Goal: Task Accomplishment & Management: Use online tool/utility

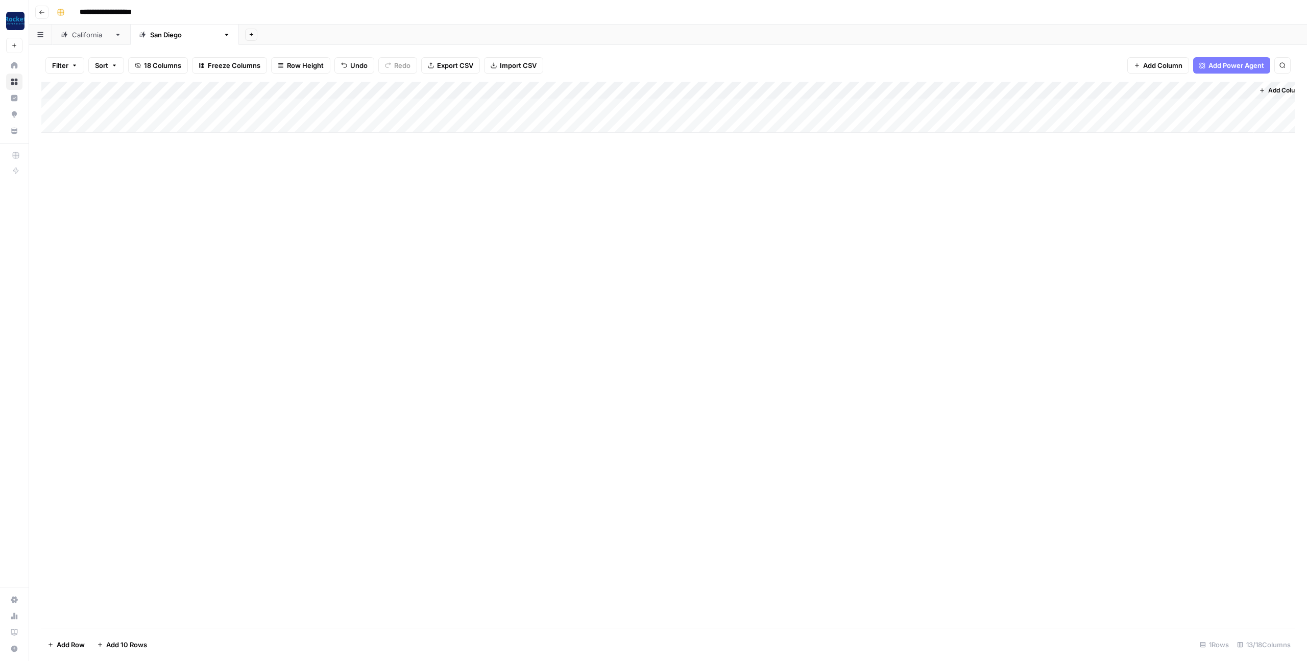
click at [141, 105] on div "Add Column" at bounding box center [668, 107] width 1254 height 51
click at [141, 104] on textarea "**********" at bounding box center [176, 108] width 199 height 14
click at [1017, 107] on div "Add Column" at bounding box center [668, 107] width 1254 height 51
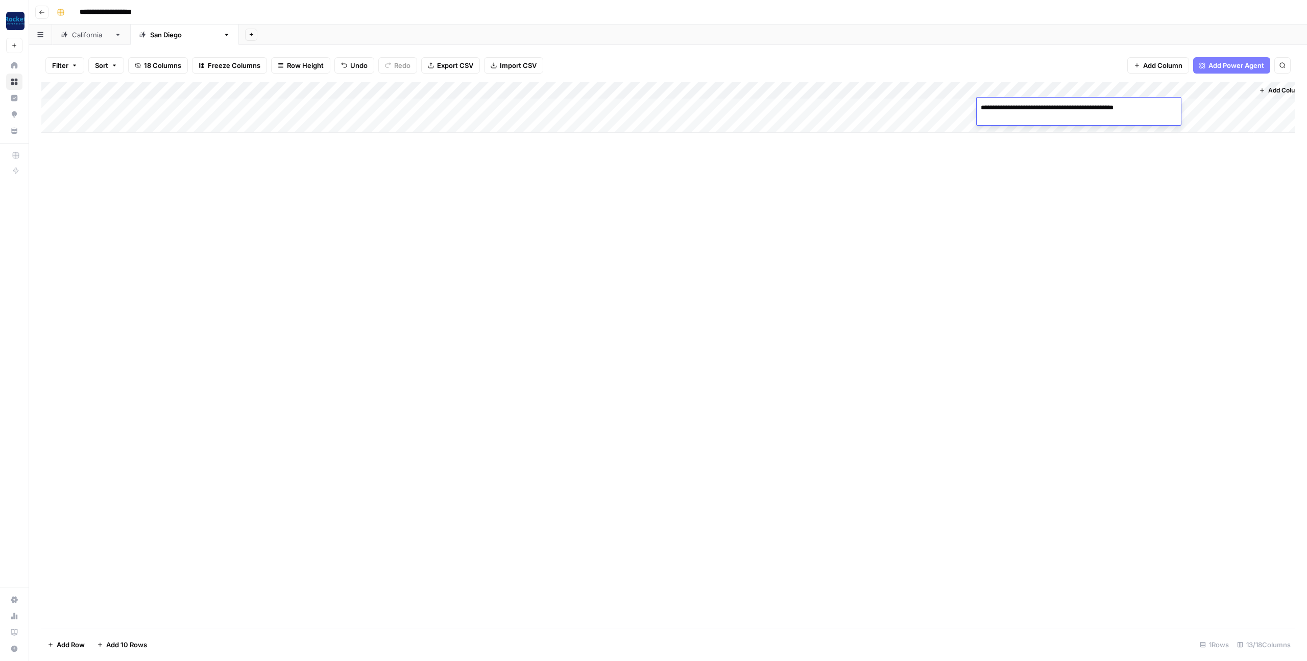
click at [1017, 107] on textarea "**********" at bounding box center [1065, 108] width 177 height 14
click at [940, 106] on div "Add Column" at bounding box center [668, 107] width 1254 height 51
click at [1127, 109] on div "Add Column" at bounding box center [668, 107] width 1254 height 51
click at [924, 106] on div "Add Column" at bounding box center [668, 107] width 1254 height 51
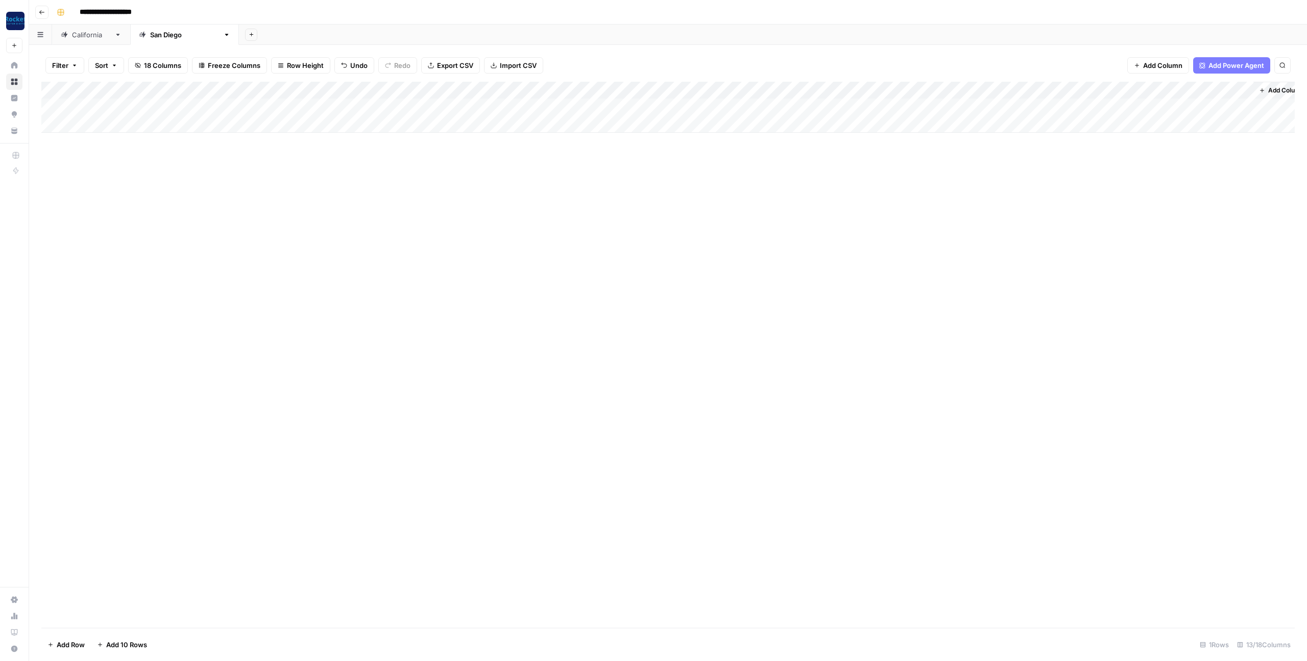
click at [924, 106] on div "Add Column" at bounding box center [668, 107] width 1254 height 51
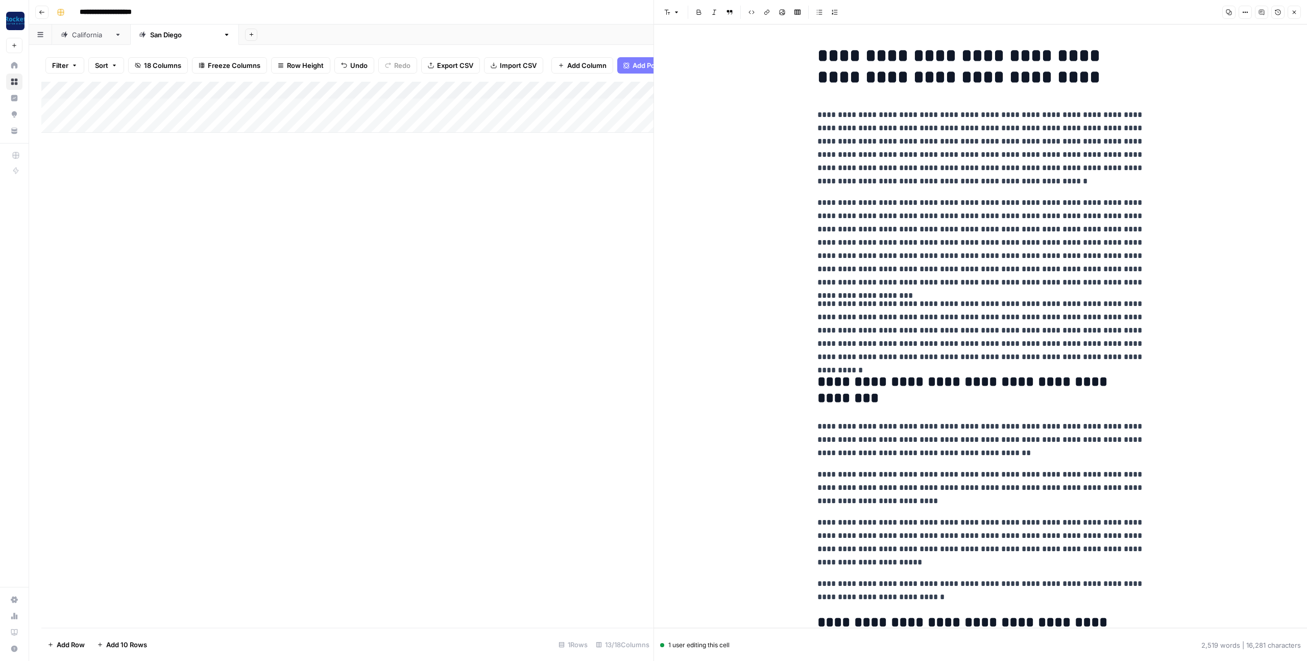
click at [945, 133] on p "**********" at bounding box center [981, 148] width 327 height 80
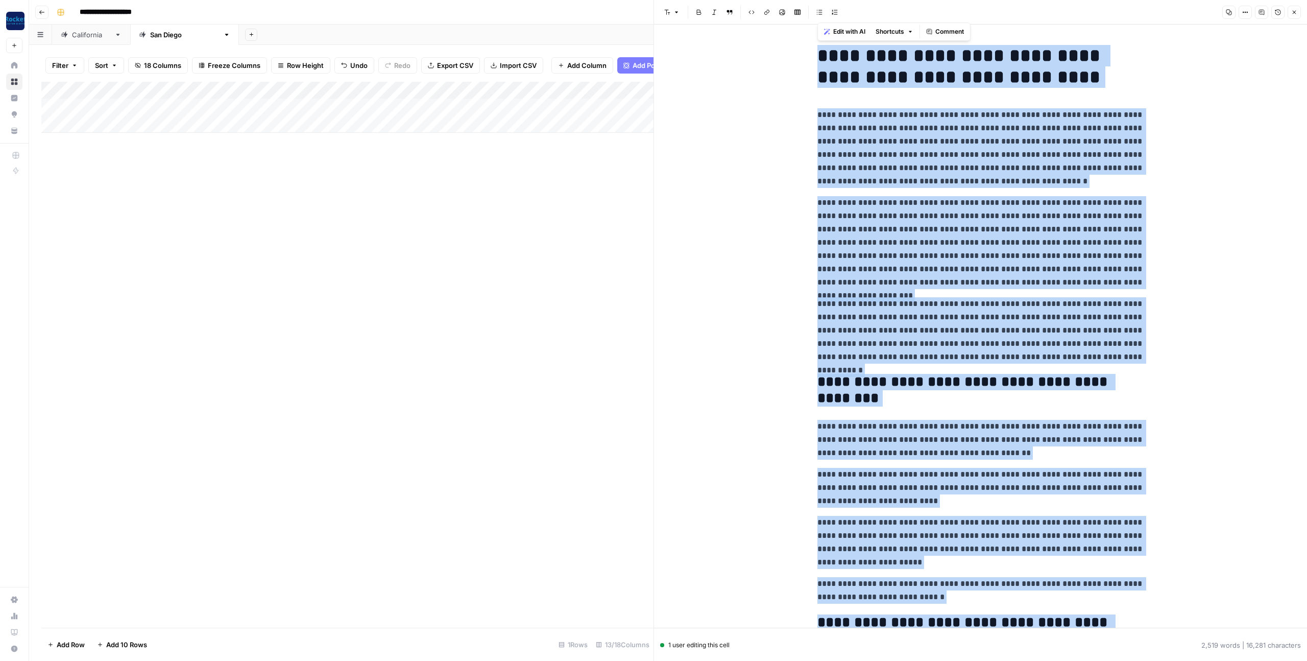
copy div "**********"
click at [1293, 13] on icon "button" at bounding box center [1295, 13] width 4 height 4
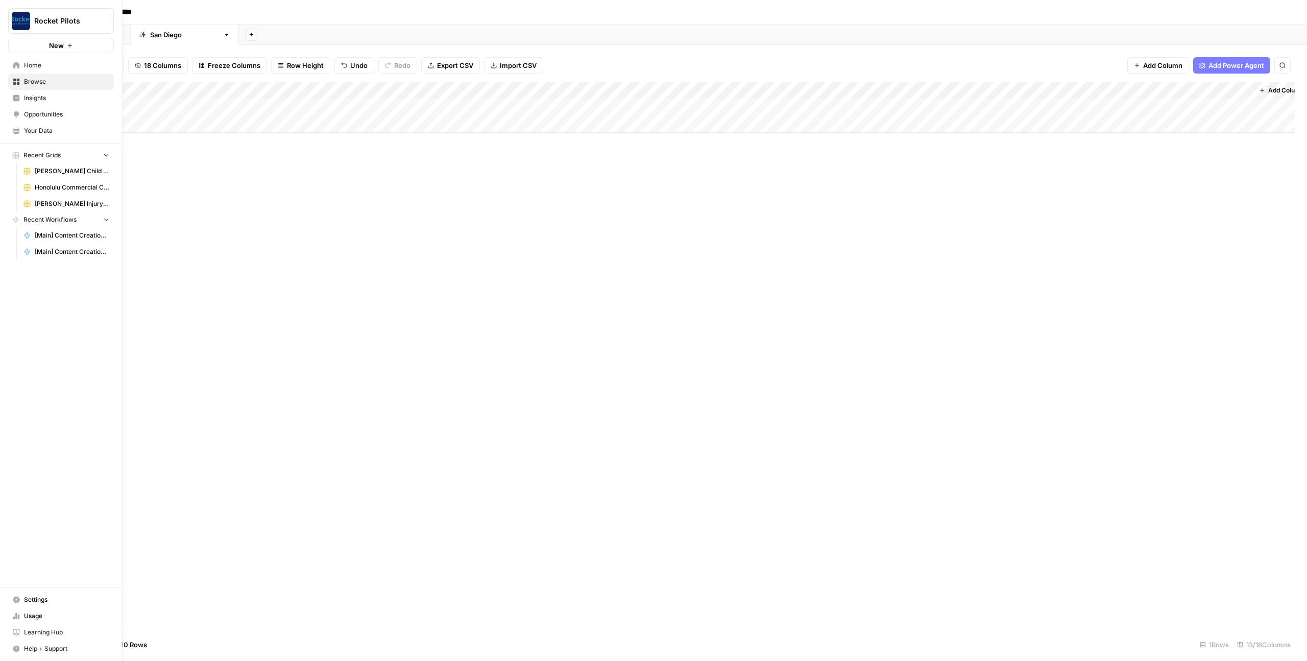
click at [39, 126] on span "Your Data" at bounding box center [66, 130] width 85 height 9
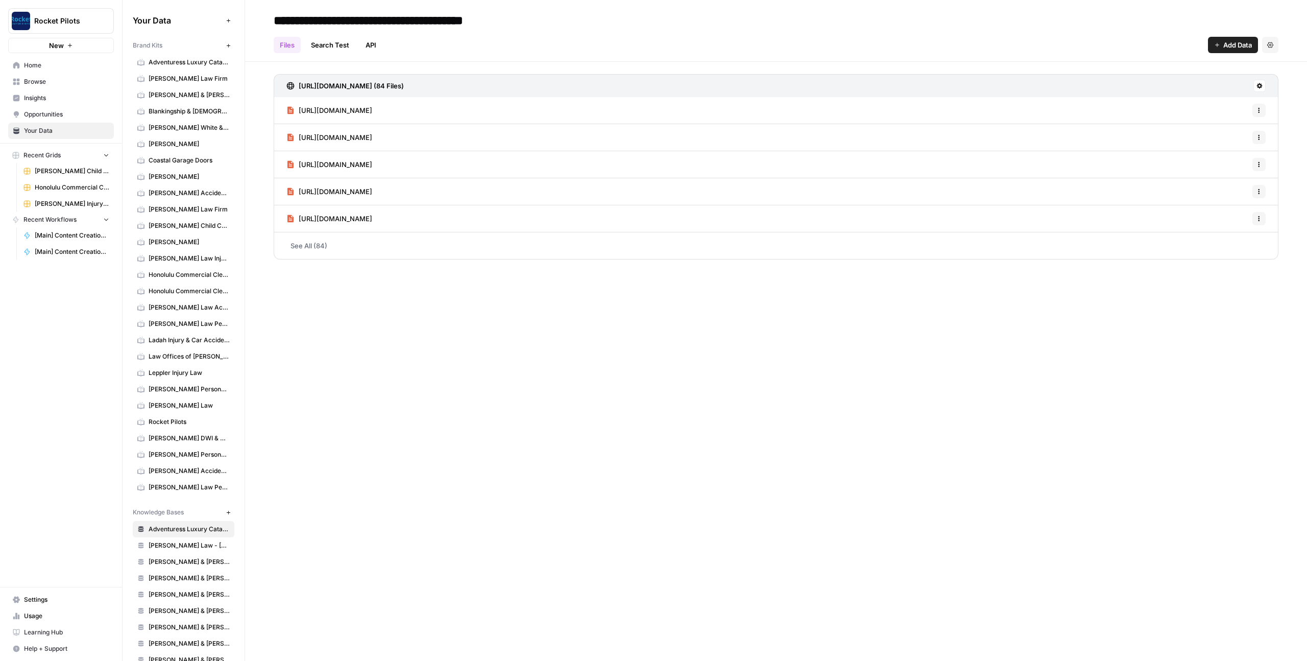
click at [171, 159] on span "Coastal Garage Doors" at bounding box center [189, 160] width 81 height 9
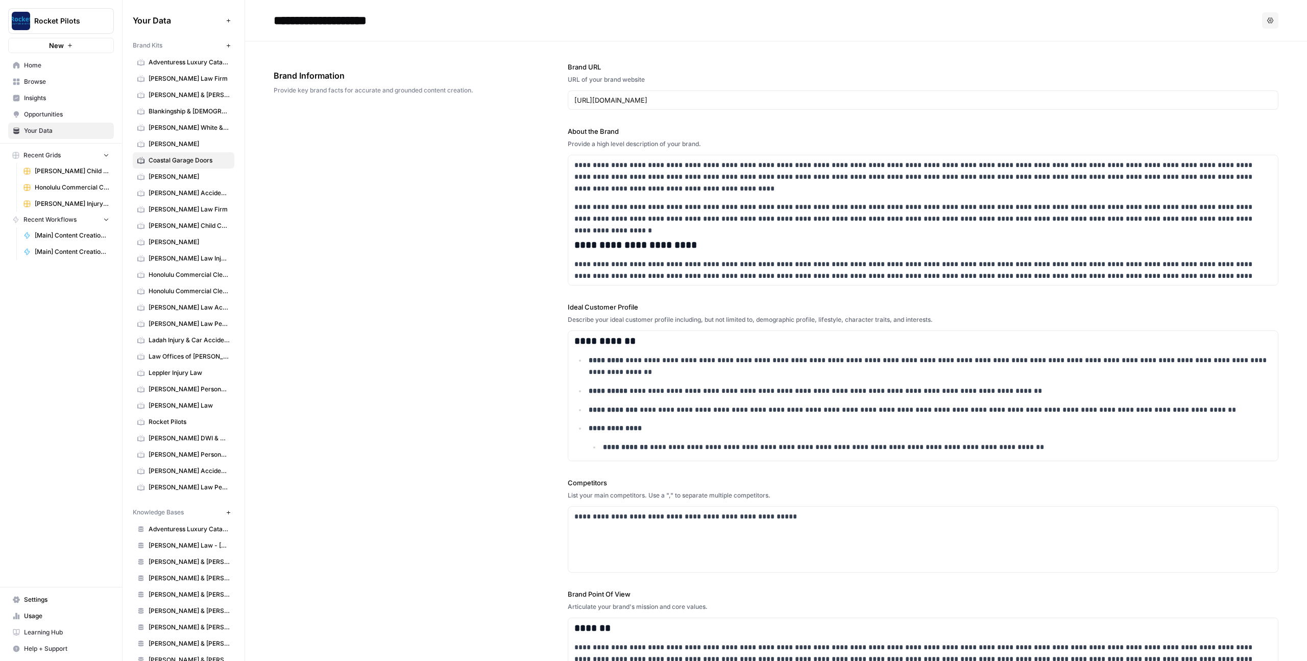
click at [480, 229] on div "**********" at bounding box center [776, 405] width 1005 height 728
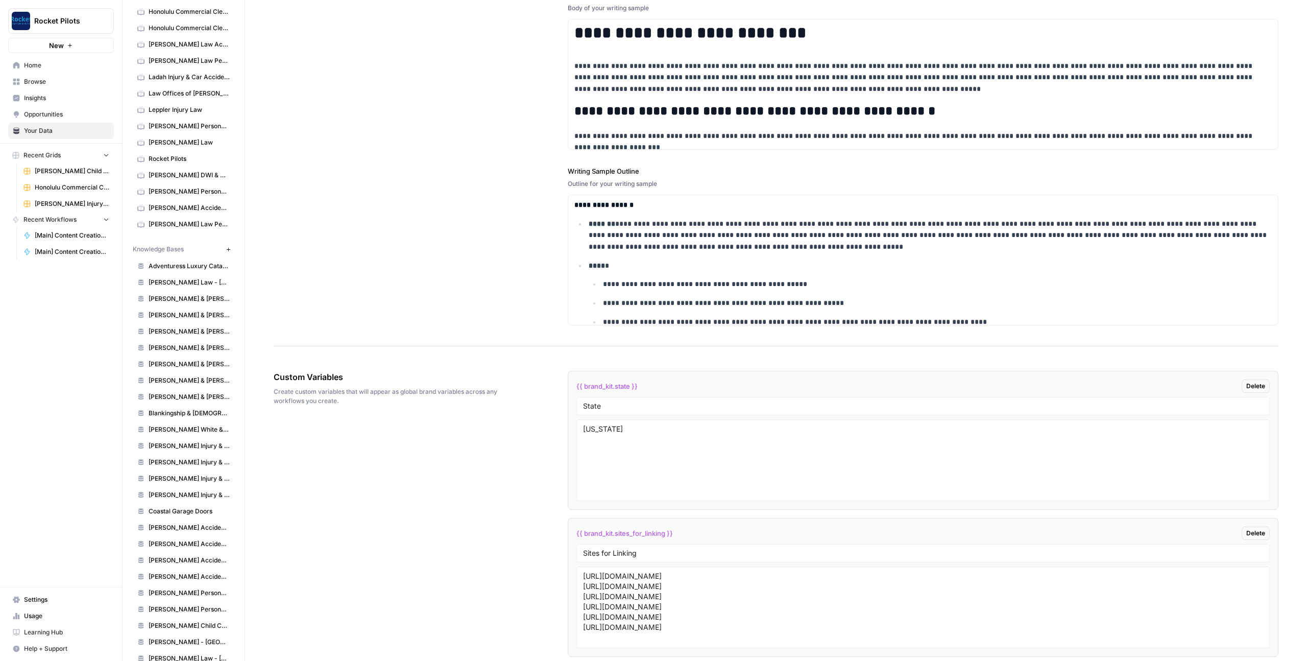
scroll to position [278, 0]
click at [169, 492] on span "Coastal Garage Doors" at bounding box center [189, 496] width 81 height 9
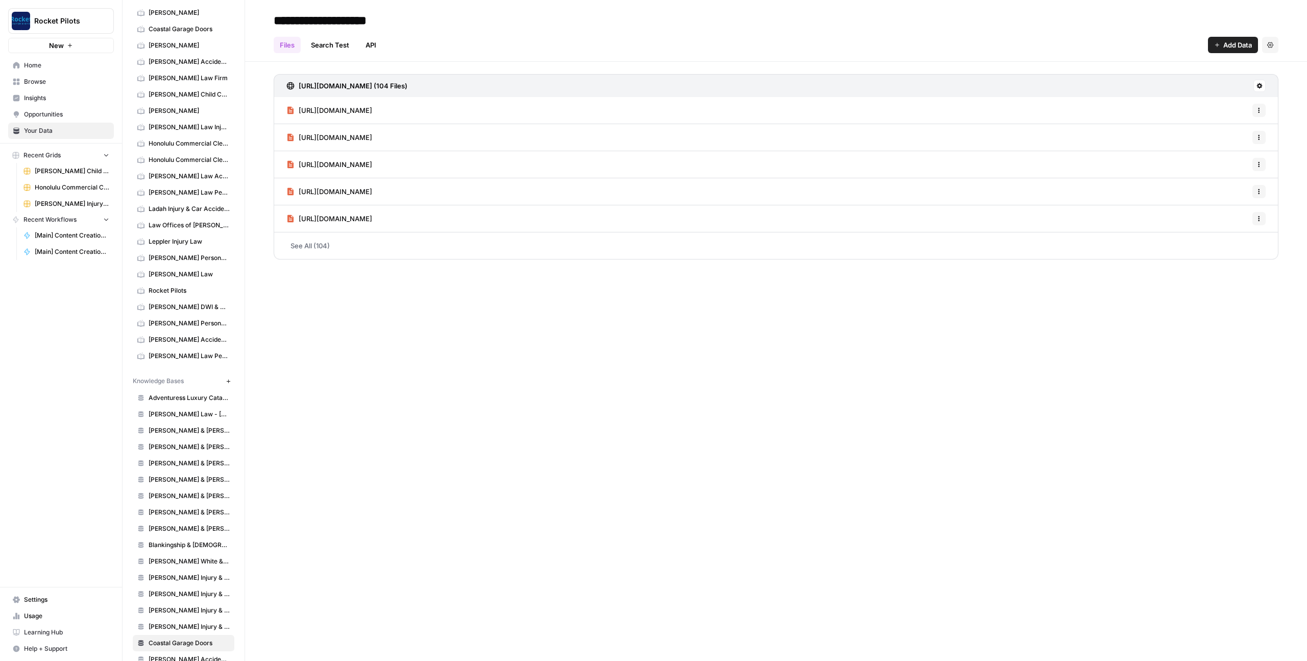
scroll to position [133, 0]
click at [182, 32] on span "Coastal Garage Doors" at bounding box center [189, 27] width 81 height 9
click at [33, 67] on span "Home" at bounding box center [66, 65] width 85 height 9
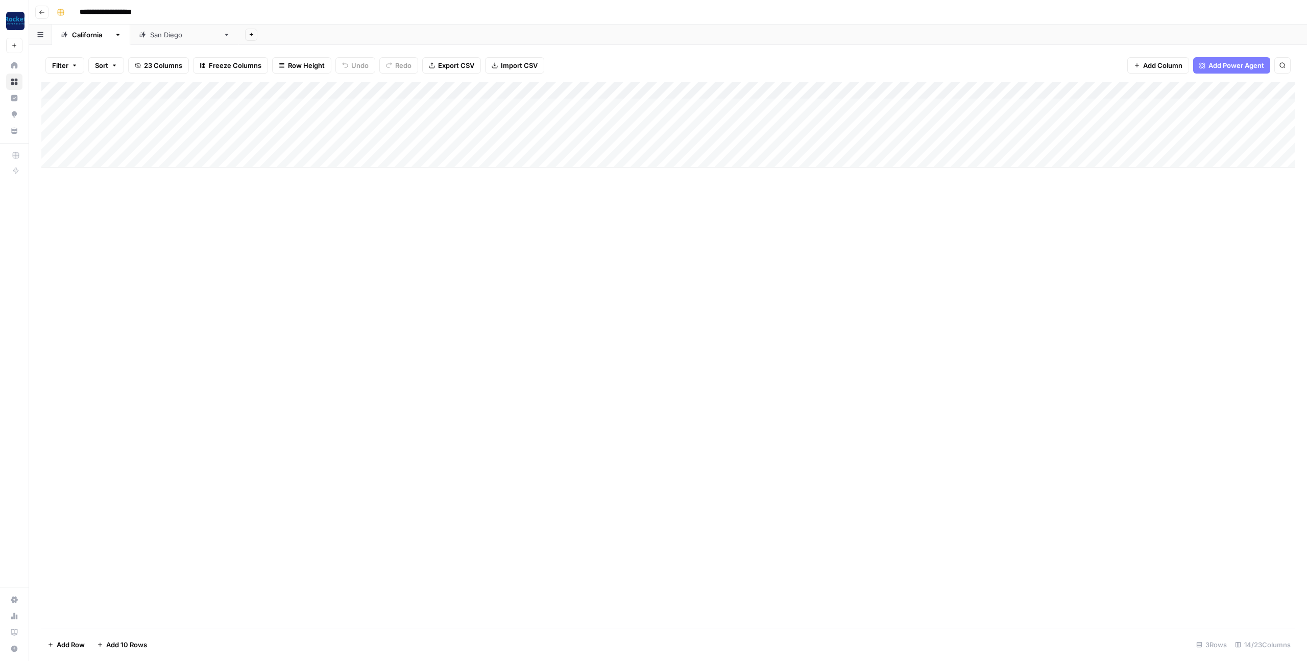
click at [158, 34] on div "[GEOGRAPHIC_DATA]" at bounding box center [184, 35] width 69 height 10
click at [968, 105] on div "Add Column" at bounding box center [668, 107] width 1254 height 51
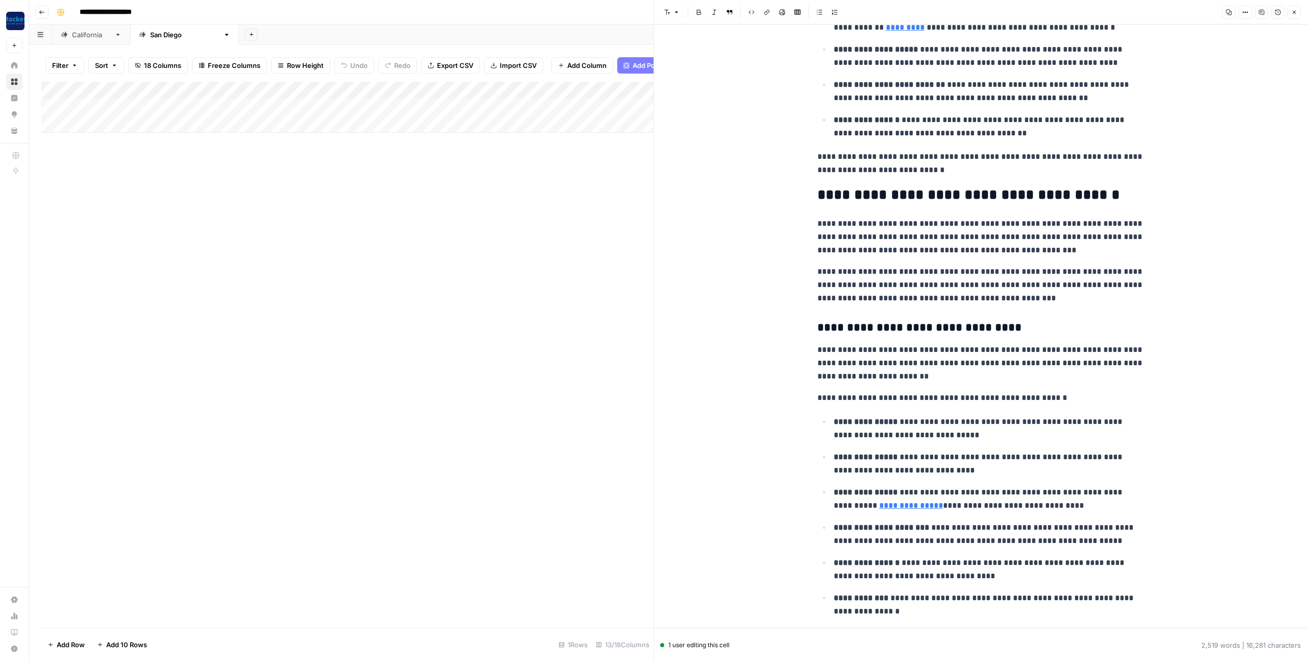
scroll to position [685, 0]
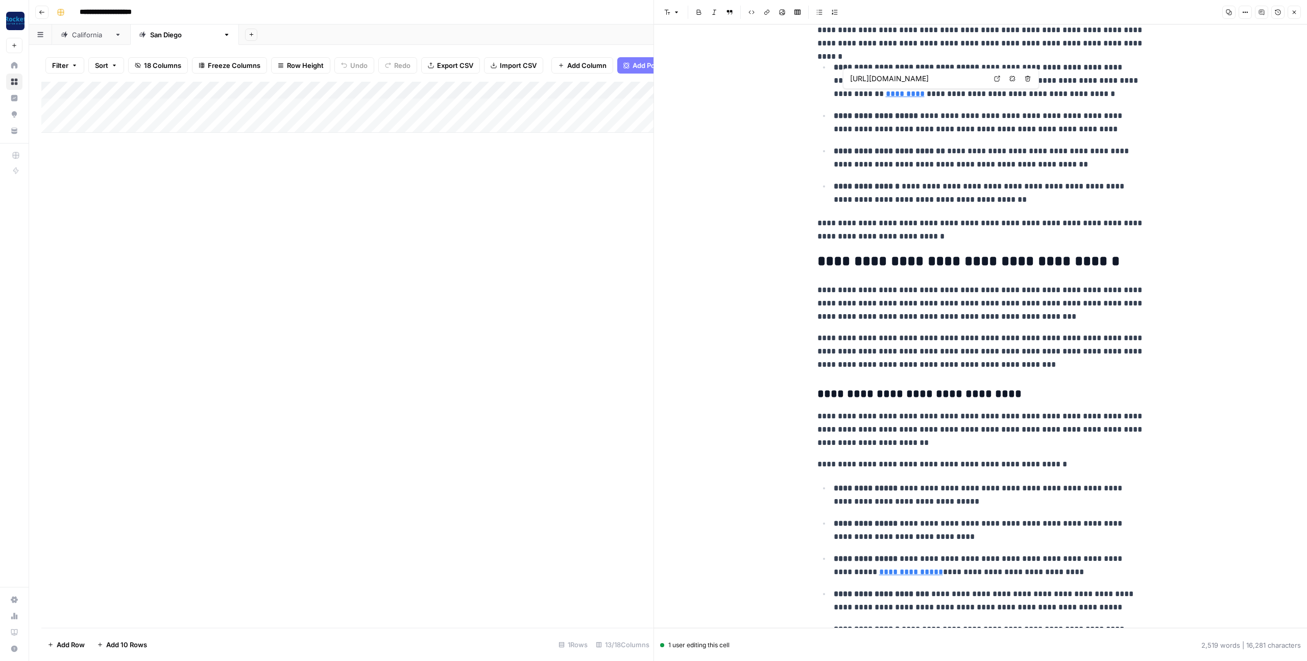
click at [886, 95] on link "*********" at bounding box center [905, 94] width 39 height 8
click at [894, 93] on p "**********" at bounding box center [989, 81] width 311 height 40
click at [886, 94] on link "*********" at bounding box center [905, 94] width 39 height 8
click at [1027, 79] on icon "button" at bounding box center [1028, 79] width 6 height 6
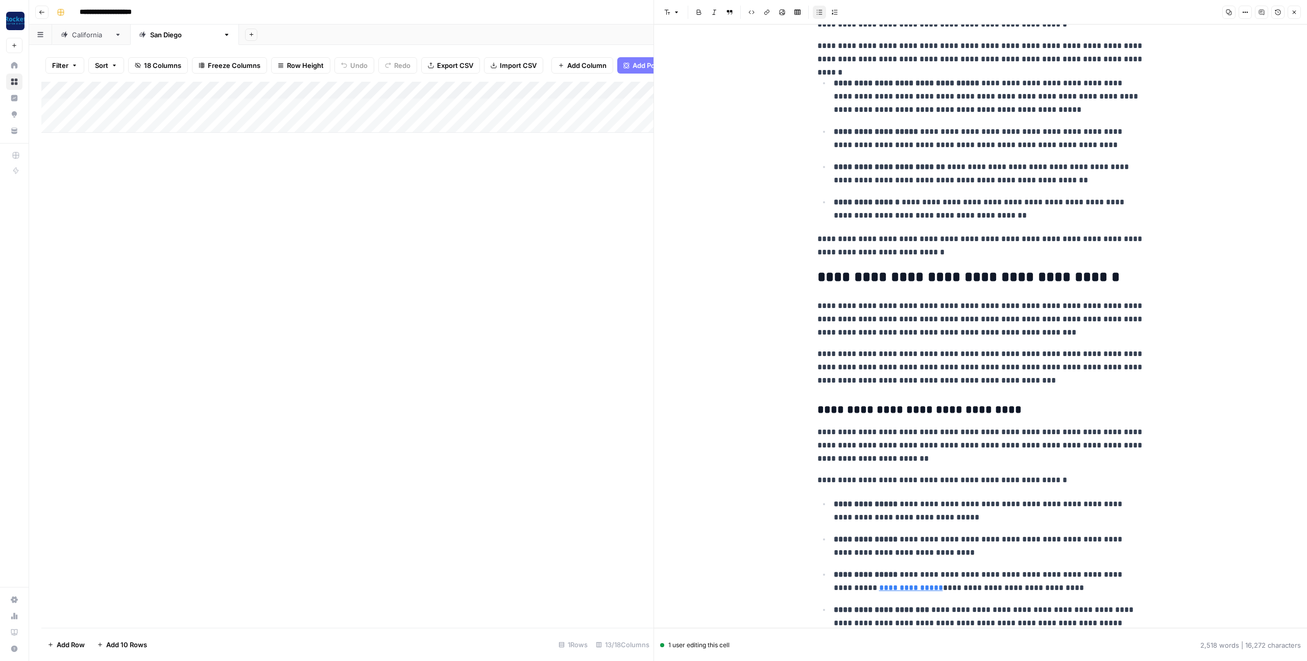
click at [874, 97] on p "**********" at bounding box center [989, 97] width 311 height 40
drag, startPoint x: 849, startPoint y: 109, endPoint x: 868, endPoint y: 113, distance: 18.8
click at [850, 109] on p "**********" at bounding box center [989, 97] width 311 height 40
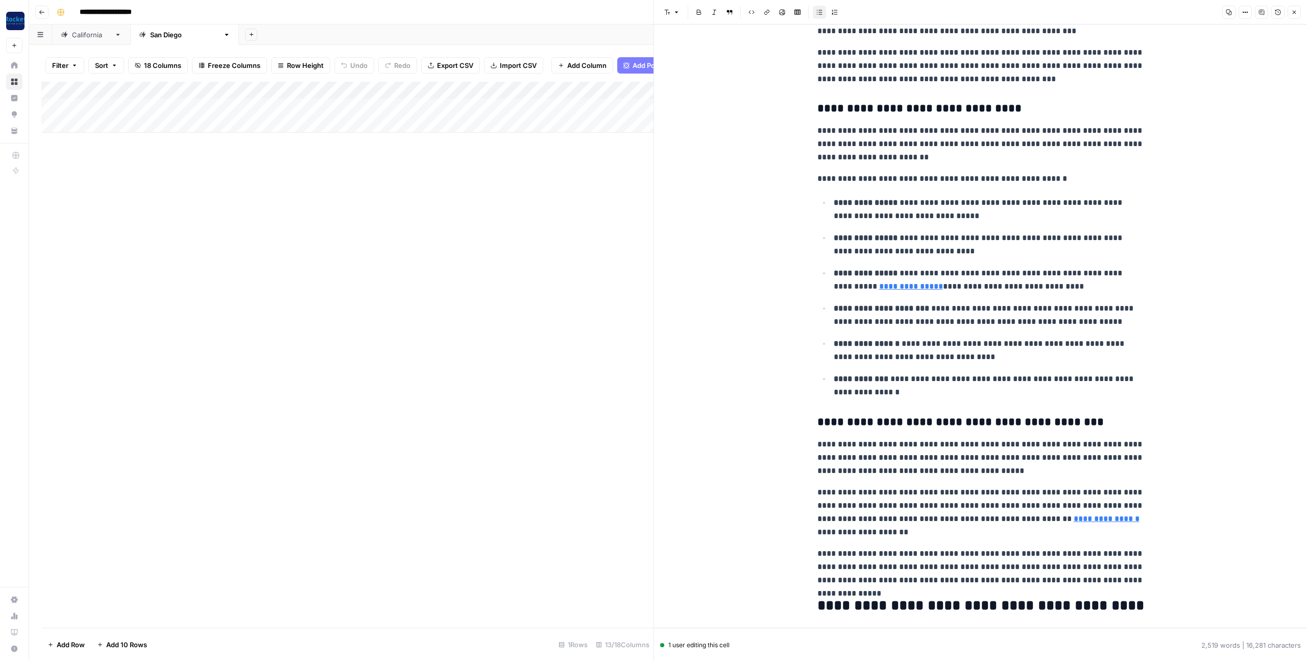
scroll to position [977, 0]
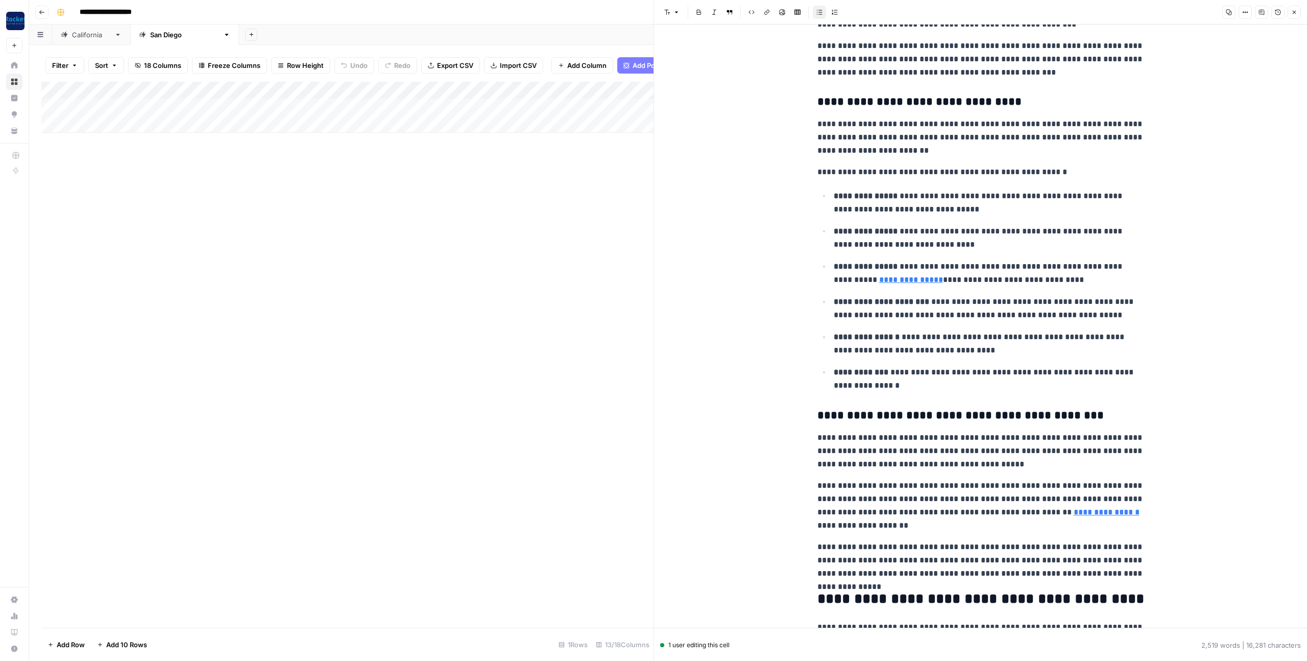
click at [893, 279] on link "**********" at bounding box center [911, 280] width 64 height 8
click at [879, 281] on link "**********" at bounding box center [911, 280] width 64 height 8
click at [1021, 264] on icon "button" at bounding box center [1022, 265] width 6 height 6
click at [1074, 513] on link "**********" at bounding box center [1107, 512] width 66 height 8
click at [1182, 500] on button "Remove link" at bounding box center [1178, 497] width 13 height 13
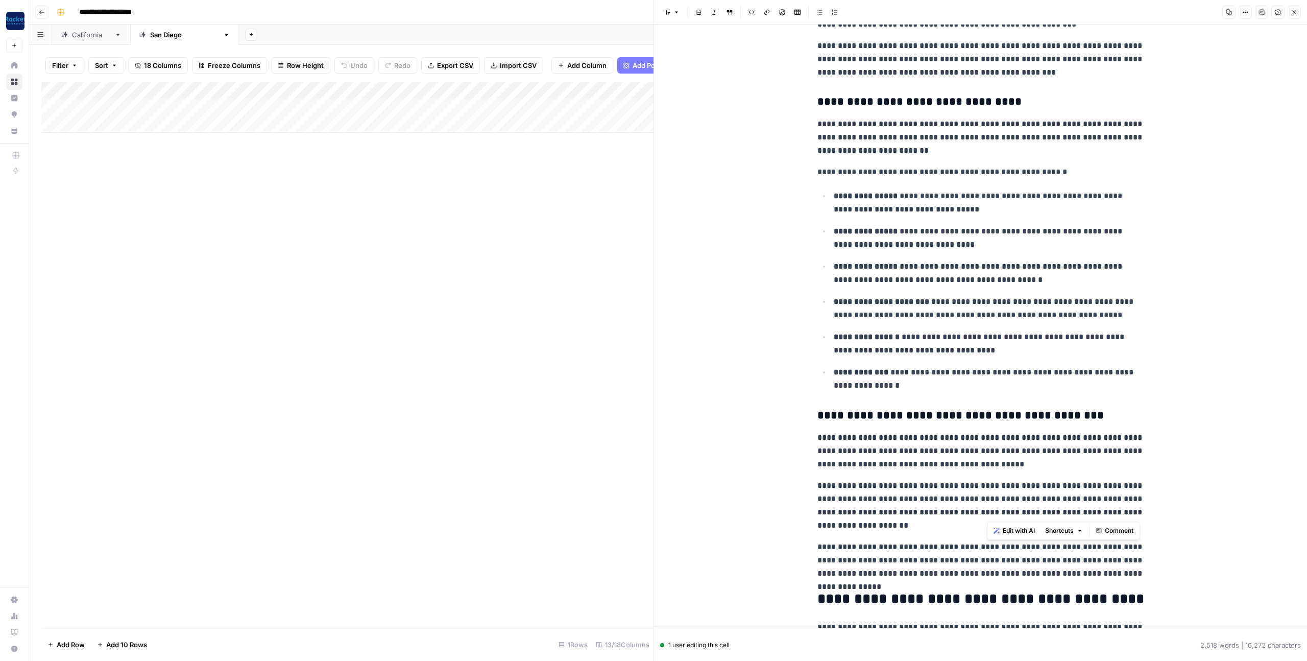
click at [967, 479] on p "**********" at bounding box center [981, 505] width 327 height 53
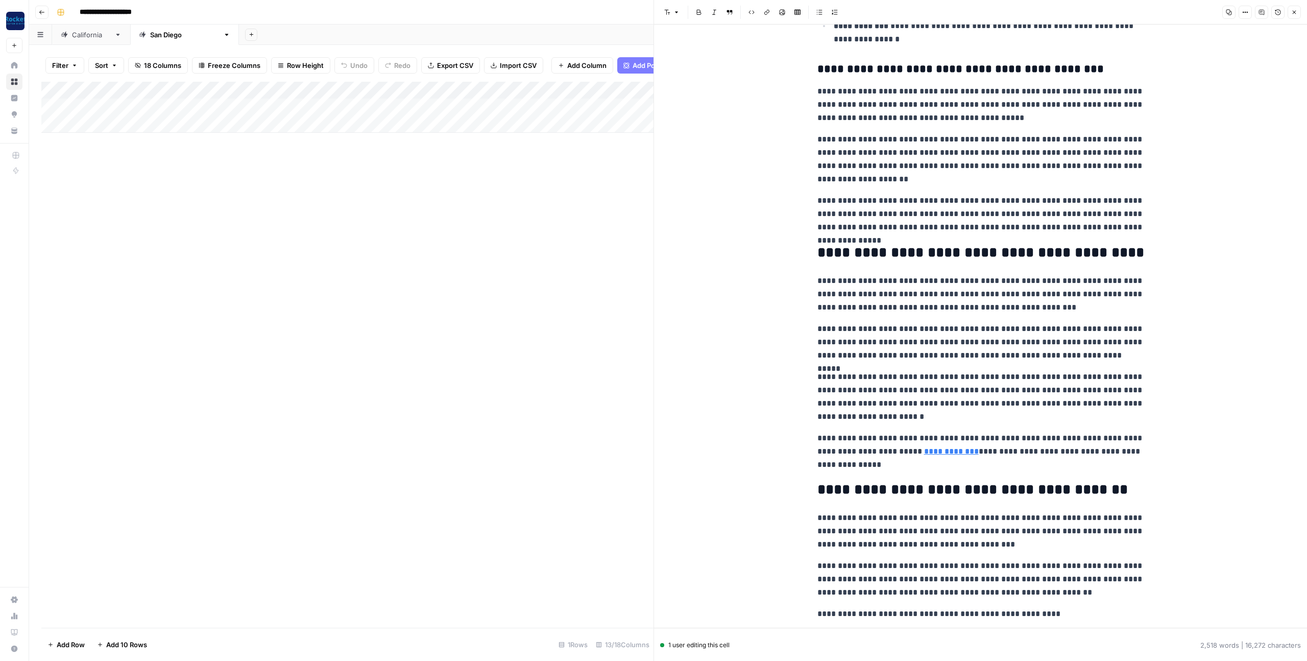
scroll to position [1325, 0]
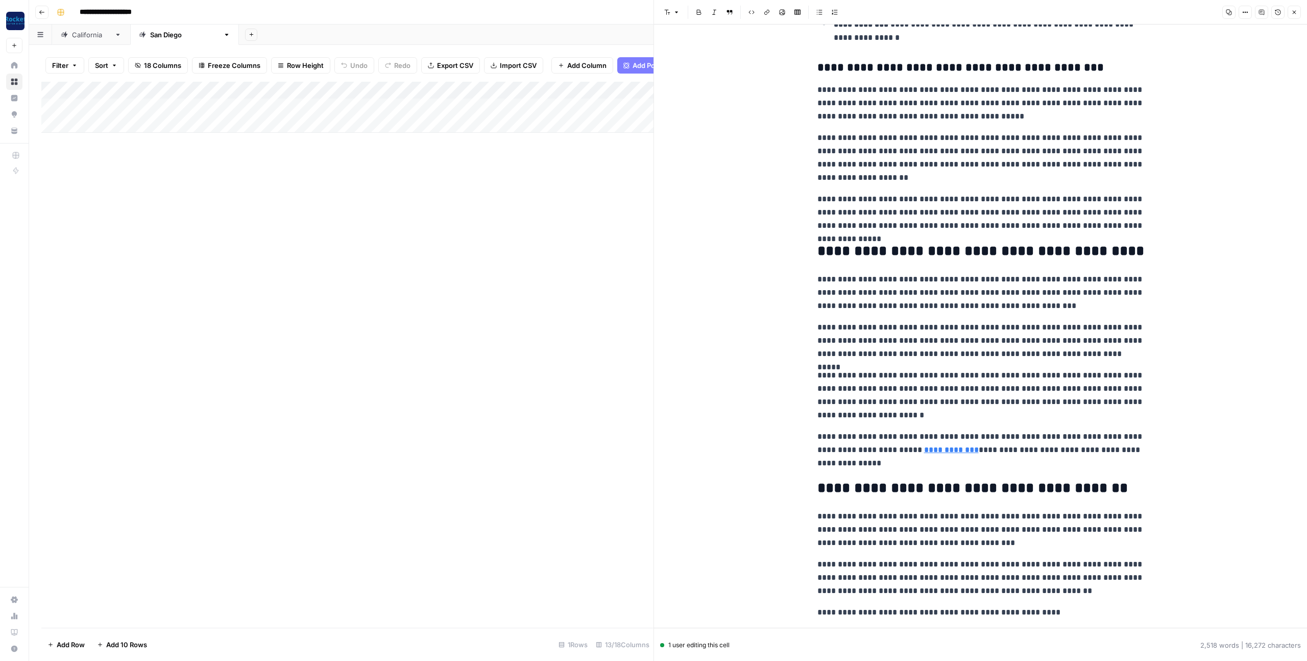
click at [943, 452] on link "**********" at bounding box center [951, 450] width 55 height 8
click at [1083, 436] on icon "button" at bounding box center [1081, 435] width 6 height 6
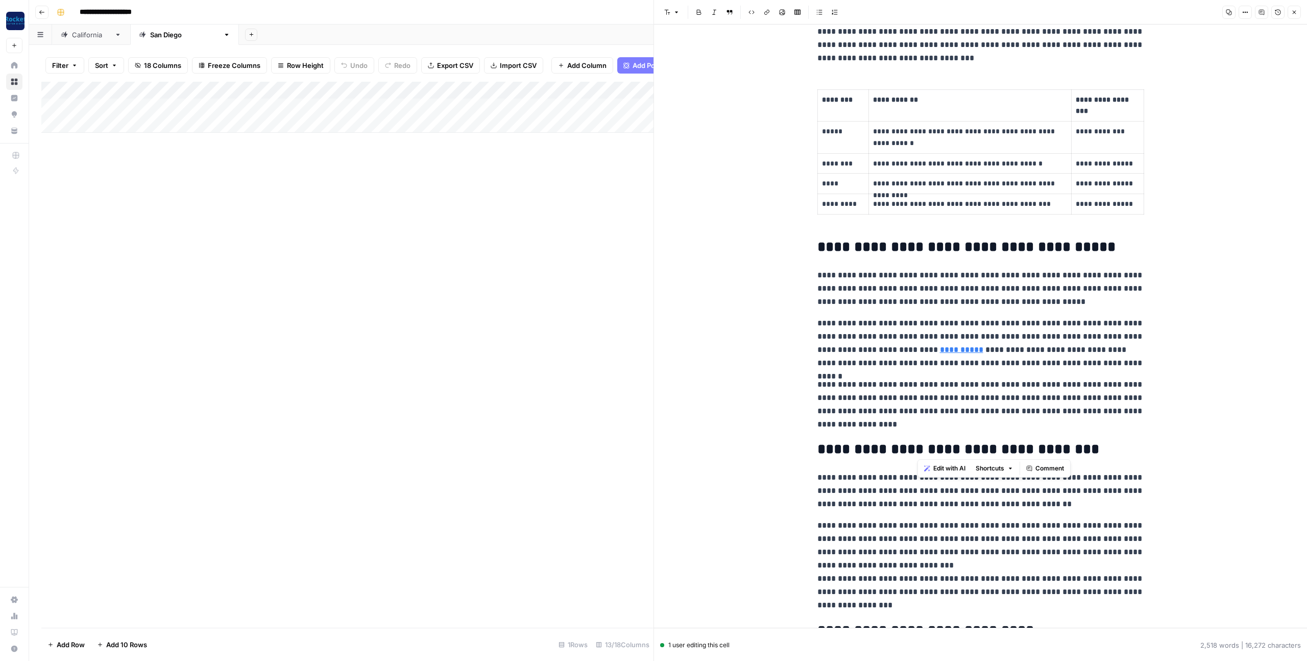
scroll to position [2565, 0]
click at [940, 351] on link "**********" at bounding box center [961, 351] width 43 height 8
click at [1062, 336] on icon "button" at bounding box center [1063, 336] width 6 height 6
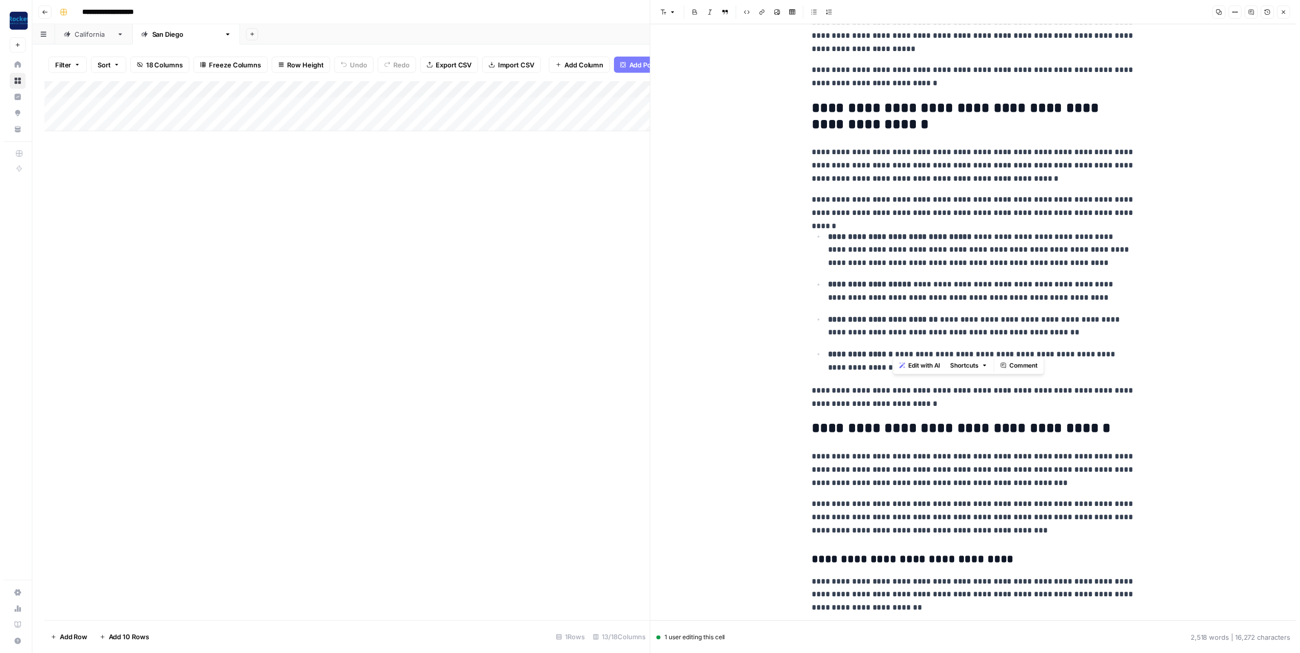
scroll to position [0, 0]
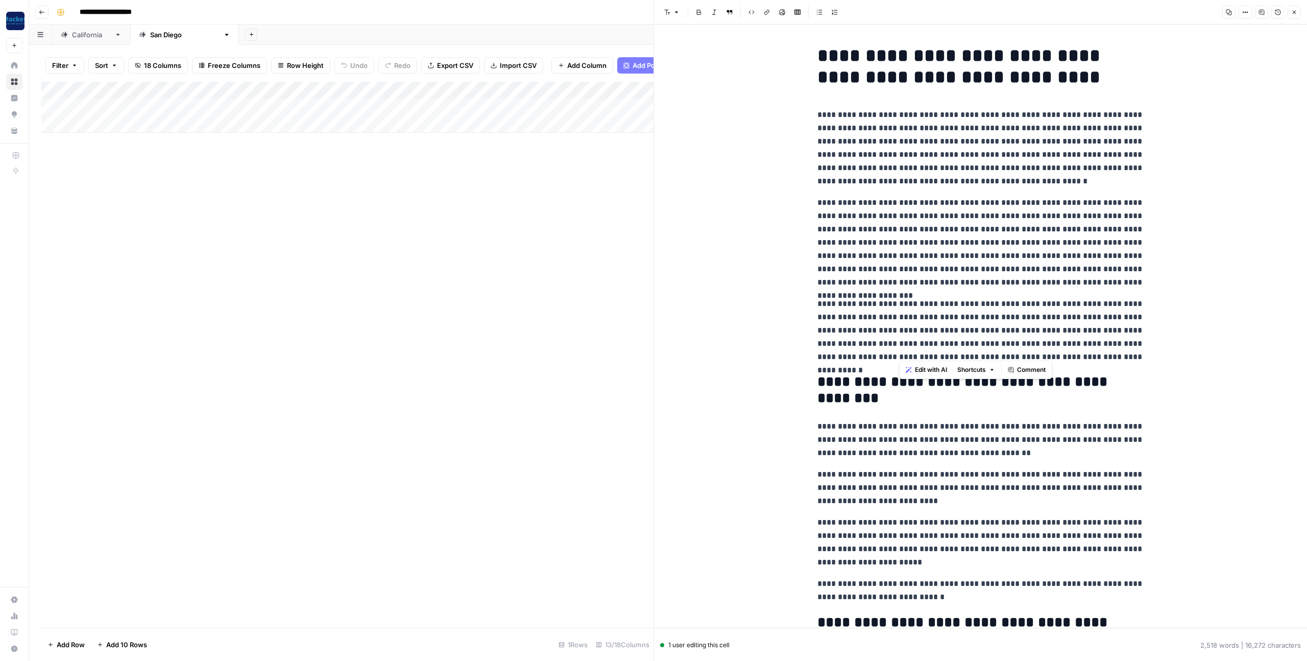
click at [933, 267] on p "**********" at bounding box center [981, 242] width 327 height 93
click at [906, 245] on p "**********" at bounding box center [981, 242] width 327 height 93
copy div "**********"
click at [1293, 11] on icon "button" at bounding box center [1295, 13] width 4 height 4
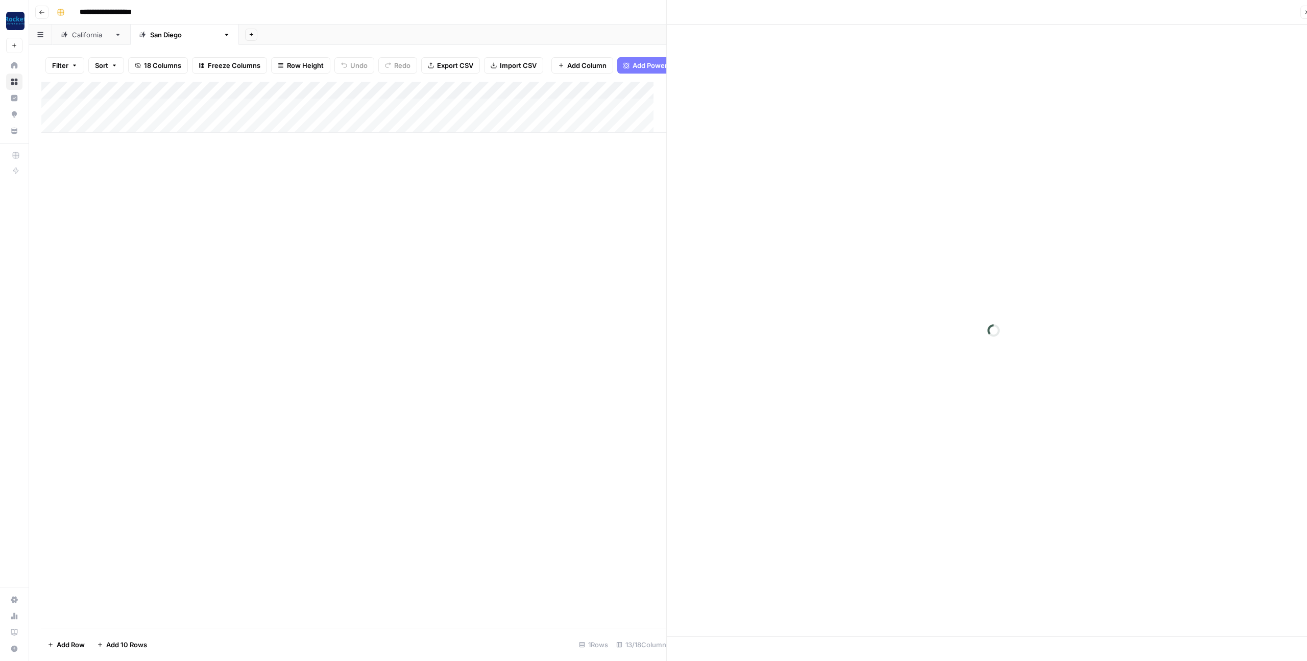
click at [1293, 11] on div "Close" at bounding box center [993, 12] width 641 height 13
click at [82, 40] on link "California" at bounding box center [91, 35] width 78 height 20
click at [160, 31] on div "San Diego" at bounding box center [184, 35] width 69 height 10
click at [140, 105] on div "Add Column" at bounding box center [668, 107] width 1254 height 51
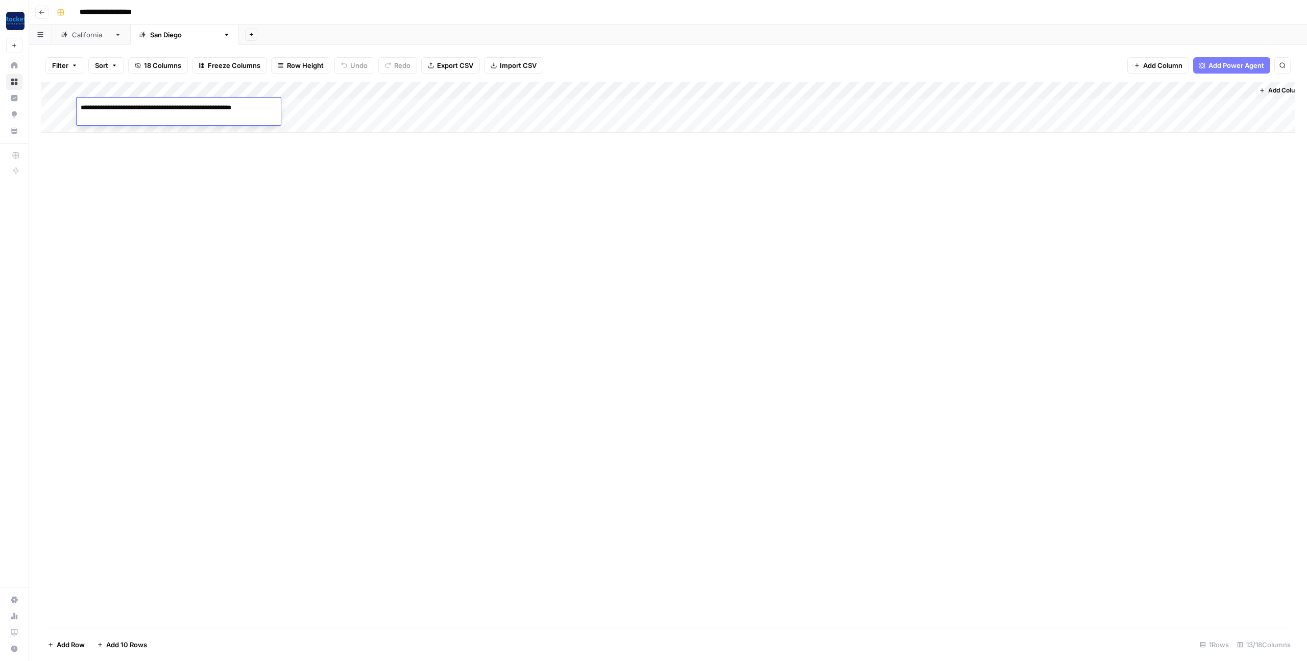
click at [90, 27] on link "California" at bounding box center [91, 35] width 78 height 20
click at [85, 34] on div "California" at bounding box center [91, 35] width 38 height 10
click at [113, 38] on link "California" at bounding box center [91, 35] width 78 height 20
click at [114, 36] on icon "button" at bounding box center [117, 34] width 7 height 7
click at [150, 35] on div "San Diego" at bounding box center [184, 35] width 69 height 10
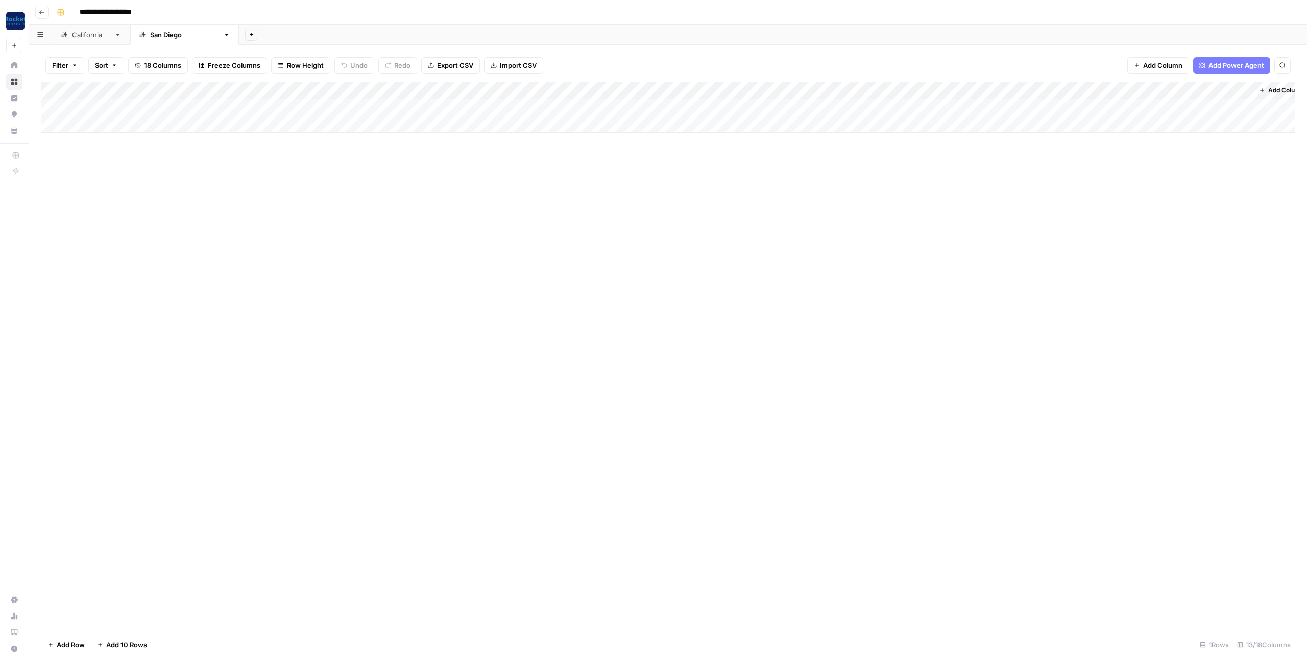
click at [589, 88] on div "Add Column" at bounding box center [668, 107] width 1254 height 51
click at [562, 174] on span "Configure Inputs" at bounding box center [562, 176] width 54 height 10
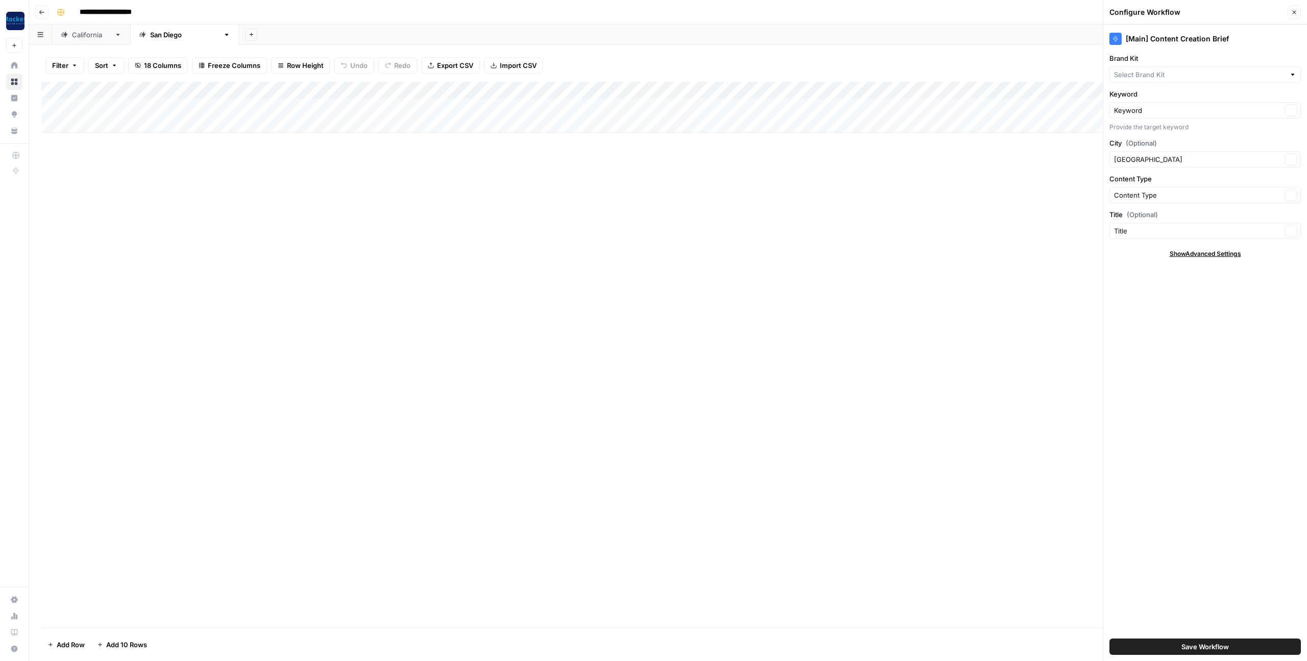
type input "Ladah Injury & Car Accident Lawyers Las Vegas"
click at [1296, 10] on icon "button" at bounding box center [1295, 12] width 6 height 6
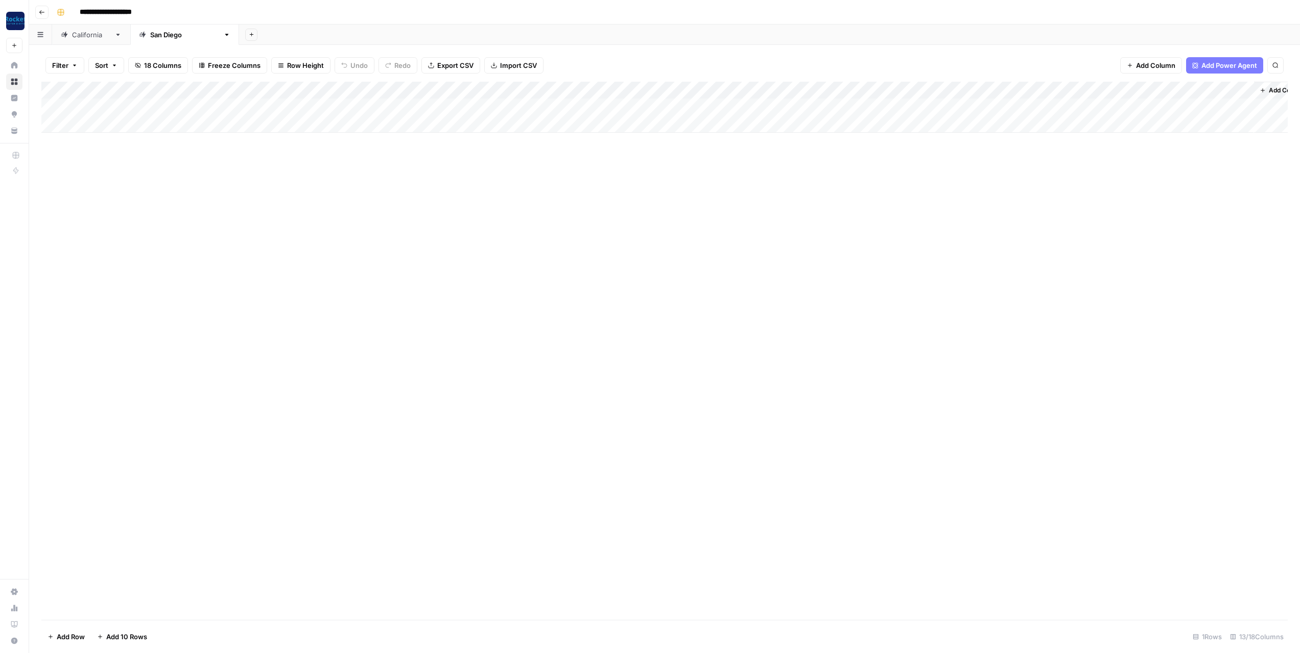
click at [589, 90] on div "Add Column" at bounding box center [664, 107] width 1246 height 51
click at [561, 175] on span "Configure Inputs" at bounding box center [562, 176] width 54 height 10
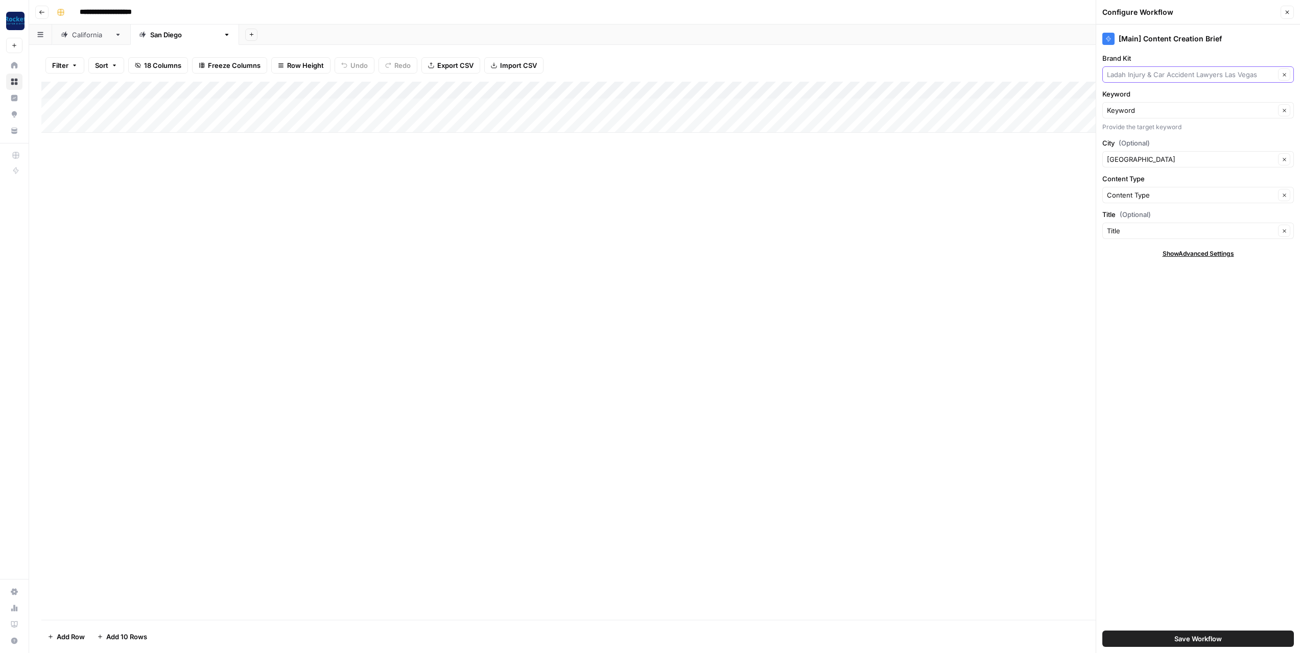
click at [1147, 70] on input "Brand Kit" at bounding box center [1191, 74] width 168 height 10
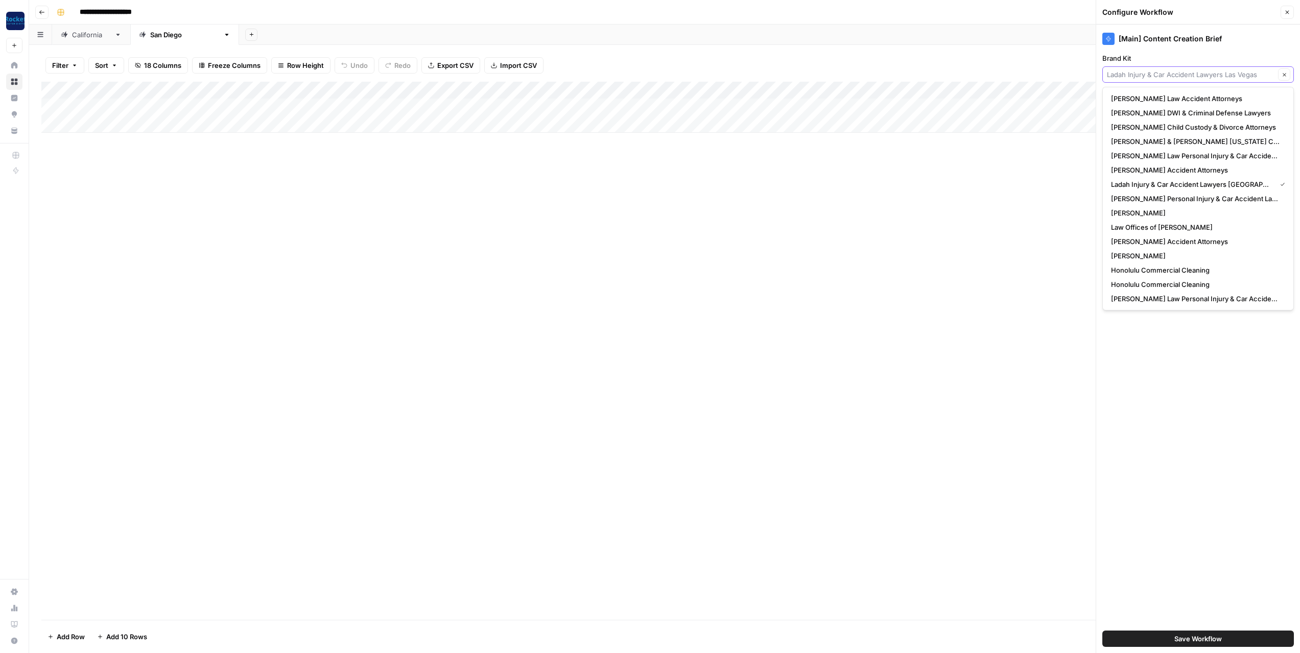
click at [1147, 70] on input "Brand Kit" at bounding box center [1191, 74] width 168 height 10
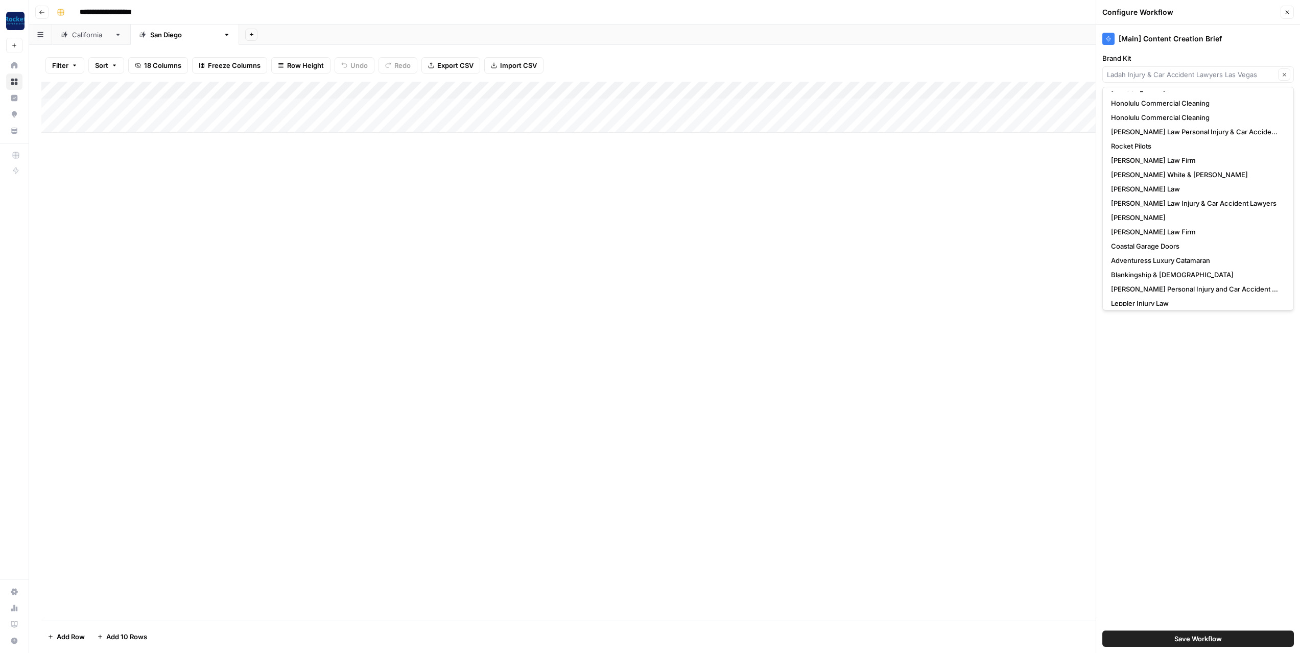
scroll to position [172, 0]
click at [1138, 240] on span "Coastal Garage Doors" at bounding box center [1145, 241] width 68 height 10
type input "Coastal Garage Doors"
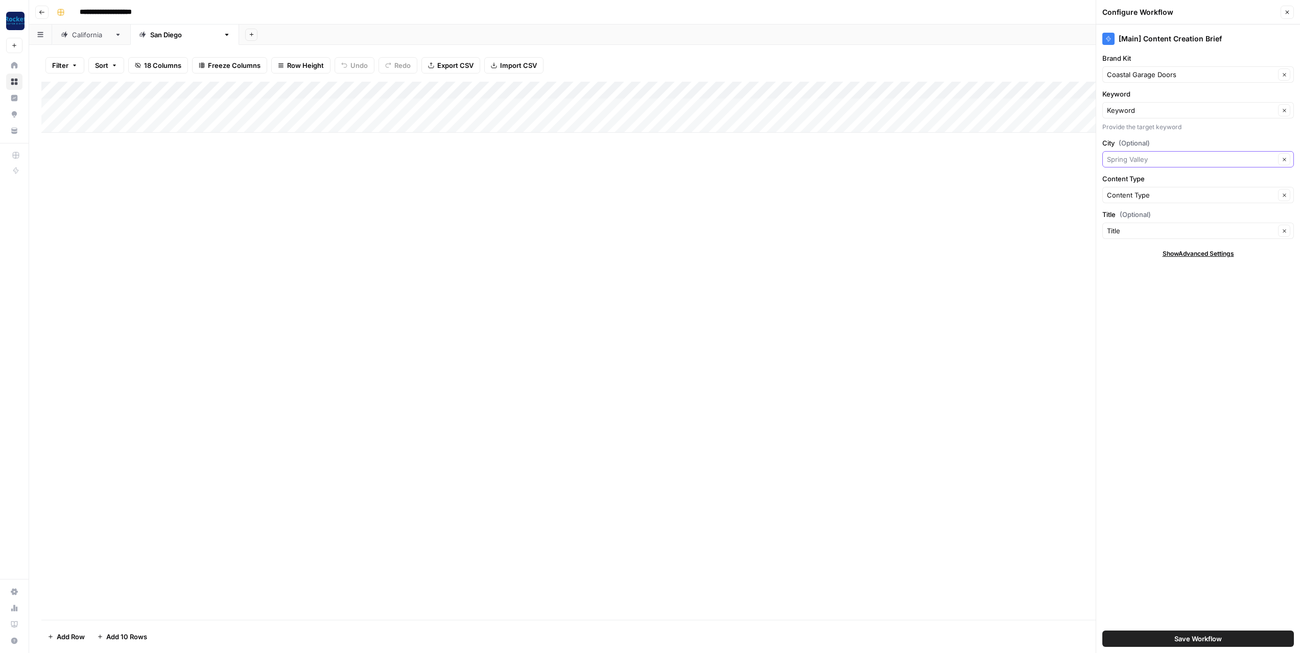
click at [1144, 158] on input "City (Optional)" at bounding box center [1191, 159] width 168 height 10
type input "Spring Valley"
click at [1183, 146] on label "City (Optional)" at bounding box center [1198, 143] width 192 height 10
click at [1183, 154] on input "Spring Valley" at bounding box center [1191, 159] width 168 height 10
click at [1170, 144] on label "City (Optional)" at bounding box center [1198, 143] width 192 height 10
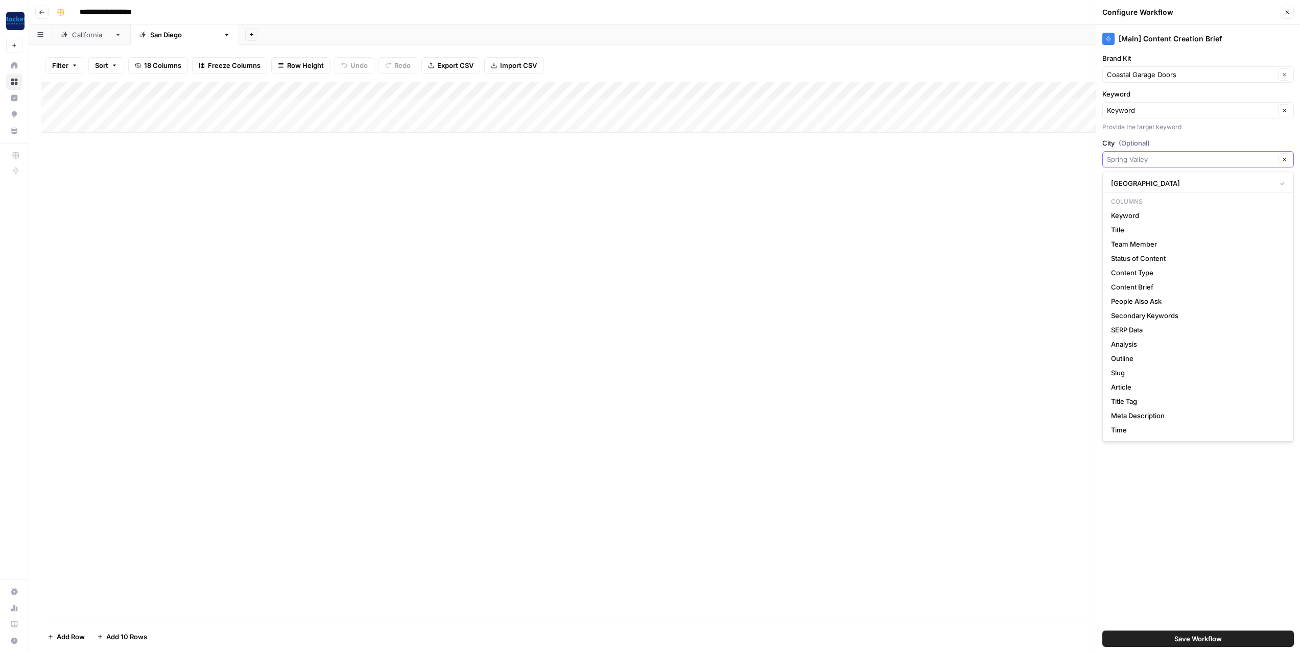
click at [1170, 154] on input "City (Optional)" at bounding box center [1191, 159] width 168 height 10
click at [1165, 565] on div "[Main] Content Creation Brief Brand Kit Coastal Garage Doors Clear Keyword Keyw…" at bounding box center [1198, 339] width 204 height 629
click at [1152, 160] on input "City (Optional)" at bounding box center [1191, 159] width 168 height 10
click at [1145, 519] on div "[Main] Content Creation Brief Brand Kit Coastal Garage Doors Clear Keyword Keyw…" at bounding box center [1198, 339] width 204 height 629
click at [1164, 162] on input "City (Optional)" at bounding box center [1191, 159] width 168 height 10
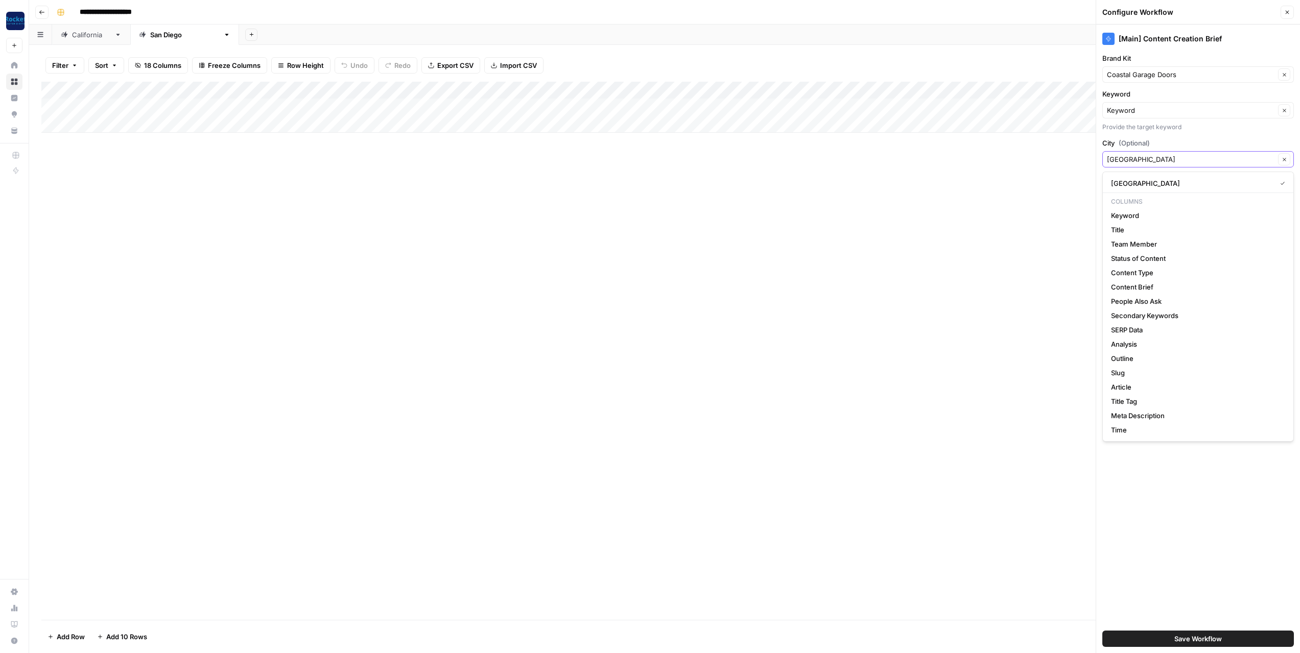
type input "San Diego"
click at [1202, 142] on label "City (Optional)" at bounding box center [1198, 143] width 192 height 10
click at [1202, 154] on input "San Diego" at bounding box center [1191, 159] width 168 height 10
click at [1166, 470] on div "[Main] Content Creation Brief Brand Kit Coastal Garage Doors Clear Keyword Keyw…" at bounding box center [1198, 339] width 204 height 629
click at [1135, 338] on div "[Main] Content Creation Brief Brand Kit Coastal Garage Doors Clear Keyword Keyw…" at bounding box center [1198, 339] width 204 height 629
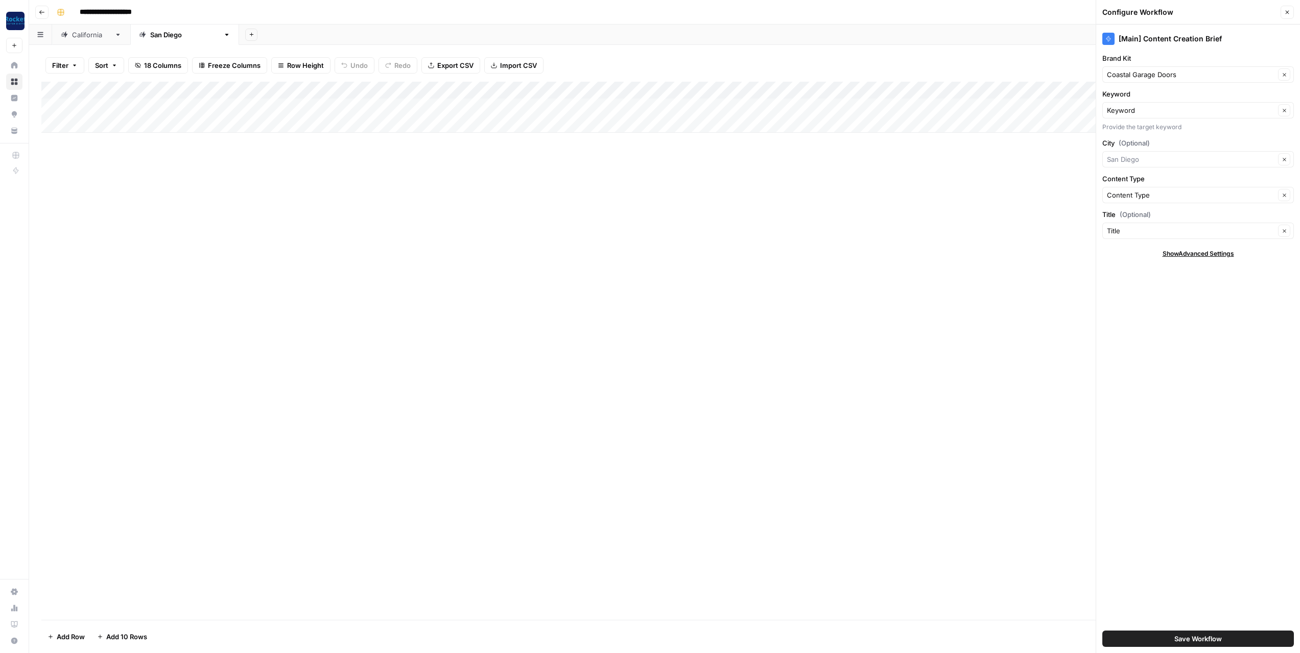
click at [1193, 640] on span "Save Workflow" at bounding box center [1197, 639] width 47 height 10
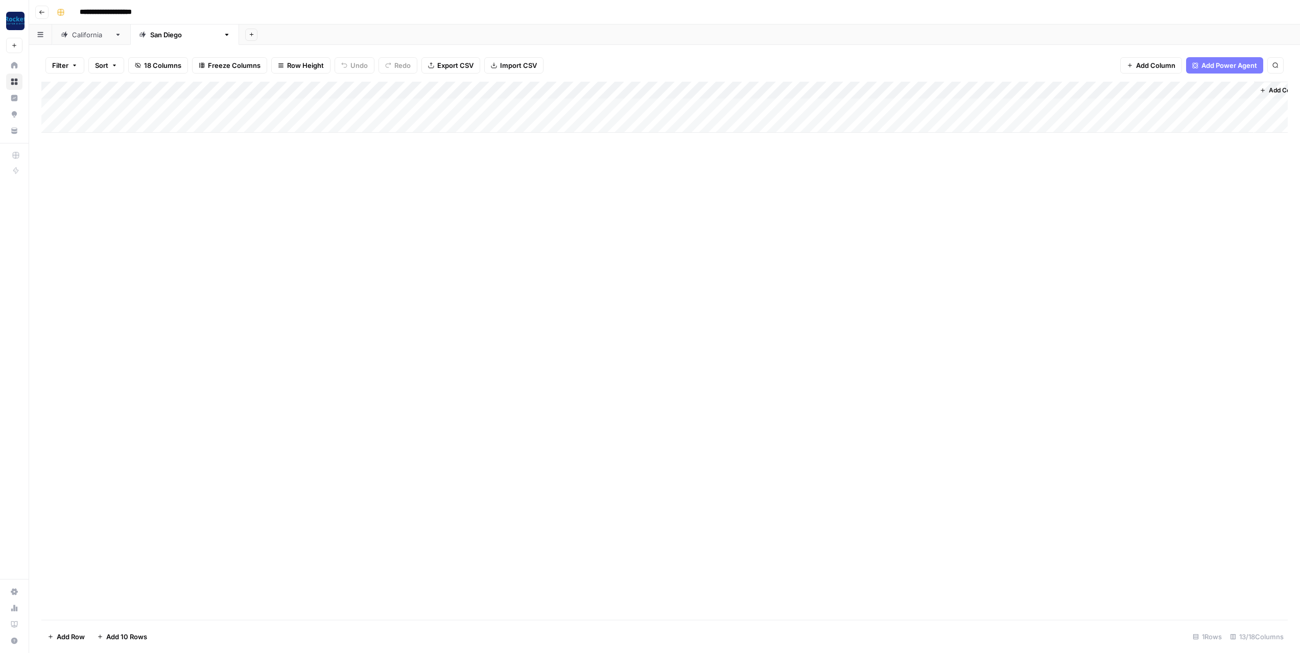
click at [865, 89] on div "Add Column" at bounding box center [664, 107] width 1246 height 51
click at [841, 176] on span "Configure Inputs" at bounding box center [841, 176] width 54 height 10
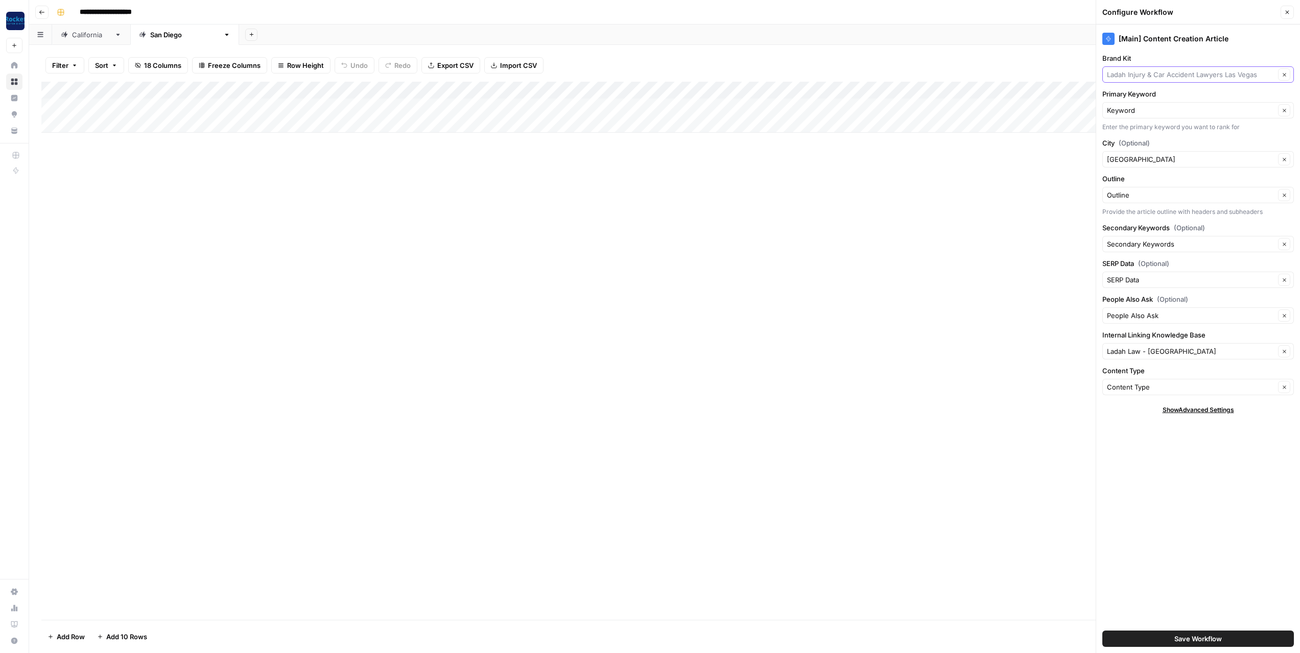
click at [1157, 73] on input "Brand Kit" at bounding box center [1191, 74] width 168 height 10
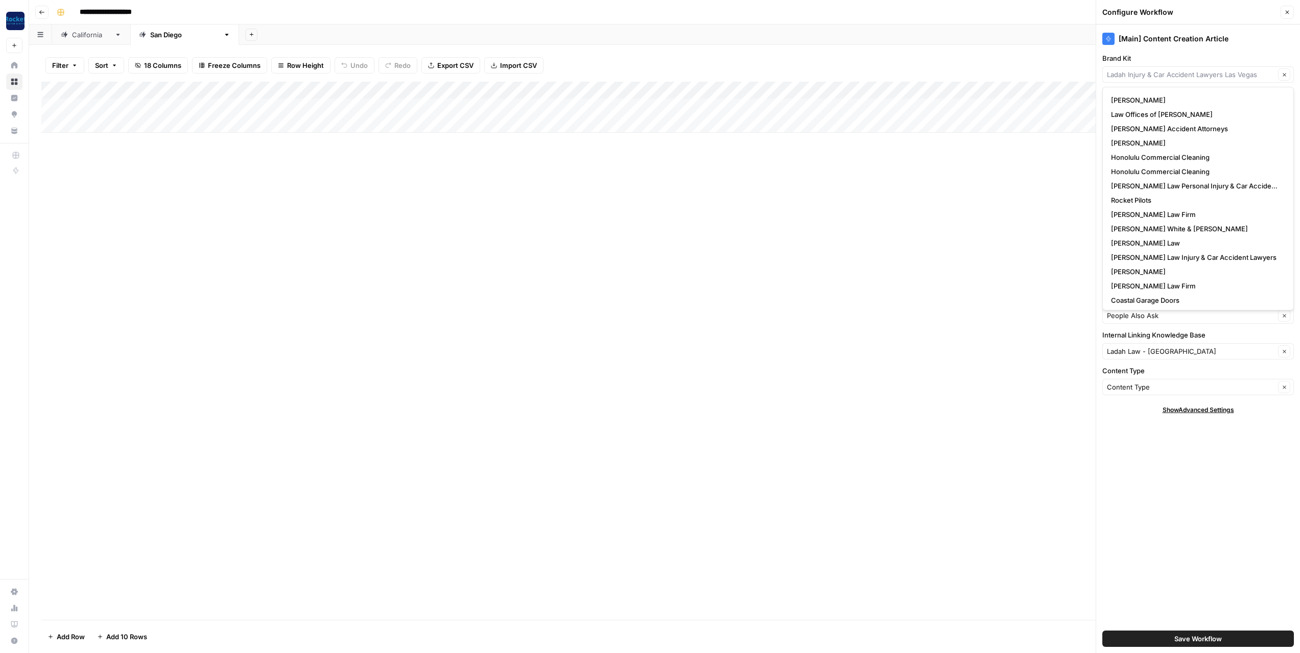
scroll to position [131, 0]
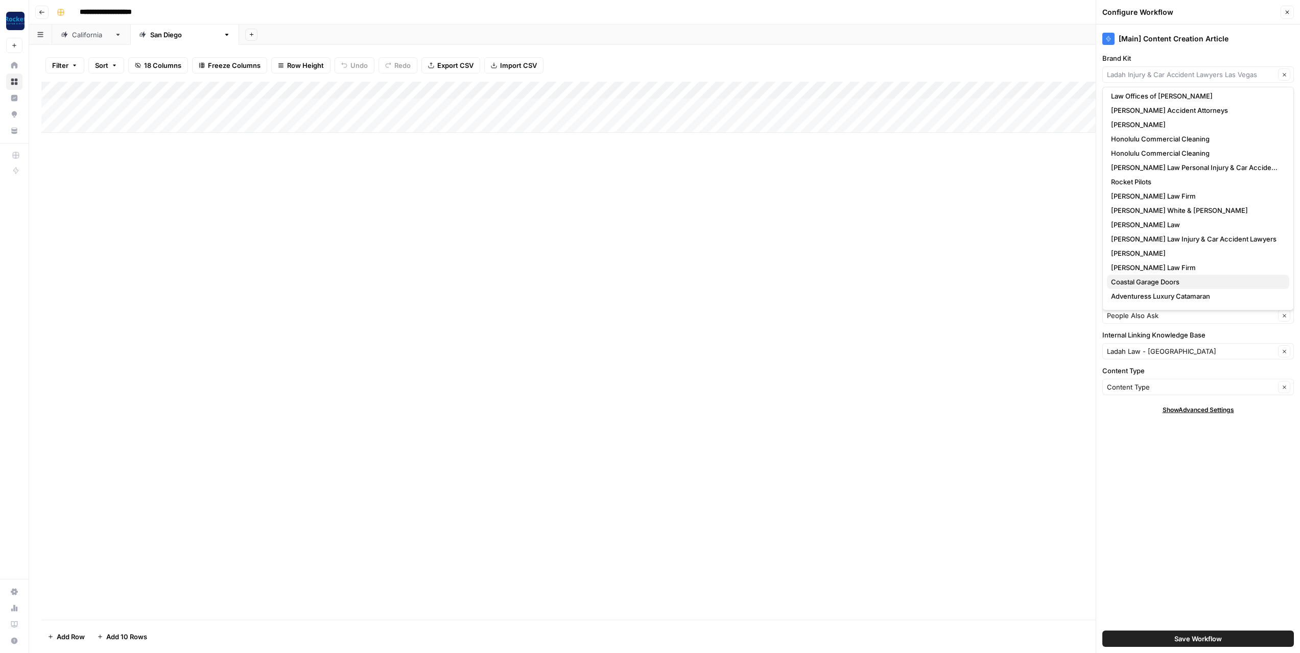
click at [1133, 284] on span "Coastal Garage Doors" at bounding box center [1145, 282] width 68 height 10
type input "Coastal Garage Doors"
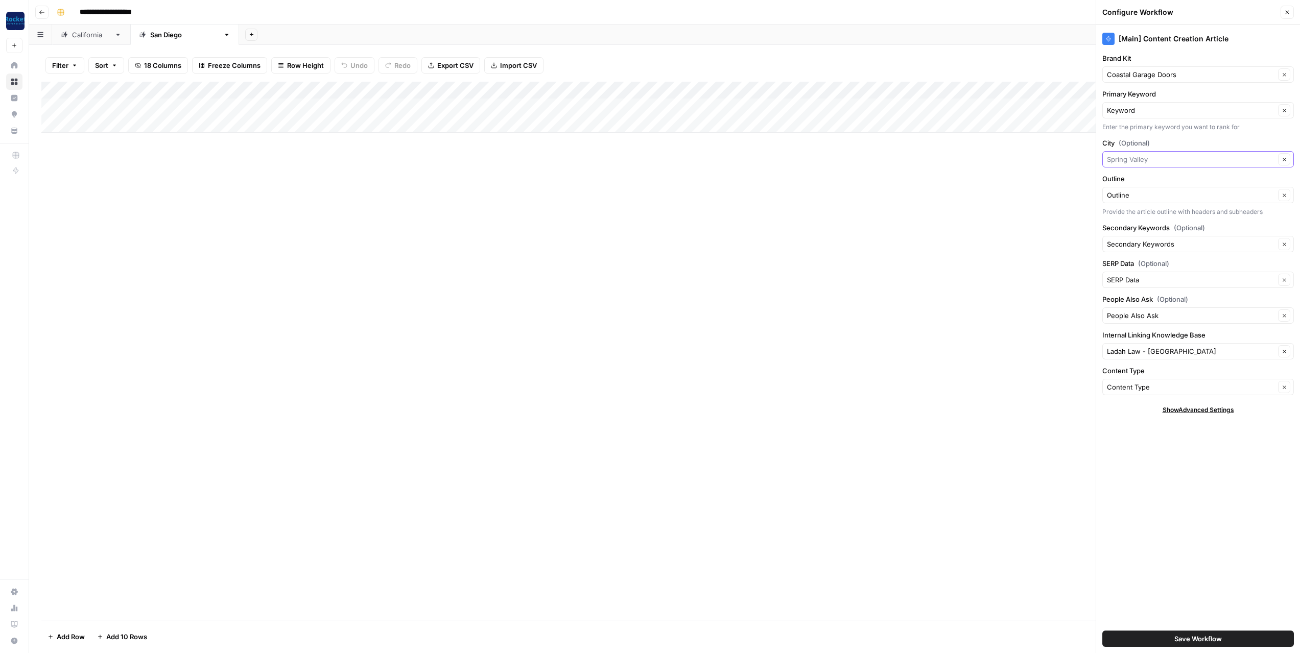
click at [1155, 160] on input "City (Optional)" at bounding box center [1191, 159] width 168 height 10
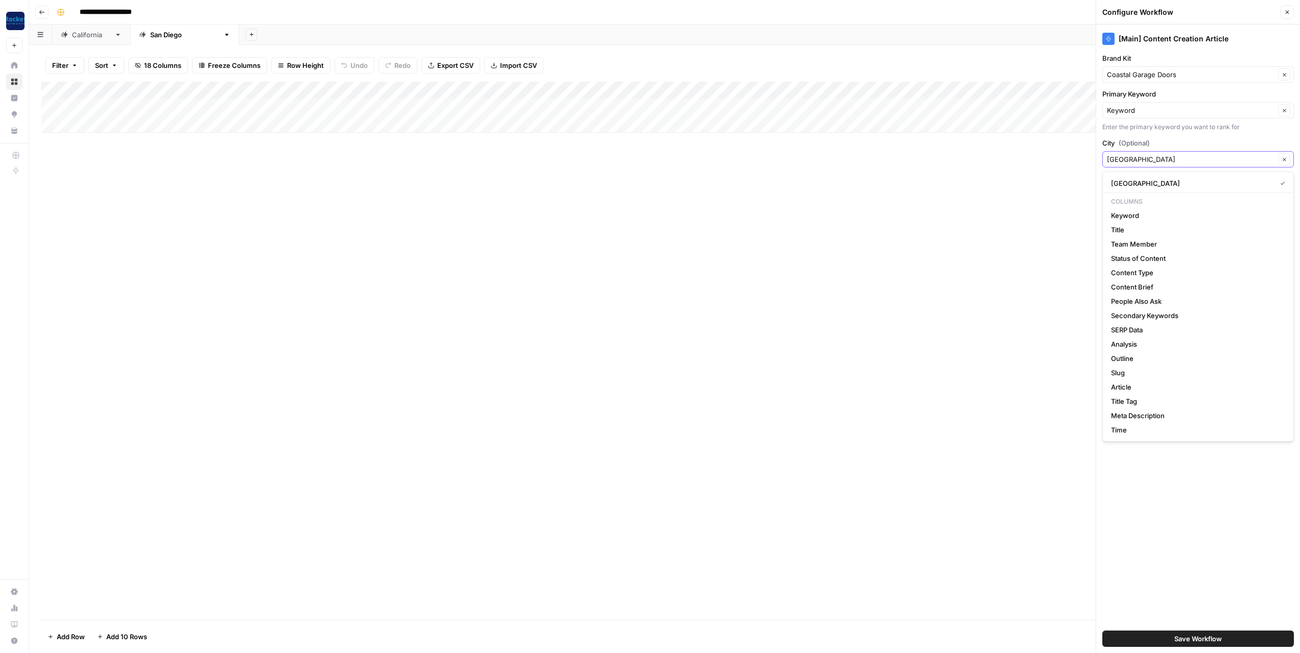
type input "[GEOGRAPHIC_DATA]"
click at [1186, 148] on label "City (Optional)" at bounding box center [1198, 143] width 192 height 10
click at [1186, 154] on input "[GEOGRAPHIC_DATA]" at bounding box center [1191, 159] width 168 height 10
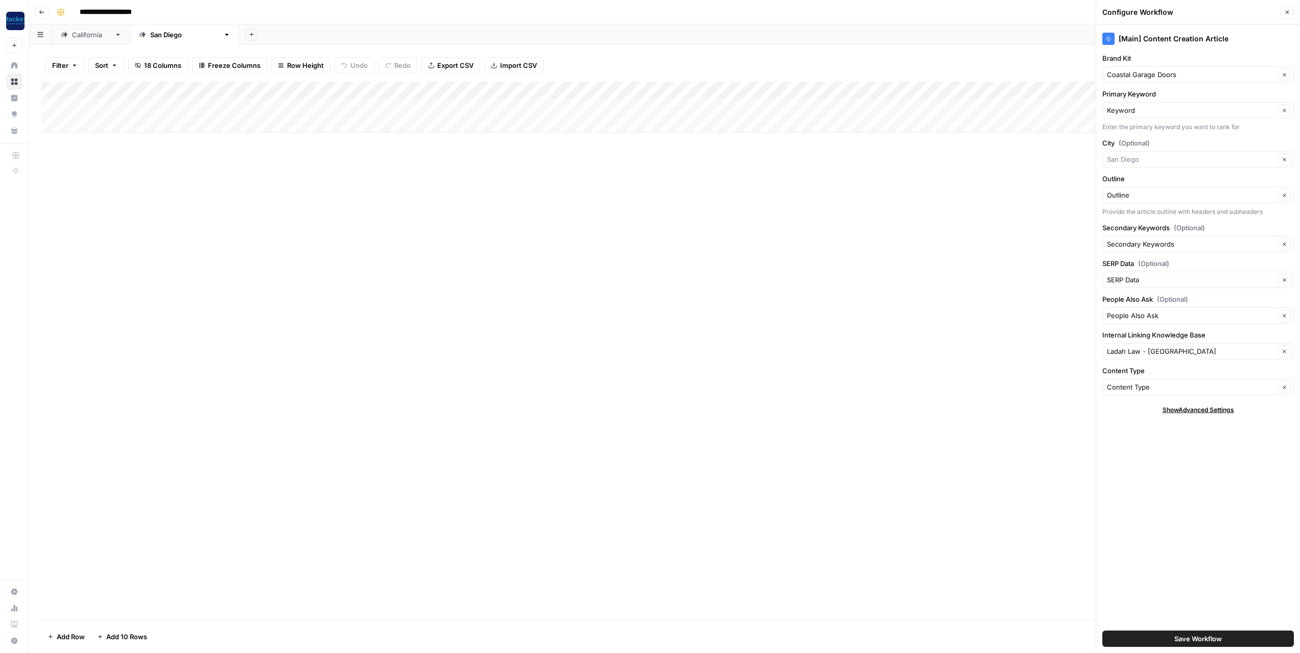
click at [1190, 141] on label "City (Optional)" at bounding box center [1198, 143] width 192 height 10
click at [1190, 154] on input "City (Optional)" at bounding box center [1191, 159] width 168 height 10
click at [1165, 574] on div "[Main] Content Creation Article Brand Kit Coastal Garage Doors Clear Primary Ke…" at bounding box center [1198, 339] width 204 height 629
click at [1204, 353] on input "Internal Linking Knowledge Base" at bounding box center [1191, 351] width 168 height 10
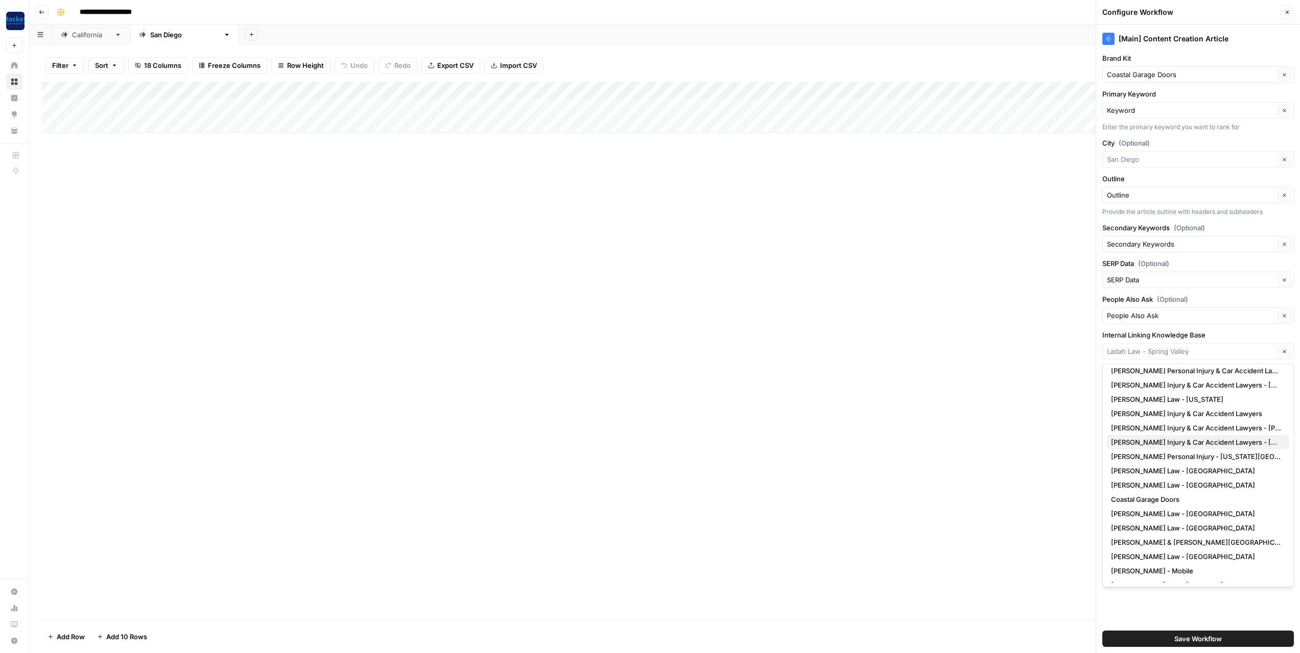
scroll to position [608, 0]
click at [1146, 493] on span "Coastal Garage Doors" at bounding box center [1145, 496] width 68 height 10
type input "Coastal Garage Doors"
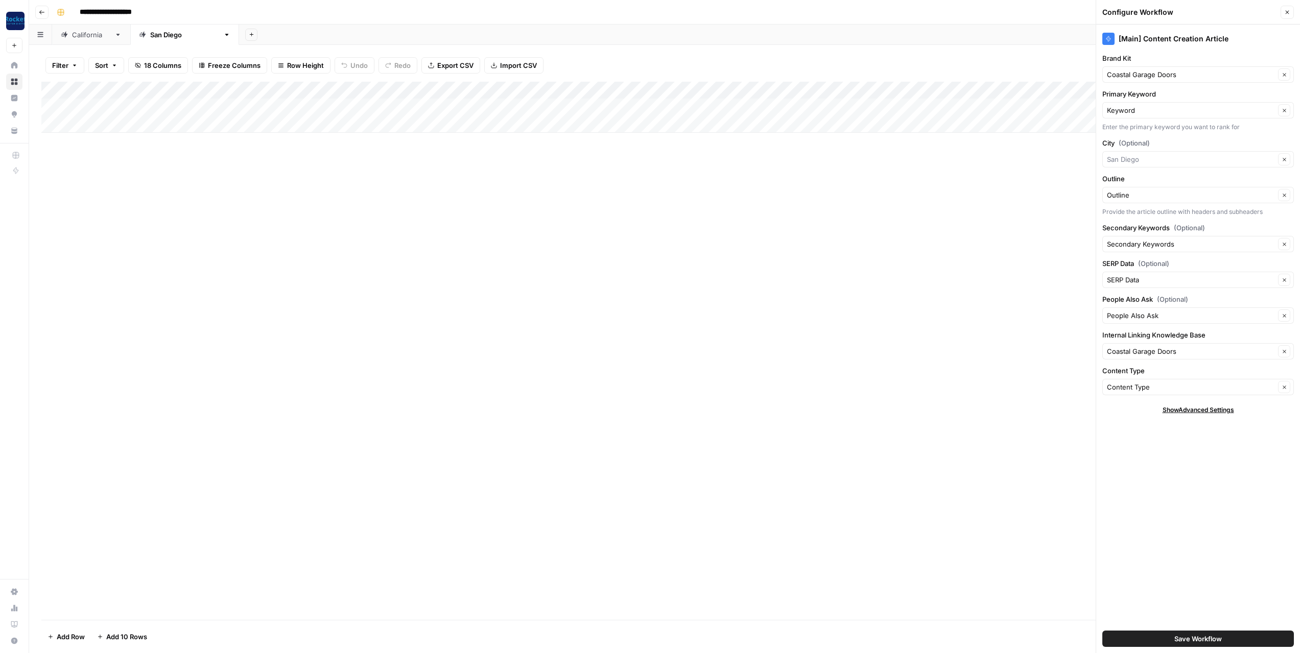
click at [1141, 476] on div "[Main] Content Creation Article Brand Kit Coastal Garage Doors Clear Primary Ke…" at bounding box center [1198, 339] width 204 height 629
click at [1121, 636] on button "Save Workflow" at bounding box center [1198, 639] width 192 height 16
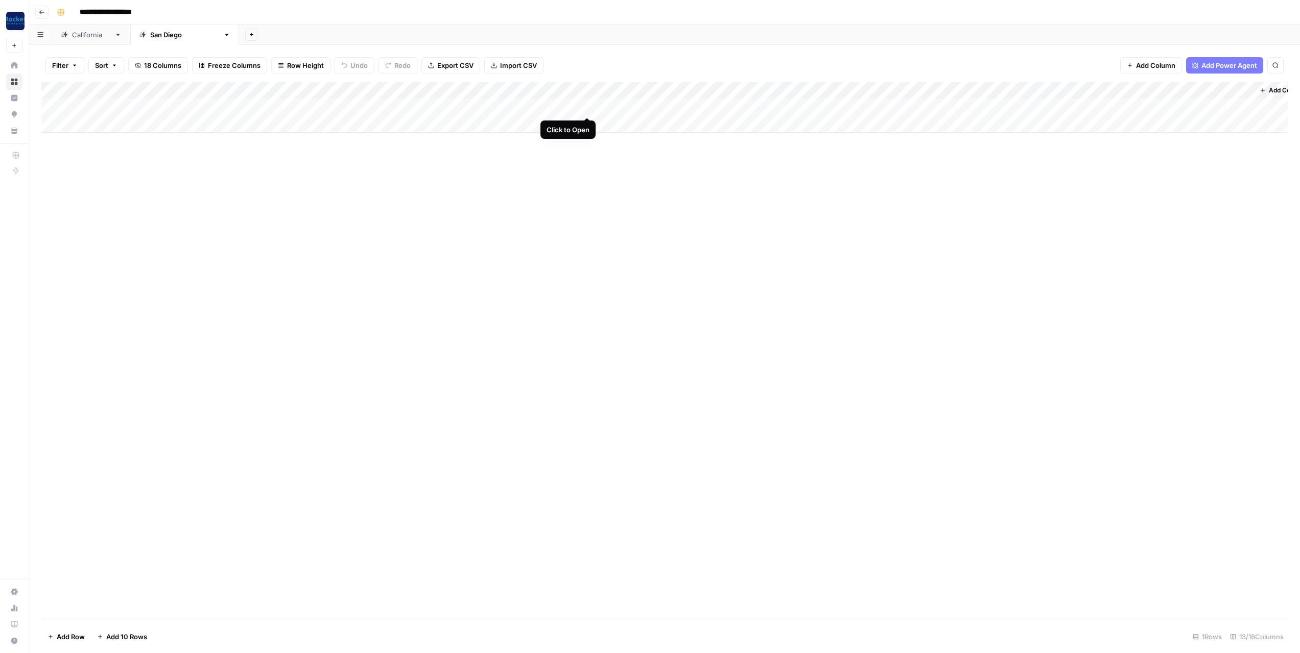
click at [587, 107] on div "Add Column" at bounding box center [664, 107] width 1246 height 51
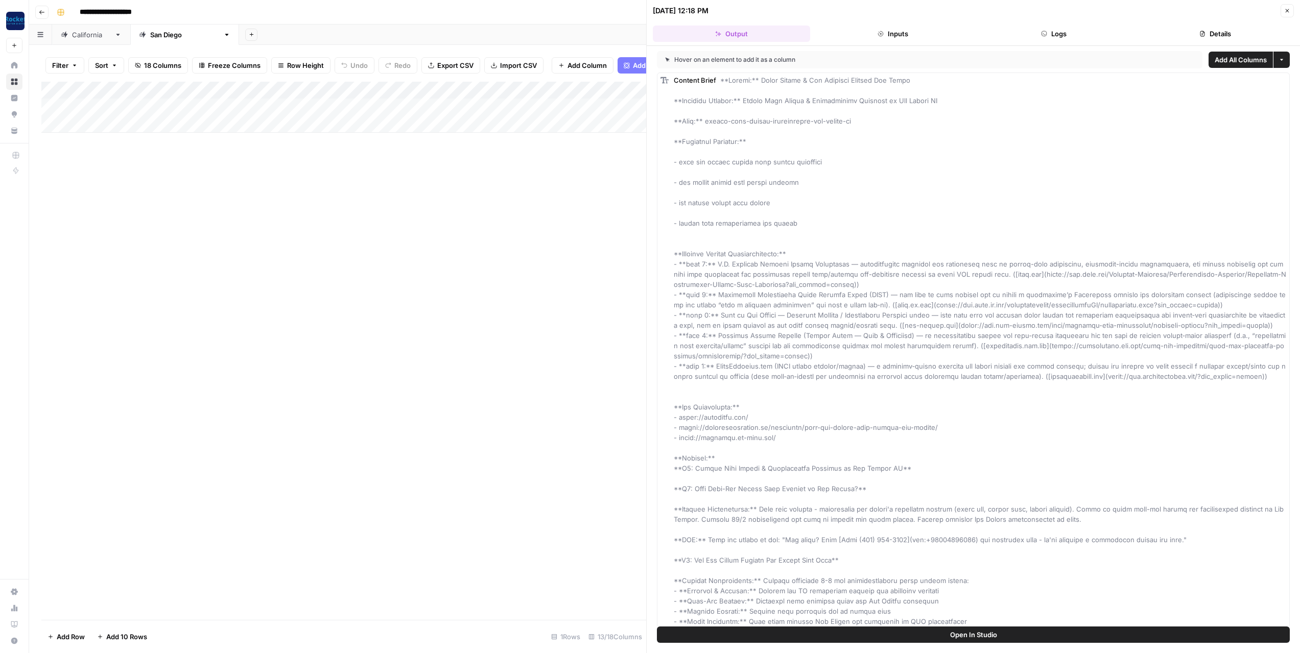
click at [890, 35] on button "Inputs" at bounding box center [892, 34] width 157 height 16
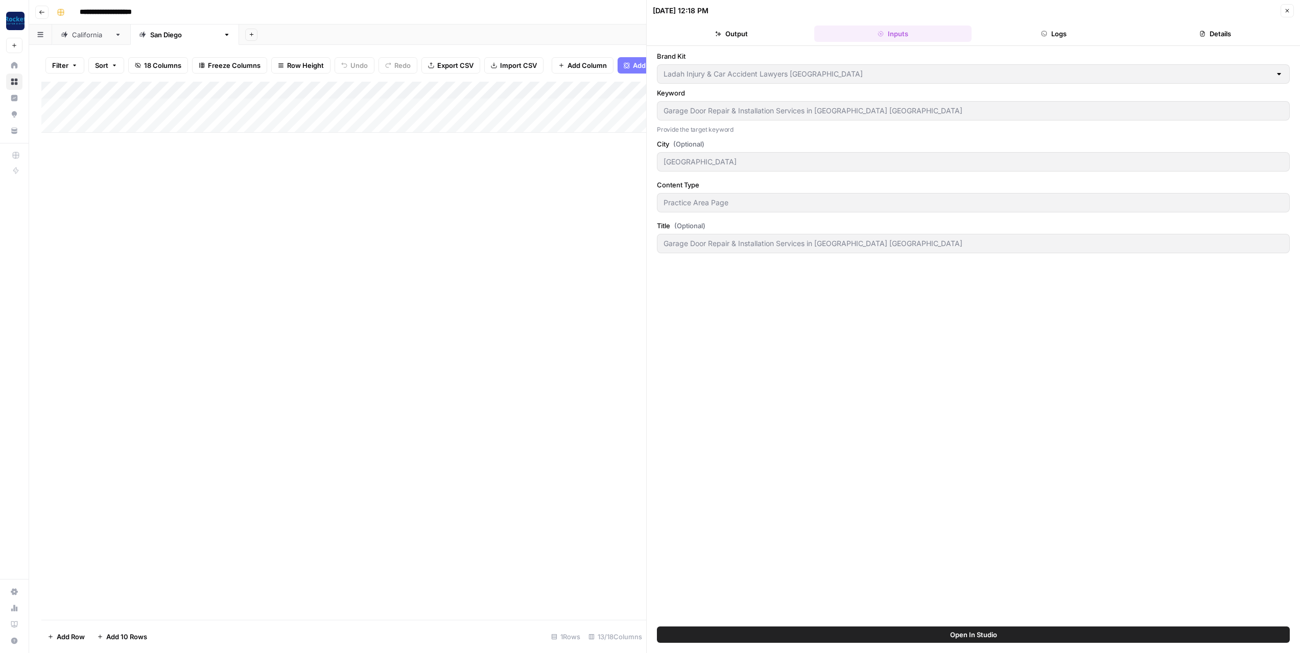
click at [1057, 33] on button "Logs" at bounding box center [1053, 34] width 157 height 16
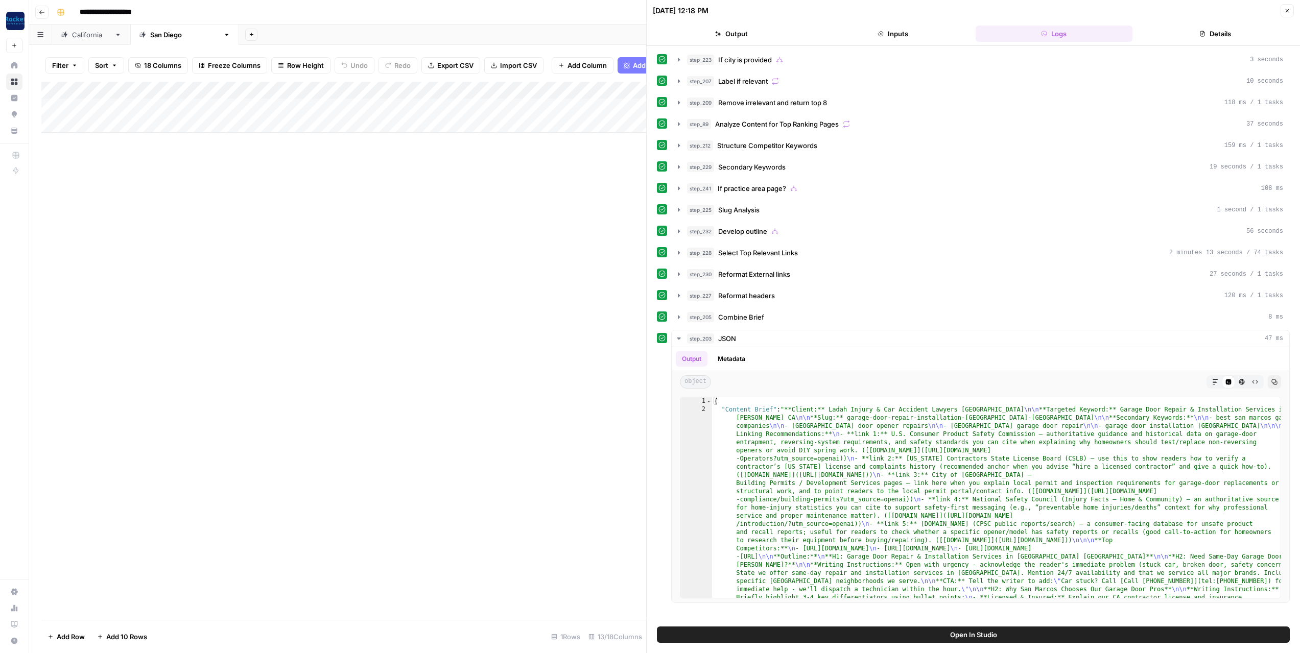
click at [908, 32] on button "Inputs" at bounding box center [892, 34] width 157 height 16
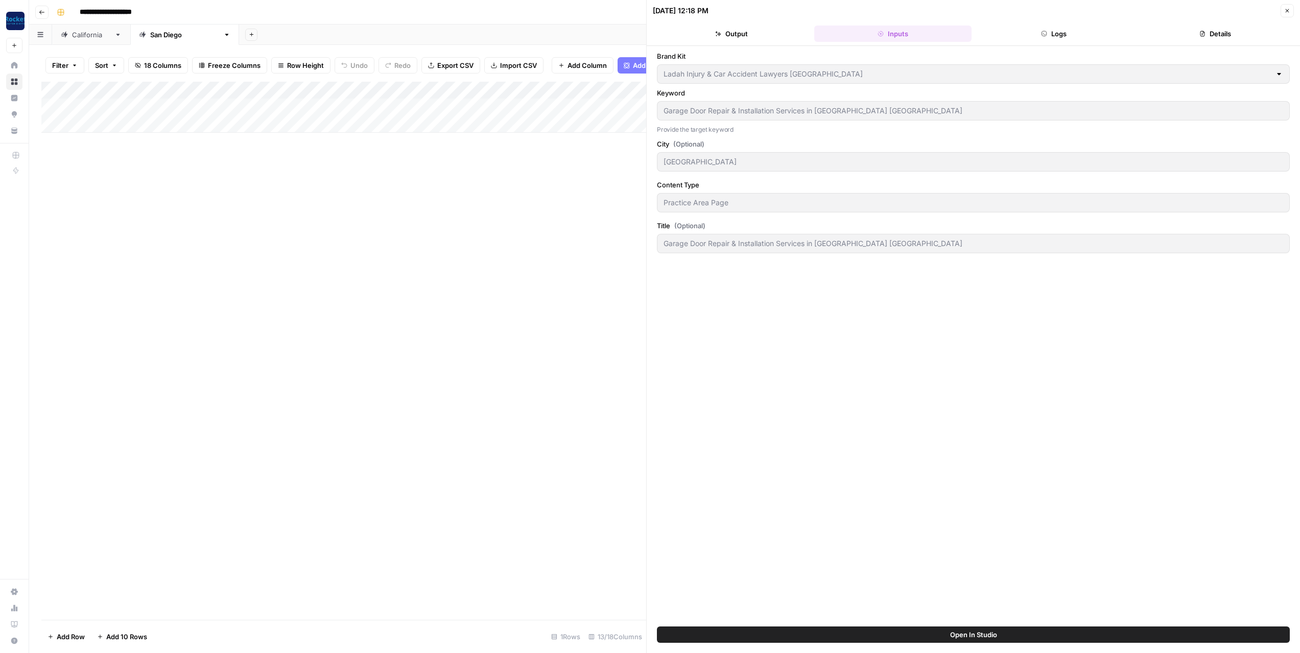
click at [1066, 34] on button "Logs" at bounding box center [1053, 34] width 157 height 16
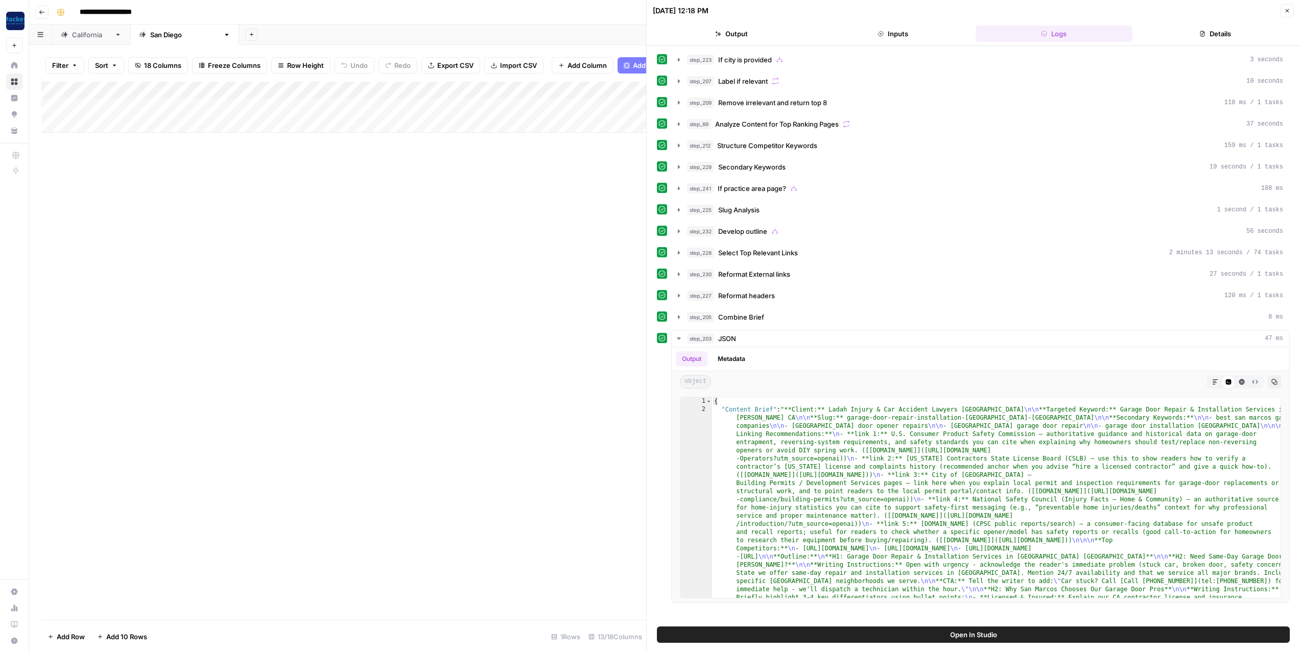
click at [1287, 9] on icon "button" at bounding box center [1287, 11] width 6 height 6
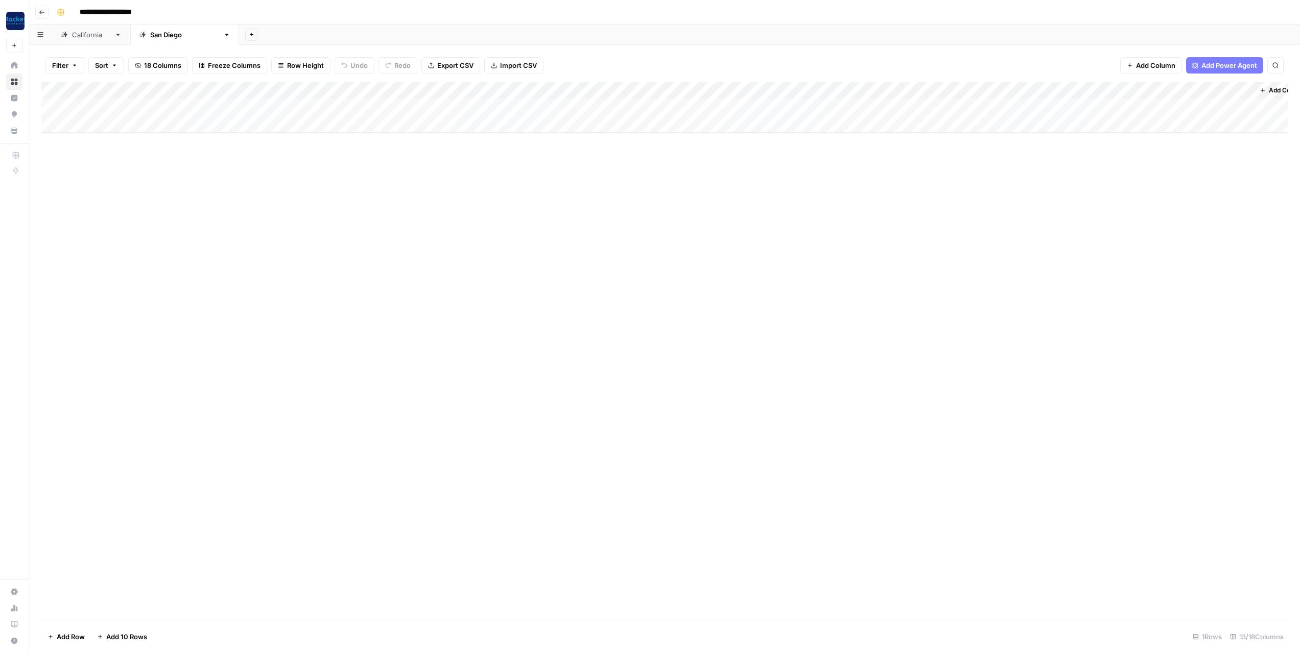
click at [588, 87] on div "Add Column" at bounding box center [664, 107] width 1246 height 51
click at [567, 174] on span "Configure Inputs" at bounding box center [562, 176] width 54 height 10
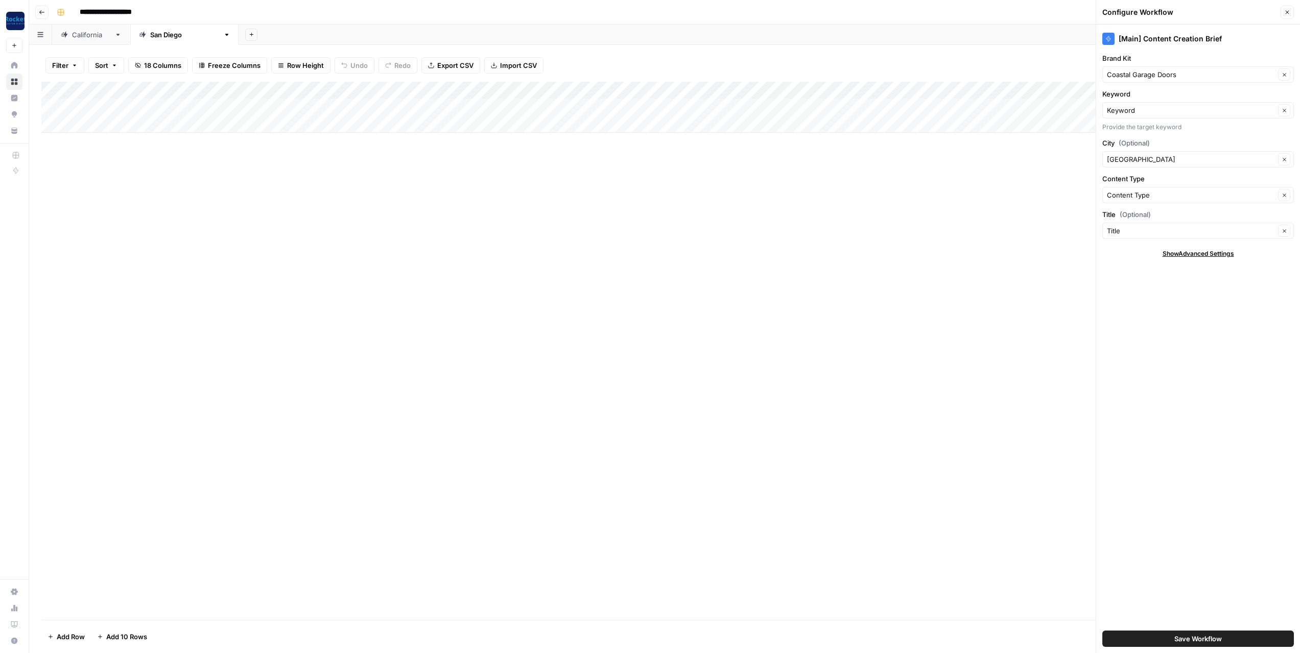
click at [864, 91] on div "Add Column" at bounding box center [664, 107] width 1246 height 51
click at [842, 175] on span "Configure Inputs" at bounding box center [841, 176] width 54 height 10
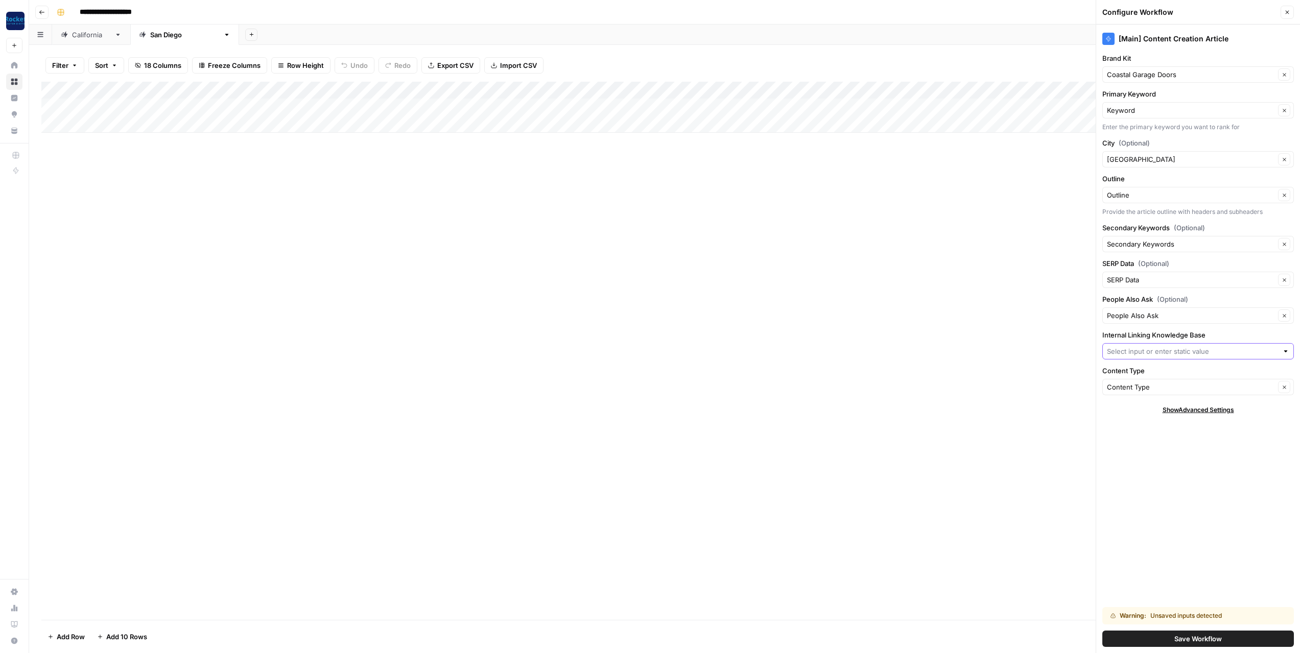
click at [1153, 352] on input "Internal Linking Knowledge Base" at bounding box center [1192, 351] width 171 height 10
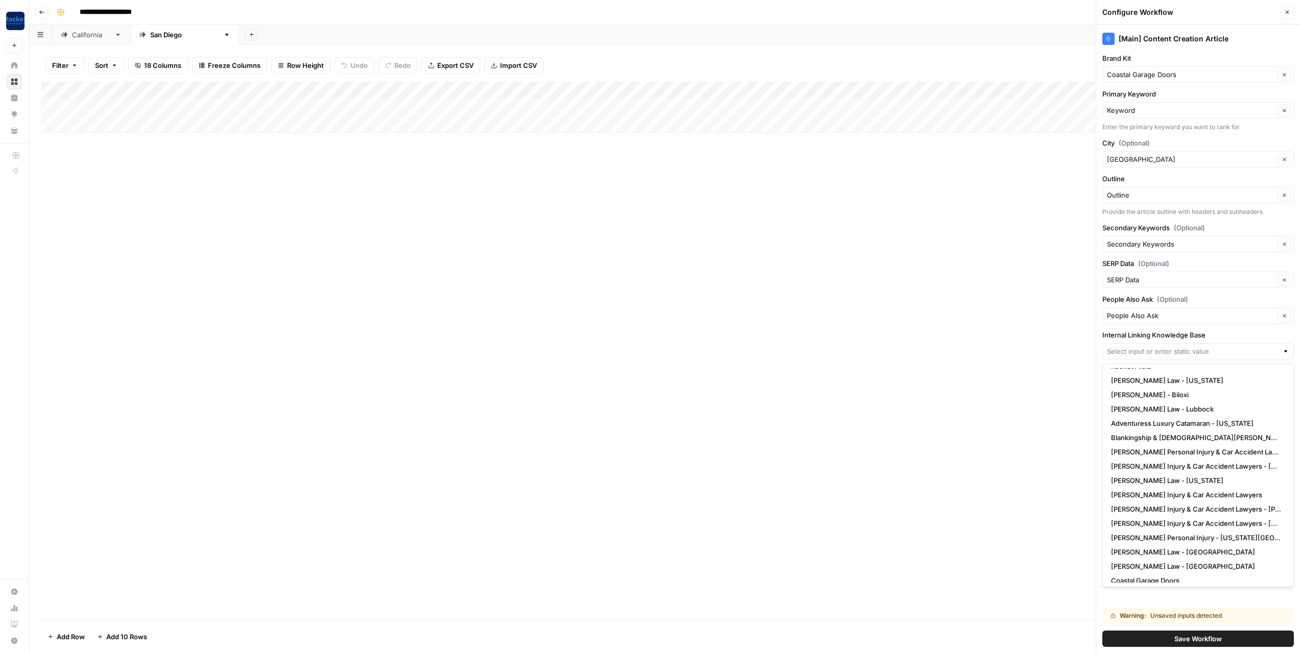
scroll to position [629, 0]
click at [1150, 478] on span "Coastal Garage Doors" at bounding box center [1145, 475] width 68 height 10
type input "Coastal Garage Doors"
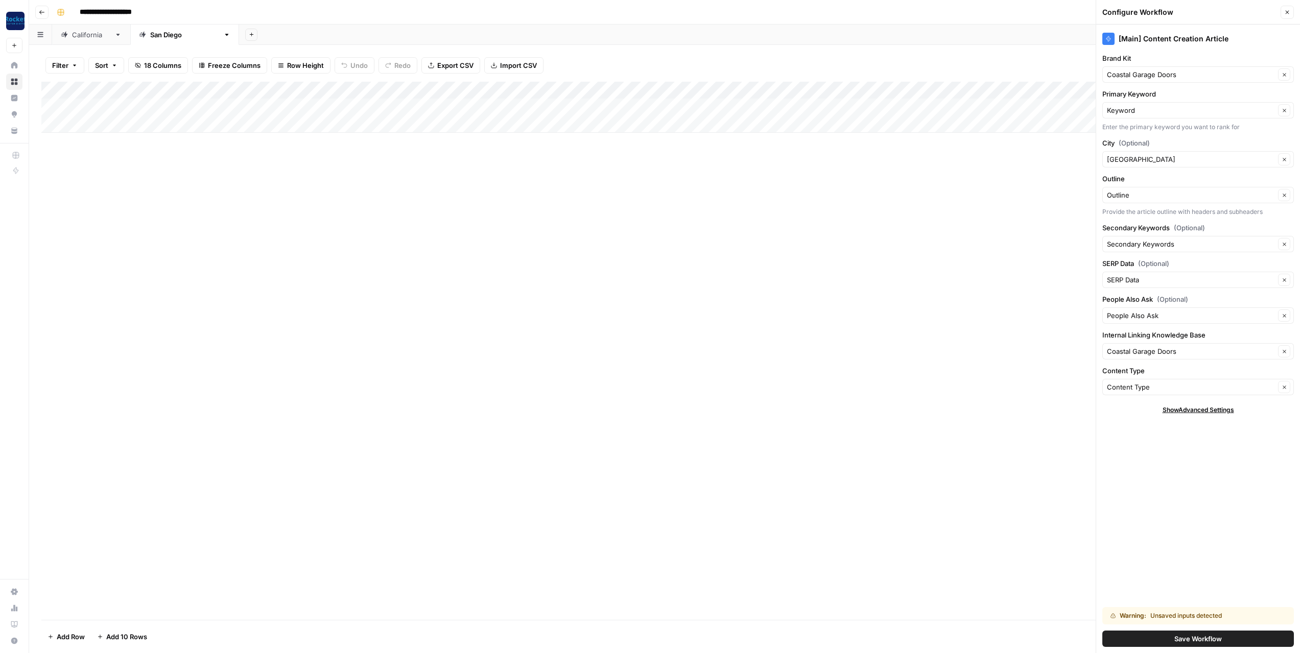
click at [1178, 487] on div "[Main] Content Creation Article Brand Kit Coastal Garage Doors Clear Primary Ke…" at bounding box center [1198, 339] width 204 height 629
click at [1126, 638] on button "Save Workflow" at bounding box center [1198, 639] width 192 height 16
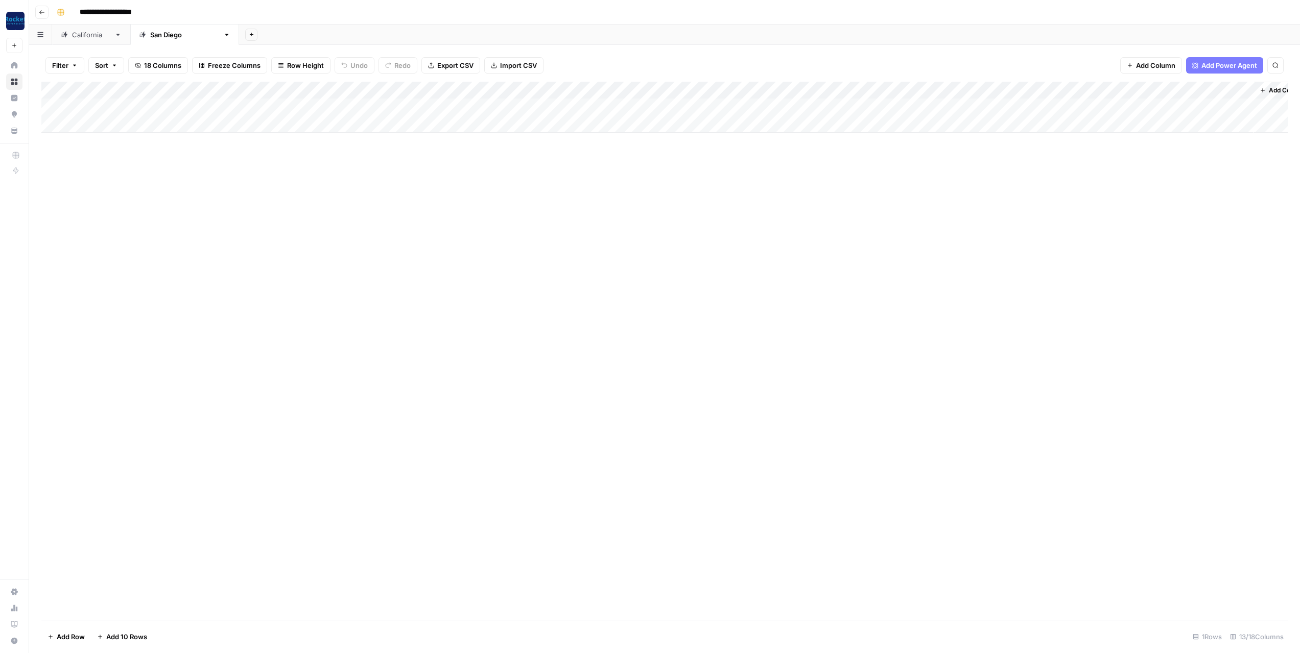
click at [861, 90] on div "Add Column" at bounding box center [664, 107] width 1246 height 51
click at [845, 180] on span "Configure Inputs" at bounding box center [841, 176] width 54 height 10
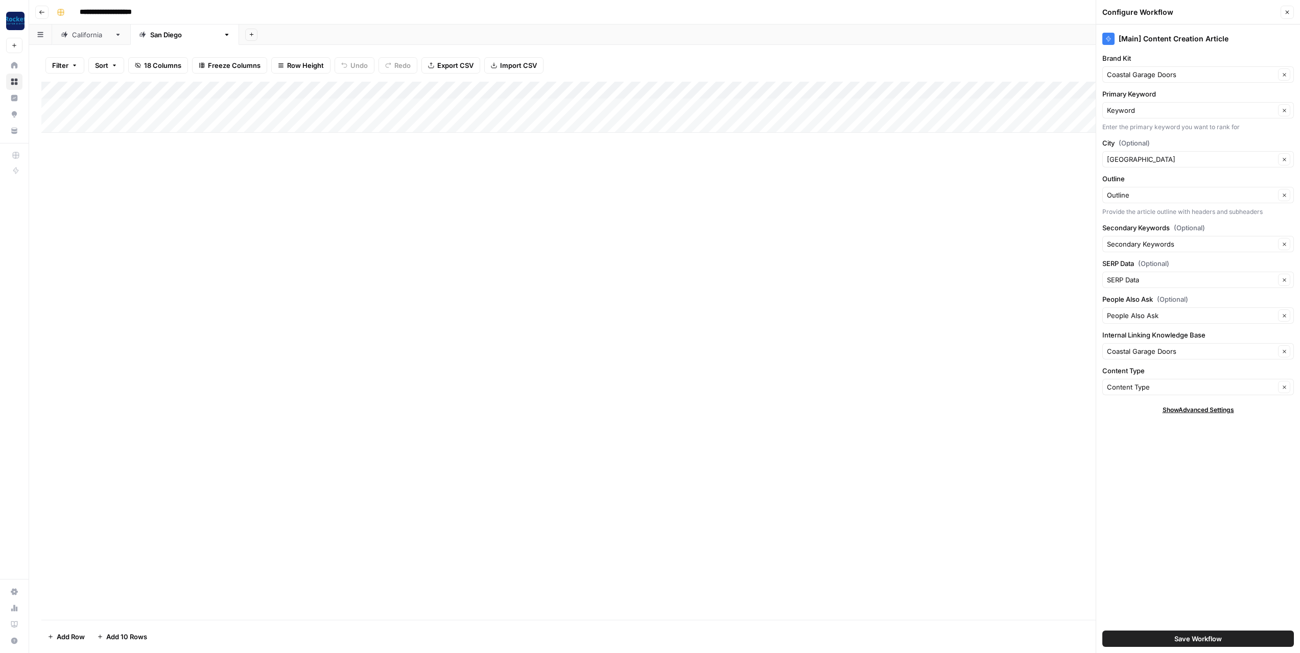
click at [1288, 11] on icon "button" at bounding box center [1287, 12] width 6 height 6
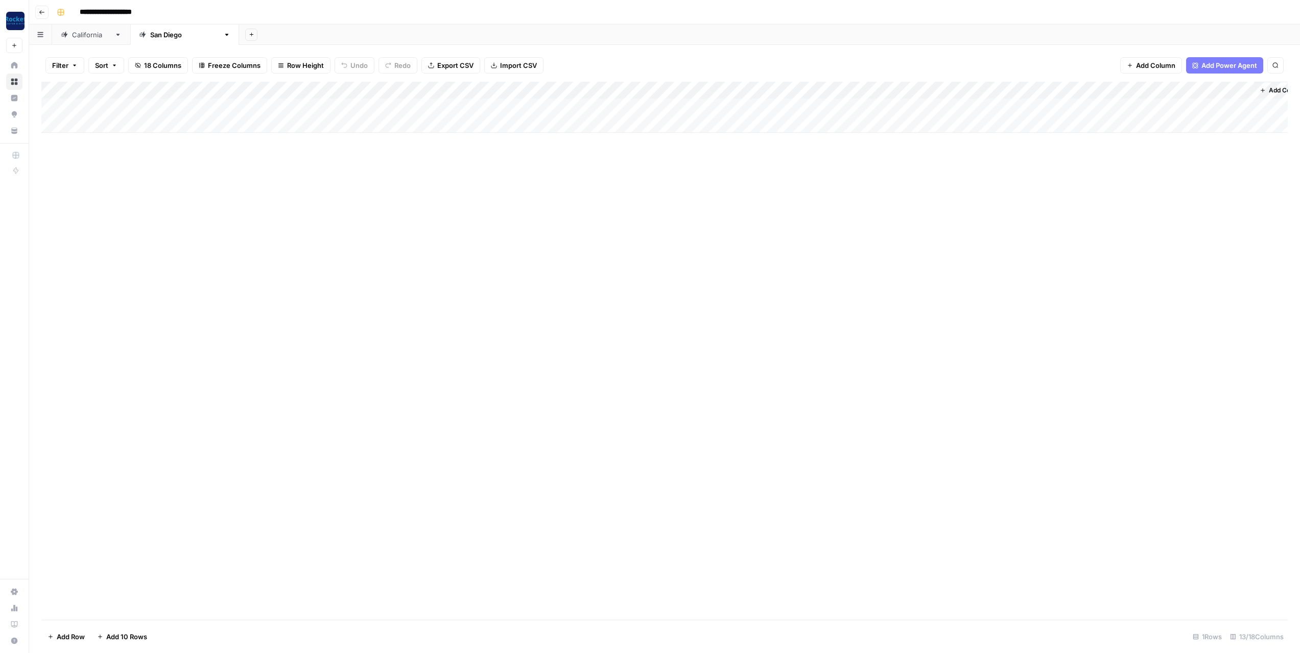
click at [866, 213] on div "Add Column" at bounding box center [664, 351] width 1246 height 538
click at [598, 107] on div "Add Column" at bounding box center [664, 107] width 1246 height 51
click at [863, 106] on div "Add Column" at bounding box center [664, 107] width 1246 height 51
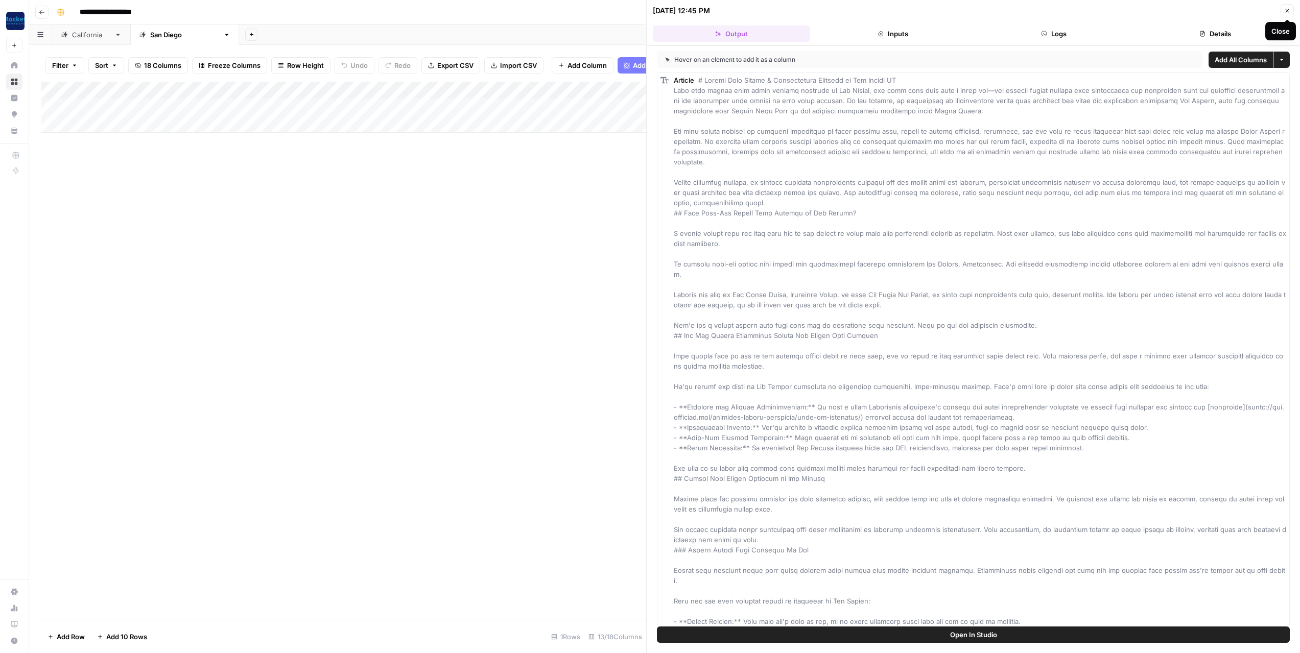
click at [1291, 10] on button "Close" at bounding box center [1286, 10] width 13 height 13
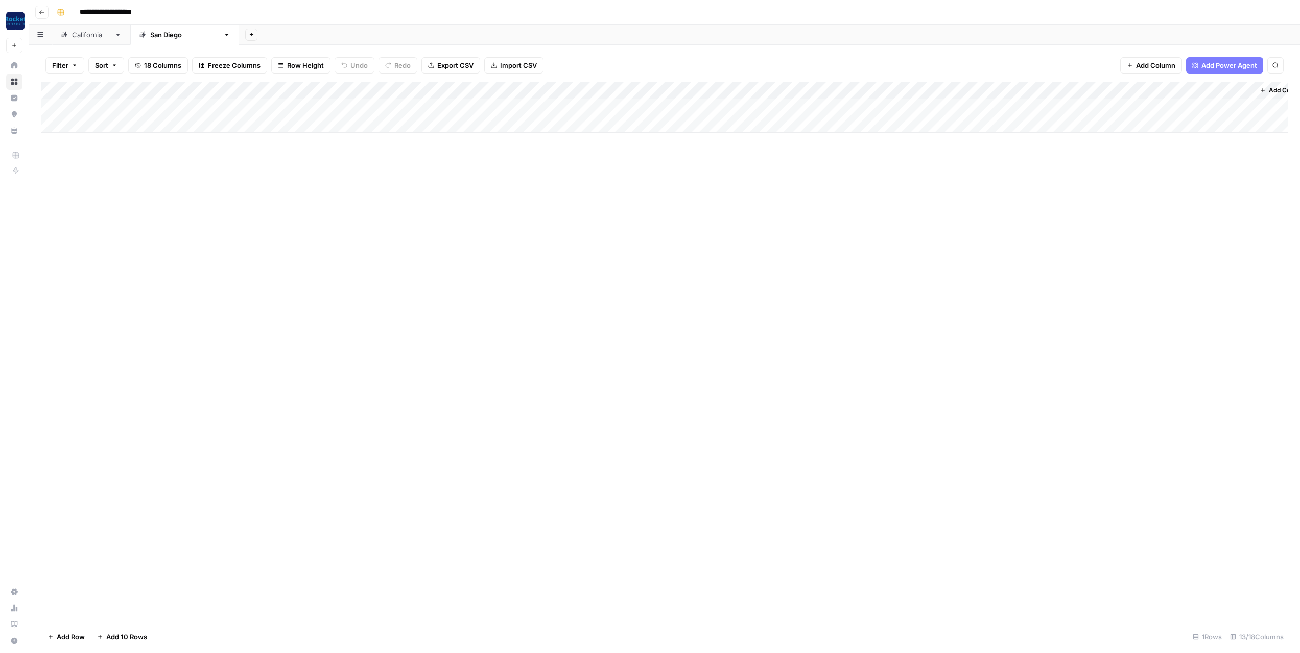
click at [967, 106] on div "Add Column" at bounding box center [664, 107] width 1246 height 51
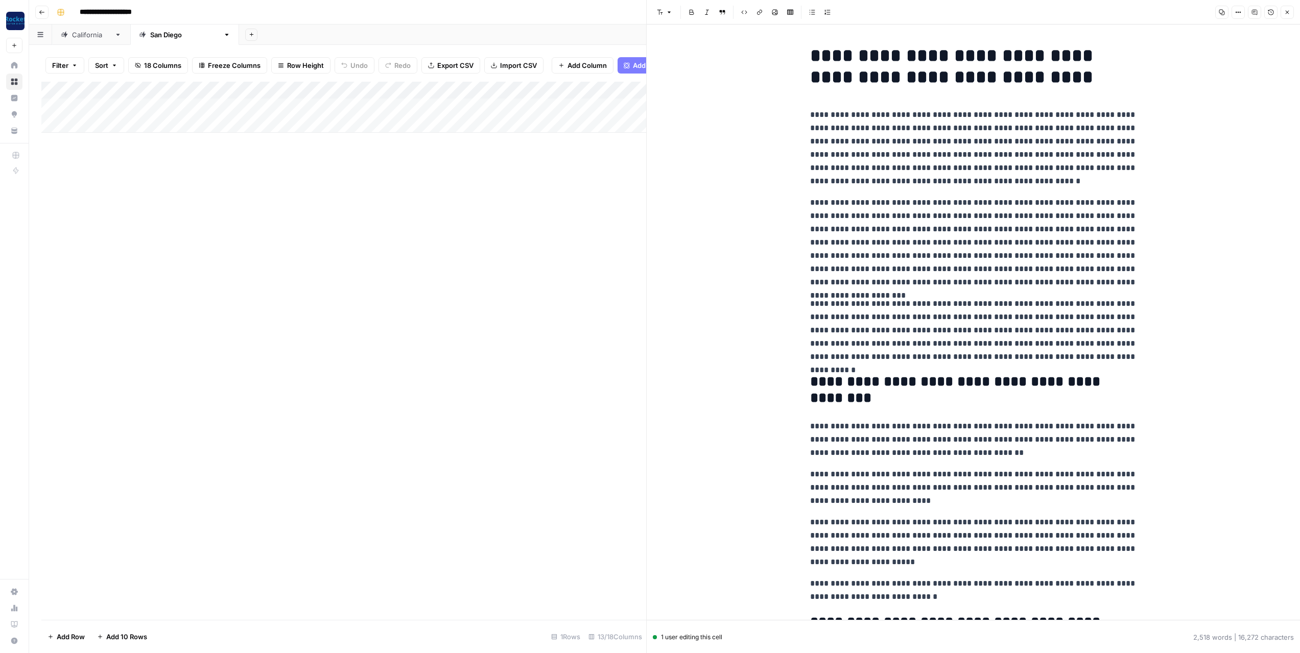
click at [1290, 11] on icon "button" at bounding box center [1287, 12] width 6 height 6
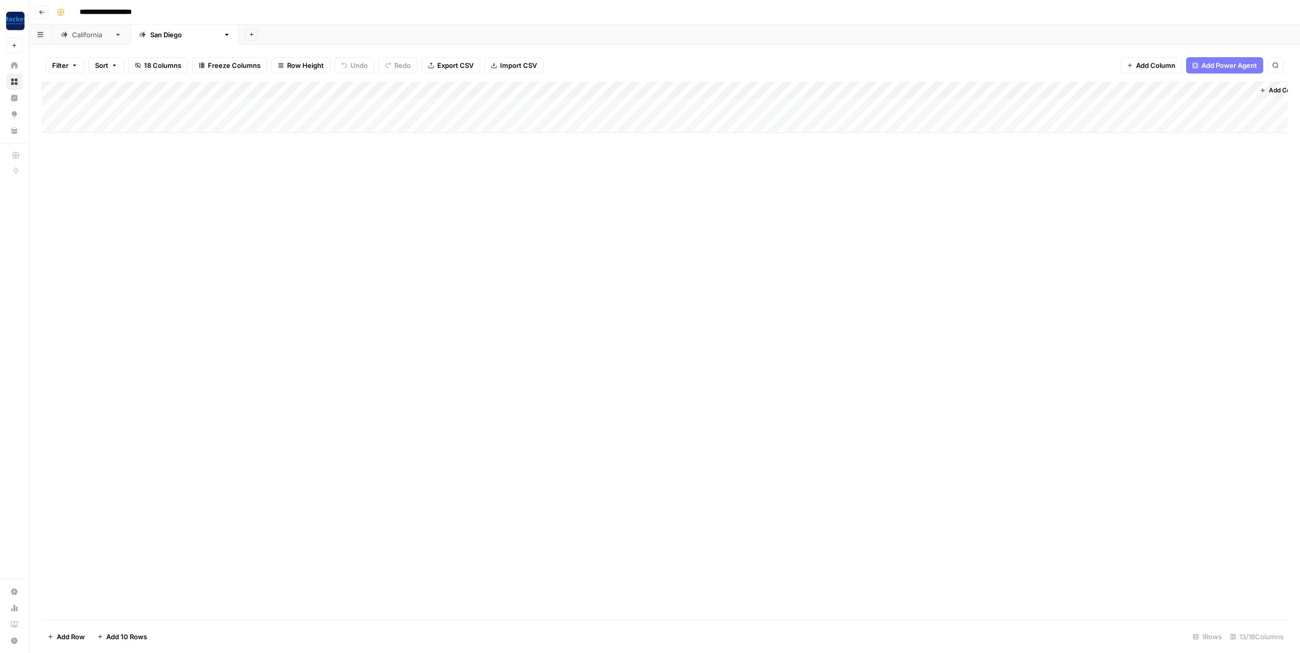
click at [755, 173] on div "Add Column" at bounding box center [664, 351] width 1246 height 538
click at [962, 312] on div "Add Column" at bounding box center [664, 351] width 1246 height 538
click at [872, 260] on div "Add Column" at bounding box center [664, 351] width 1246 height 538
click at [1015, 105] on div "Add Column" at bounding box center [664, 107] width 1246 height 51
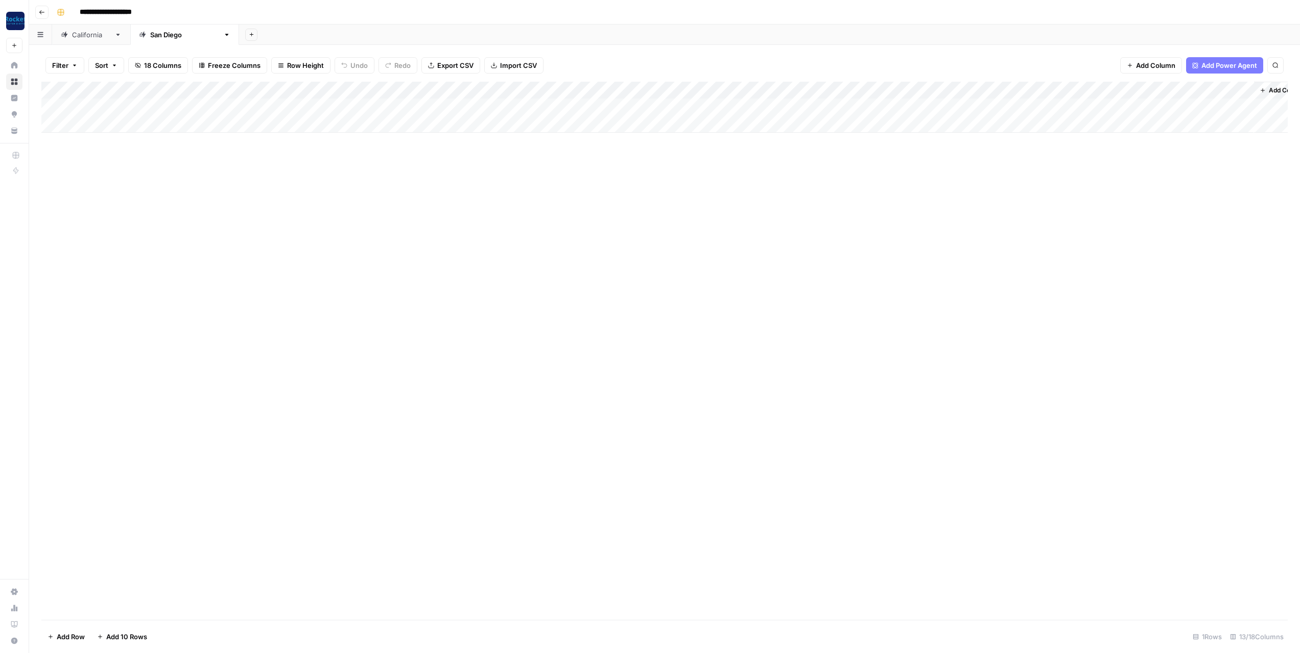
drag, startPoint x: 1092, startPoint y: 174, endPoint x: 1114, endPoint y: 100, distance: 76.9
click at [1092, 174] on div "Add Column" at bounding box center [664, 351] width 1246 height 538
click at [1097, 106] on div "Add Column" at bounding box center [664, 107] width 1246 height 51
drag, startPoint x: 889, startPoint y: 231, endPoint x: 895, endPoint y: 224, distance: 9.4
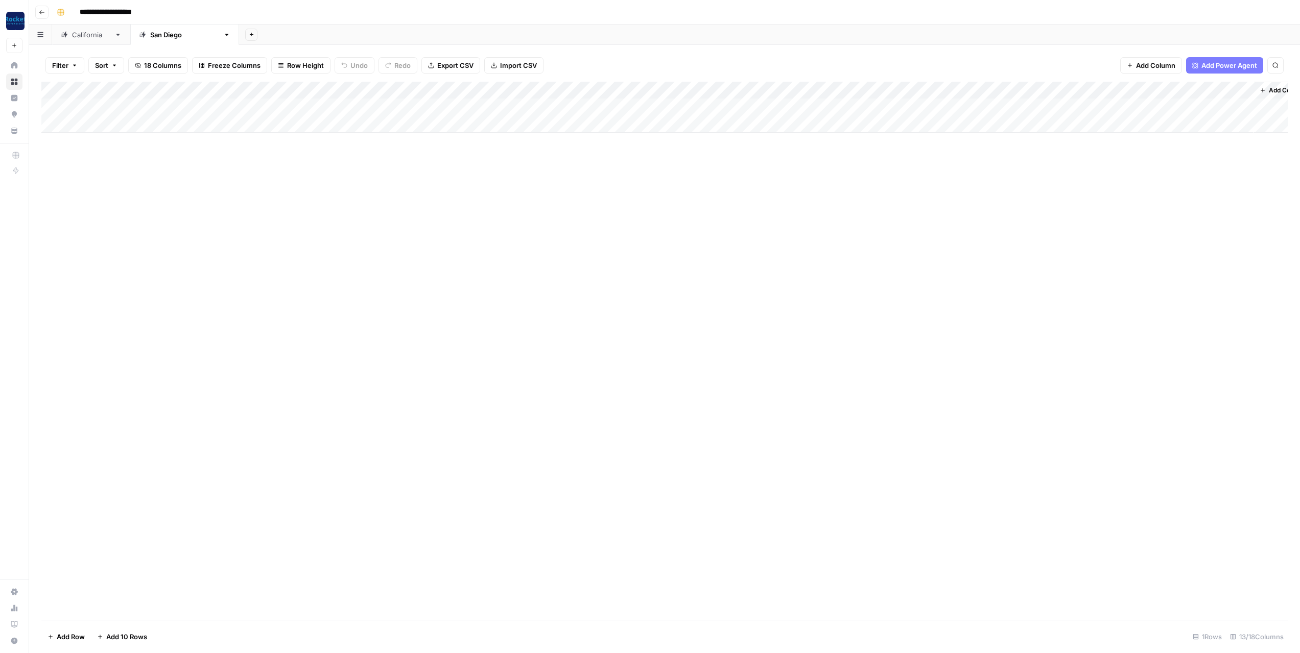
click at [889, 231] on div "Add Column" at bounding box center [664, 351] width 1246 height 538
click at [967, 104] on div "Add Column" at bounding box center [664, 107] width 1246 height 51
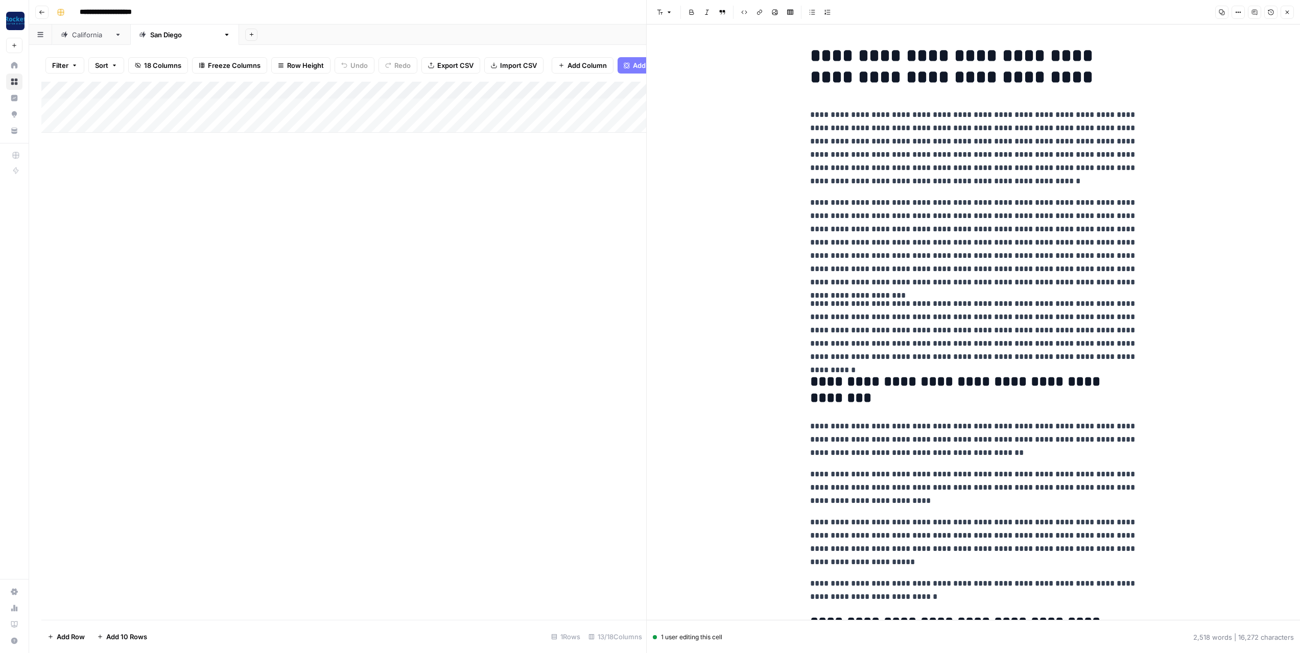
click at [943, 176] on p "**********" at bounding box center [973, 148] width 327 height 80
copy div "**********"
click at [1291, 11] on button "Close" at bounding box center [1286, 12] width 13 height 13
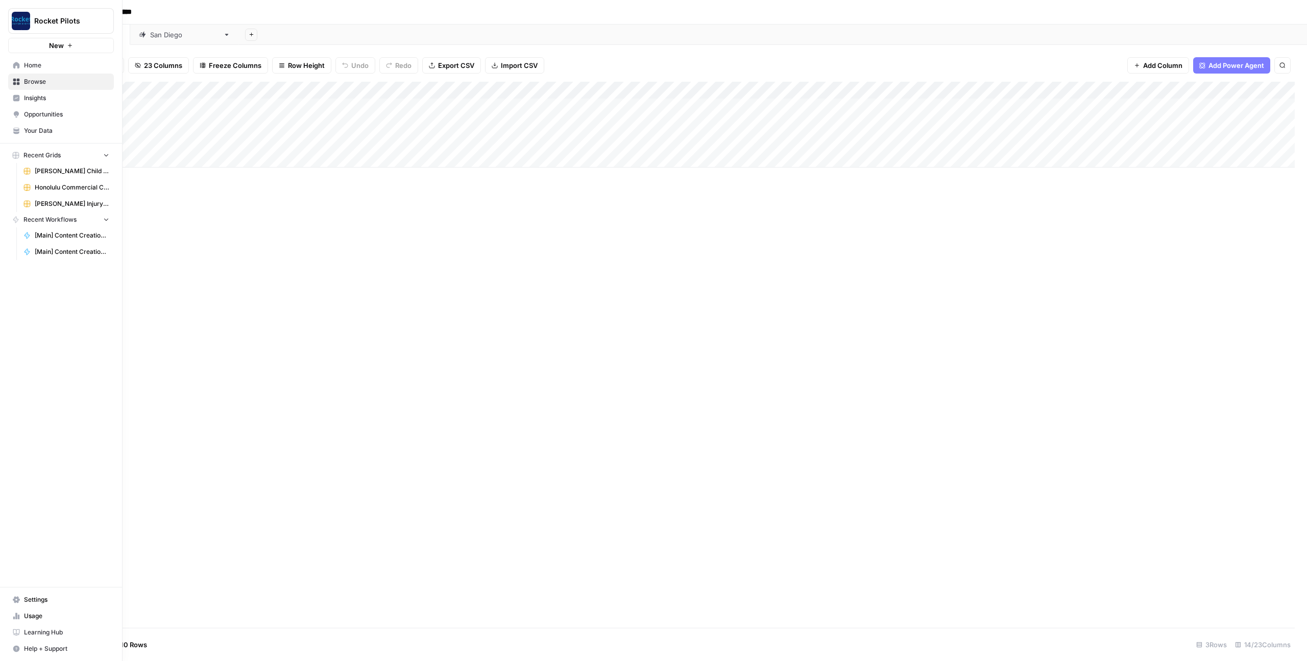
click at [38, 130] on span "Your Data" at bounding box center [66, 130] width 85 height 9
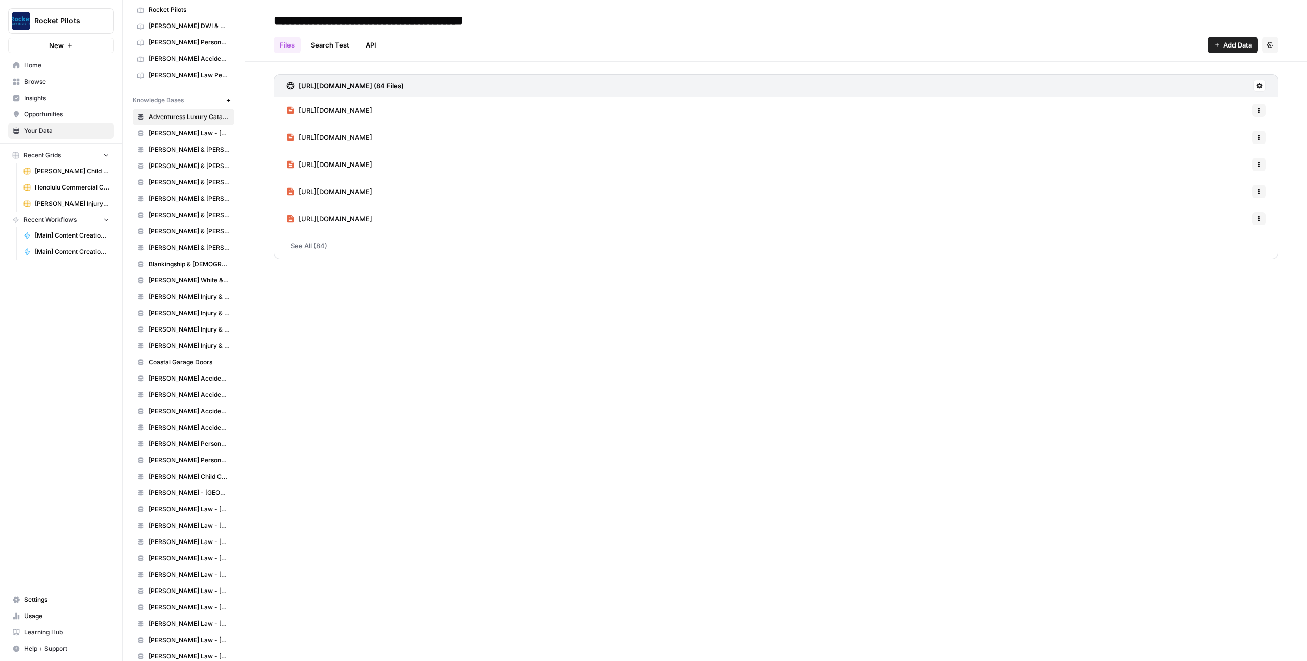
scroll to position [415, 0]
click at [169, 362] on span "Coastal Garage Doors" at bounding box center [189, 358] width 81 height 9
click at [316, 243] on link "See All (104)" at bounding box center [776, 245] width 1005 height 27
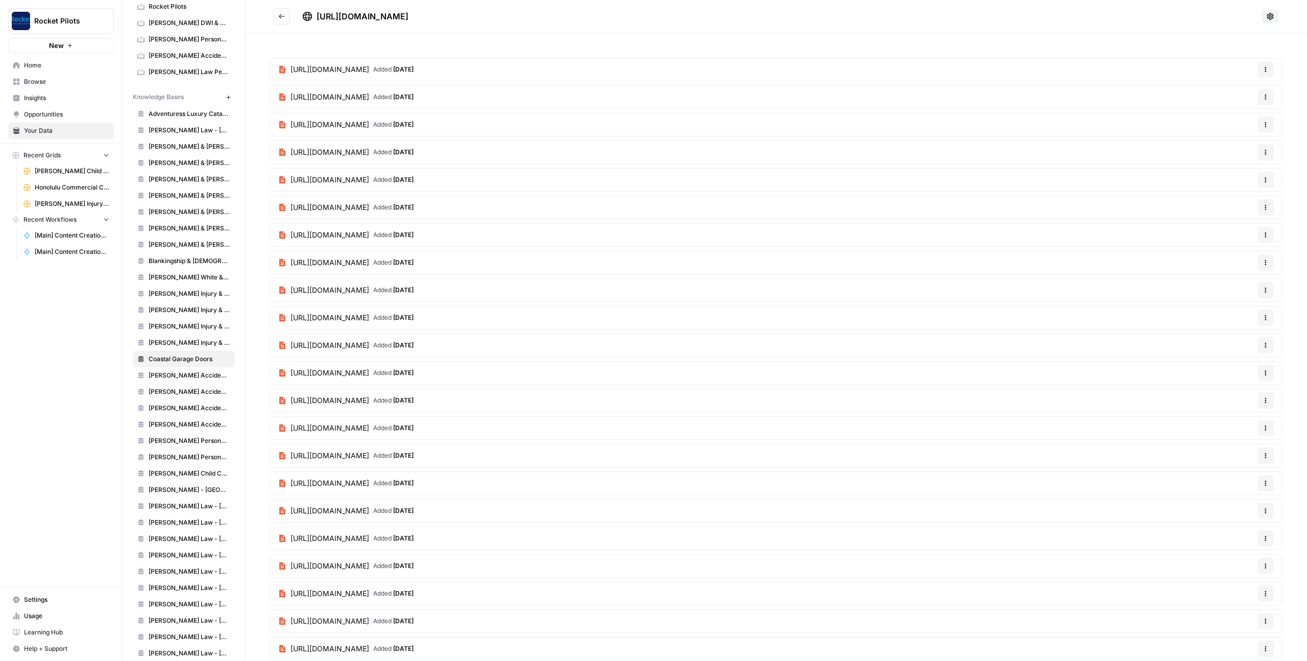
click at [279, 18] on icon "Go back" at bounding box center [281, 16] width 7 height 7
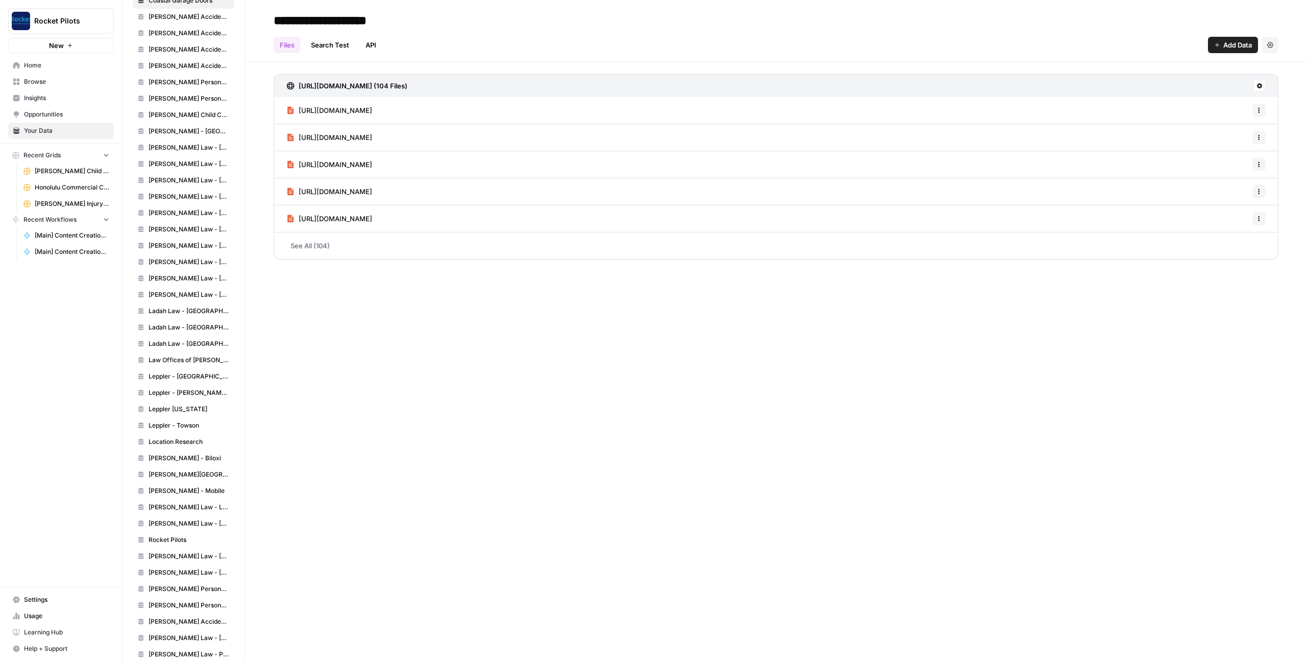
scroll to position [820, 0]
click at [1259, 83] on icon at bounding box center [1260, 86] width 6 height 6
click at [1008, 348] on div "**********" at bounding box center [776, 330] width 1062 height 661
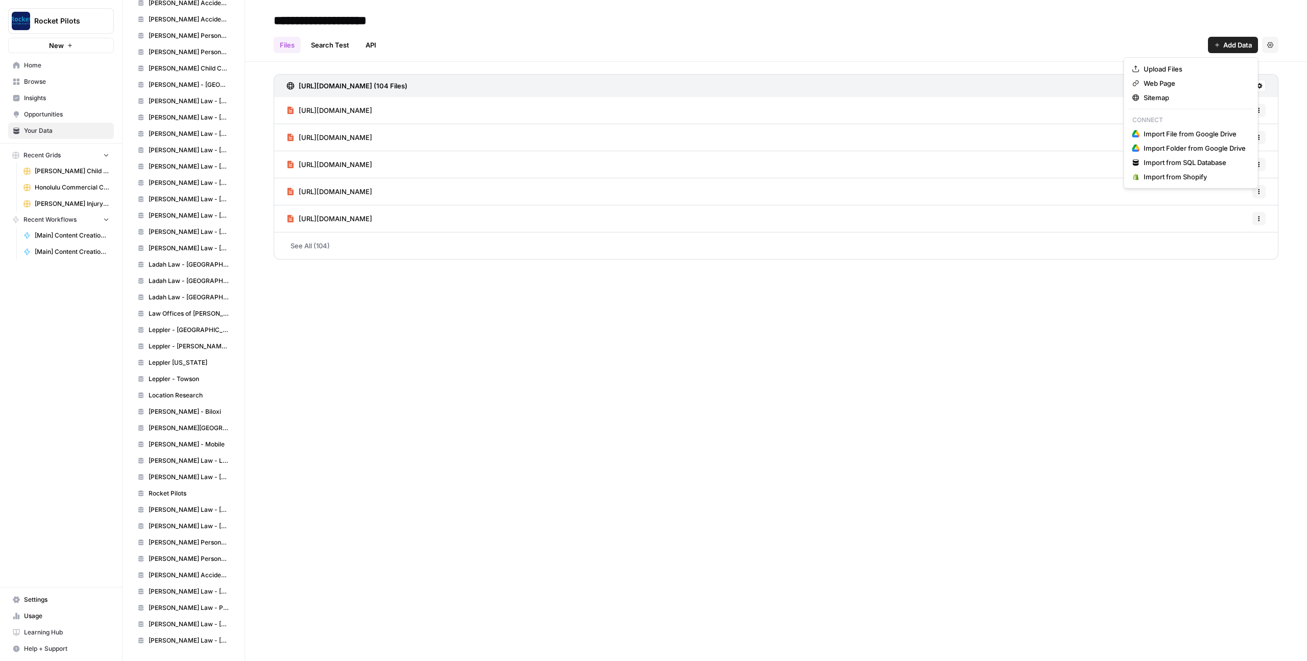
click at [1225, 45] on span "Add Data" at bounding box center [1238, 45] width 29 height 10
click at [1176, 95] on div "Sitemap" at bounding box center [1191, 97] width 117 height 10
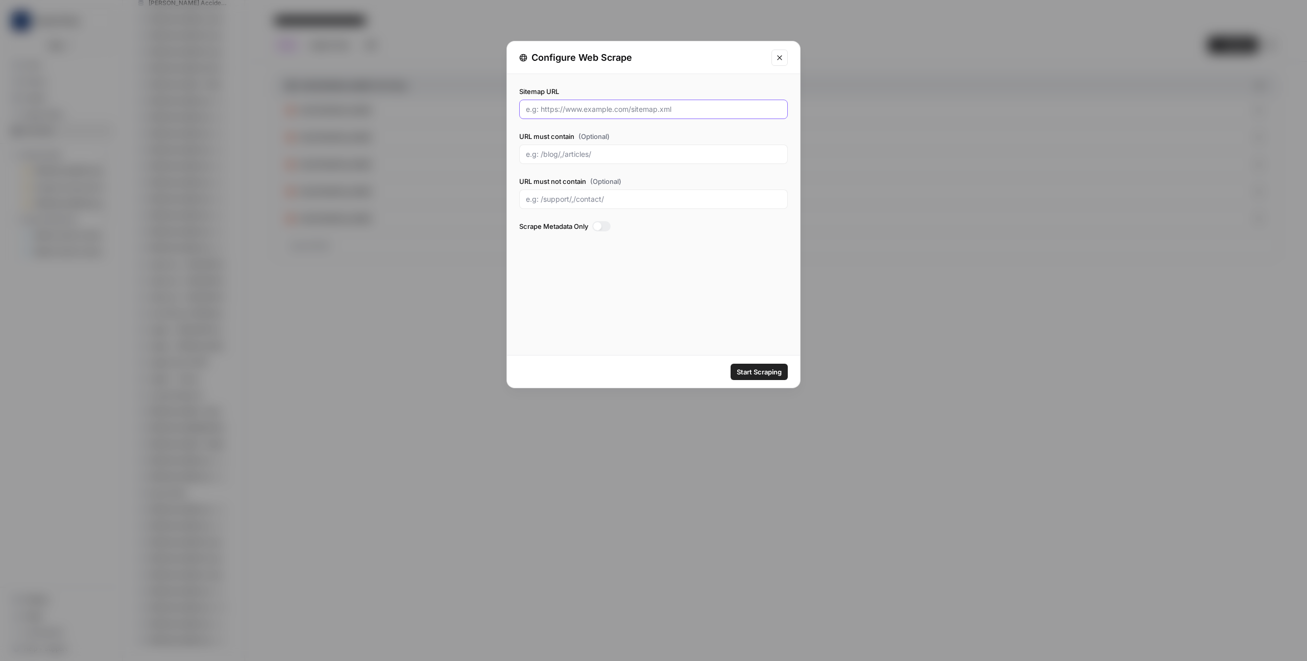
click at [601, 112] on input "Sitemap URL" at bounding box center [653, 109] width 255 height 10
paste input "https://coastalgaragedoors.com/page-sitemap.xml"
type input "https://coastalgaragedoors.com/page-sitemap.xml"
click at [632, 156] on input "URL must contain (Optional)" at bounding box center [653, 154] width 255 height 10
click at [601, 225] on div at bounding box center [597, 226] width 8 height 8
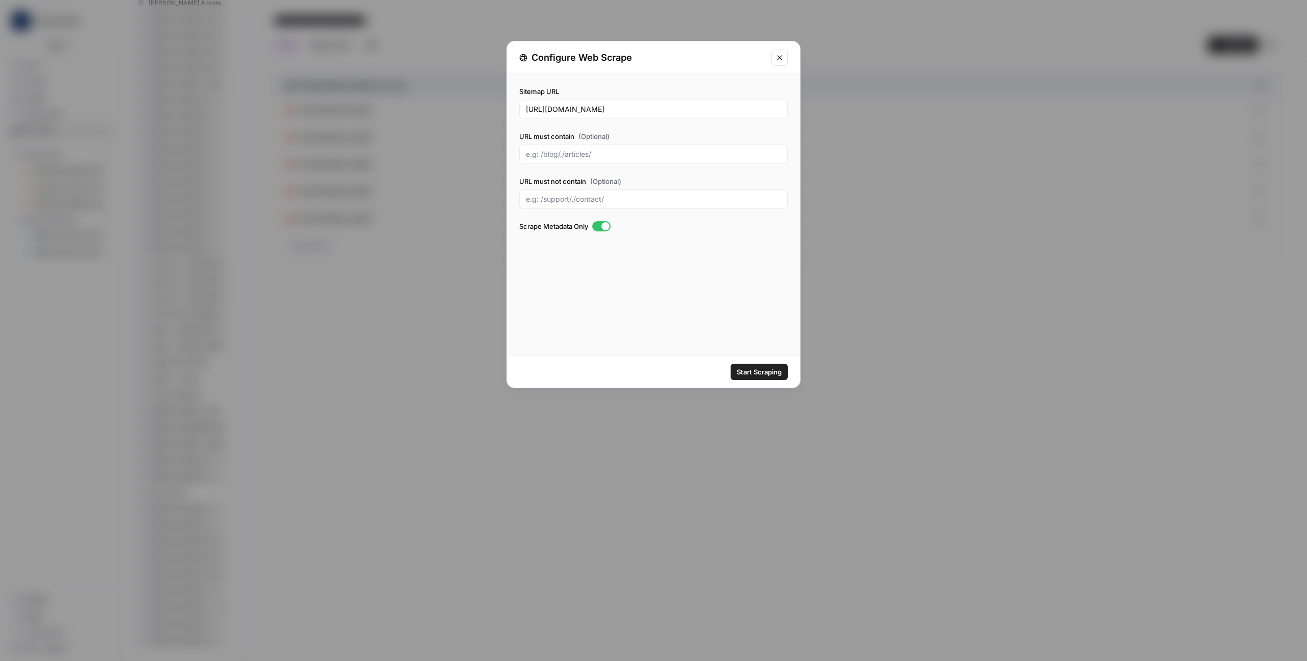
click at [757, 372] on span "Start Scraping" at bounding box center [759, 372] width 45 height 10
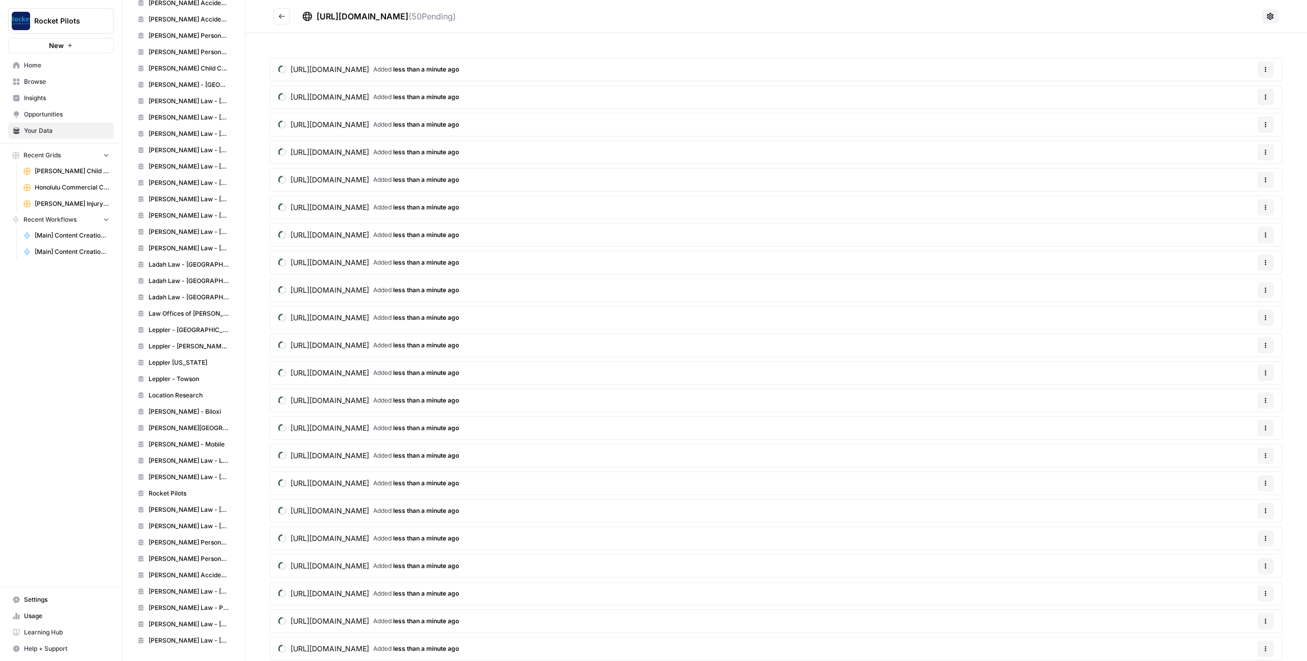
click at [282, 16] on icon "Go back" at bounding box center [281, 16] width 7 height 7
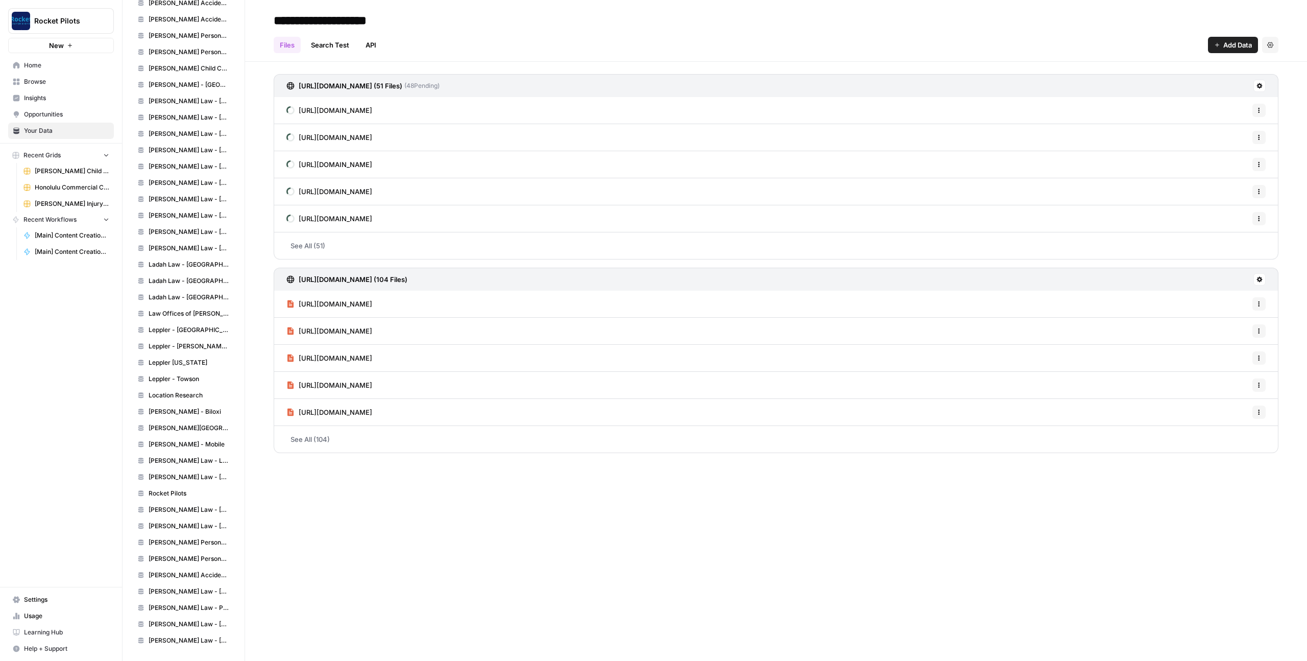
click at [1261, 277] on icon at bounding box center [1260, 279] width 6 height 6
click at [1218, 337] on span "Delete Connection" at bounding box center [1218, 339] width 59 height 10
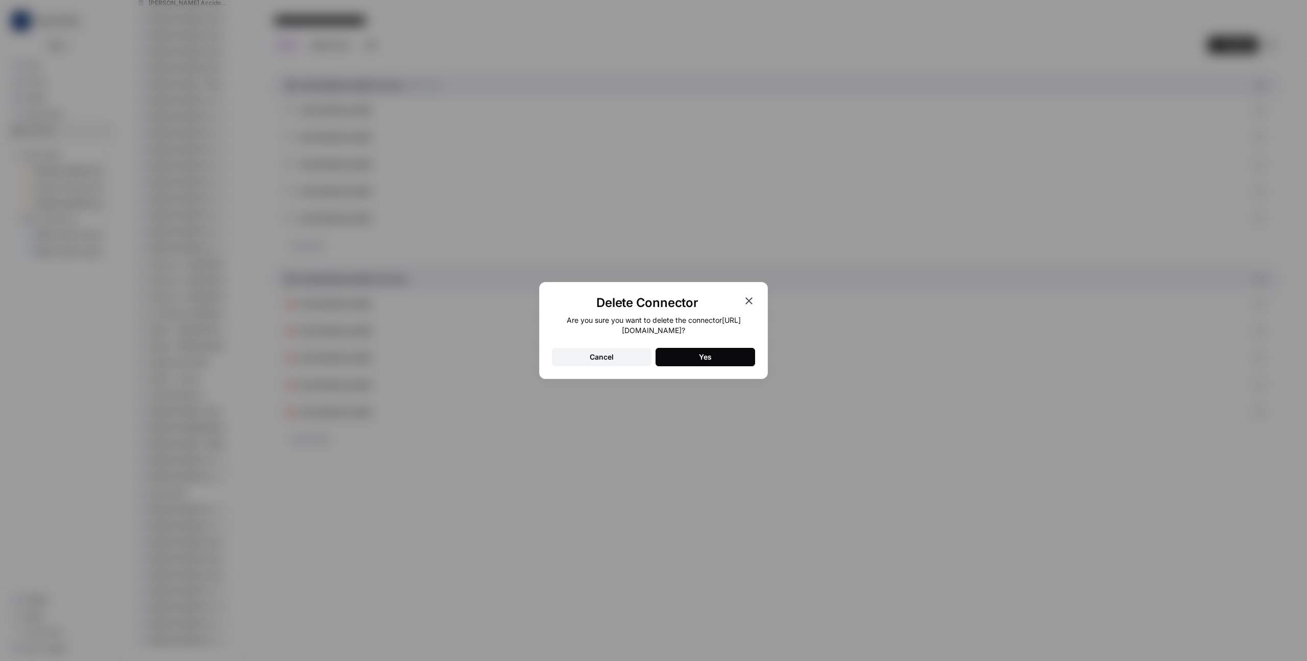
drag, startPoint x: 719, startPoint y: 355, endPoint x: 734, endPoint y: 364, distance: 18.1
click at [720, 355] on button "Yes" at bounding box center [706, 357] width 100 height 18
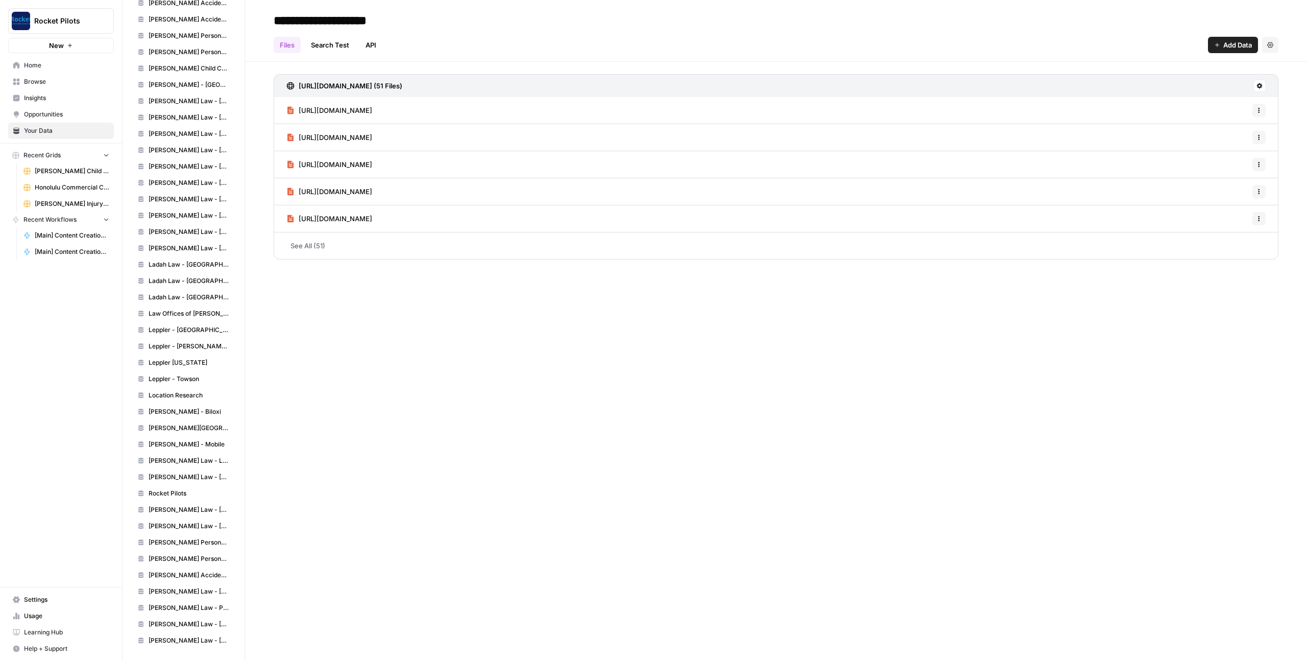
click at [397, 529] on div "**********" at bounding box center [776, 330] width 1062 height 661
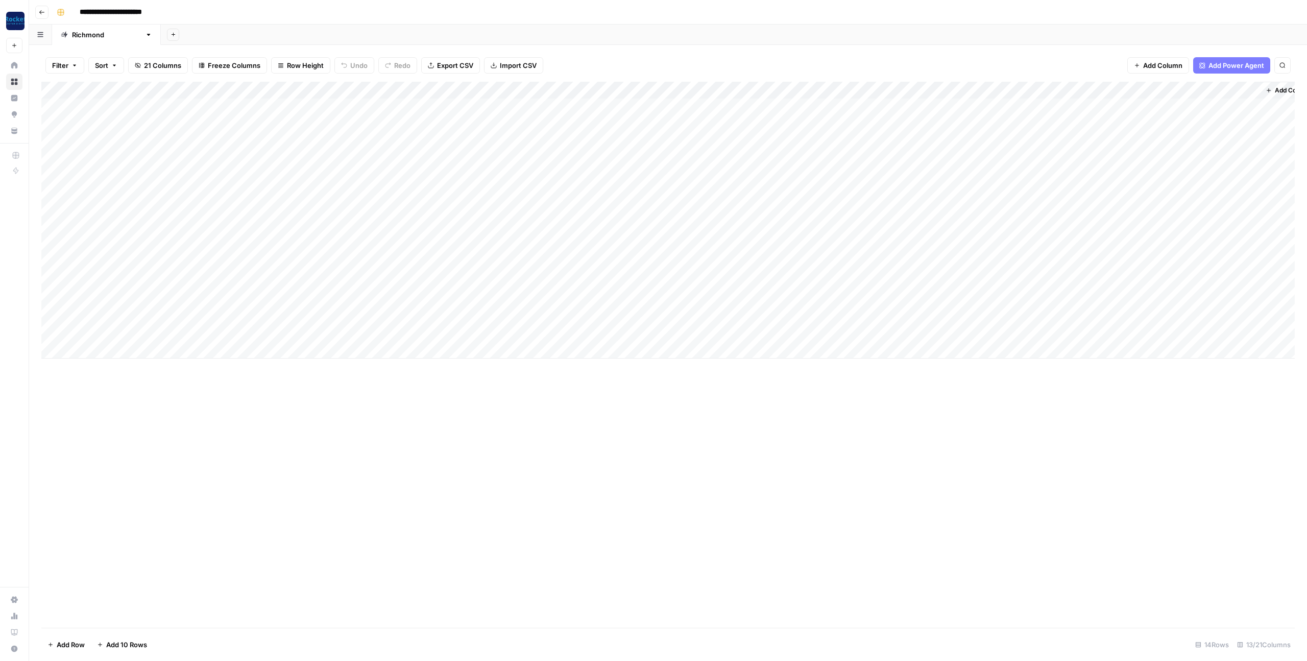
click at [503, 91] on div "Add Column" at bounding box center [668, 220] width 1254 height 277
click at [475, 179] on span "Configure Inputs" at bounding box center [477, 176] width 54 height 10
click at [477, 309] on div "Add Column" at bounding box center [668, 355] width 1254 height 546
click at [505, 89] on div "Add Column" at bounding box center [668, 151] width 1254 height 138
click at [472, 176] on span "Configure Inputs" at bounding box center [477, 176] width 54 height 10
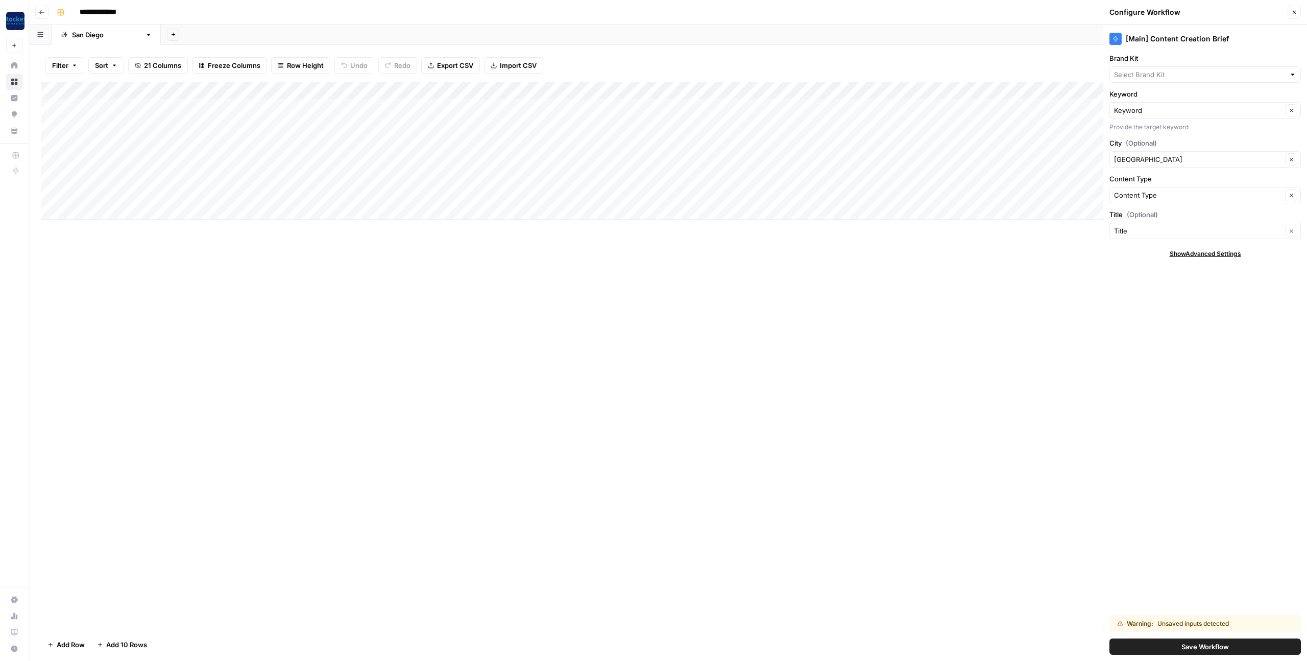
type input "[PERSON_NAME]"
click at [1292, 10] on icon "button" at bounding box center [1295, 12] width 6 height 6
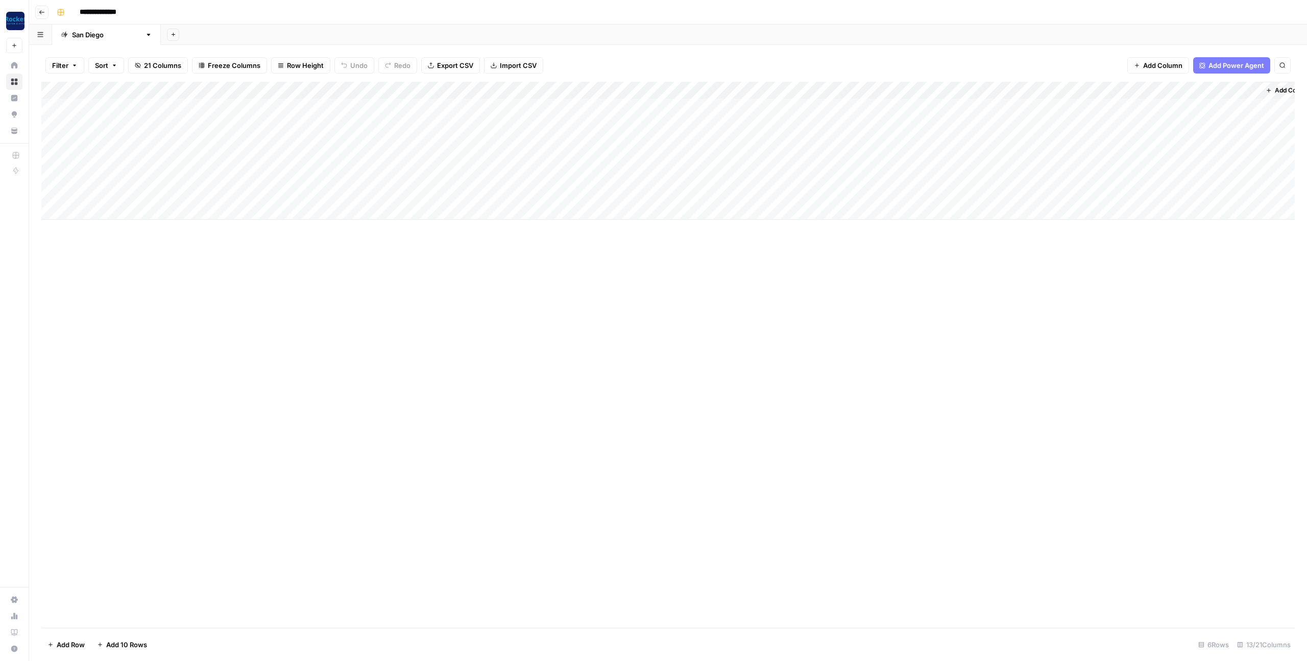
click at [873, 92] on div "Add Column" at bounding box center [668, 151] width 1254 height 138
click at [842, 176] on span "Configure Inputs" at bounding box center [847, 176] width 54 height 10
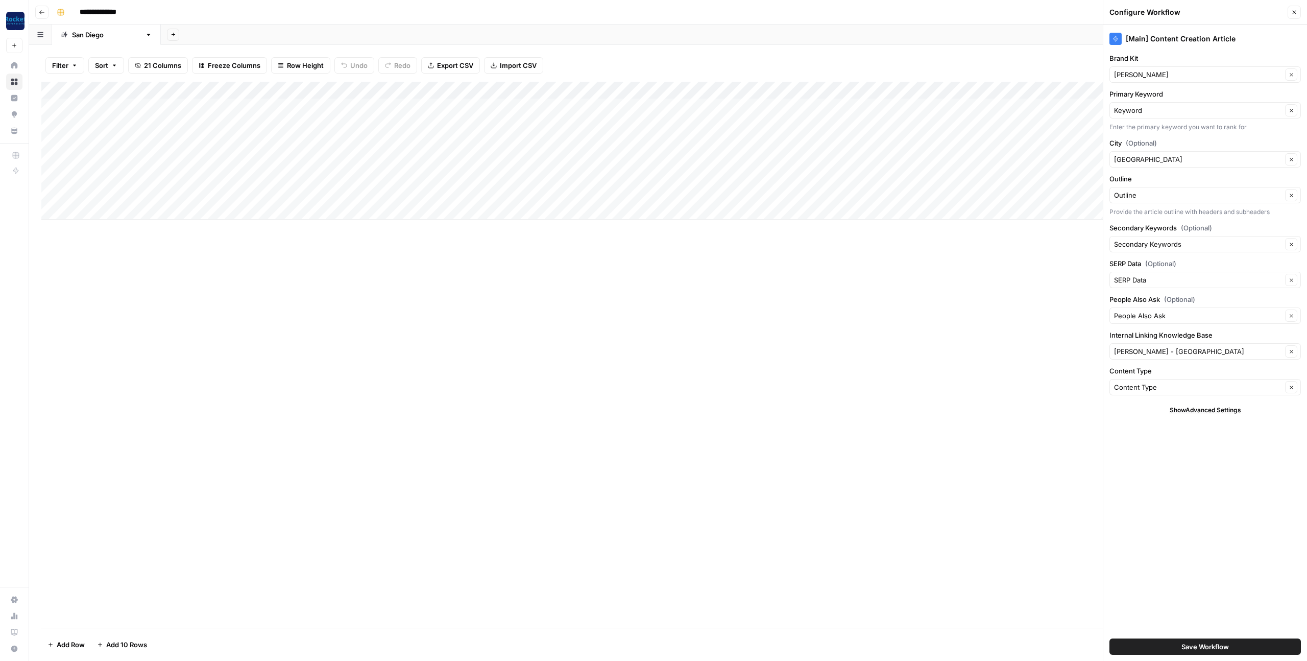
click at [643, 296] on div "Add Column" at bounding box center [668, 355] width 1254 height 546
click at [1294, 11] on icon "button" at bounding box center [1295, 12] width 6 height 6
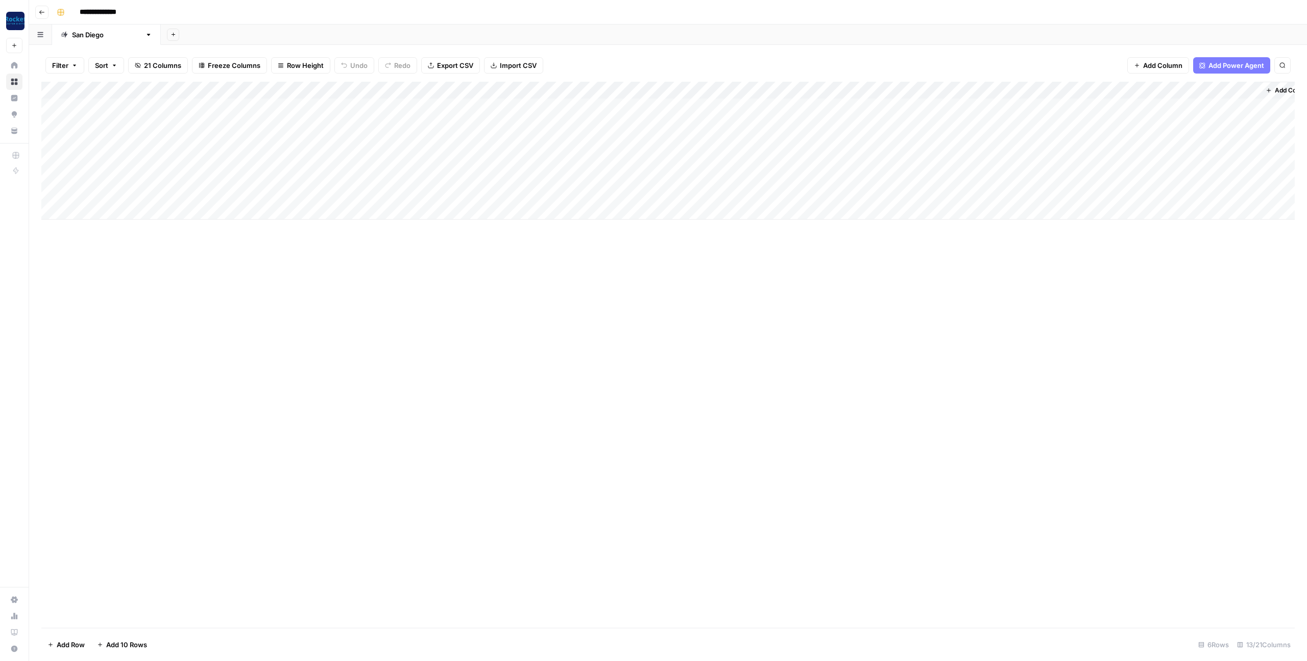
click at [845, 139] on div "Add Column" at bounding box center [668, 151] width 1254 height 138
click at [128, 160] on div "Add Column" at bounding box center [668, 151] width 1254 height 138
click at [133, 159] on div "Add Column" at bounding box center [668, 151] width 1254 height 138
click at [133, 159] on textarea "**********" at bounding box center [158, 160] width 163 height 14
click at [971, 158] on div "Add Column" at bounding box center [668, 151] width 1254 height 138
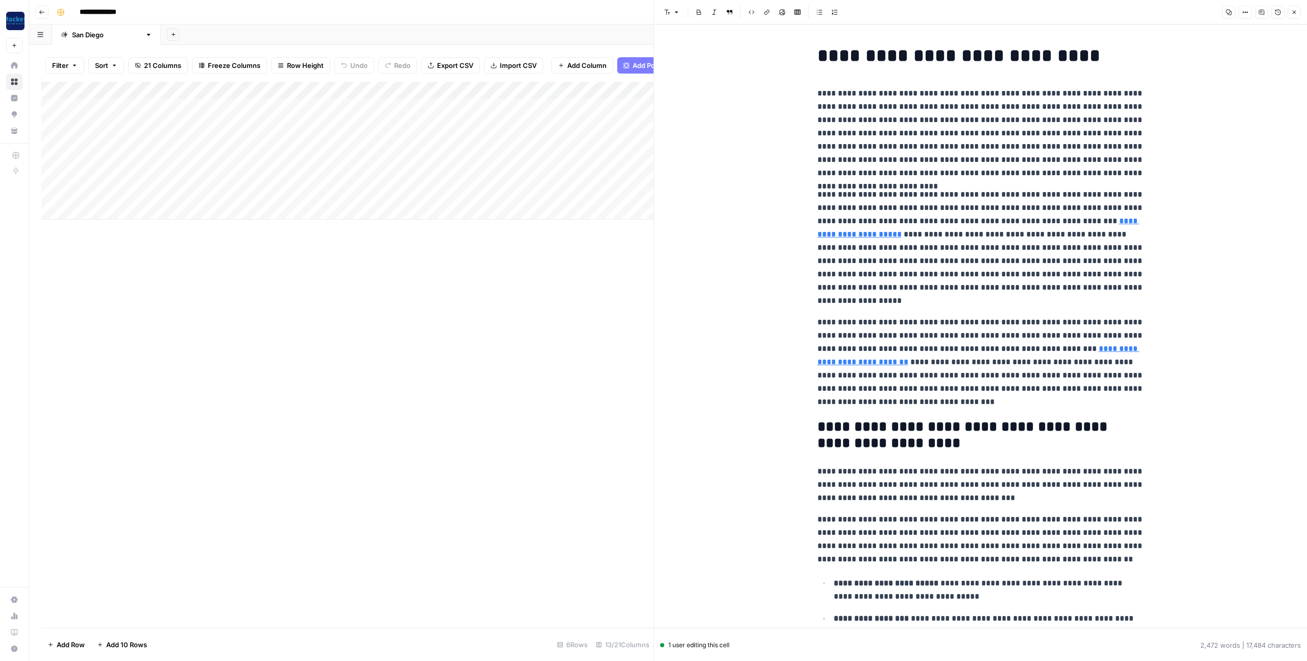
click at [920, 153] on p "**********" at bounding box center [981, 133] width 327 height 93
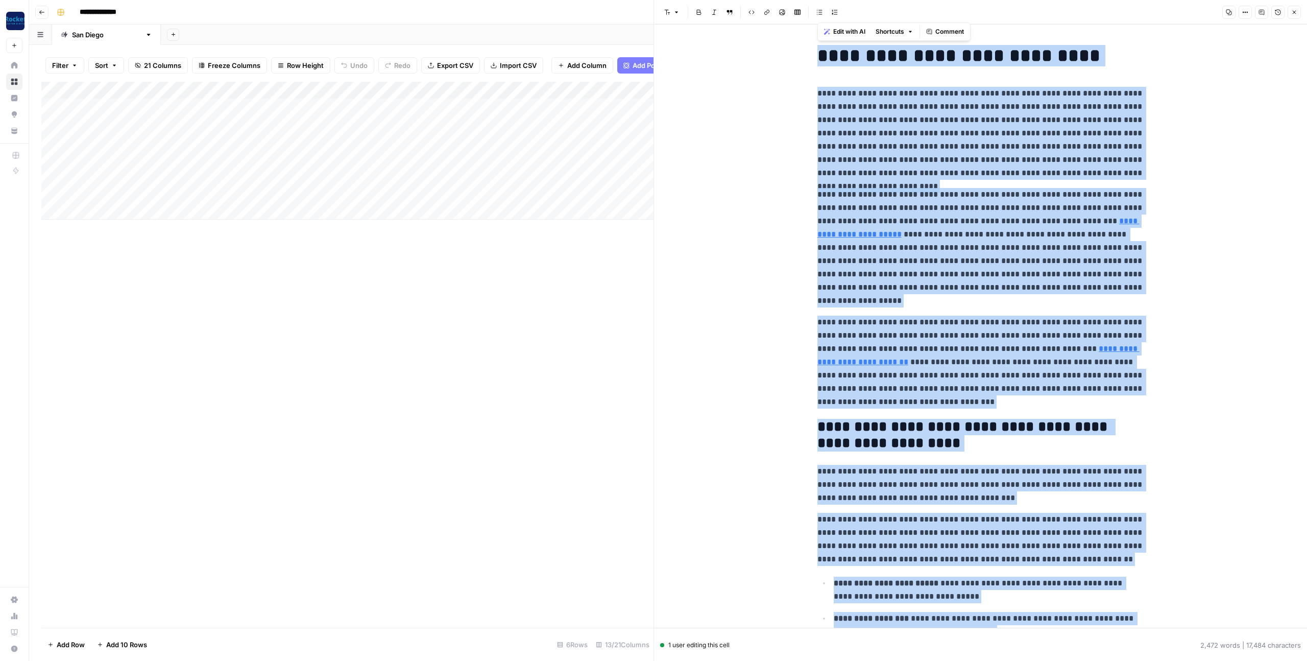
copy div "**********"
click at [1292, 15] on button "Close" at bounding box center [1294, 12] width 13 height 13
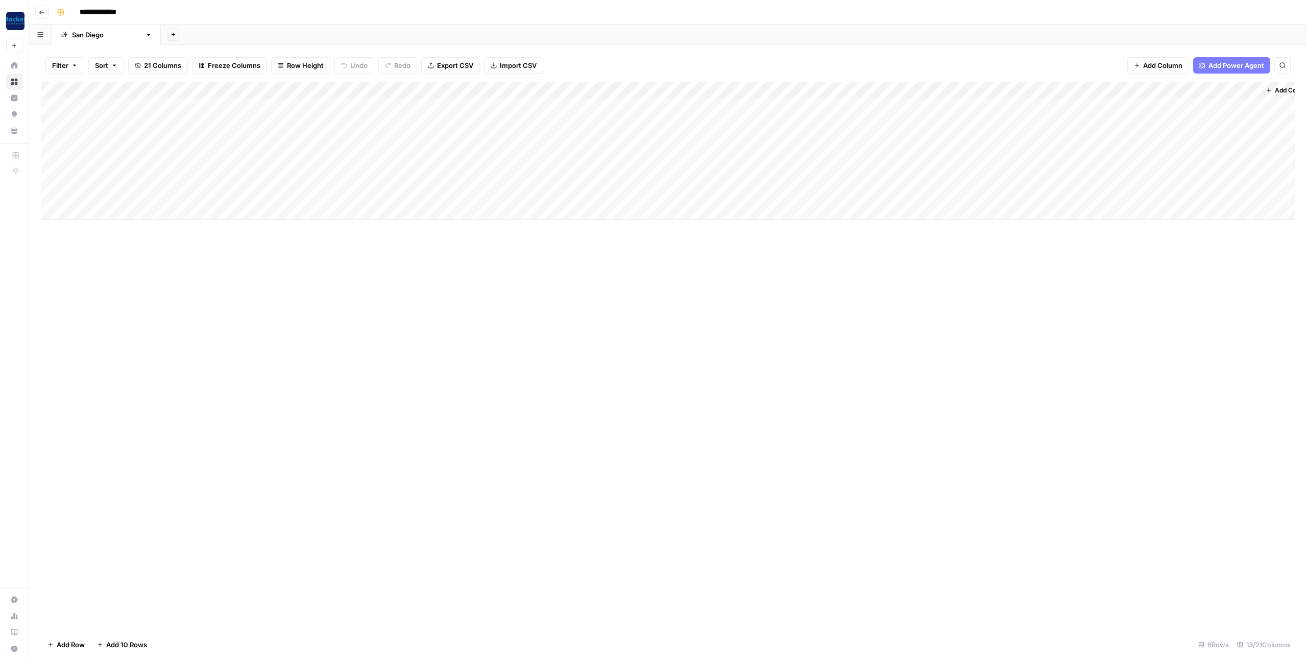
click at [1115, 158] on div "Add Column" at bounding box center [668, 151] width 1254 height 138
click at [1018, 160] on div "Add Column" at bounding box center [668, 151] width 1254 height 138
click at [865, 331] on div "Add Column" at bounding box center [668, 355] width 1254 height 546
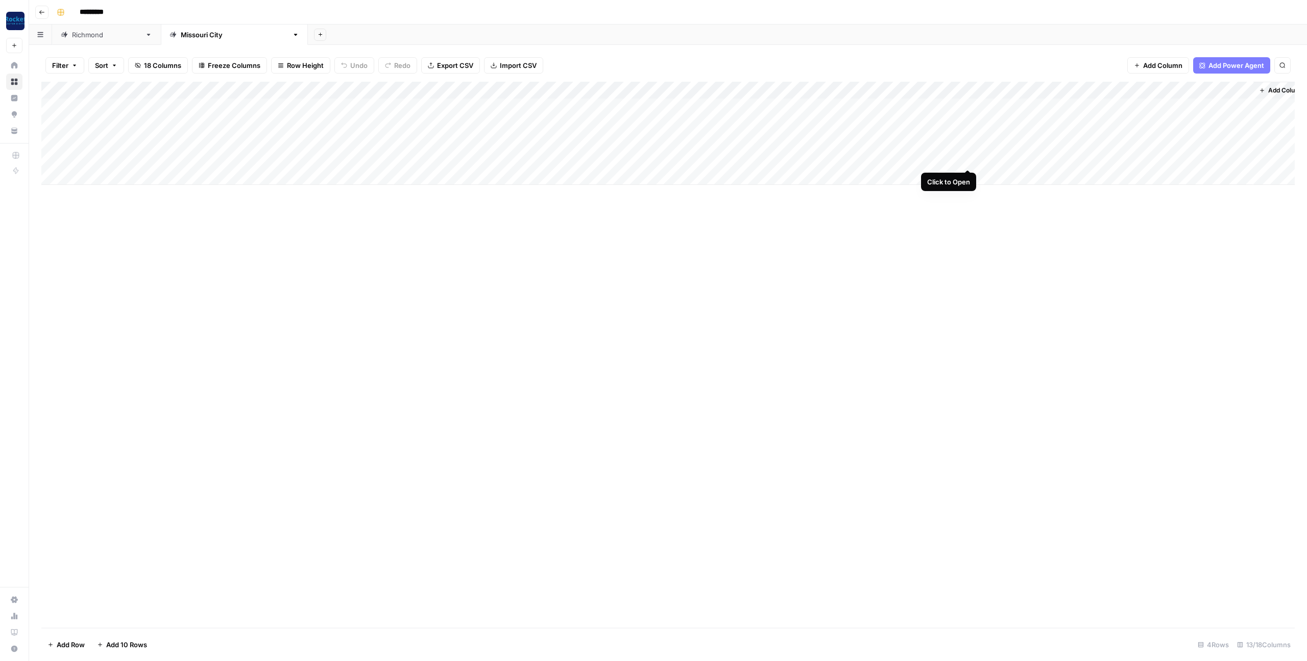
click at [965, 157] on div "Add Column" at bounding box center [668, 133] width 1254 height 103
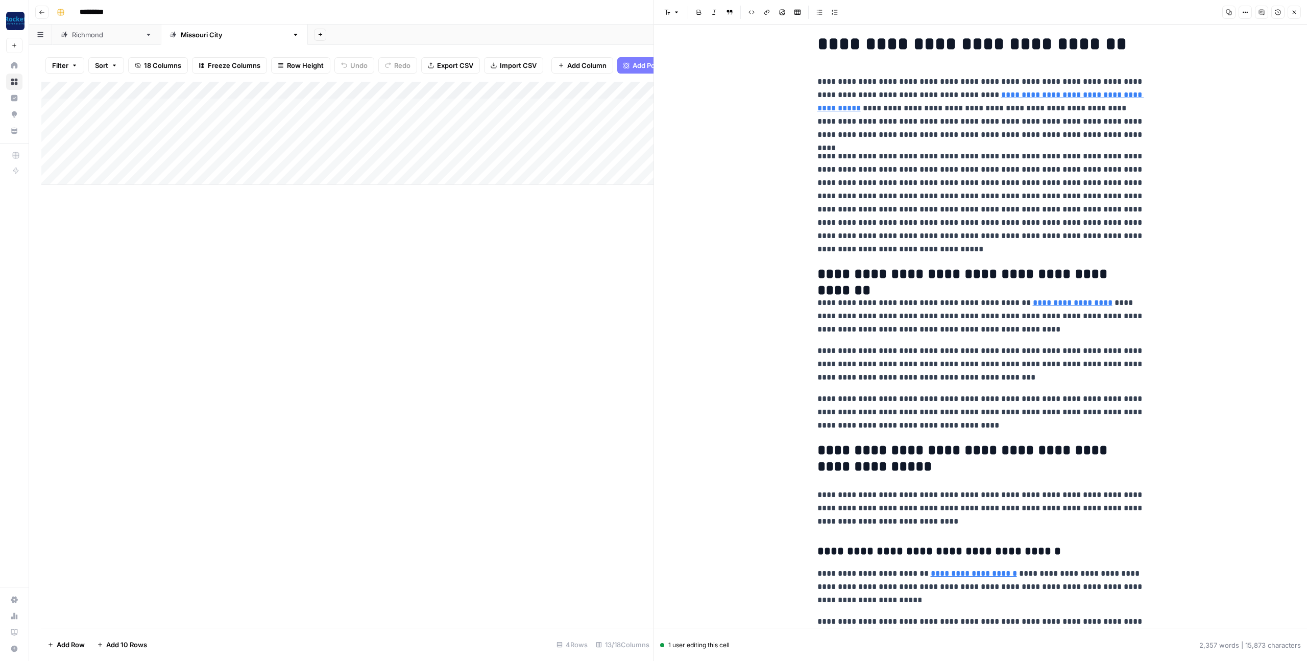
scroll to position [12, 0]
click at [1293, 12] on icon "button" at bounding box center [1295, 12] width 6 height 6
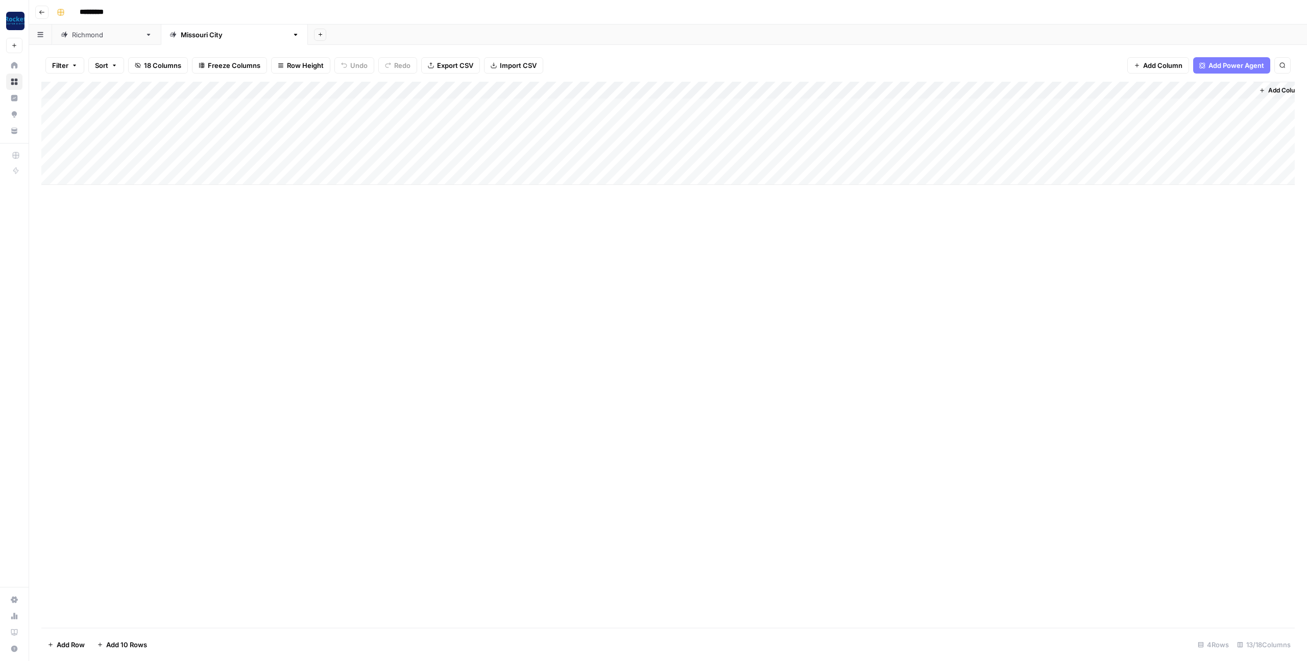
click at [864, 90] on div "Add Column" at bounding box center [668, 133] width 1254 height 103
click at [834, 180] on span "Configure Inputs" at bounding box center [841, 176] width 54 height 10
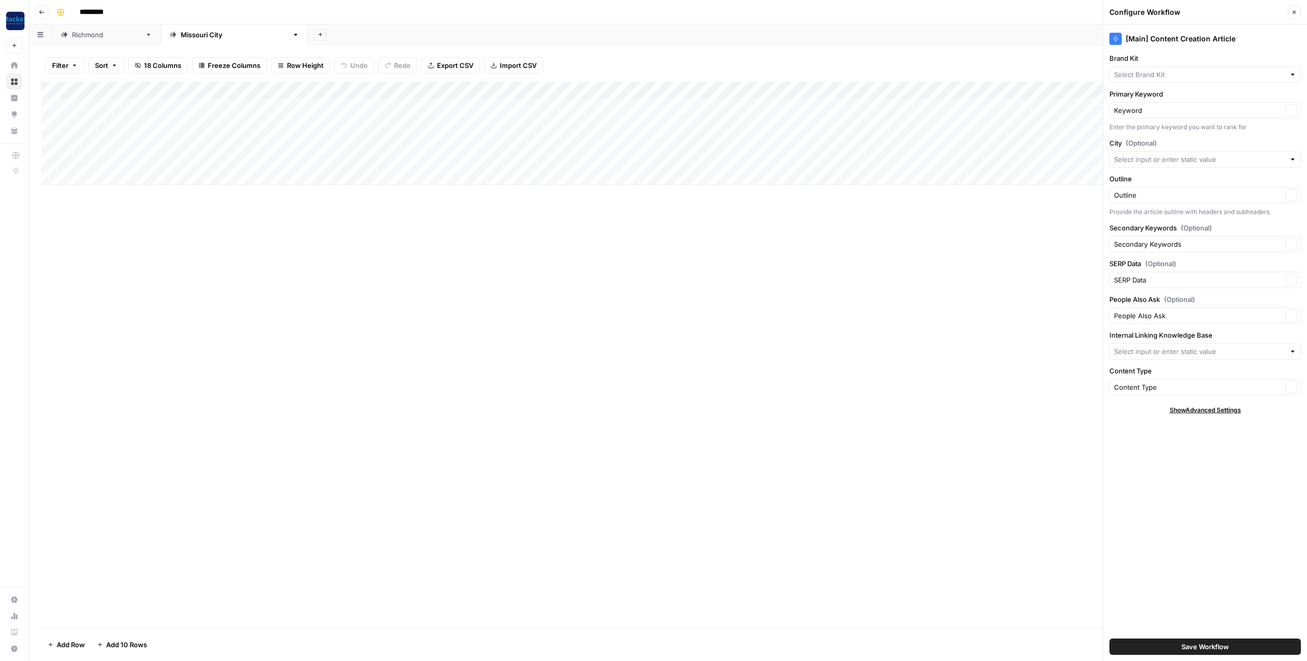
type input "Estes Personal Injury - Missouri City"
type input "Estes Law Firm"
click at [588, 89] on div "Add Column" at bounding box center [668, 133] width 1254 height 103
click at [564, 175] on span "Configure Inputs" at bounding box center [562, 176] width 54 height 10
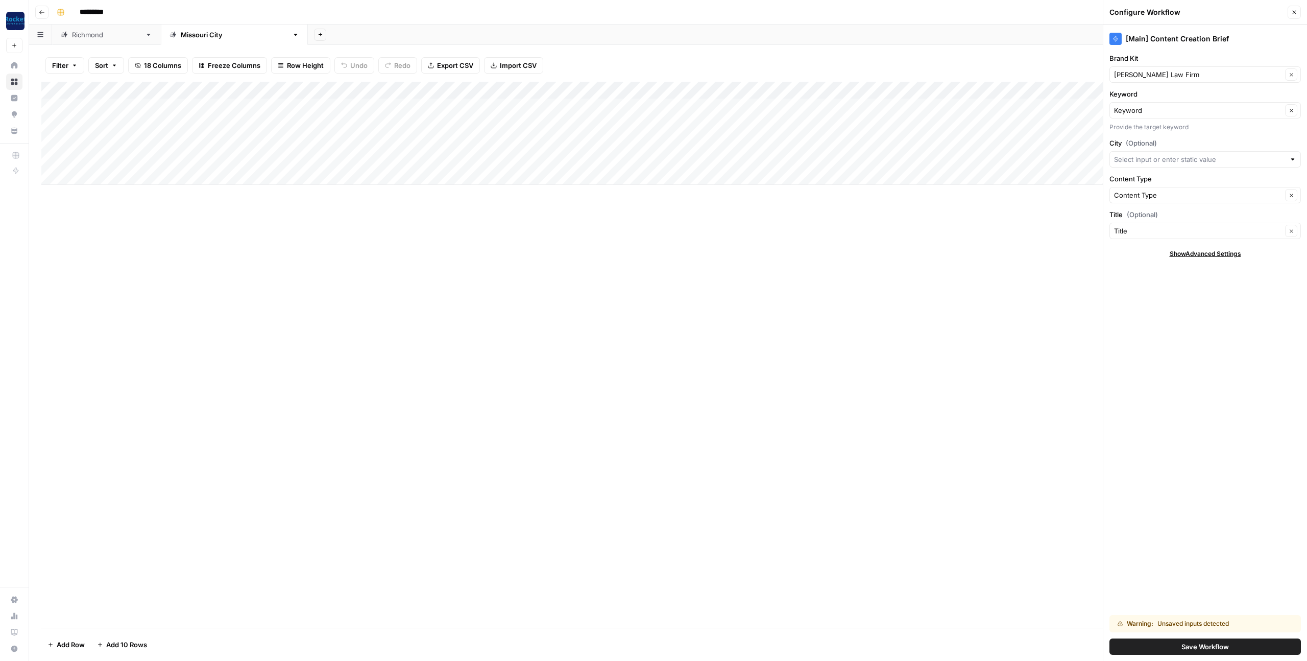
click at [1293, 11] on icon "button" at bounding box center [1295, 13] width 4 height 4
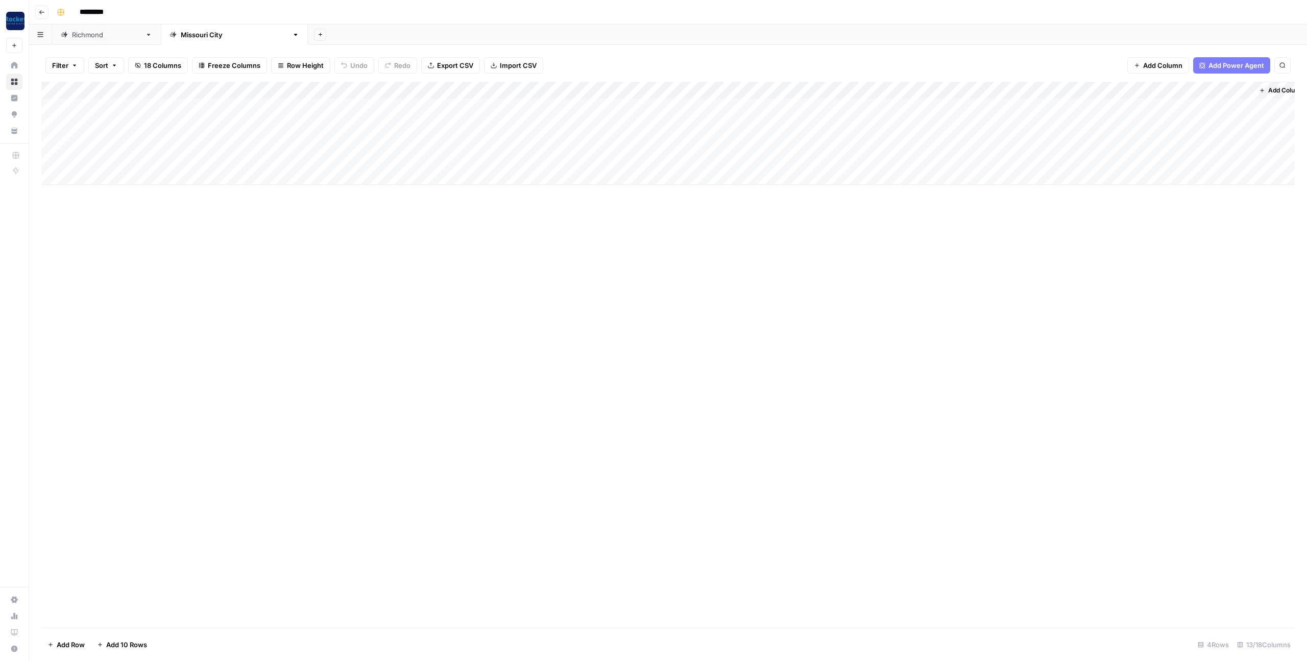
click at [967, 157] on div "Add Column" at bounding box center [668, 133] width 1254 height 103
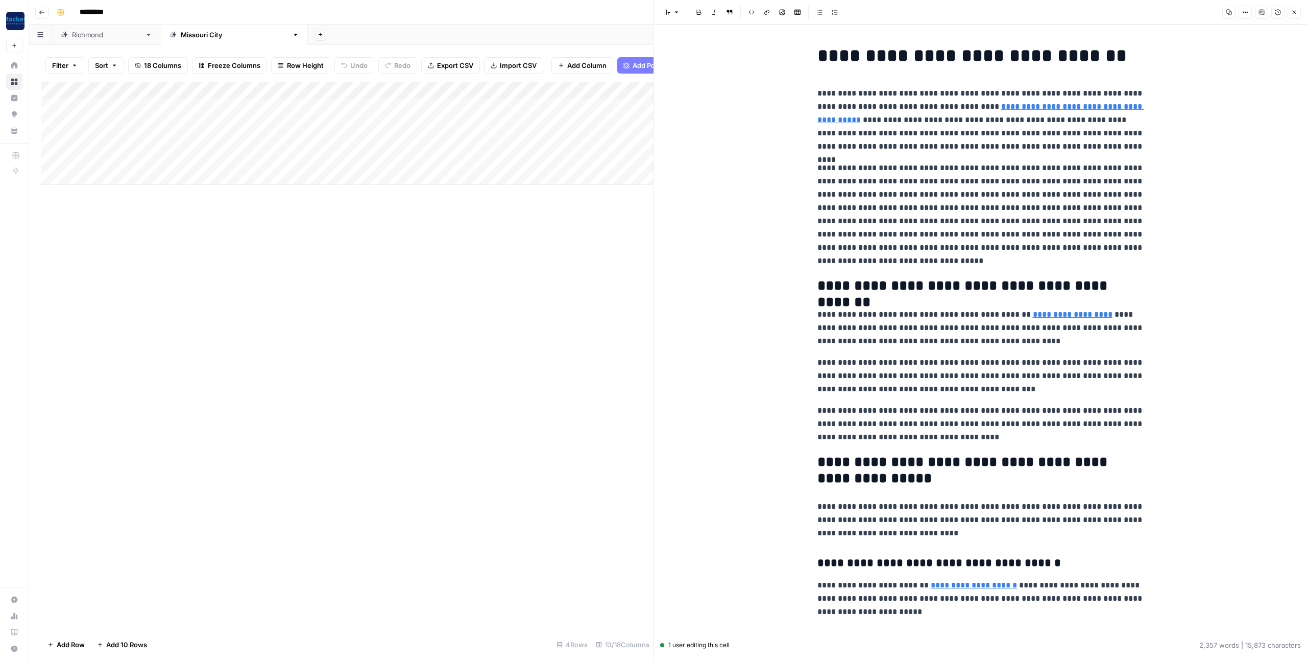
click at [970, 194] on p "**********" at bounding box center [981, 214] width 327 height 106
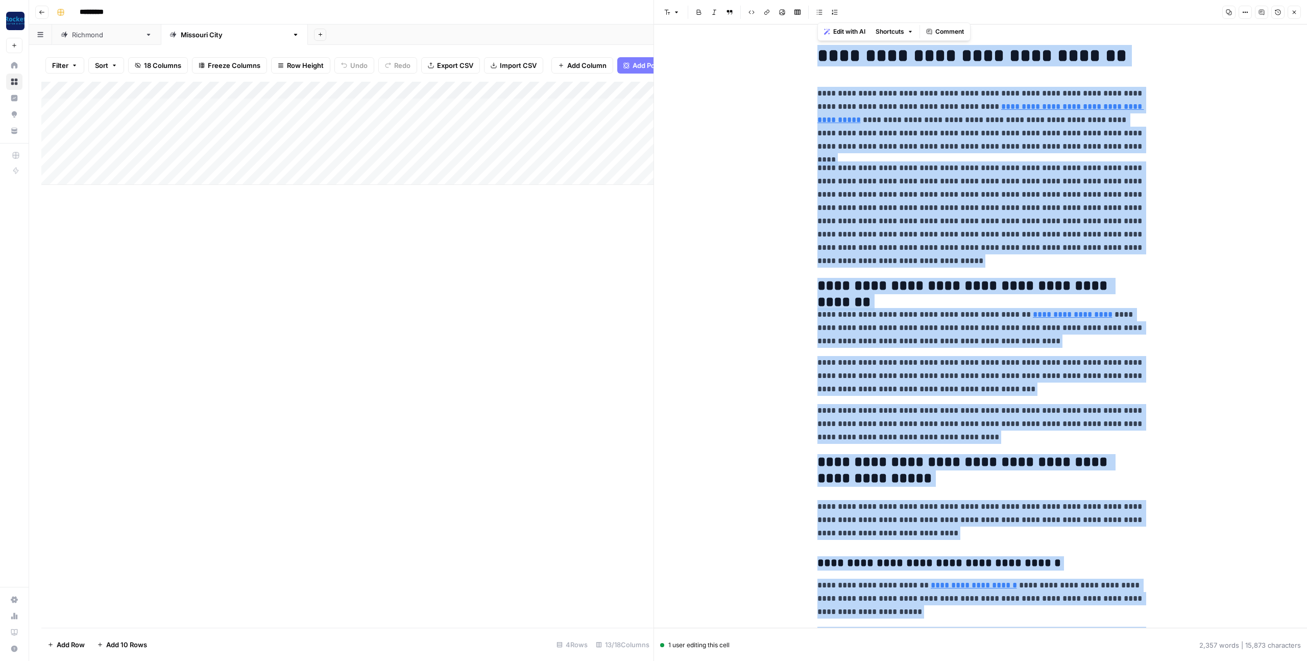
copy div "**********"
click at [1294, 11] on icon "button" at bounding box center [1295, 12] width 6 height 6
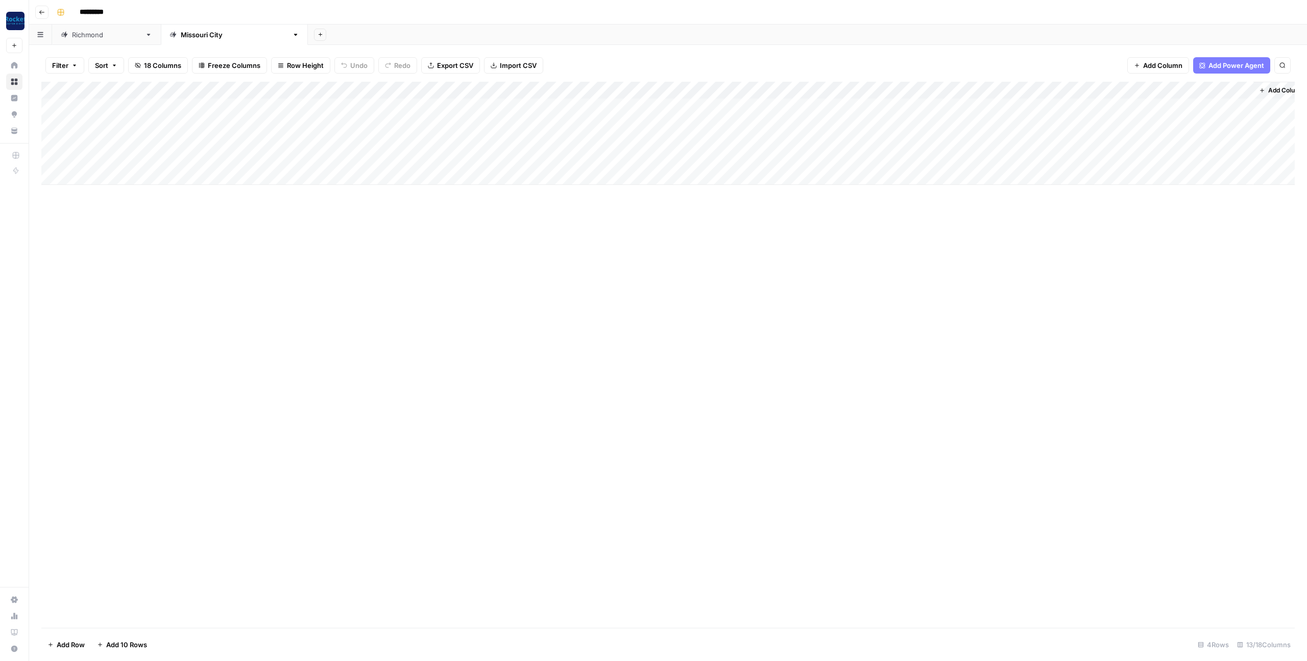
click at [1030, 157] on div "Add Column" at bounding box center [668, 133] width 1254 height 103
click at [1039, 158] on div "Add Column" at bounding box center [668, 133] width 1254 height 103
click at [1040, 201] on div "Add Column" at bounding box center [668, 355] width 1254 height 546
click at [1101, 152] on div "Add Column" at bounding box center [668, 133] width 1254 height 103
click at [1105, 157] on div "Add Column" at bounding box center [668, 133] width 1254 height 103
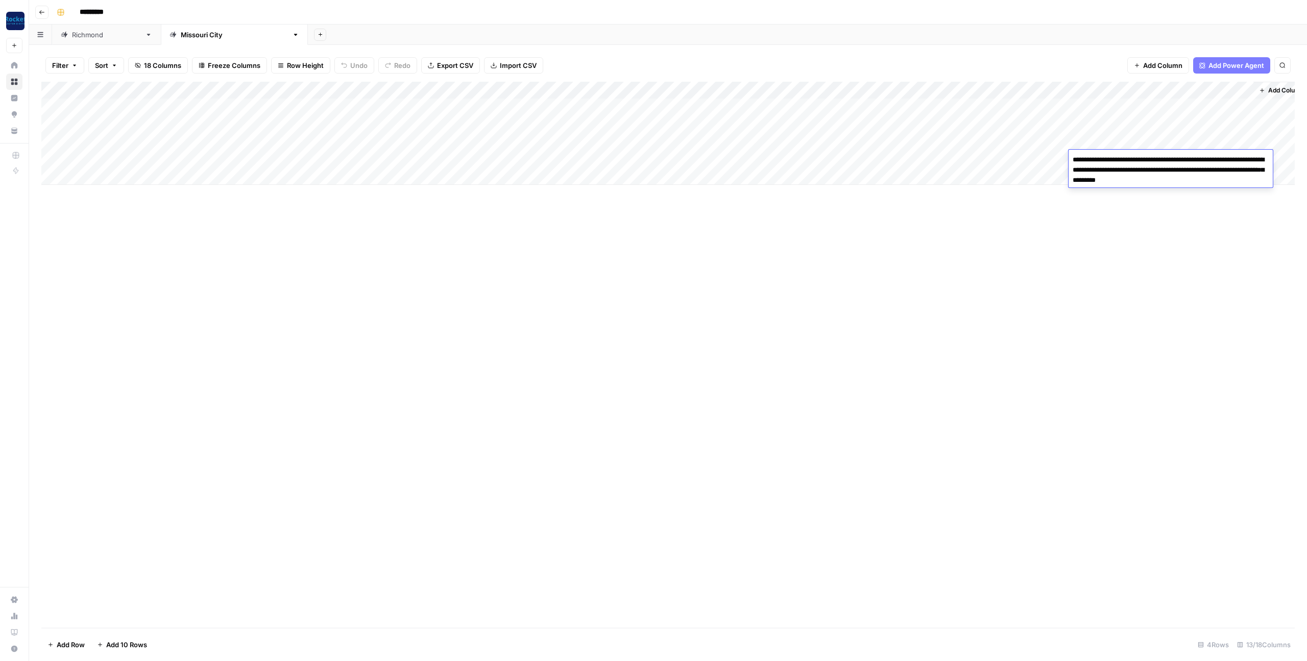
click at [922, 269] on div "Add Column" at bounding box center [668, 355] width 1254 height 546
click at [82, 32] on div "Richmond" at bounding box center [106, 35] width 69 height 10
click at [616, 90] on div "Add Column" at bounding box center [668, 194] width 1254 height 225
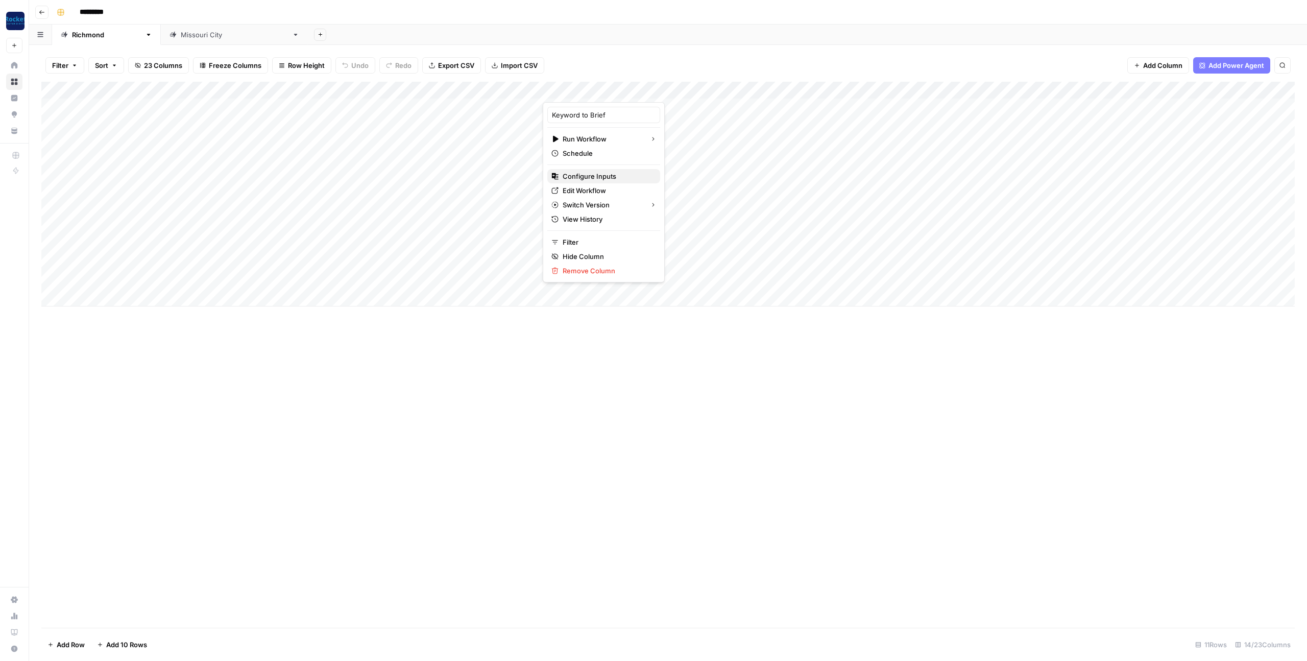
click at [593, 177] on span "Configure Inputs" at bounding box center [590, 176] width 54 height 10
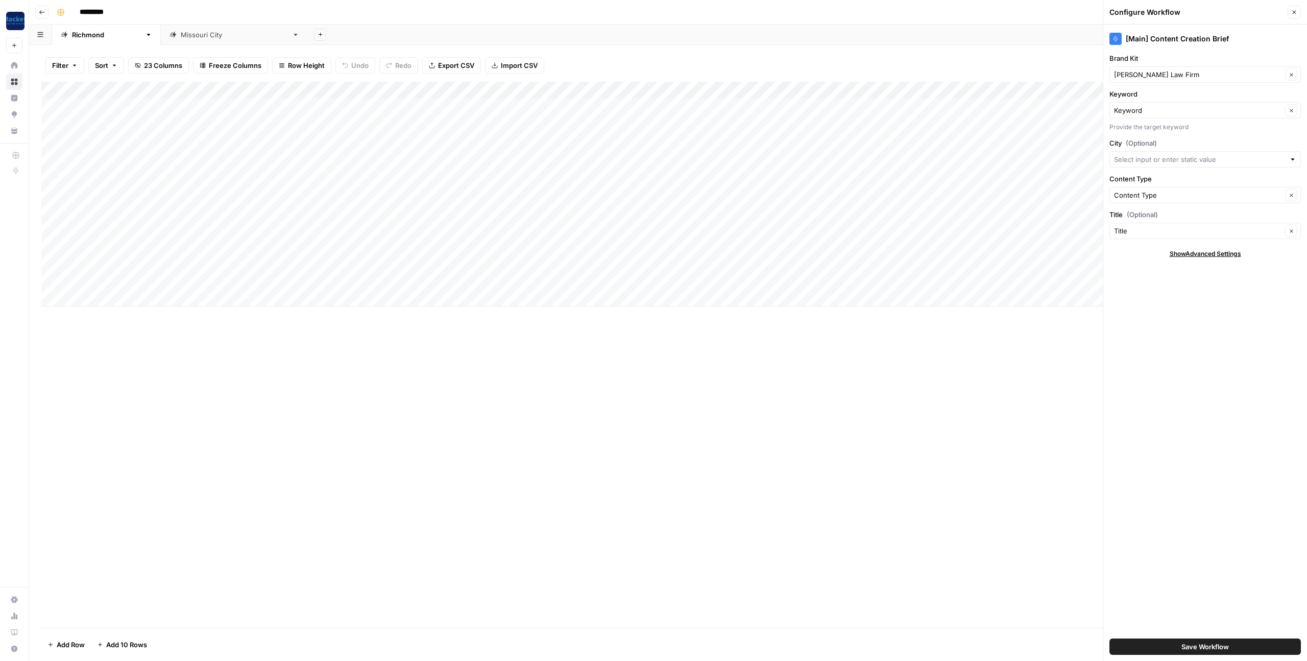
click at [891, 91] on div "Add Column" at bounding box center [668, 194] width 1254 height 225
click at [868, 176] on span "Configure Inputs" at bounding box center [868, 176] width 54 height 10
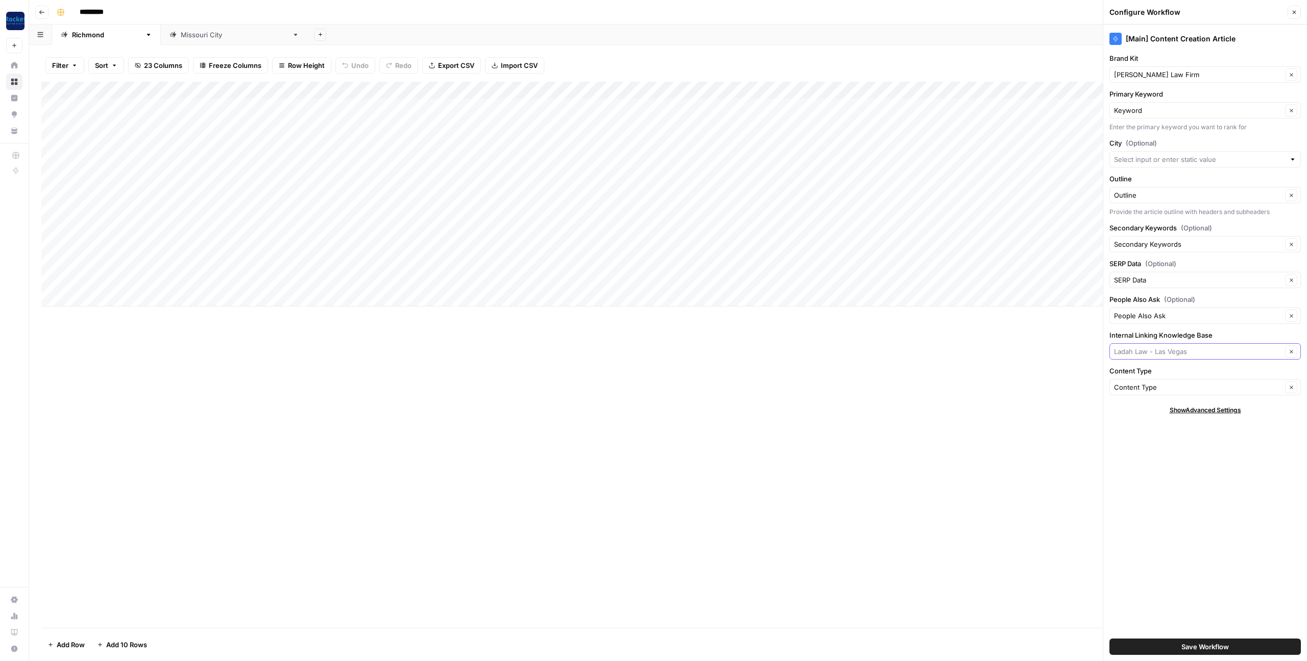
click at [1201, 352] on input "Internal Linking Knowledge Base" at bounding box center [1198, 351] width 168 height 10
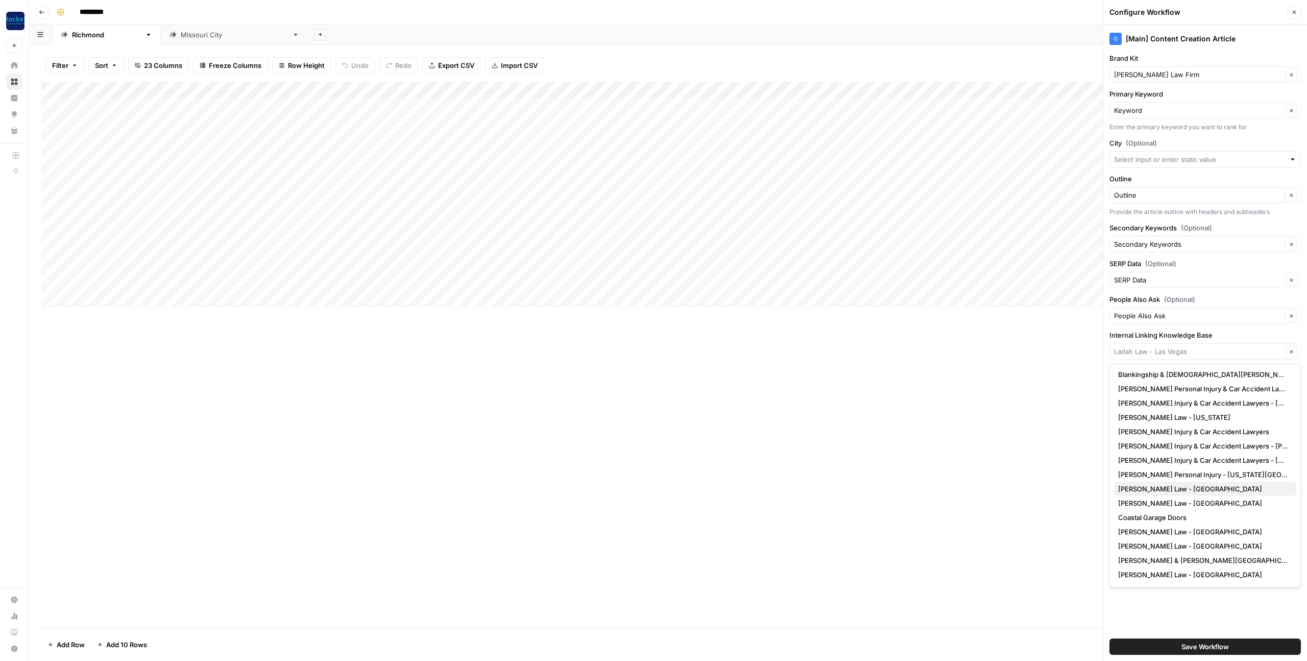
scroll to position [586, 0]
click at [1176, 389] on span "Estes Personal Injury & Car Accident Lawyers - Richmond TX" at bounding box center [1203, 390] width 170 height 10
type input "Estes Personal Injury & Car Accident Lawyers - Richmond TX"
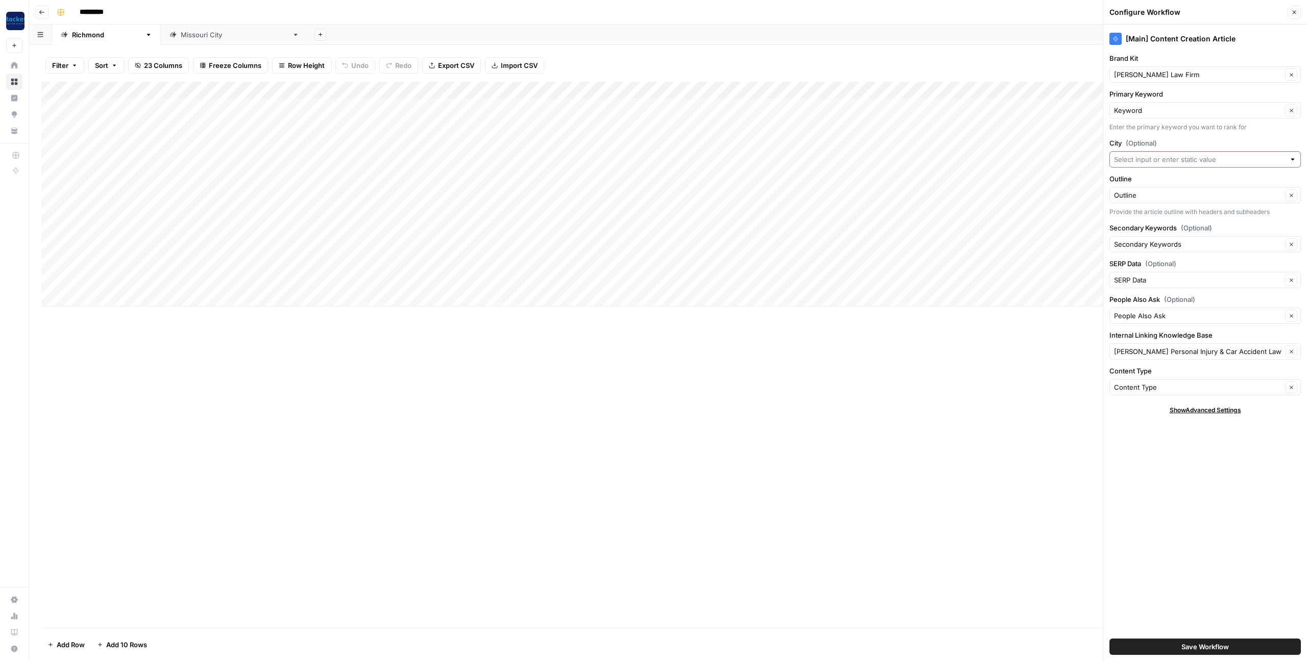
click at [1186, 162] on input "City (Optional)" at bounding box center [1199, 159] width 171 height 10
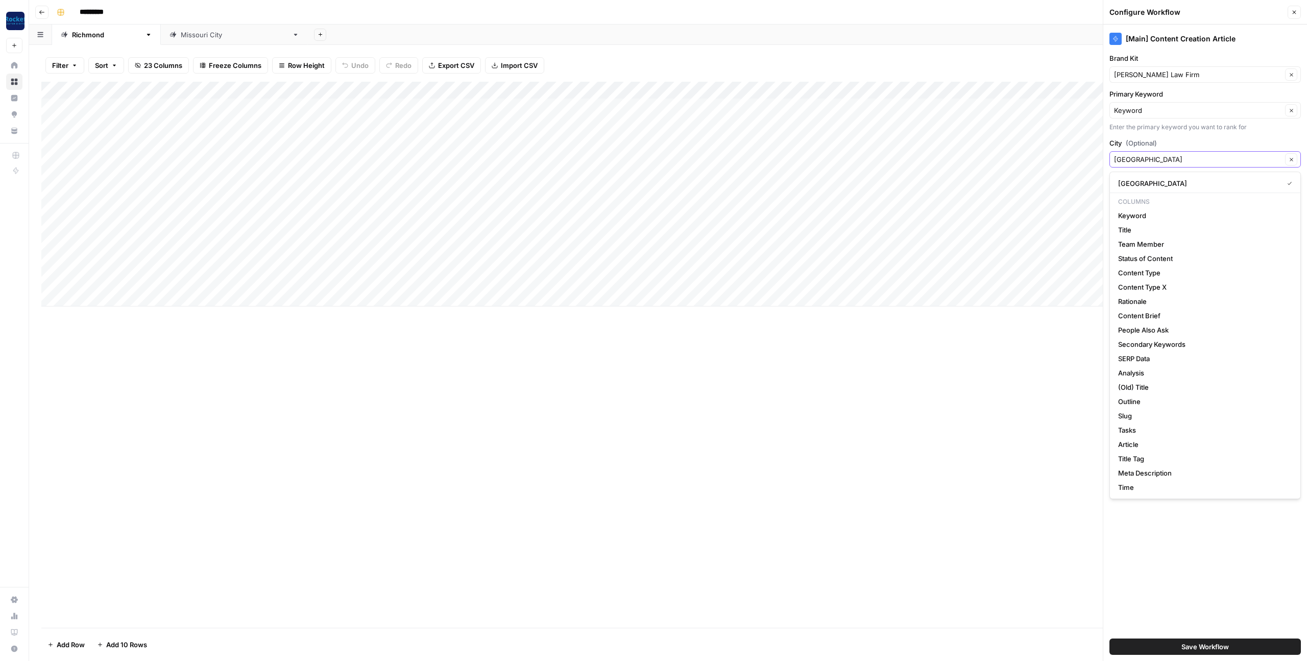
type input "Richmond"
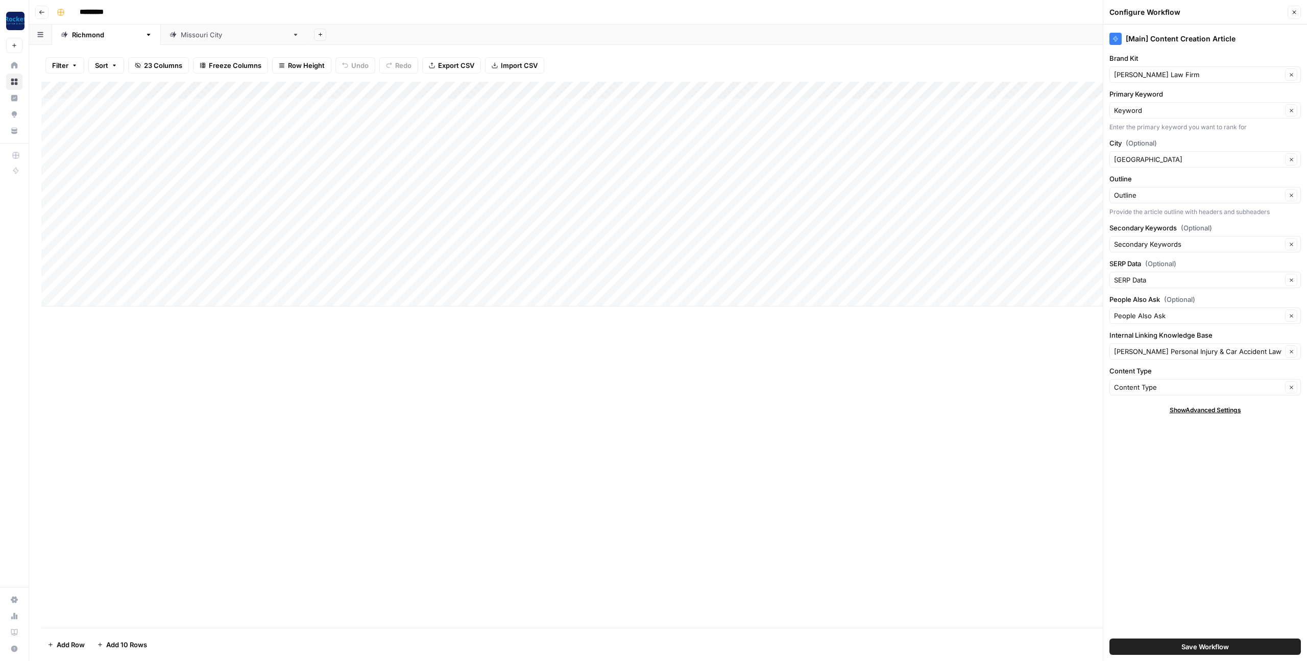
click at [1210, 142] on label "City (Optional)" at bounding box center [1206, 143] width 192 height 10
click at [1210, 154] on input "Richmond" at bounding box center [1198, 159] width 168 height 10
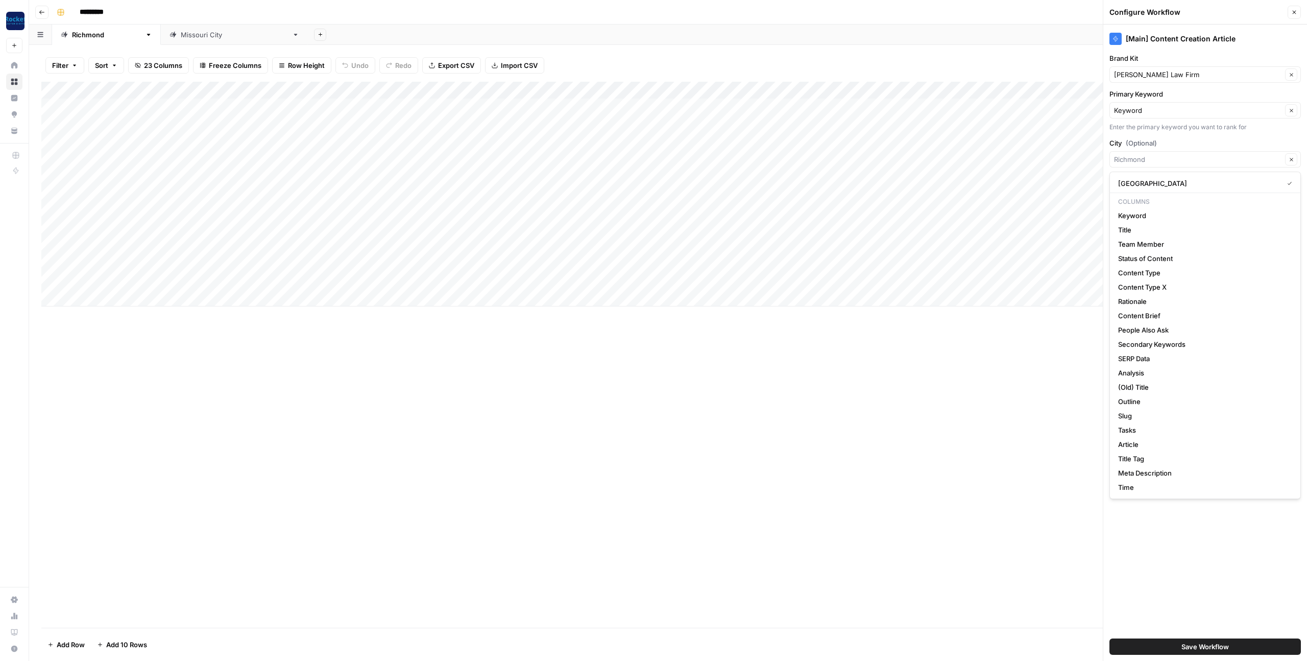
click at [1210, 142] on label "City (Optional)" at bounding box center [1206, 143] width 192 height 10
click at [1210, 154] on input "City (Optional)" at bounding box center [1198, 159] width 168 height 10
click at [1209, 138] on label "City (Optional)" at bounding box center [1206, 143] width 192 height 10
click at [1209, 154] on input "City (Optional)" at bounding box center [1198, 159] width 168 height 10
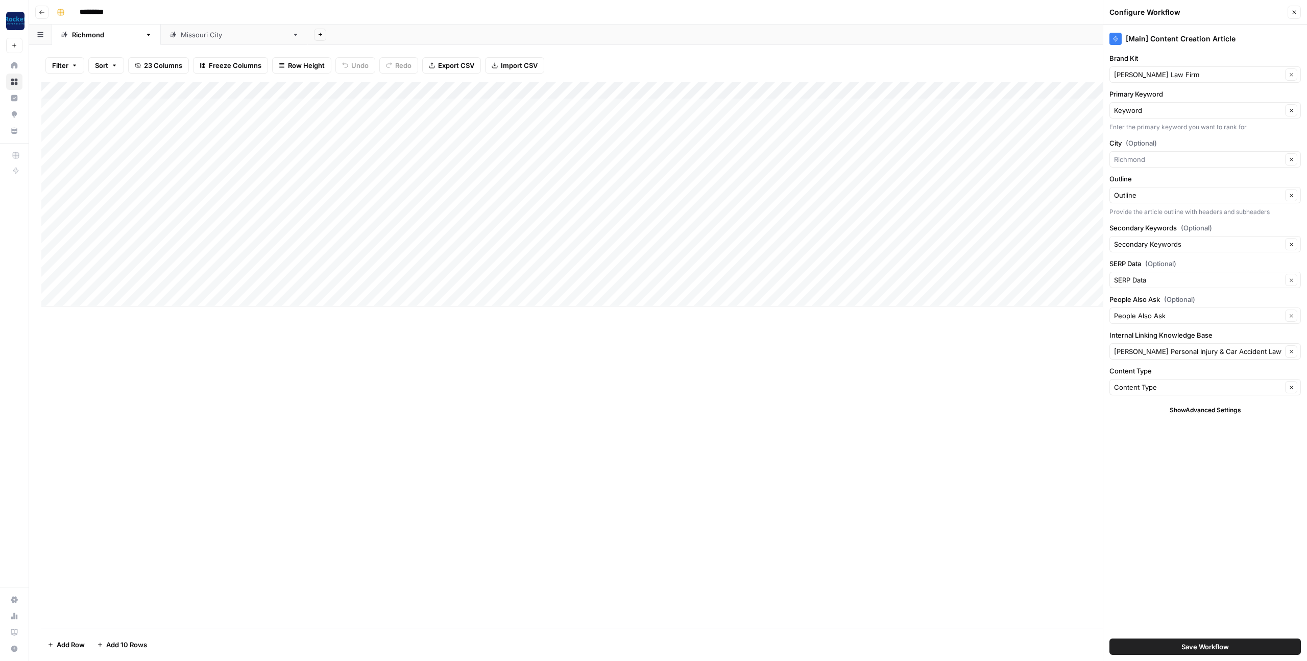
click at [908, 444] on div "Add Column" at bounding box center [668, 355] width 1254 height 546
click at [1157, 651] on button "Save Workflow" at bounding box center [1206, 646] width 192 height 16
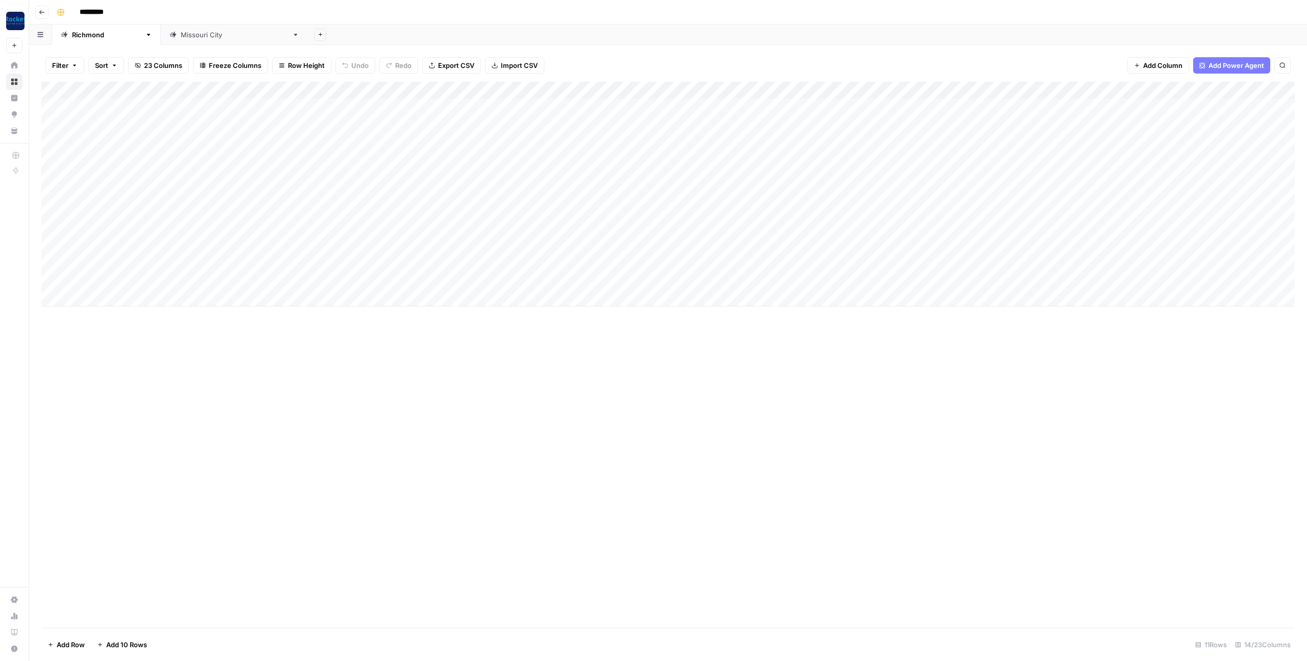
click at [897, 440] on div "Add Column" at bounding box center [668, 355] width 1254 height 546
click at [613, 89] on div "Add Column" at bounding box center [668, 194] width 1254 height 225
click at [597, 181] on span "Configure Inputs" at bounding box center [590, 176] width 54 height 10
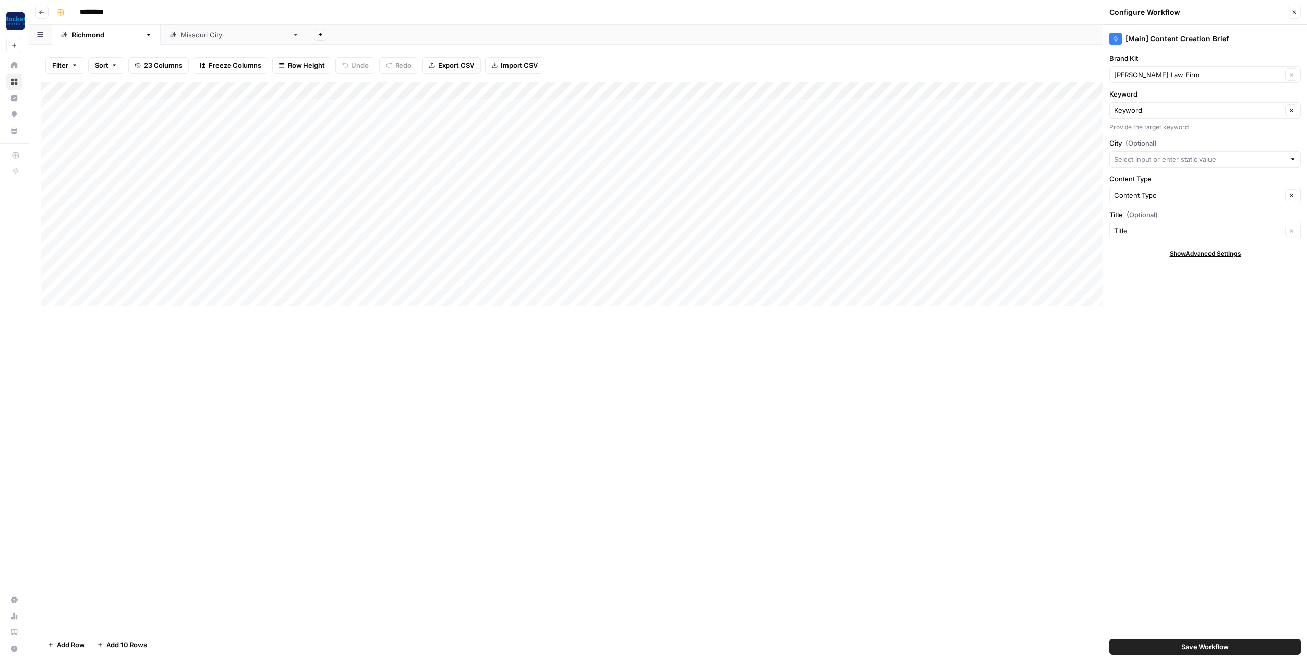
click at [891, 89] on div "Add Column" at bounding box center [668, 194] width 1254 height 225
click at [863, 175] on span "Configure Inputs" at bounding box center [868, 176] width 54 height 10
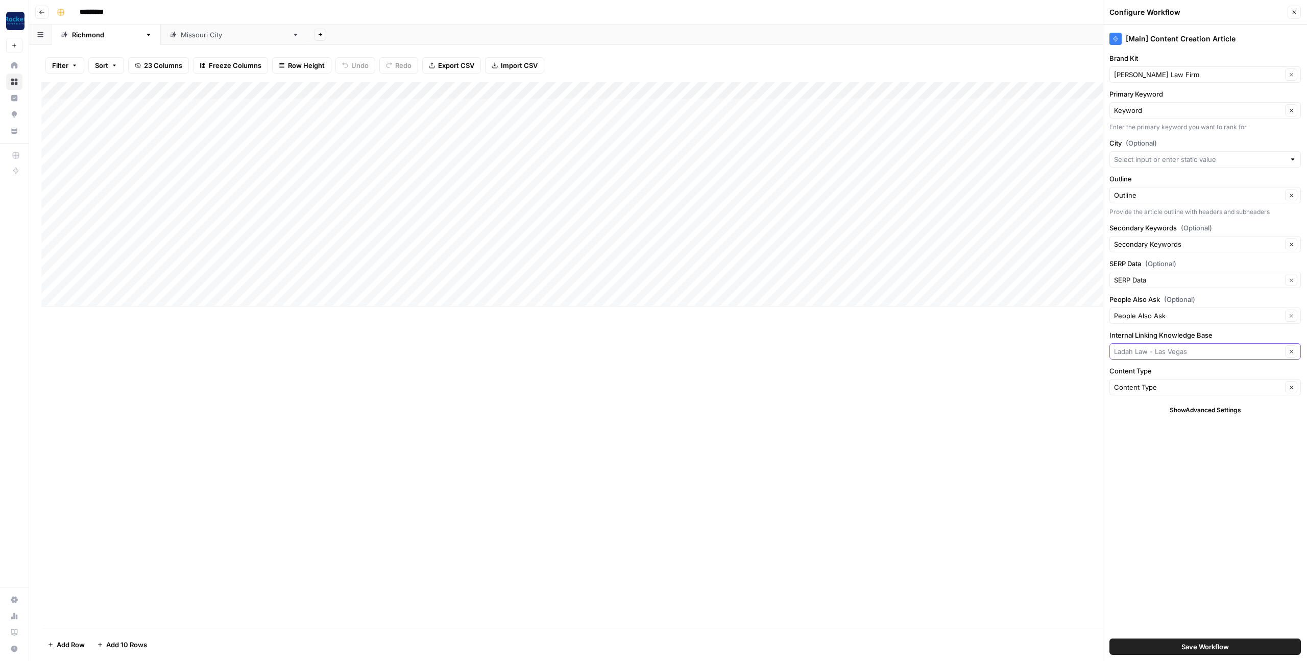
click at [1218, 355] on input "Internal Linking Knowledge Base" at bounding box center [1198, 351] width 168 height 10
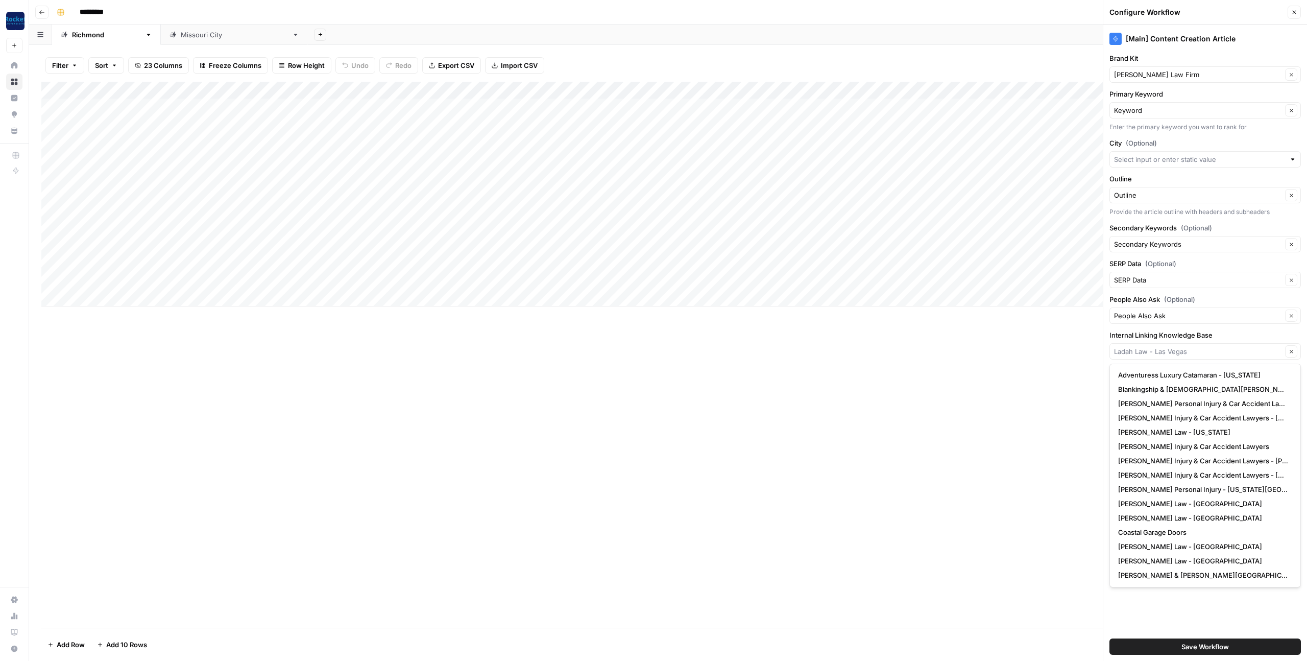
scroll to position [571, 0]
click at [1156, 408] on span "Estes Personal Injury & Car Accident Lawyers - Richmond TX" at bounding box center [1203, 405] width 170 height 10
type input "Estes Personal Injury & Car Accident Lawyers - Richmond TX"
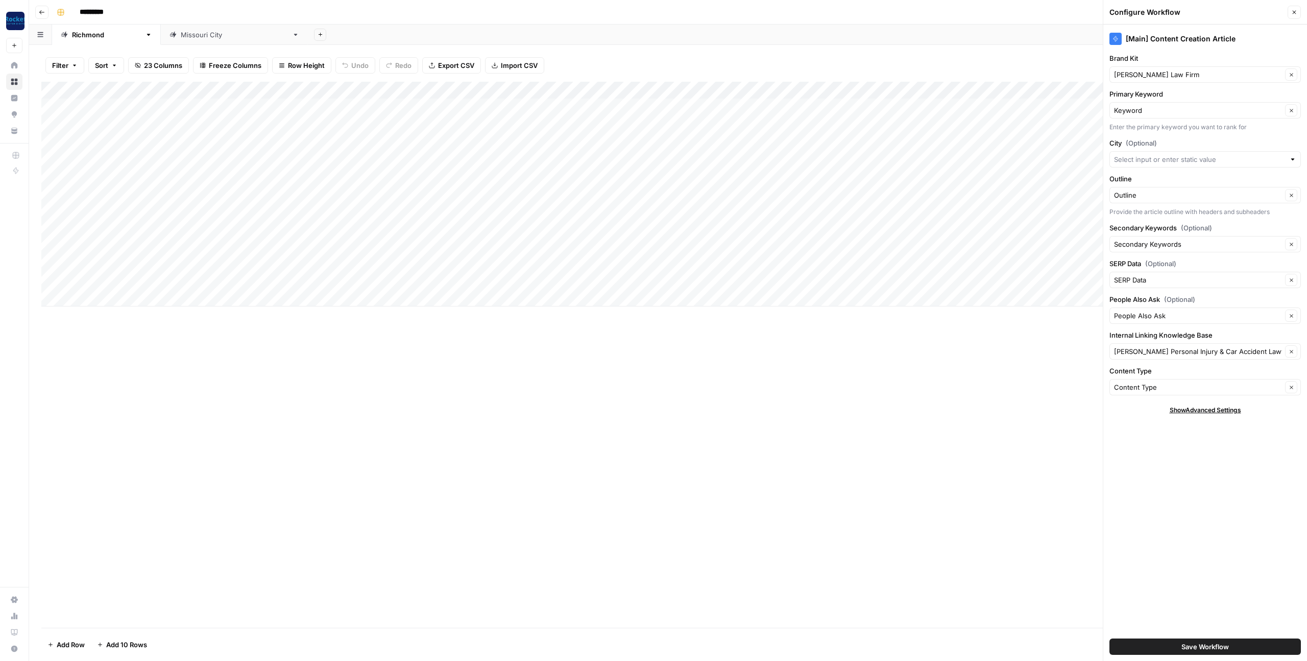
click at [1154, 479] on div "[Main] Content Creation Article Brand Kit Estes Law Firm Clear Primary Keyword …" at bounding box center [1206, 343] width 204 height 636
click at [1151, 648] on button "Save Workflow" at bounding box center [1206, 646] width 192 height 16
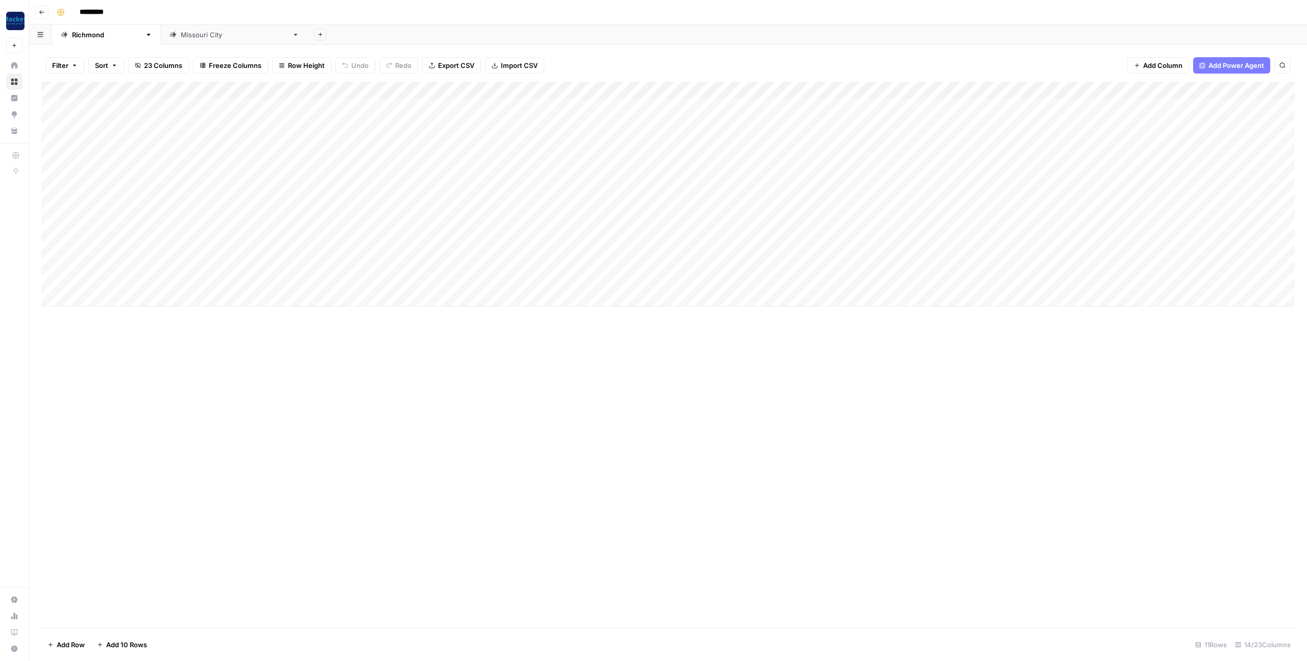
click at [900, 469] on div "Add Column" at bounding box center [668, 355] width 1254 height 546
click at [150, 34] on div "[GEOGRAPHIC_DATA]" at bounding box center [184, 35] width 69 height 10
click at [599, 106] on div "Add Column" at bounding box center [668, 107] width 1254 height 51
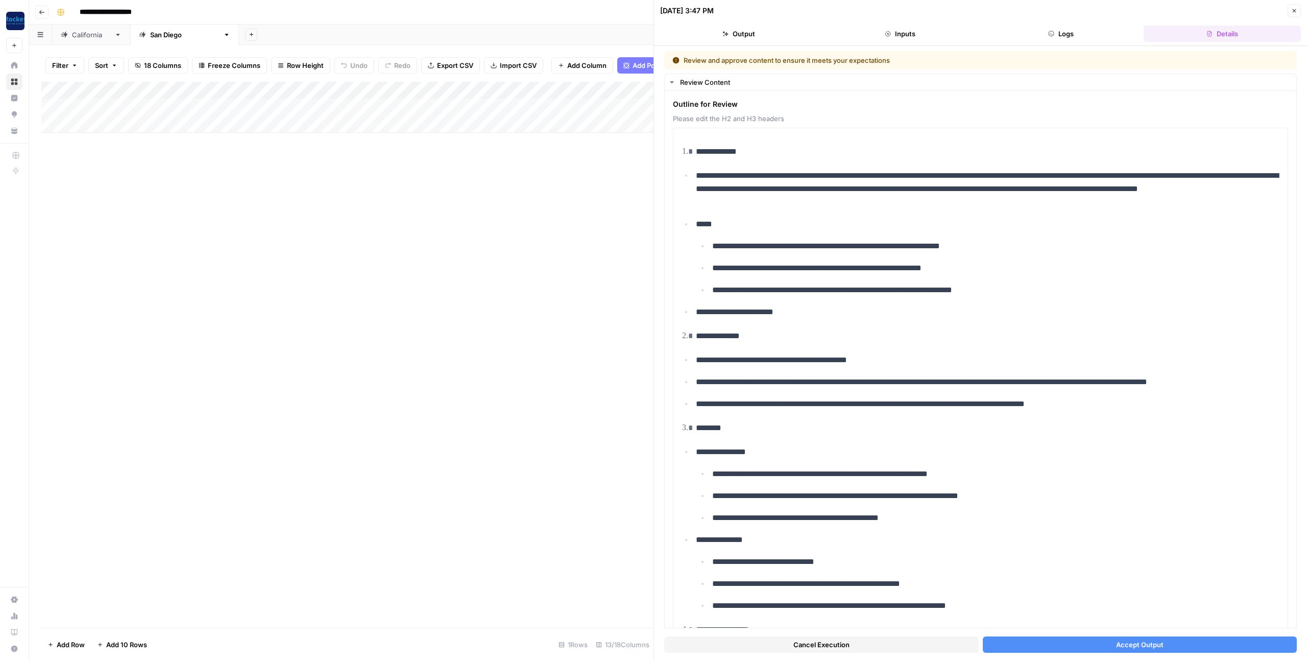
click at [1066, 645] on button "Accept Output" at bounding box center [1140, 644] width 315 height 16
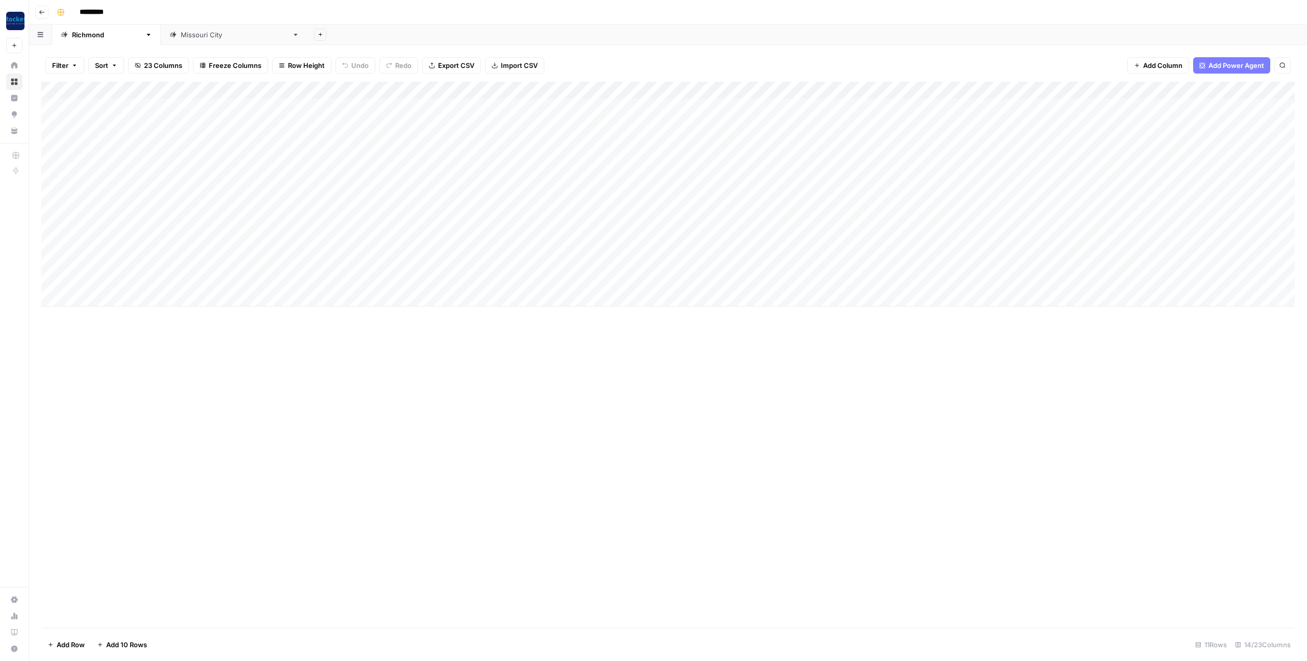
click at [892, 89] on div "Add Column" at bounding box center [668, 194] width 1254 height 225
click at [867, 174] on span "Configure Inputs" at bounding box center [868, 176] width 54 height 10
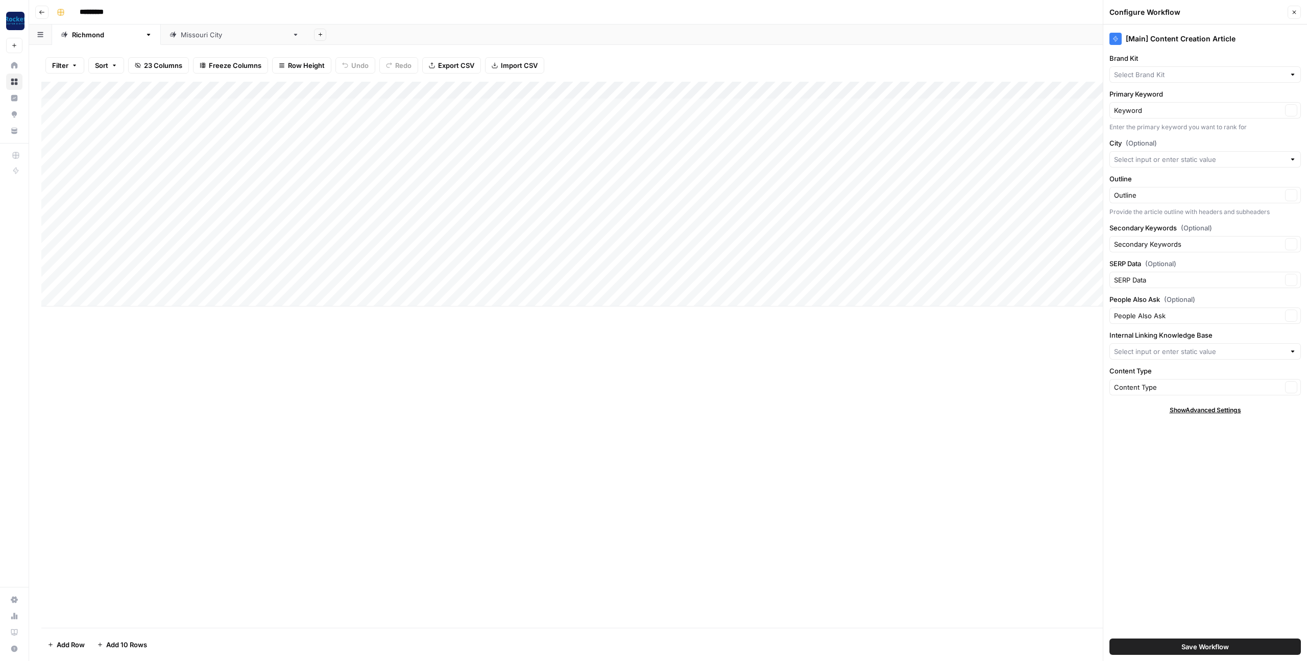
type input "[PERSON_NAME] Personal Injury & Car Accident Lawyers - [GEOGRAPHIC_DATA] [GEOGR…"
type input "[PERSON_NAME] Law Firm"
click at [1298, 13] on button "Close" at bounding box center [1294, 12] width 13 height 13
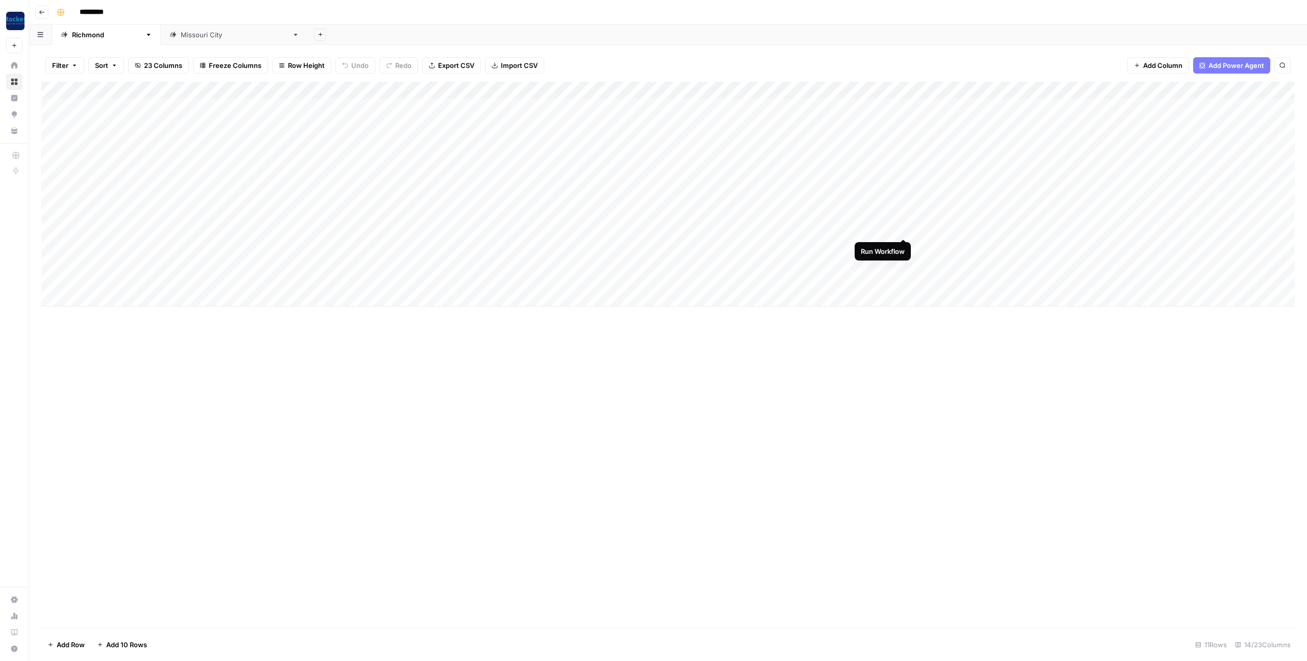
click at [903, 229] on div "Add Column" at bounding box center [668, 194] width 1254 height 225
click at [903, 245] on div "Add Column" at bounding box center [668, 194] width 1254 height 225
click at [903, 263] on div "Add Column" at bounding box center [668, 194] width 1254 height 225
click at [890, 210] on div "Add Column" at bounding box center [668, 194] width 1254 height 225
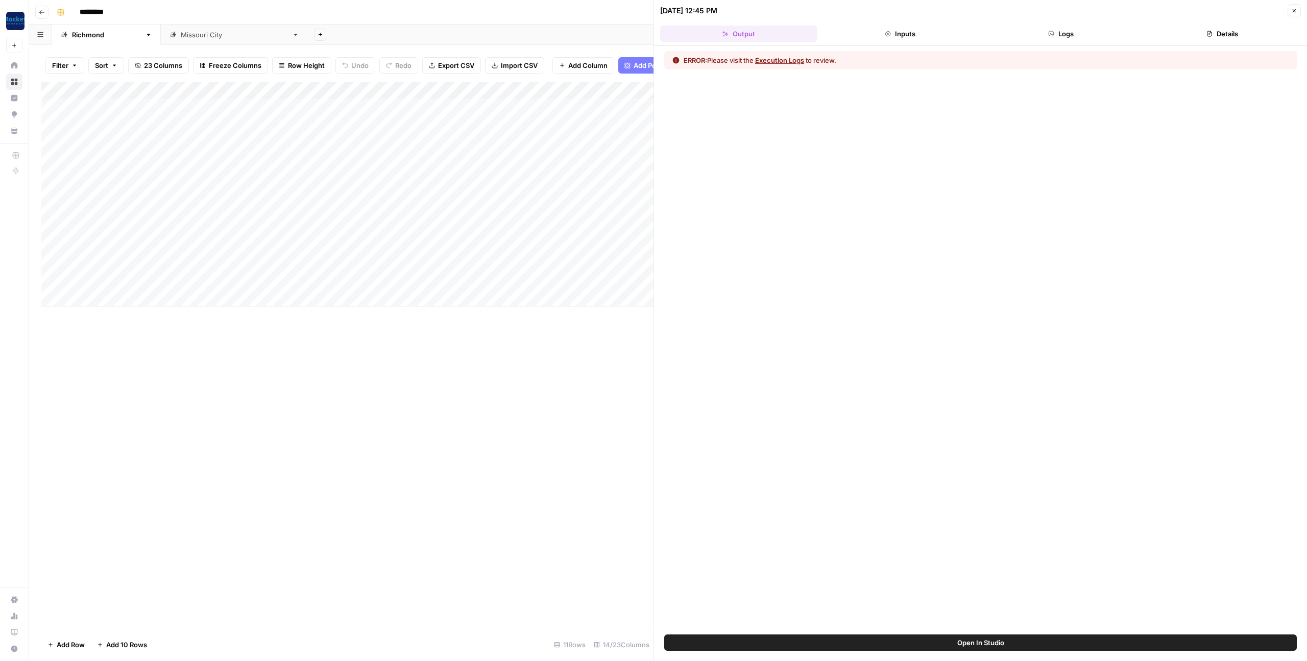
click at [1029, 34] on button "Logs" at bounding box center [1061, 34] width 157 height 16
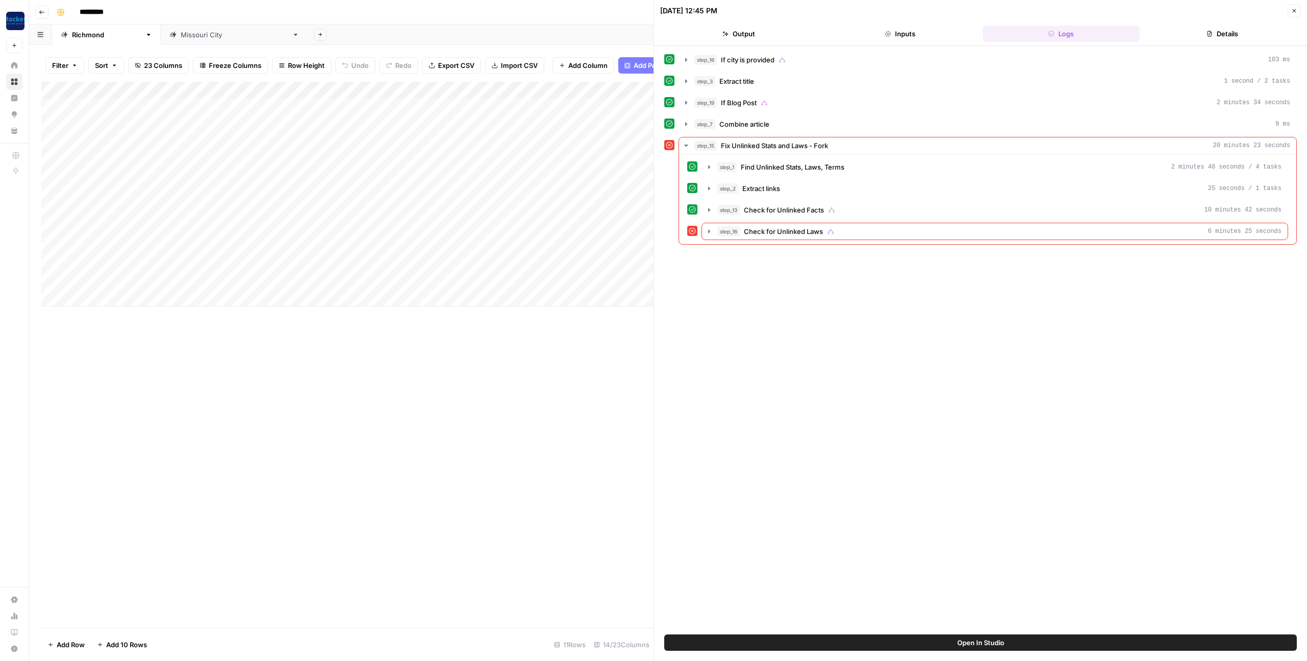
click at [1291, 12] on button "Close" at bounding box center [1294, 10] width 13 height 13
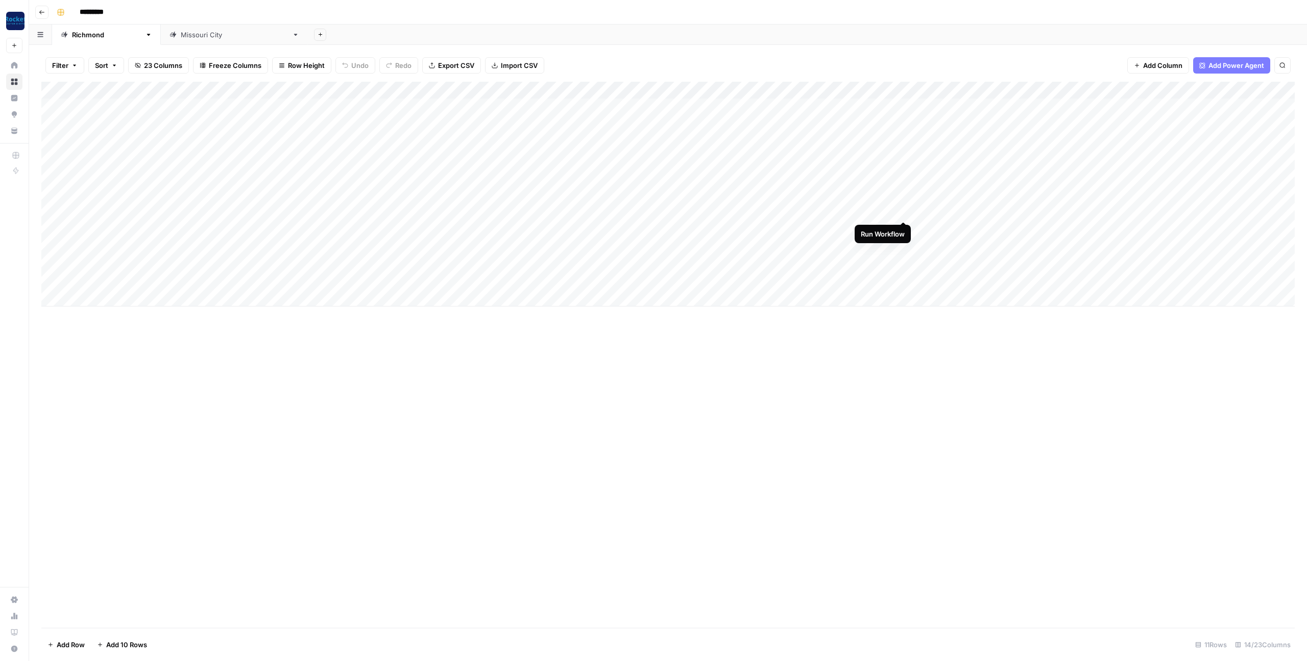
click at [901, 210] on div "Add Column" at bounding box center [668, 194] width 1254 height 225
click at [902, 194] on div "Add Column" at bounding box center [668, 194] width 1254 height 225
click at [129, 198] on div "Add Column" at bounding box center [668, 194] width 1254 height 225
click at [138, 196] on div "Add Column" at bounding box center [668, 194] width 1254 height 225
click at [130, 209] on div "Add Column" at bounding box center [668, 194] width 1254 height 225
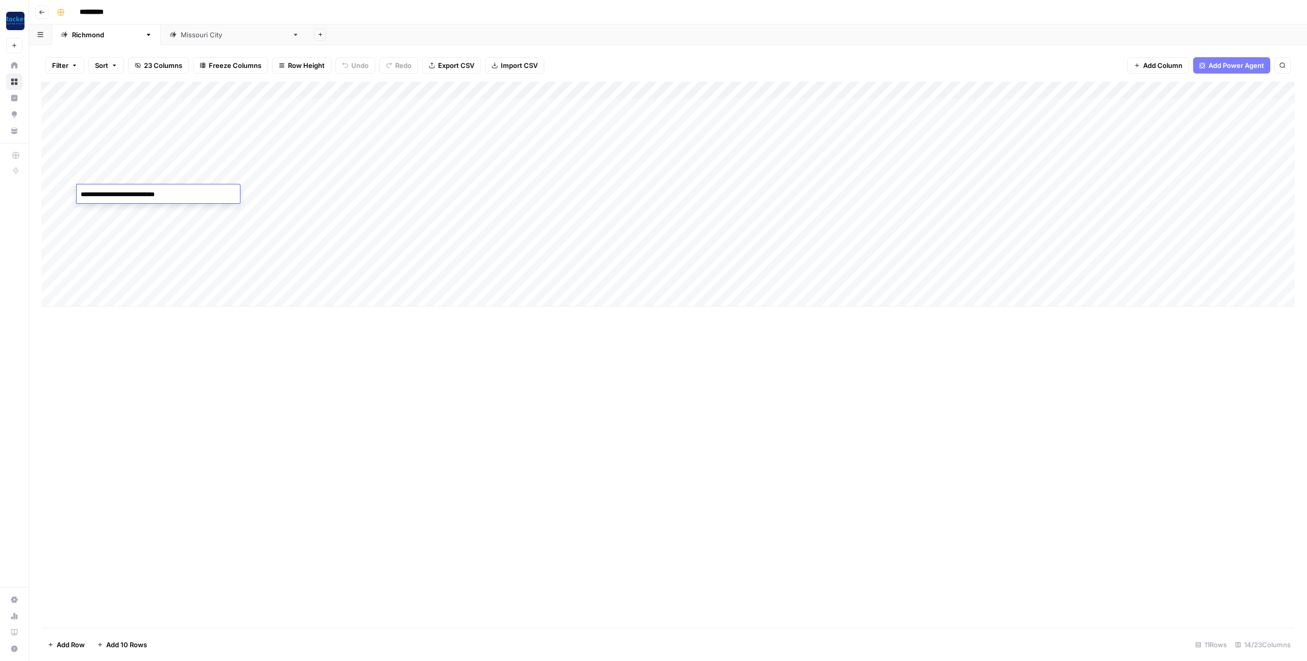
click at [130, 209] on div "Add Column" at bounding box center [668, 194] width 1254 height 225
click at [160, 233] on div "Add Column" at bounding box center [668, 194] width 1254 height 225
click at [161, 233] on textarea "**********" at bounding box center [158, 229] width 163 height 14
click at [127, 253] on div "Add Column" at bounding box center [668, 194] width 1254 height 225
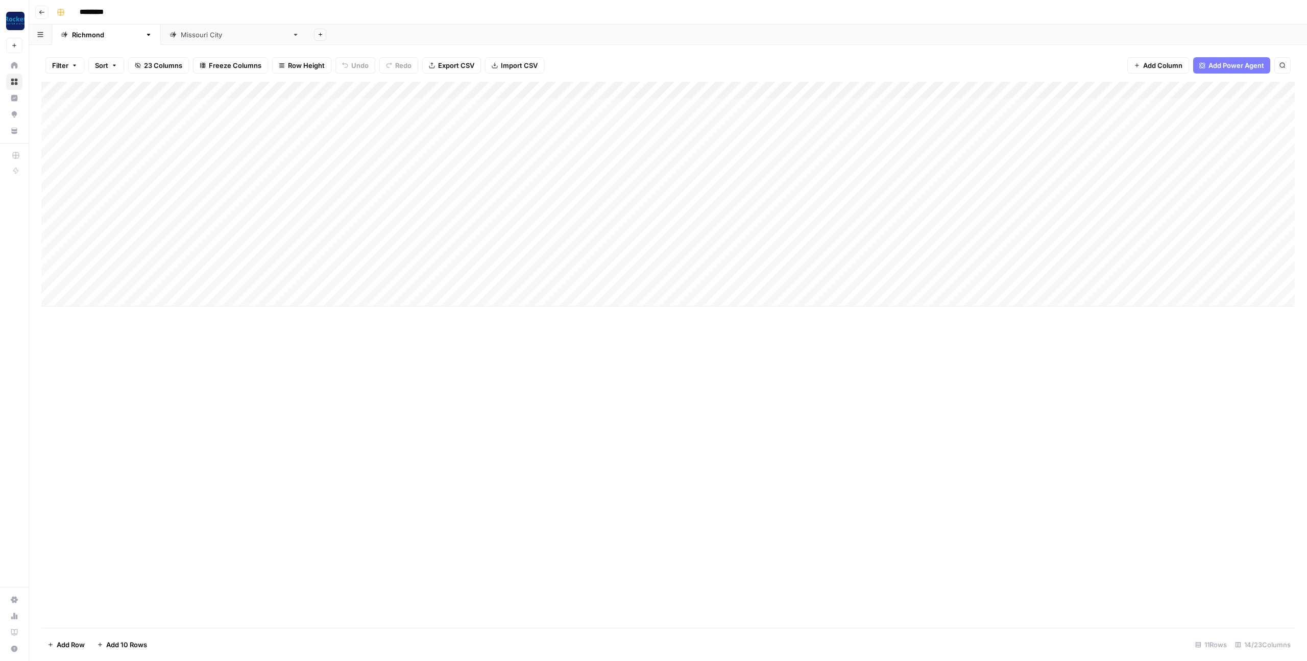
click at [127, 253] on div "Add Column" at bounding box center [668, 194] width 1254 height 225
click at [138, 252] on textarea "**********" at bounding box center [158, 247] width 163 height 14
click at [118, 259] on div "Add Column" at bounding box center [668, 194] width 1254 height 225
click at [118, 259] on textarea "**********" at bounding box center [158, 264] width 163 height 14
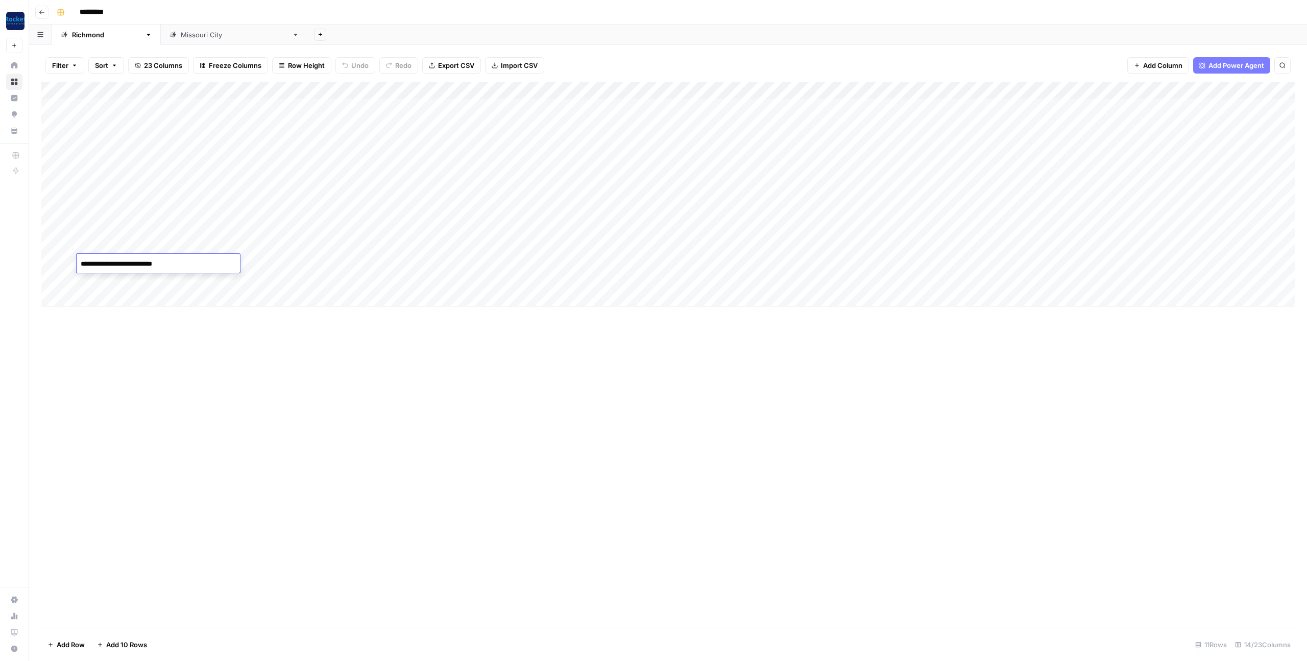
click at [264, 412] on div "Add Column" at bounding box center [668, 355] width 1254 height 546
click at [181, 37] on div "Missouri City" at bounding box center [234, 35] width 107 height 10
click at [225, 277] on div "Add Column" at bounding box center [668, 355] width 1254 height 546
click at [968, 158] on div "Add Column" at bounding box center [668, 133] width 1254 height 103
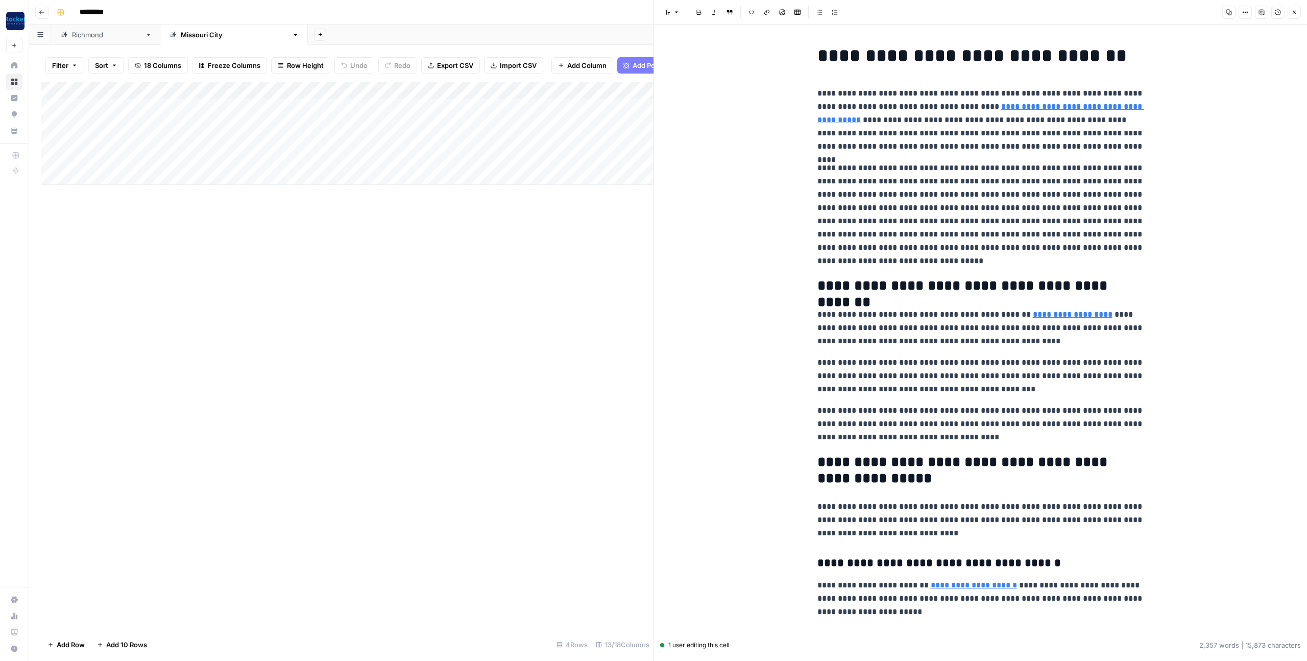
copy div "**********"
click at [1294, 12] on icon "button" at bounding box center [1295, 13] width 4 height 4
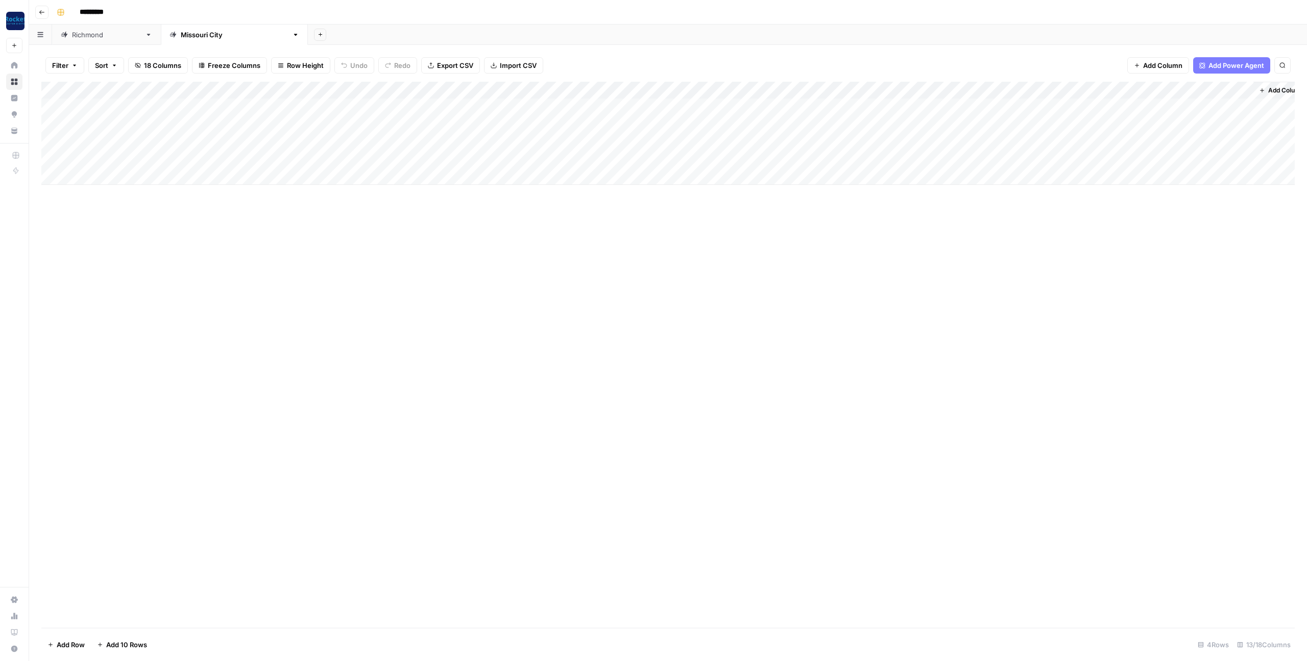
click at [81, 39] on div "Richmond" at bounding box center [106, 35] width 69 height 10
click at [1046, 193] on div "Add Column" at bounding box center [668, 194] width 1254 height 225
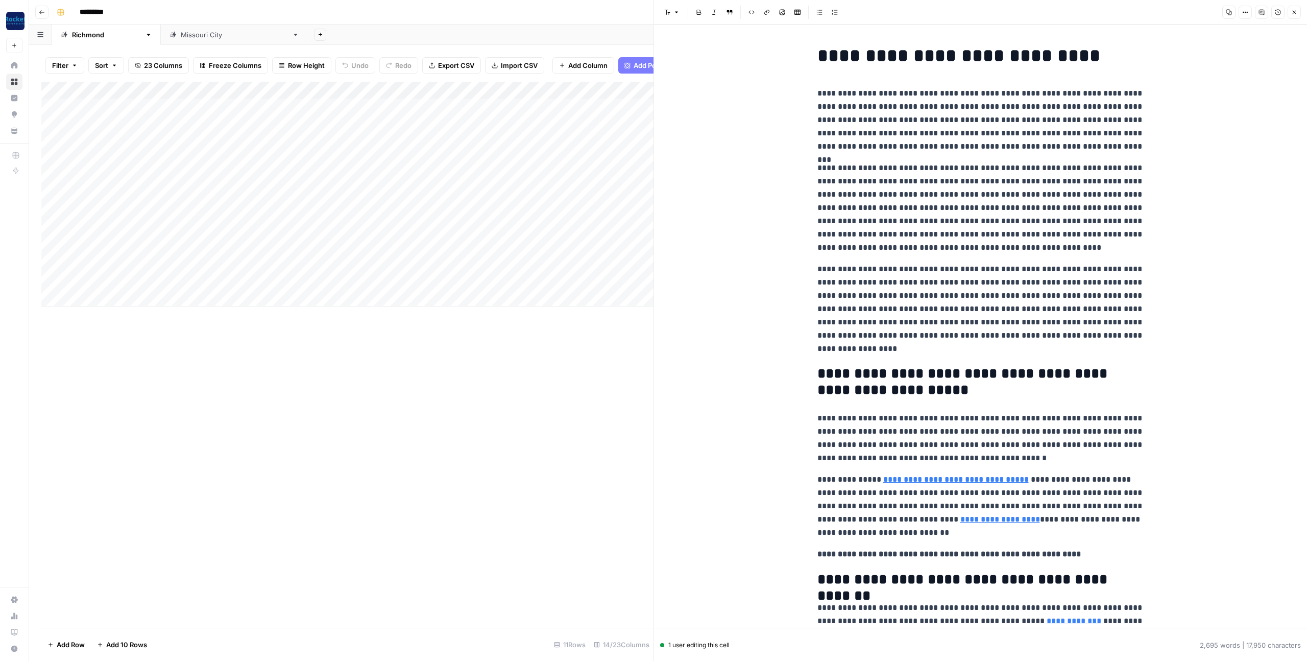
click at [975, 209] on p "**********" at bounding box center [981, 207] width 327 height 93
copy div "**********"
click at [975, 209] on p "**********" at bounding box center [981, 207] width 327 height 93
click at [1295, 13] on icon "button" at bounding box center [1295, 13] width 4 height 4
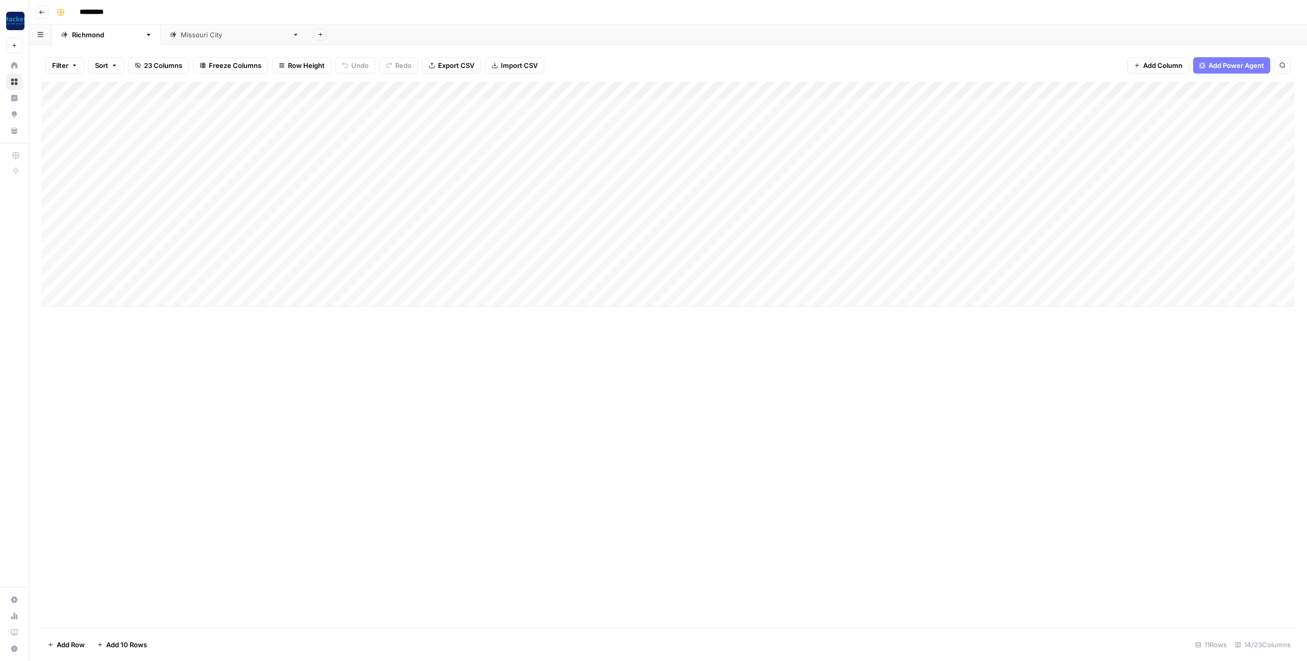
click at [1091, 192] on div "Add Column" at bounding box center [668, 194] width 1254 height 225
click at [1006, 435] on div "Add Column" at bounding box center [668, 355] width 1254 height 546
click at [1175, 189] on div "Add Column" at bounding box center [668, 194] width 1254 height 225
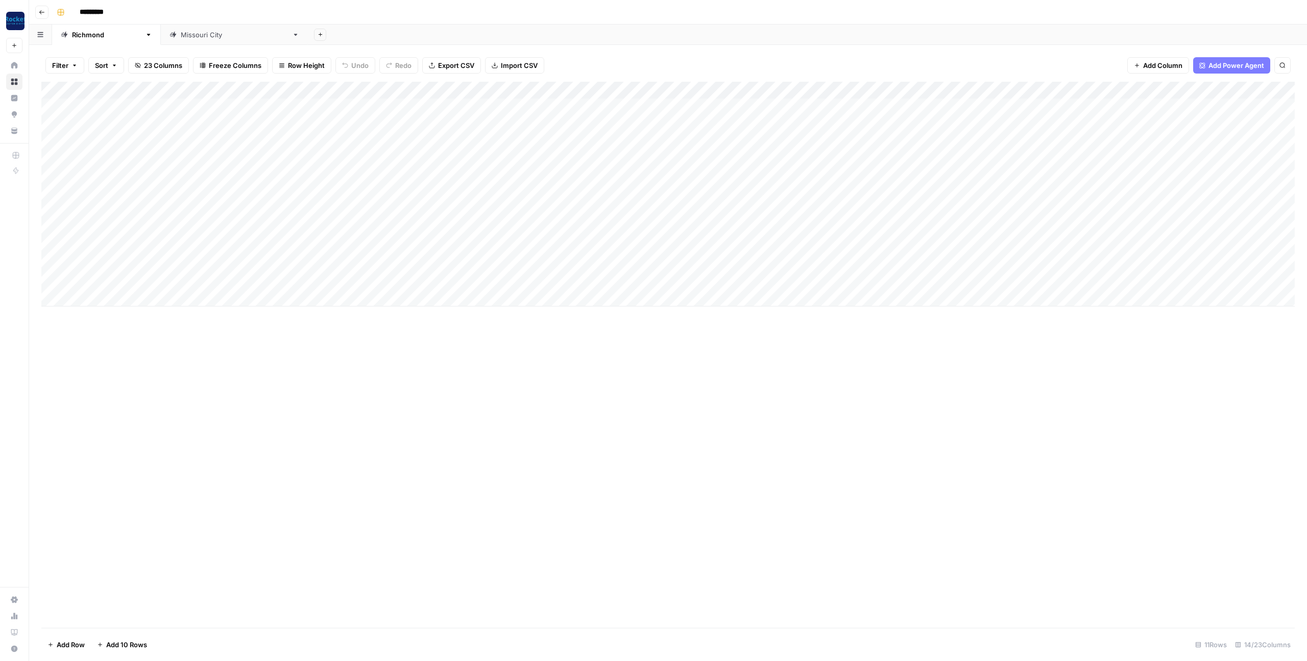
click at [865, 413] on div "Add Column" at bounding box center [668, 355] width 1254 height 546
click at [1033, 246] on div "Add Column" at bounding box center [668, 194] width 1254 height 225
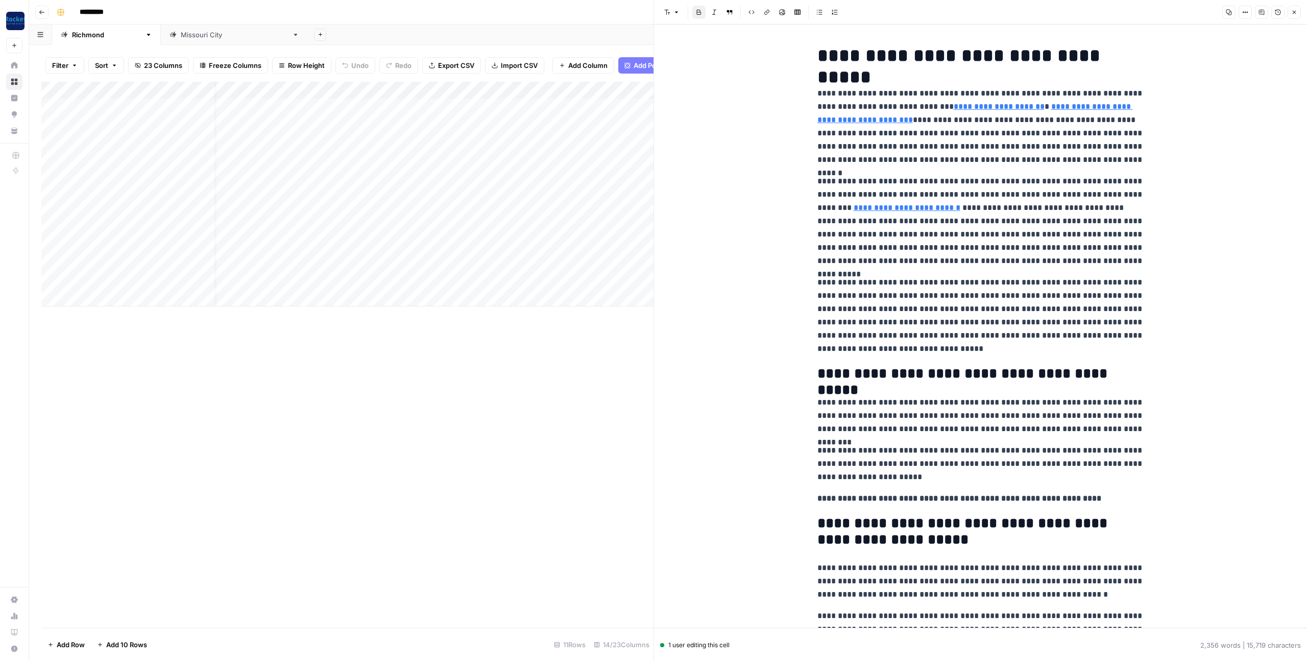
click at [982, 188] on p "**********" at bounding box center [981, 221] width 327 height 93
copy div "**********"
click at [982, 188] on p "**********" at bounding box center [981, 221] width 327 height 93
click at [1293, 13] on icon "button" at bounding box center [1295, 12] width 6 height 6
click at [1293, 13] on div "Font style Bold Italic Block quote Code block Link Image Insert Table Bulleted …" at bounding box center [980, 12] width 641 height 13
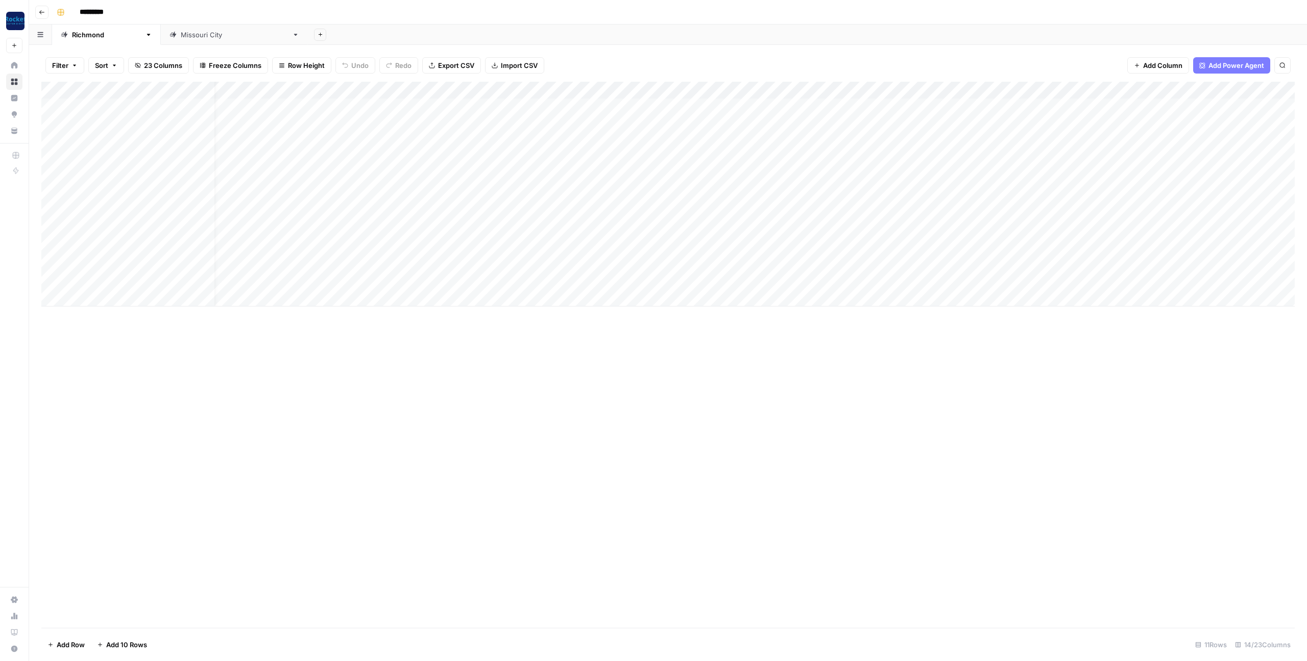
click at [1097, 242] on div "Add Column" at bounding box center [668, 194] width 1254 height 225
click at [1055, 363] on div "Add Column" at bounding box center [668, 355] width 1254 height 546
click at [1153, 245] on div "Add Column" at bounding box center [668, 194] width 1254 height 225
click at [1153, 244] on div "Add Column" at bounding box center [668, 194] width 1254 height 225
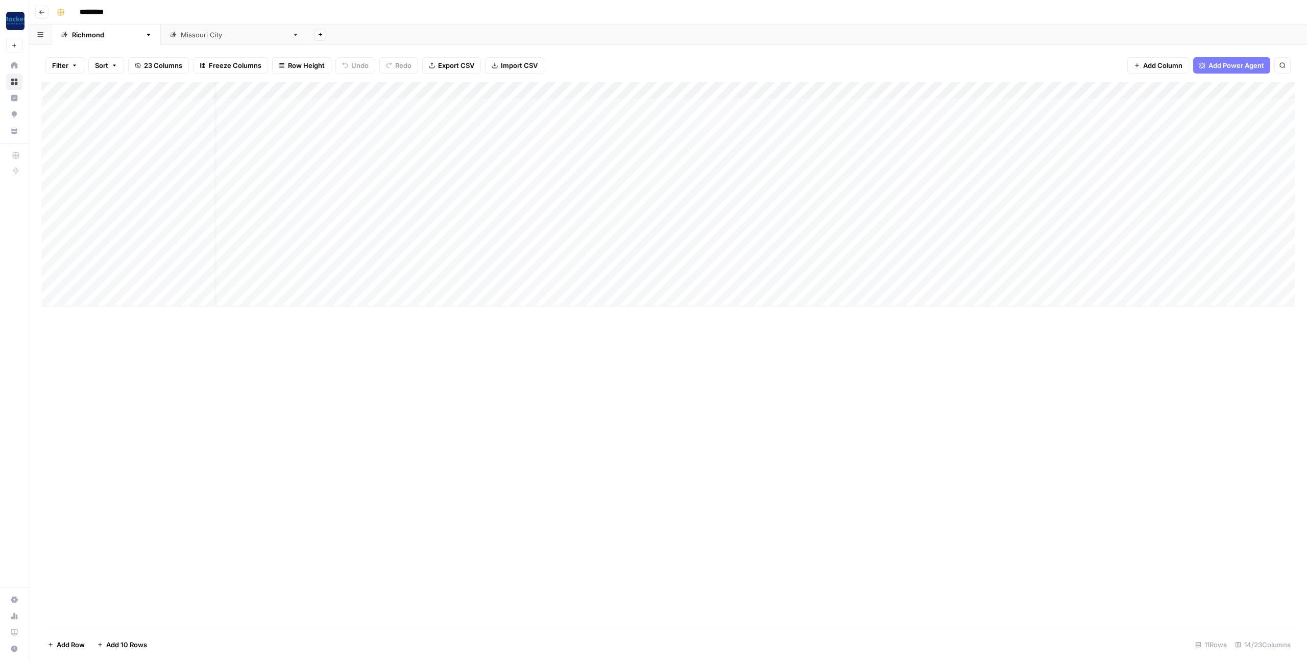
drag, startPoint x: 987, startPoint y: 424, endPoint x: 855, endPoint y: 428, distance: 132.3
click at [987, 424] on div "Add Column" at bounding box center [668, 355] width 1254 height 546
click at [1030, 228] on div "Add Column" at bounding box center [668, 194] width 1254 height 225
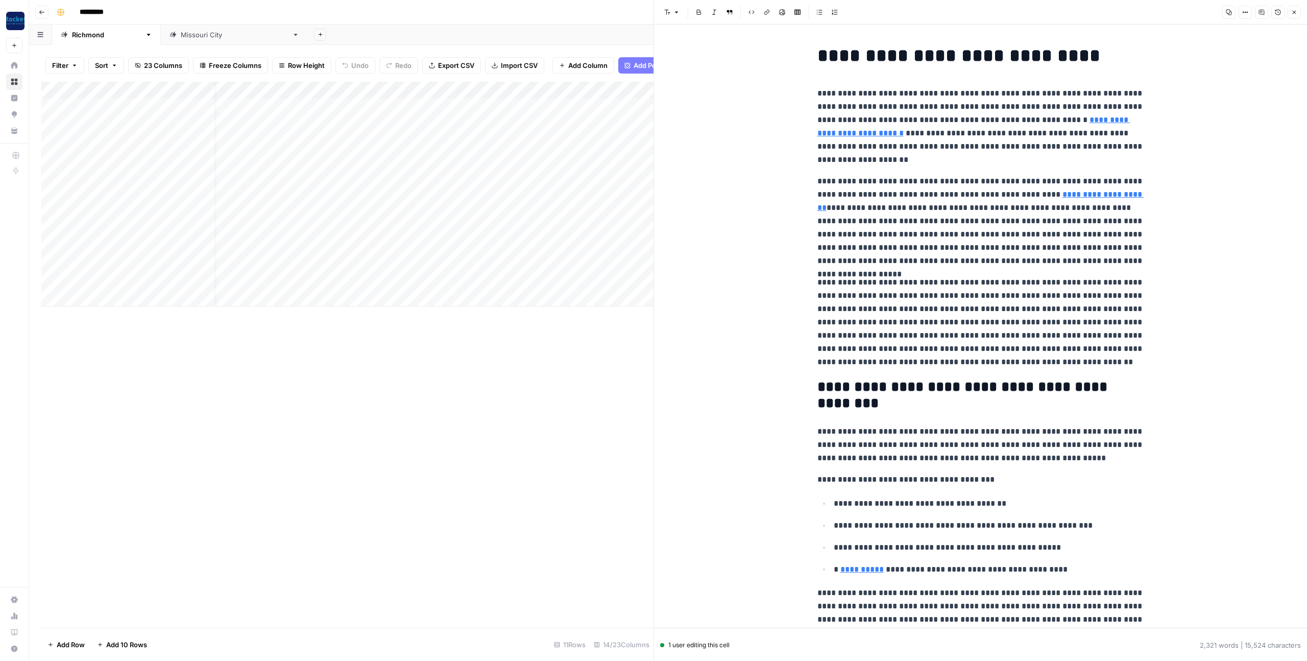
click at [921, 246] on p "**********" at bounding box center [981, 221] width 327 height 93
click at [941, 232] on p "**********" at bounding box center [981, 221] width 327 height 93
copy div "**********"
click at [951, 235] on p "**********" at bounding box center [981, 221] width 327 height 93
click at [1295, 12] on icon "button" at bounding box center [1295, 12] width 6 height 6
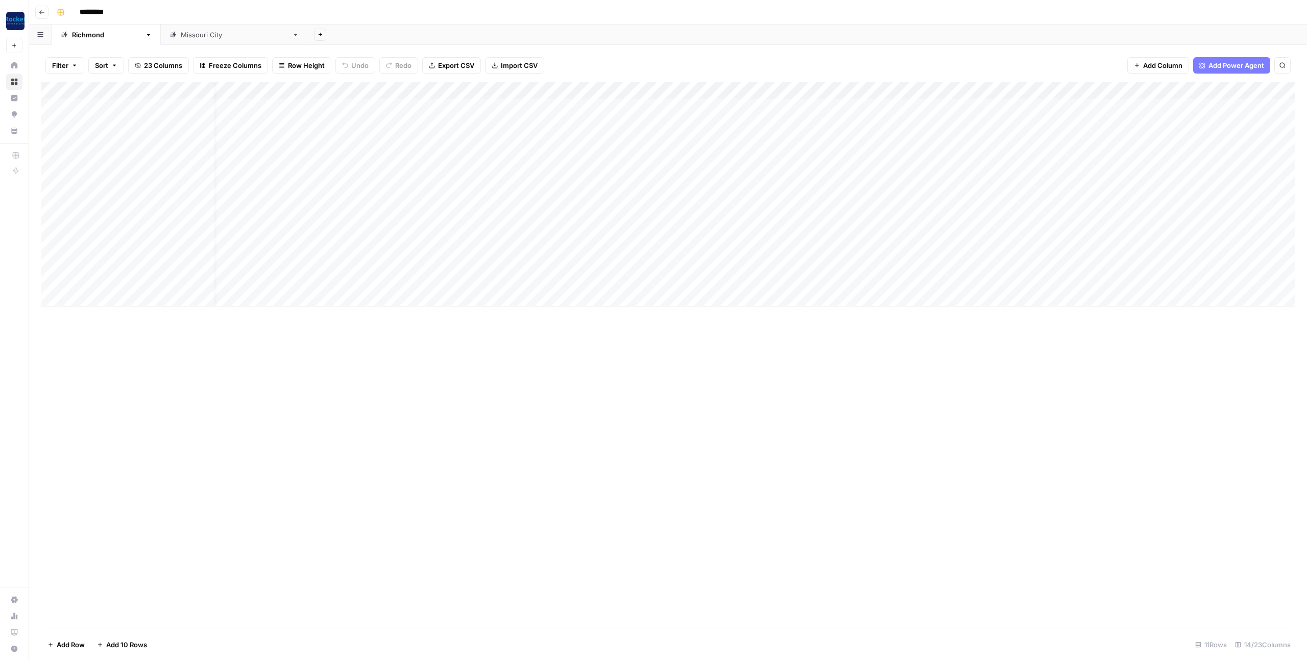
click at [943, 397] on div "Add Column" at bounding box center [668, 355] width 1254 height 546
click at [995, 223] on div "Add Column" at bounding box center [668, 194] width 1254 height 225
click at [995, 223] on div at bounding box center [994, 228] width 93 height 19
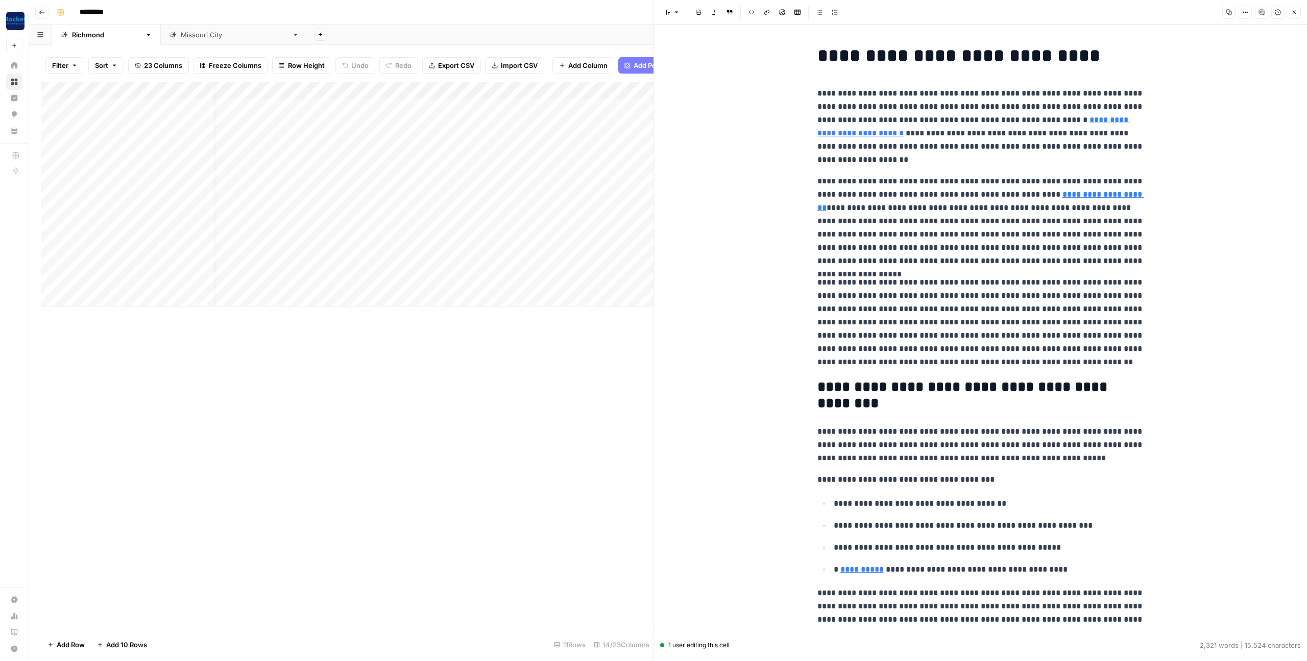
click at [1296, 12] on icon "button" at bounding box center [1295, 12] width 6 height 6
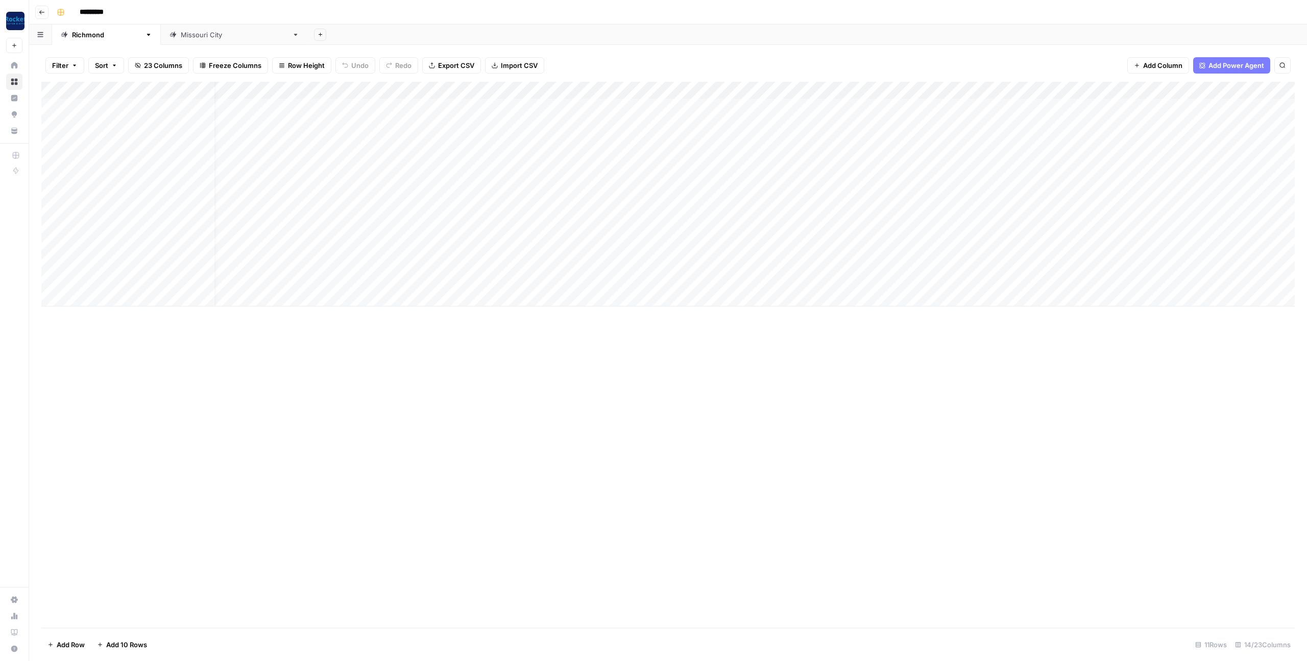
click at [1079, 226] on div "Add Column" at bounding box center [668, 194] width 1254 height 225
click at [1041, 437] on div "Add Column" at bounding box center [668, 355] width 1254 height 546
click at [1152, 228] on div "Add Column" at bounding box center [668, 194] width 1254 height 225
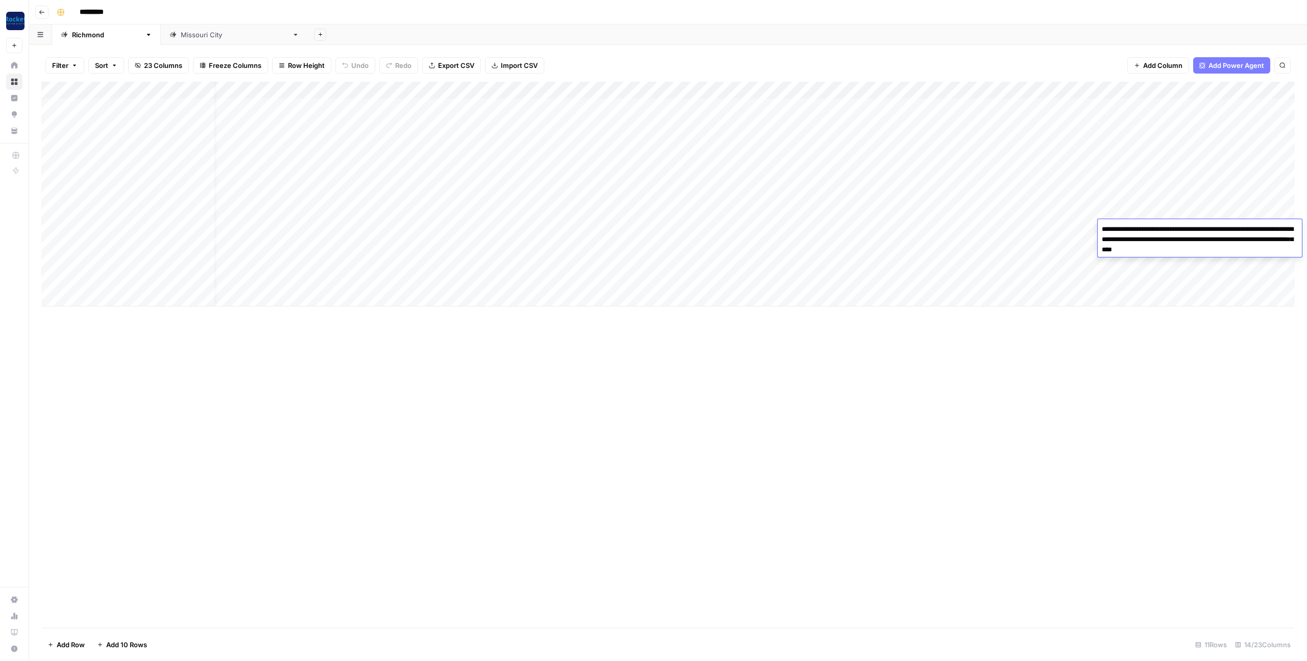
click at [1038, 440] on div "Add Column" at bounding box center [668, 355] width 1254 height 546
click at [1029, 212] on div "Add Column" at bounding box center [668, 194] width 1254 height 225
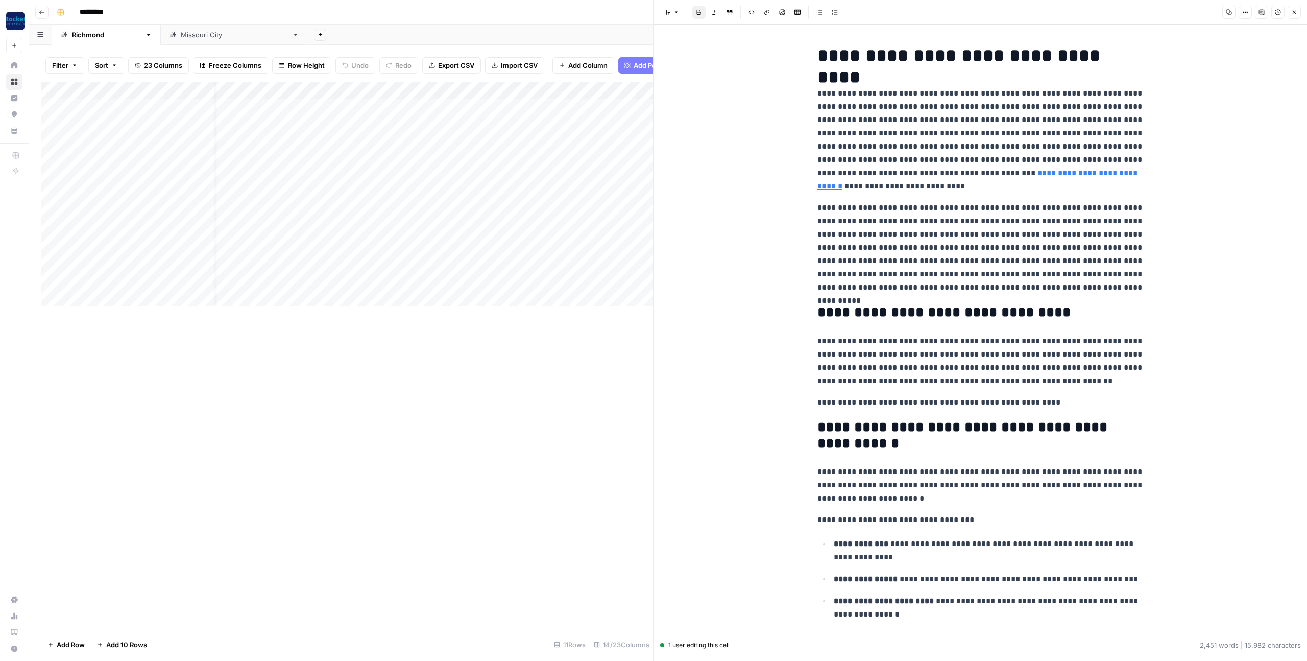
click at [960, 221] on p "**********" at bounding box center [981, 247] width 327 height 93
copy div "**********"
click at [1295, 12] on icon "button" at bounding box center [1295, 12] width 6 height 6
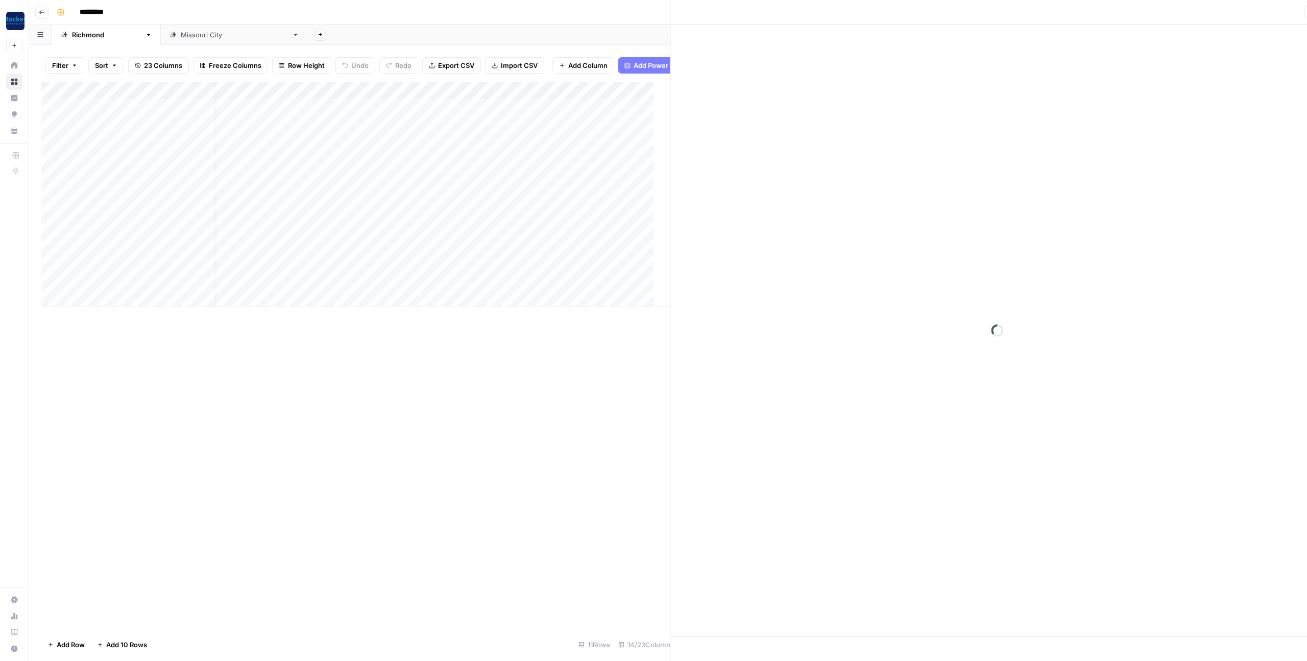
click at [1295, 12] on div "Close" at bounding box center [997, 12] width 641 height 13
click at [1083, 210] on div "Add Column" at bounding box center [668, 194] width 1254 height 225
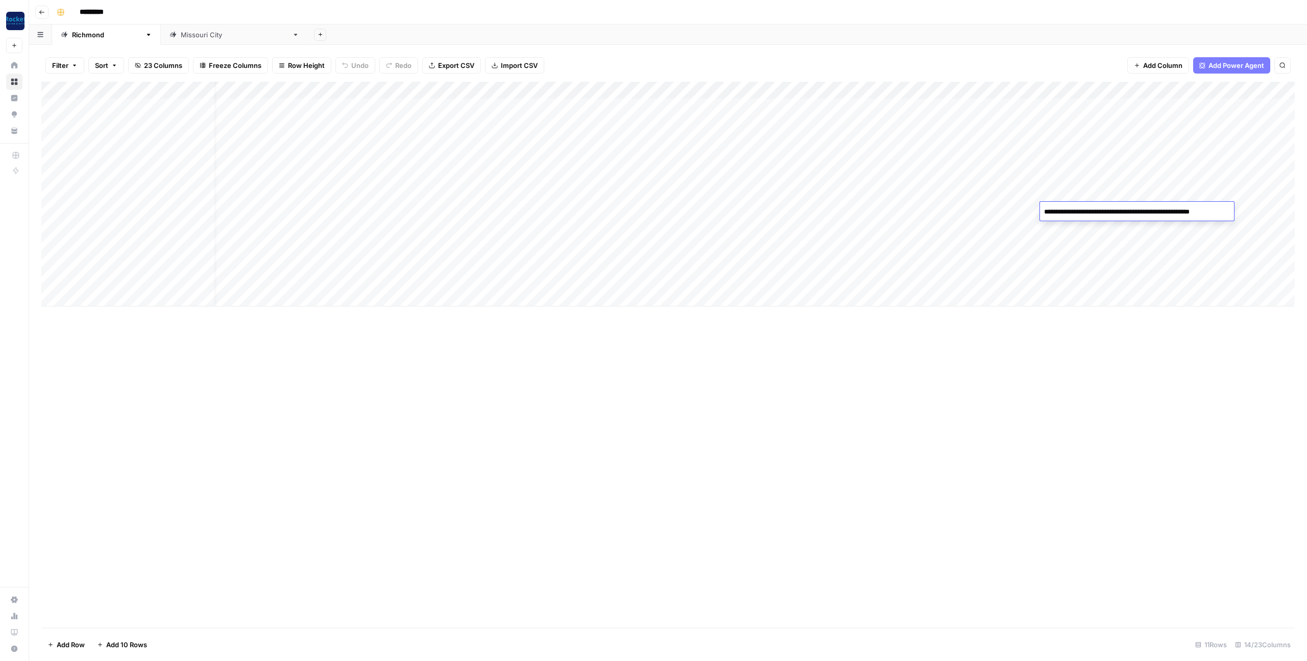
click at [1156, 230] on div "Add Column" at bounding box center [668, 194] width 1254 height 225
click at [1159, 209] on div "Add Column" at bounding box center [668, 194] width 1254 height 225
click at [1015, 404] on div "Add Column" at bounding box center [668, 355] width 1254 height 546
click at [874, 262] on div "Add Column" at bounding box center [668, 194] width 1254 height 225
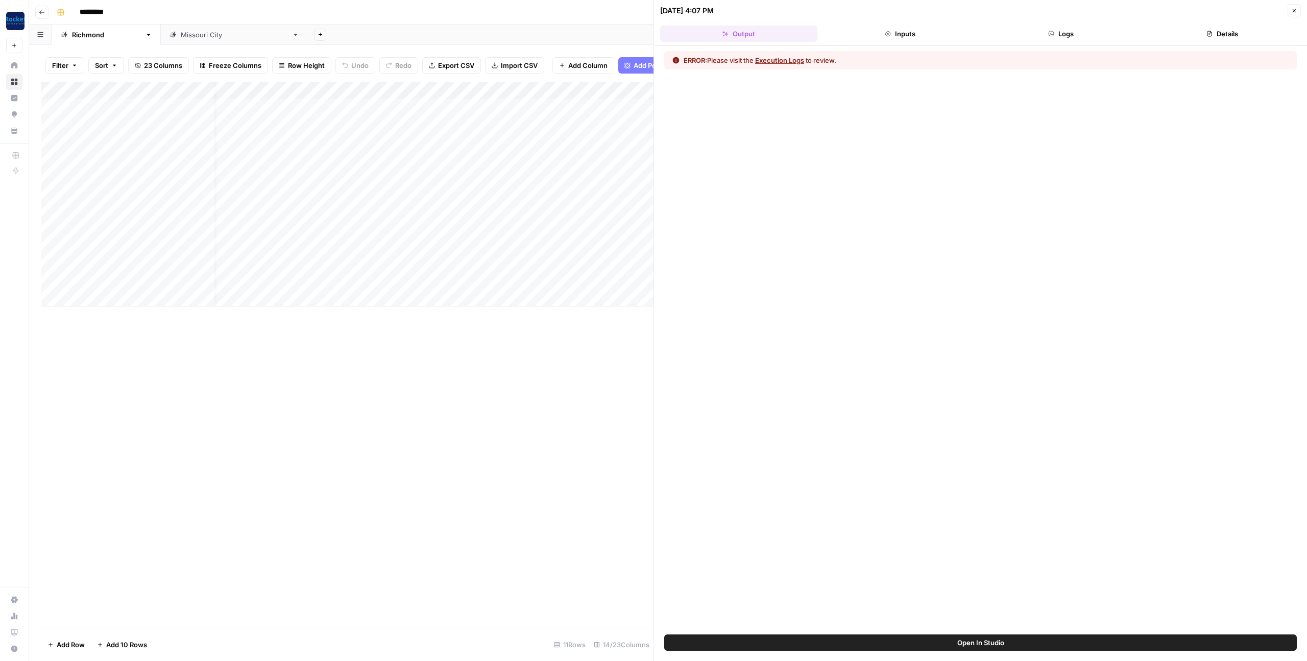
click at [1060, 41] on button "Logs" at bounding box center [1061, 34] width 157 height 16
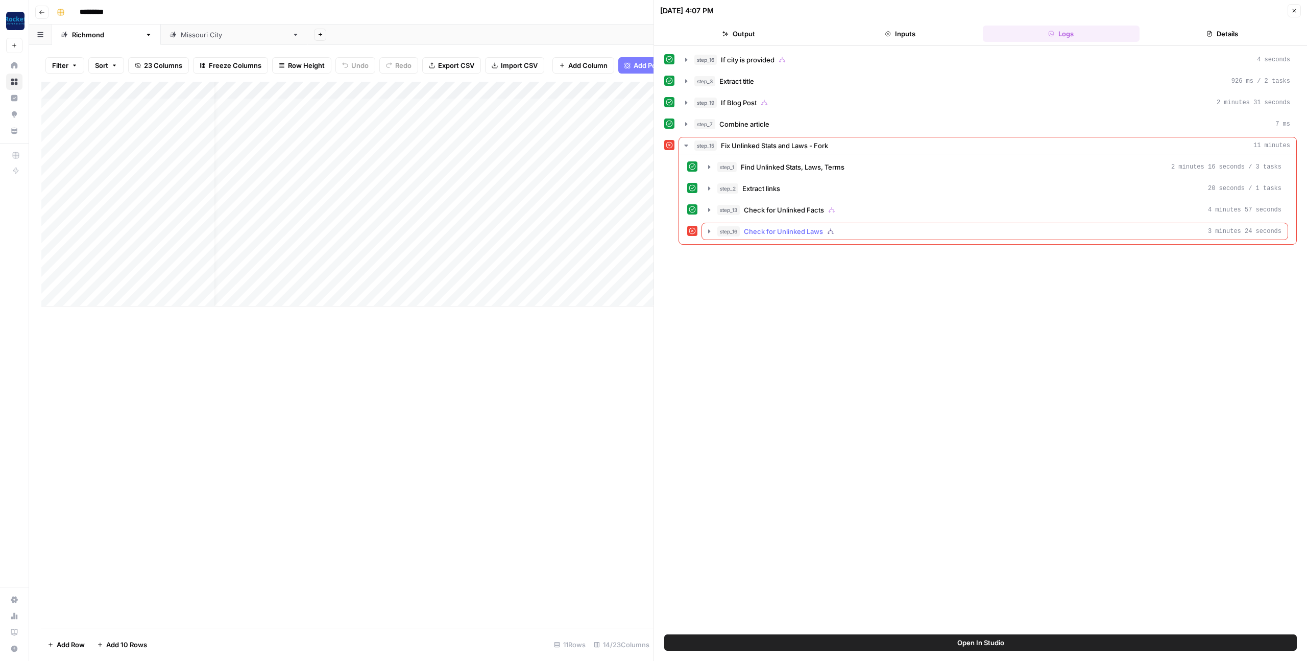
click at [710, 232] on icon "button" at bounding box center [709, 231] width 8 height 8
click at [729, 252] on icon "button" at bounding box center [732, 253] width 8 height 8
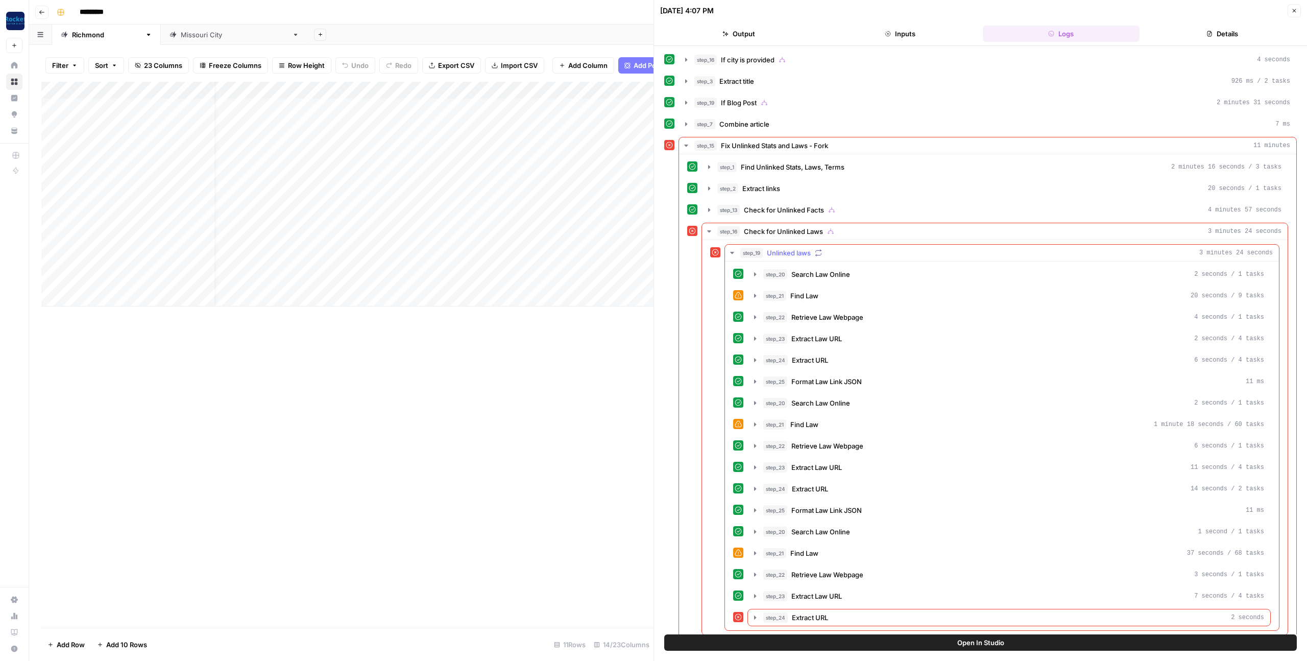
scroll to position [11, 0]
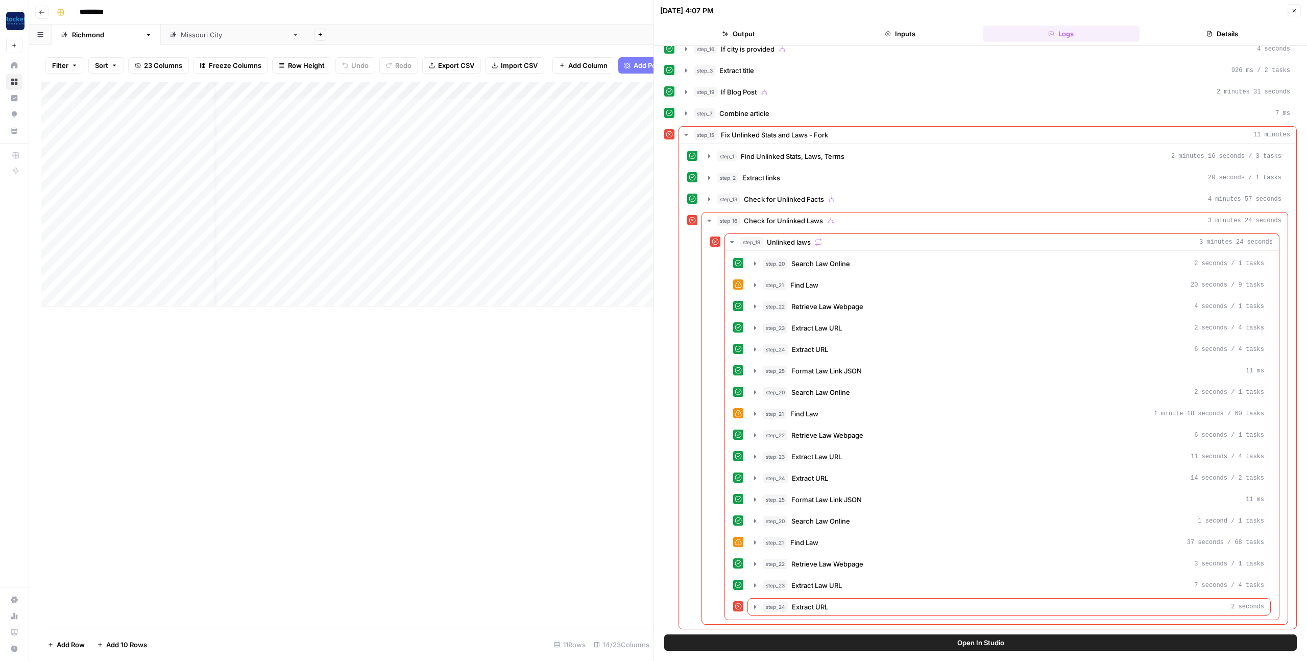
click at [1294, 10] on icon "button" at bounding box center [1295, 11] width 6 height 6
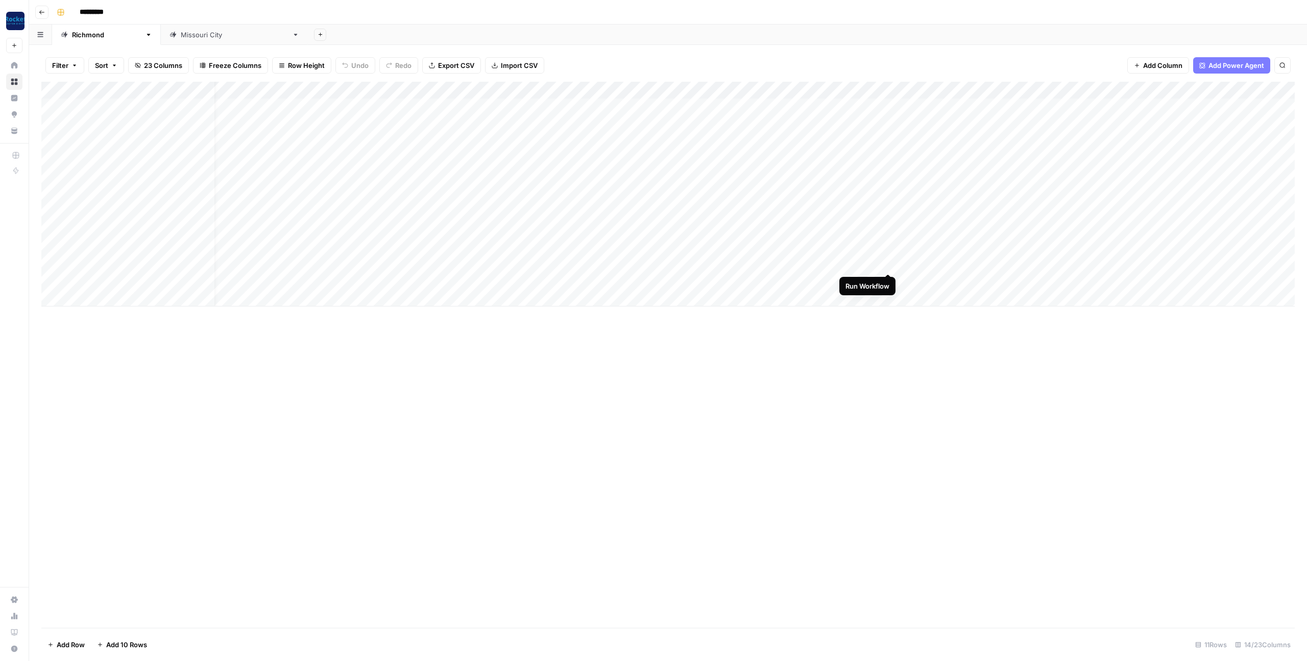
click at [890, 263] on div "Add Column" at bounding box center [668, 194] width 1254 height 225
click at [651, 401] on div "Add Column" at bounding box center [668, 355] width 1254 height 546
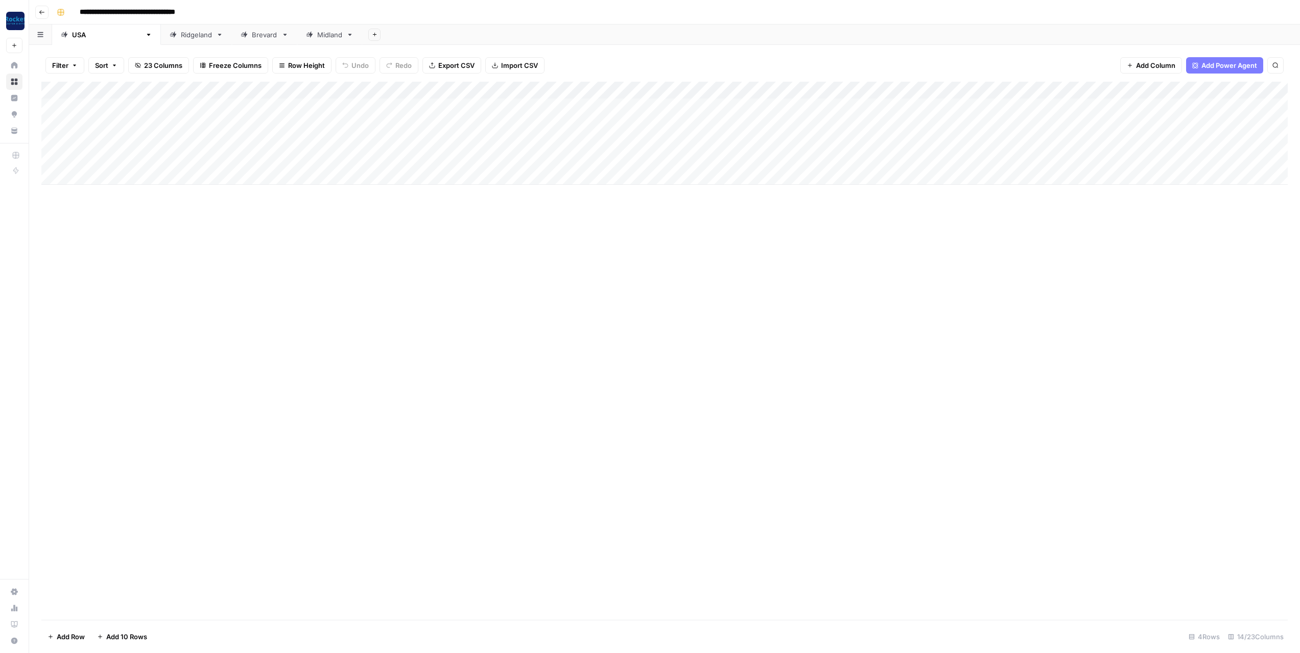
click at [406, 360] on div "Add Column" at bounding box center [664, 351] width 1246 height 538
click at [615, 106] on div "Add Column" at bounding box center [664, 133] width 1246 height 103
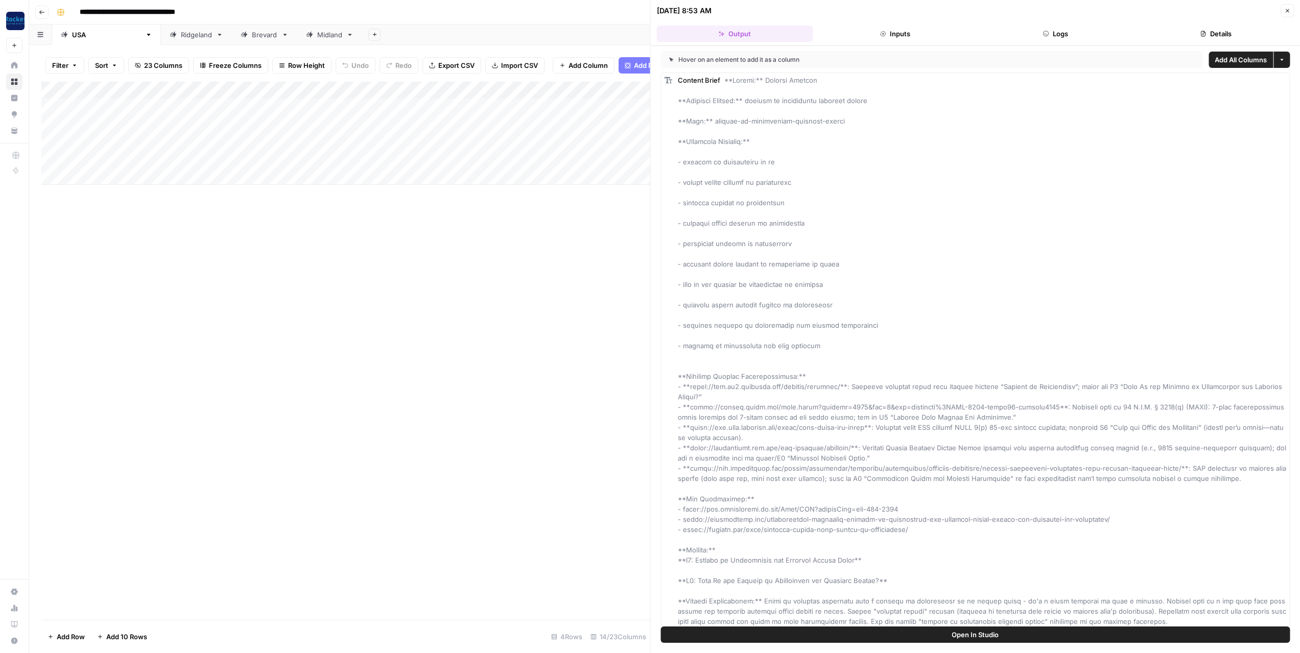
click at [1200, 32] on icon "button" at bounding box center [1203, 34] width 6 height 6
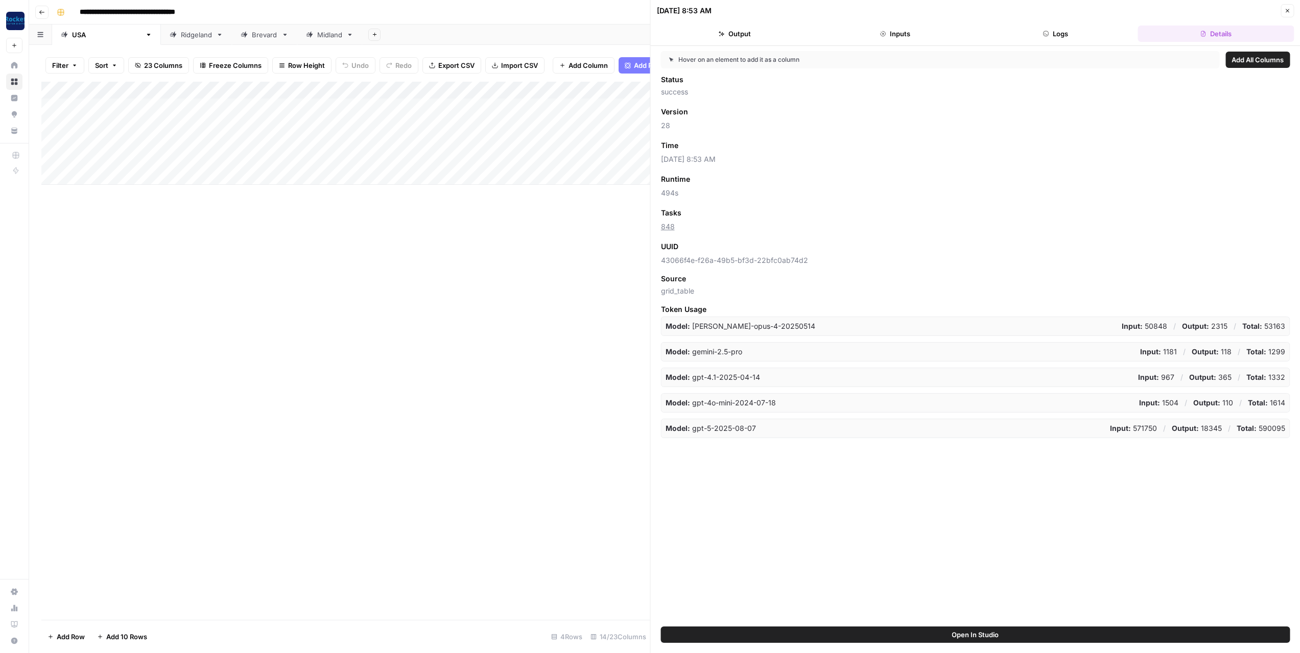
click at [756, 29] on button "Output" at bounding box center [735, 34] width 156 height 16
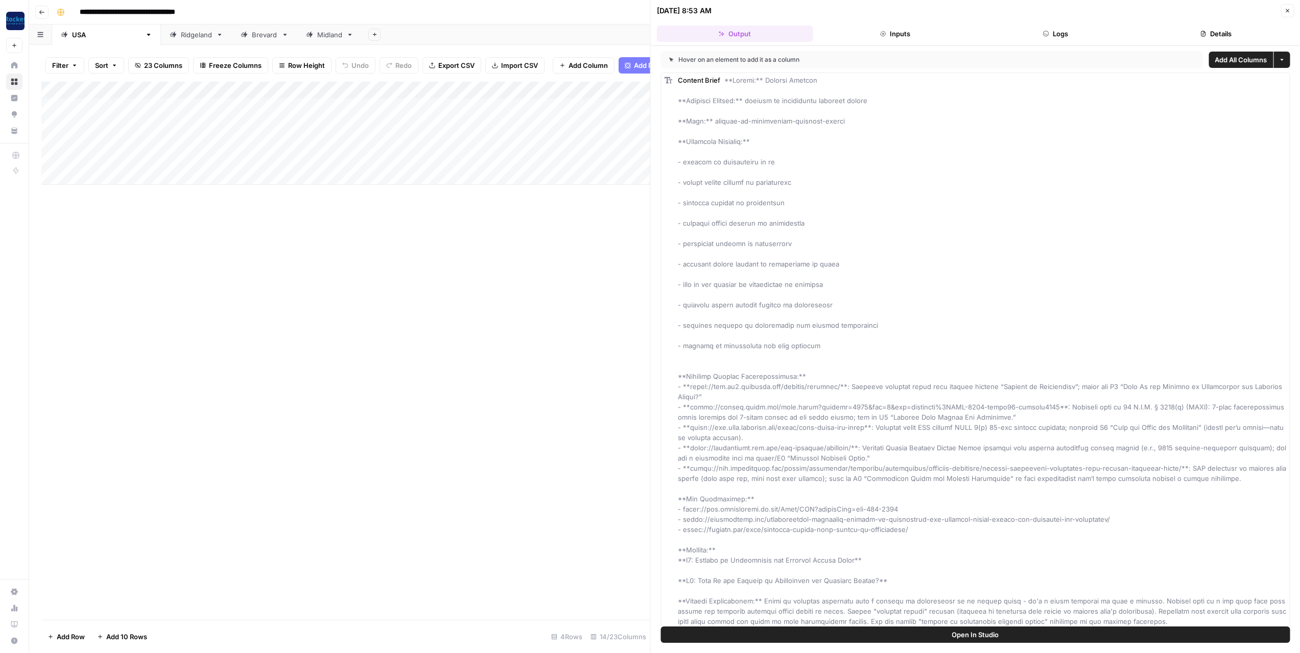
click at [1284, 9] on icon "button" at bounding box center [1287, 11] width 6 height 6
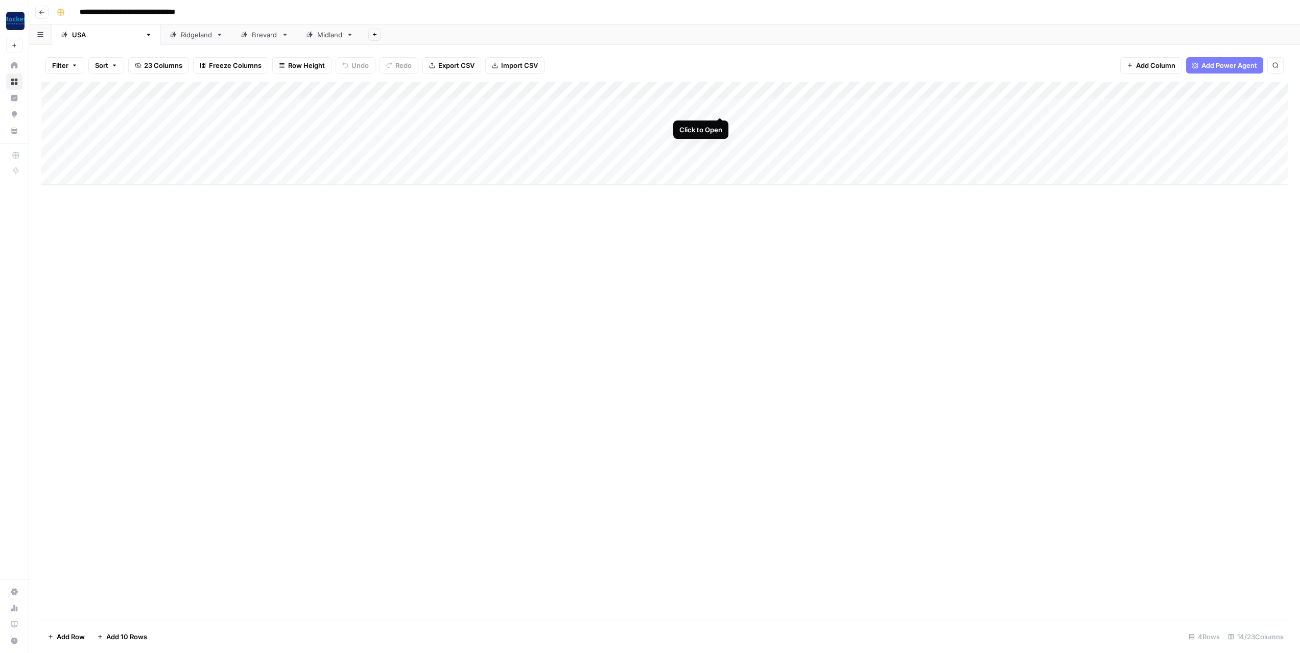
click at [720, 107] on div "Add Column" at bounding box center [664, 133] width 1246 height 103
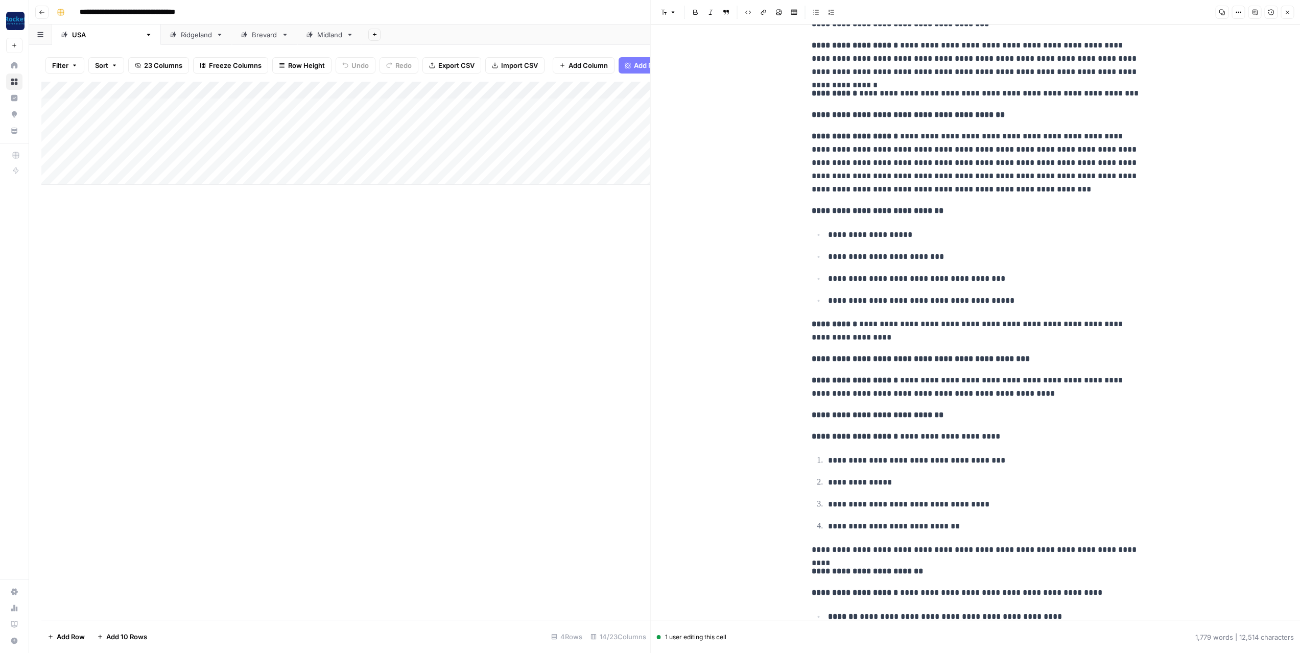
scroll to position [2548, 0]
click at [1284, 12] on icon "button" at bounding box center [1287, 12] width 6 height 6
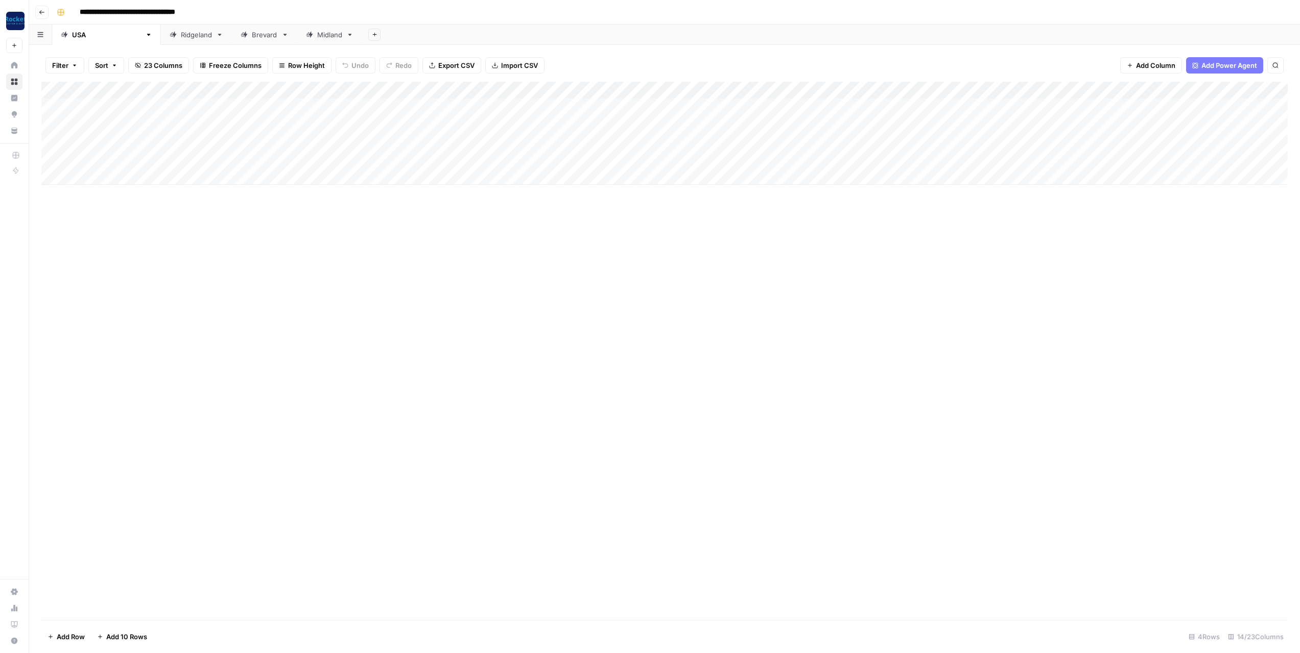
click at [128, 107] on div "Add Column" at bounding box center [664, 133] width 1246 height 103
click at [248, 108] on div "Add Column" at bounding box center [664, 133] width 1246 height 103
click at [248, 108] on textarea "**********" at bounding box center [295, 108] width 163 height 14
click at [243, 124] on div "Add Column" at bounding box center [664, 133] width 1246 height 103
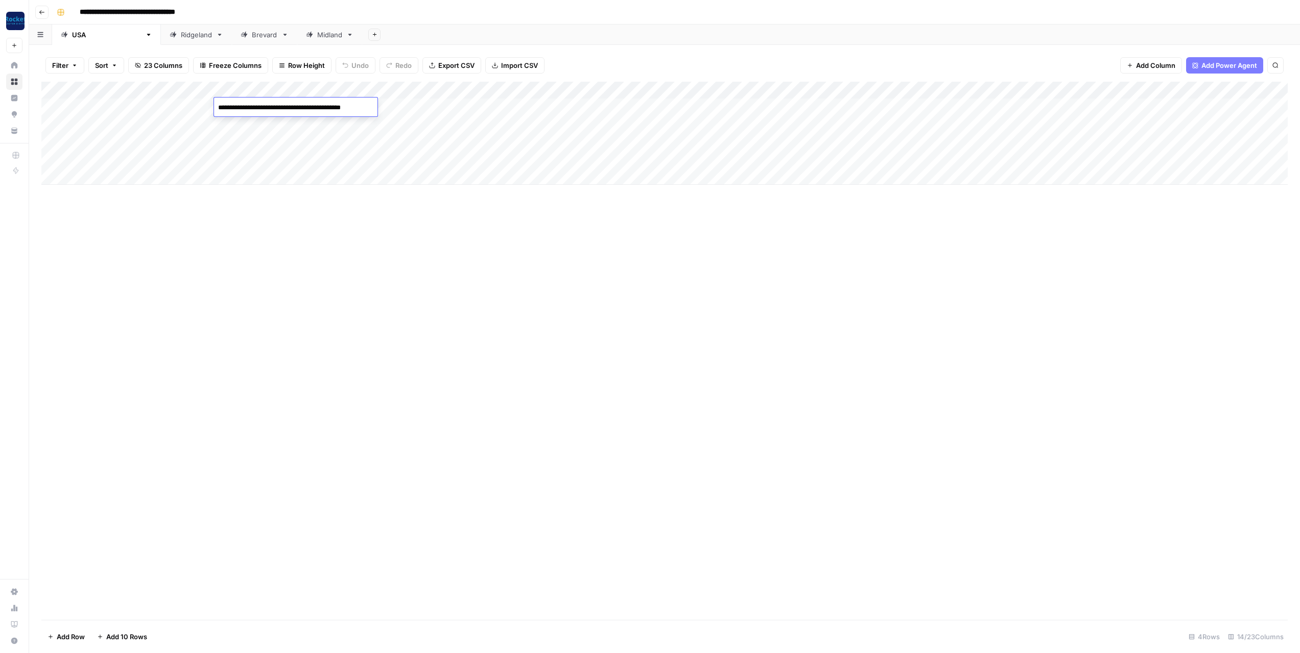
click at [243, 124] on div "Add Column" at bounding box center [664, 133] width 1246 height 103
click at [246, 124] on textarea "**********" at bounding box center [295, 125] width 163 height 14
click at [228, 145] on div "Add Column" at bounding box center [664, 133] width 1246 height 103
click at [228, 145] on textarea "**********" at bounding box center [295, 142] width 163 height 14
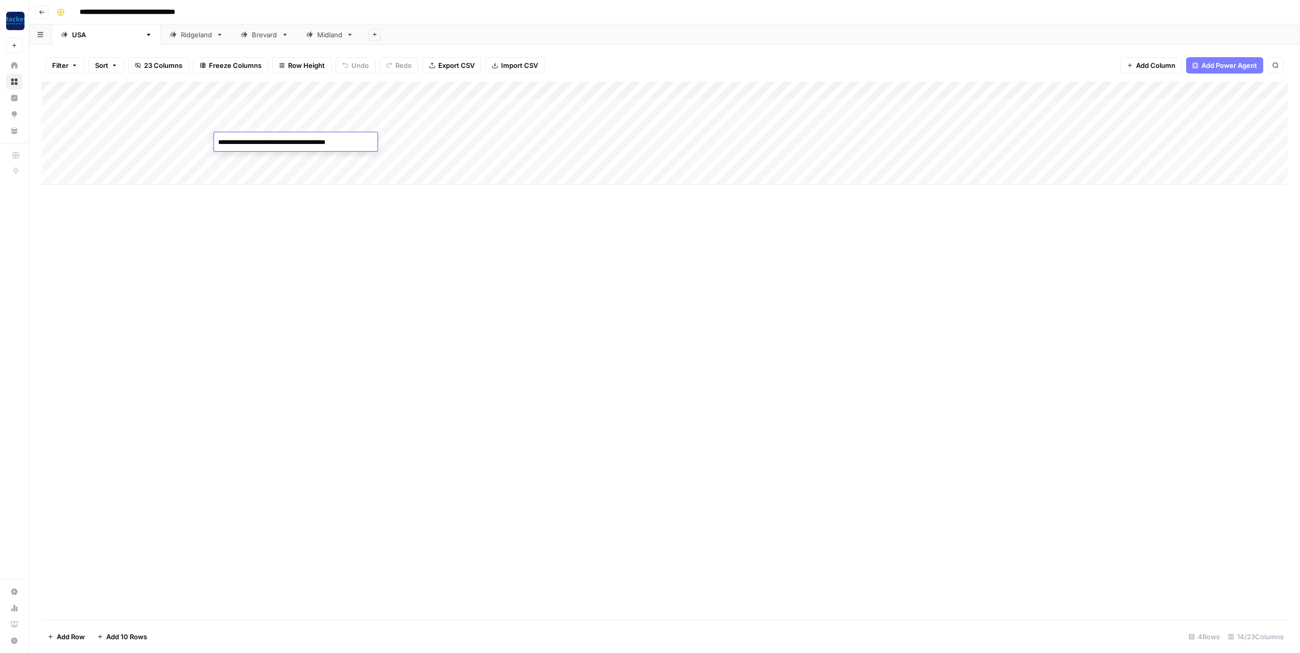
click at [181, 32] on div "Ridgeland" at bounding box center [196, 35] width 31 height 10
click at [252, 39] on div "Brevard" at bounding box center [265, 35] width 26 height 10
click at [306, 36] on icon at bounding box center [309, 34] width 7 height 7
click at [252, 37] on div "Brevard" at bounding box center [265, 35] width 26 height 10
click at [223, 125] on div "Add Column" at bounding box center [664, 116] width 1246 height 68
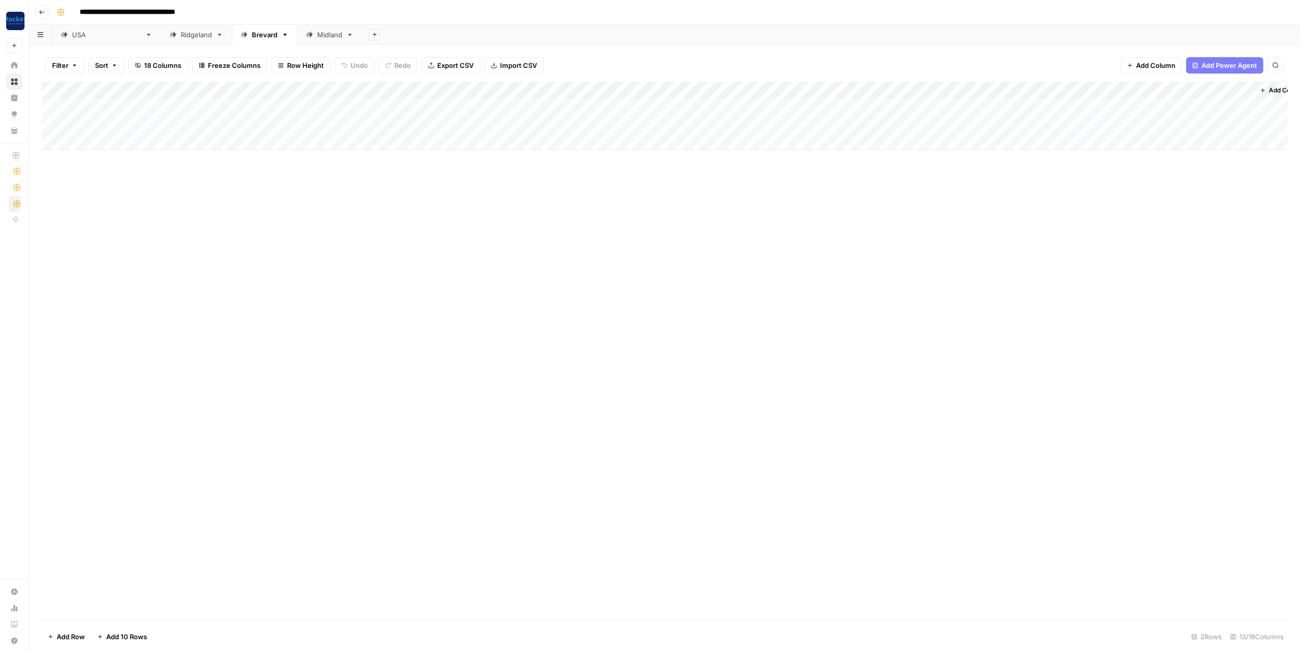
click at [223, 125] on div "Add Column" at bounding box center [664, 116] width 1246 height 68
click at [141, 124] on div "Add Column" at bounding box center [664, 116] width 1246 height 68
click at [352, 252] on div "Add Column" at bounding box center [664, 351] width 1246 height 538
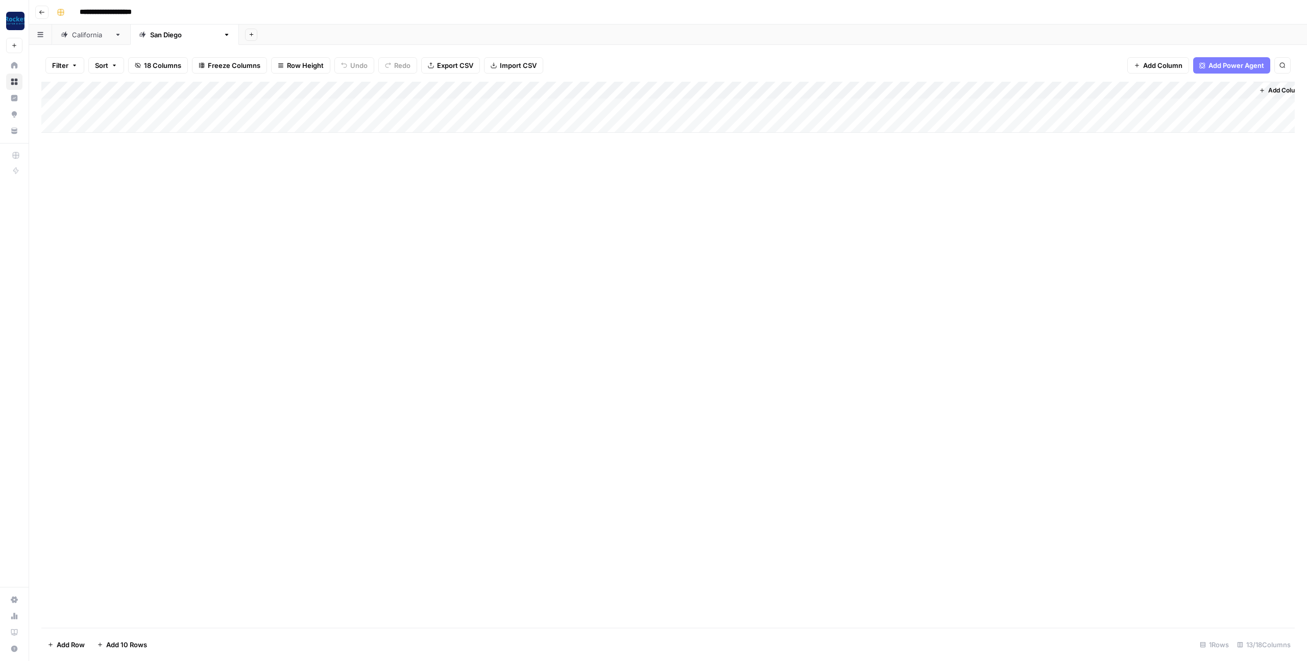
click at [864, 90] on div "Add Column" at bounding box center [668, 107] width 1254 height 51
click at [839, 177] on span "Configure Inputs" at bounding box center [841, 176] width 54 height 10
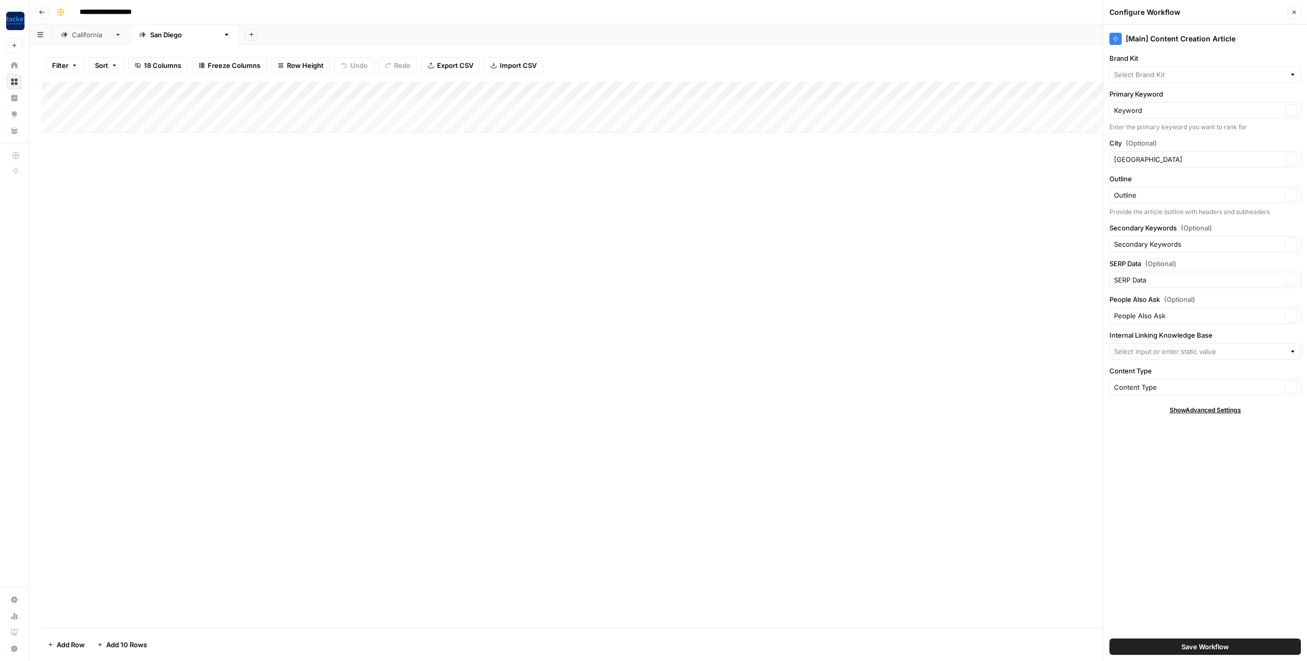
type input "Coastal Garage Doors"
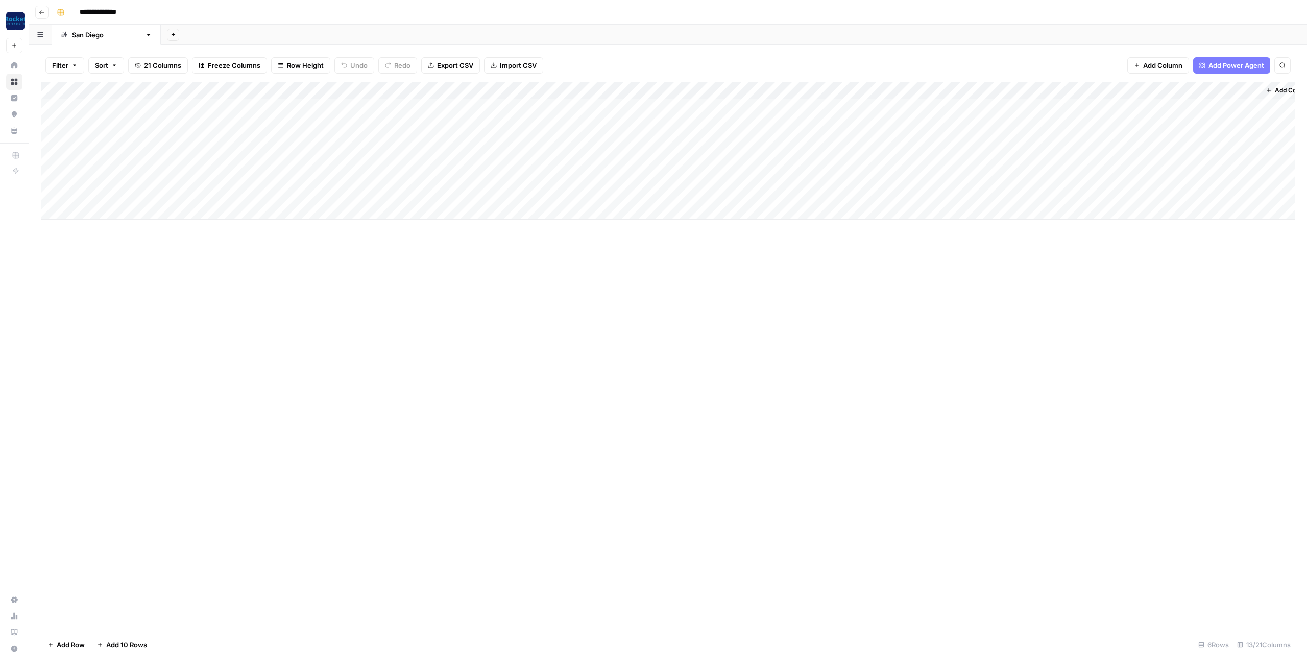
click at [129, 140] on div "Add Column" at bounding box center [668, 151] width 1254 height 138
click at [320, 324] on div "Add Column" at bounding box center [668, 355] width 1254 height 546
click at [872, 89] on div "Add Column" at bounding box center [668, 151] width 1254 height 138
click at [836, 176] on span "Configure Inputs" at bounding box center [847, 176] width 54 height 10
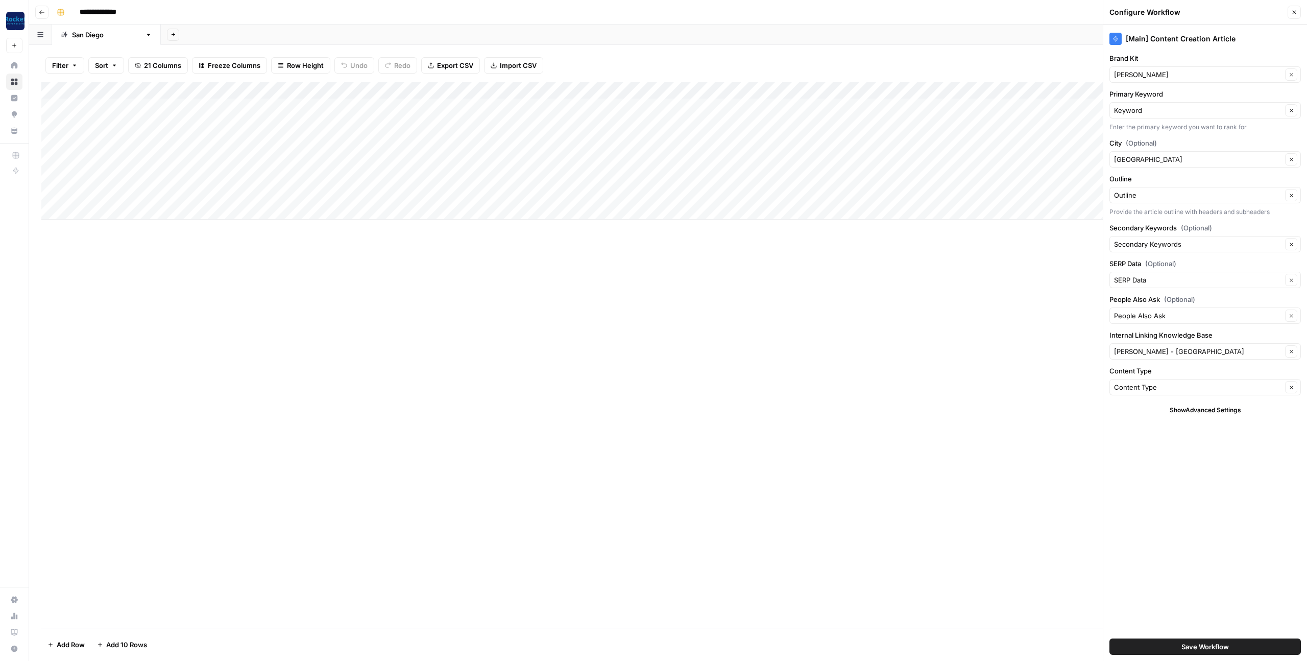
click at [702, 294] on div "Add Column" at bounding box center [668, 355] width 1254 height 546
click at [1294, 10] on icon "button" at bounding box center [1295, 12] width 6 height 6
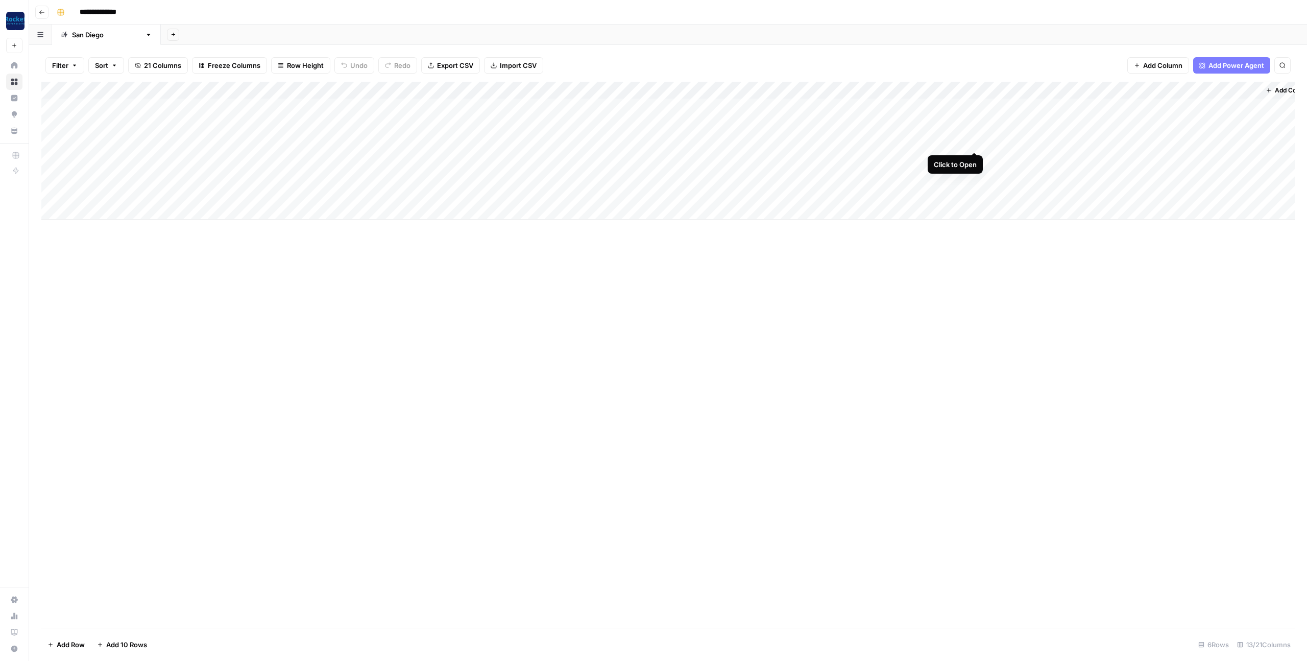
click at [978, 139] on div "Add Column" at bounding box center [668, 151] width 1254 height 138
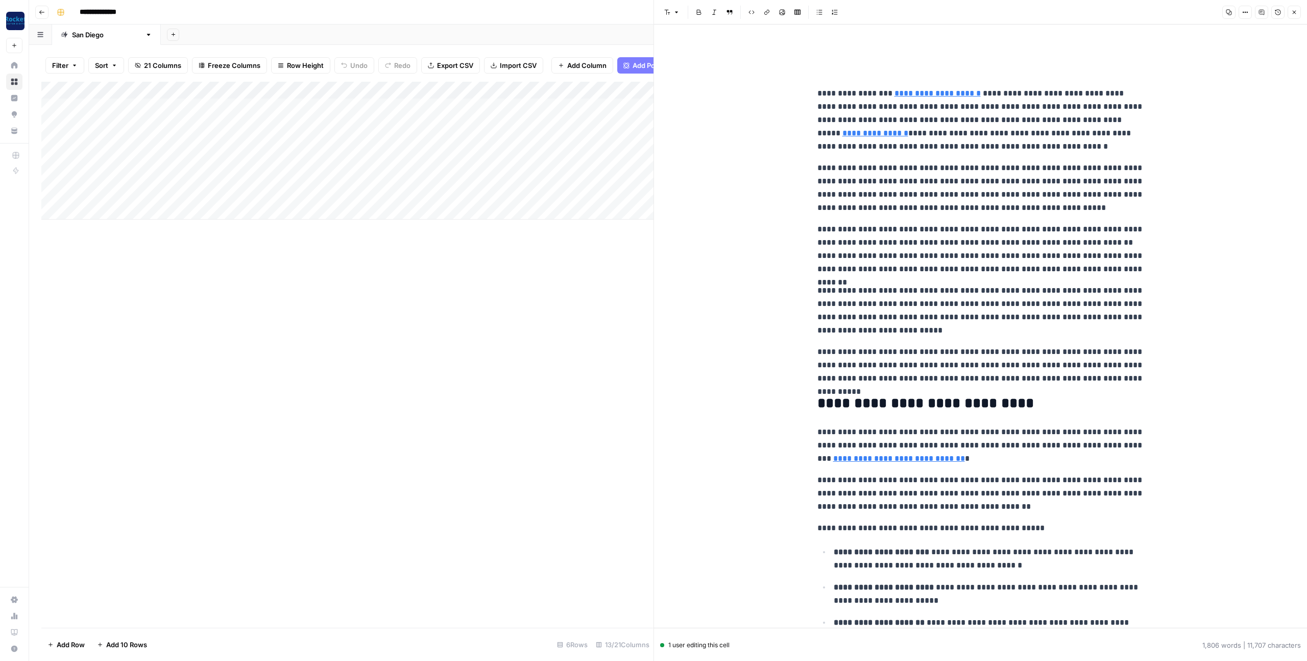
click at [956, 168] on p "**********" at bounding box center [981, 187] width 327 height 53
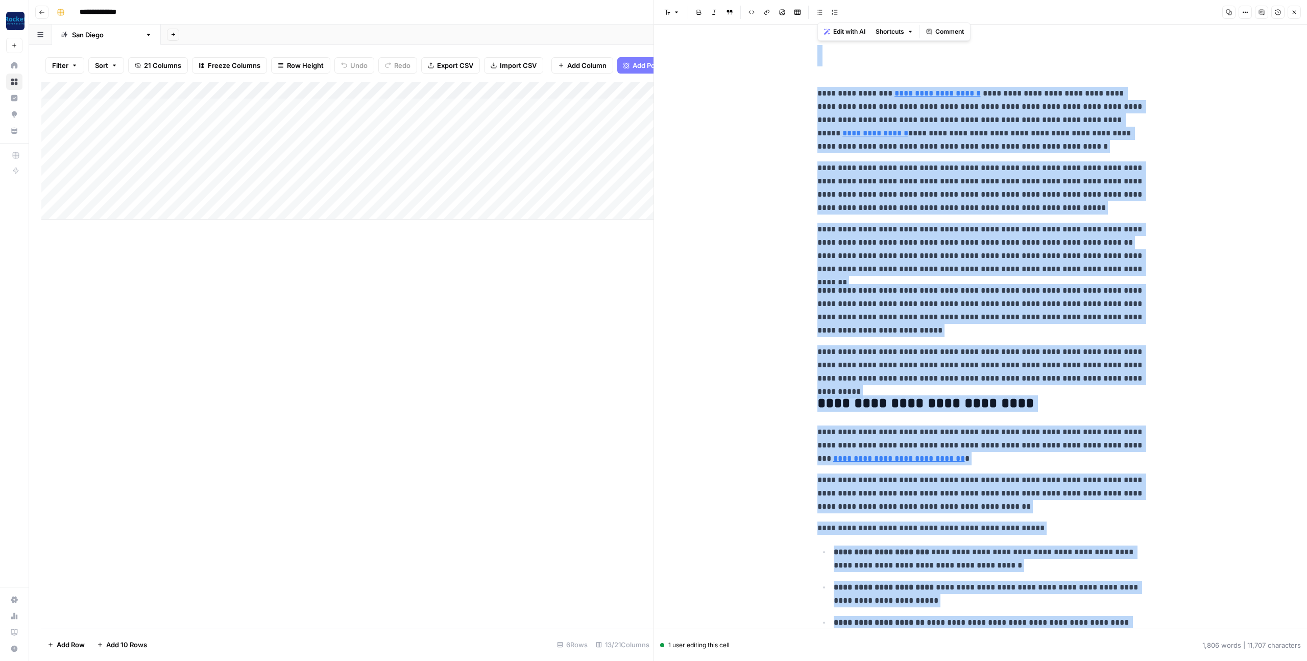
click at [924, 182] on p "**********" at bounding box center [981, 187] width 327 height 53
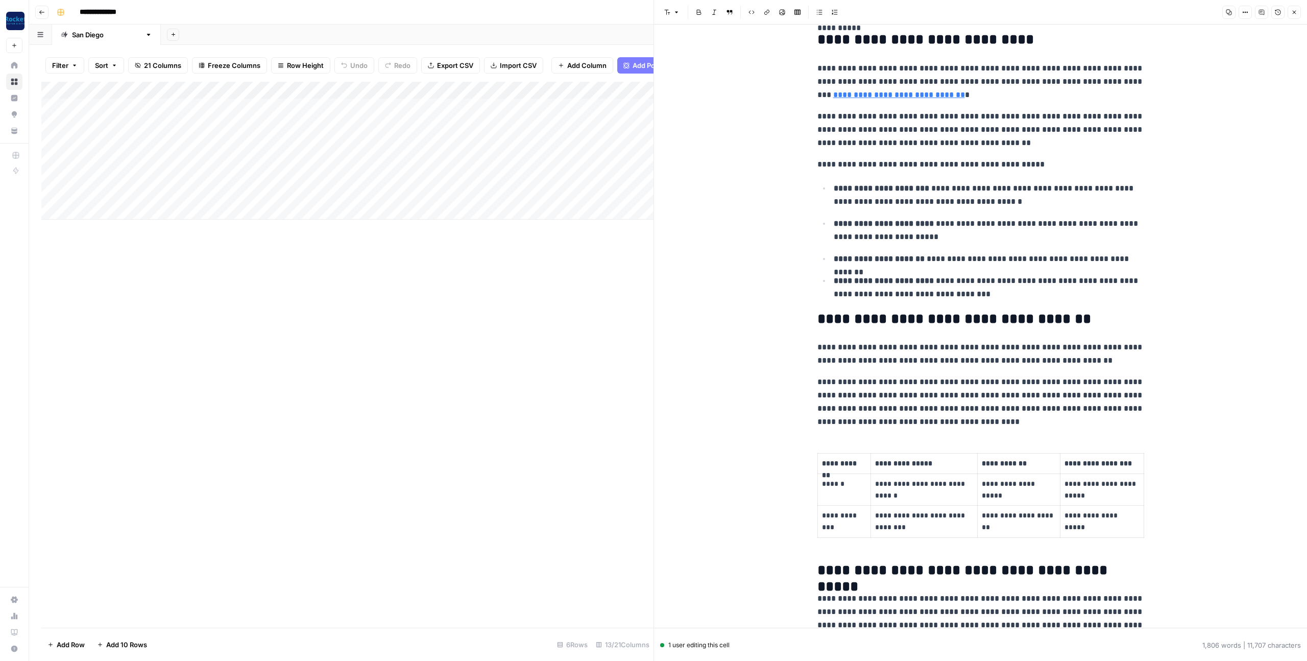
scroll to position [396, 0]
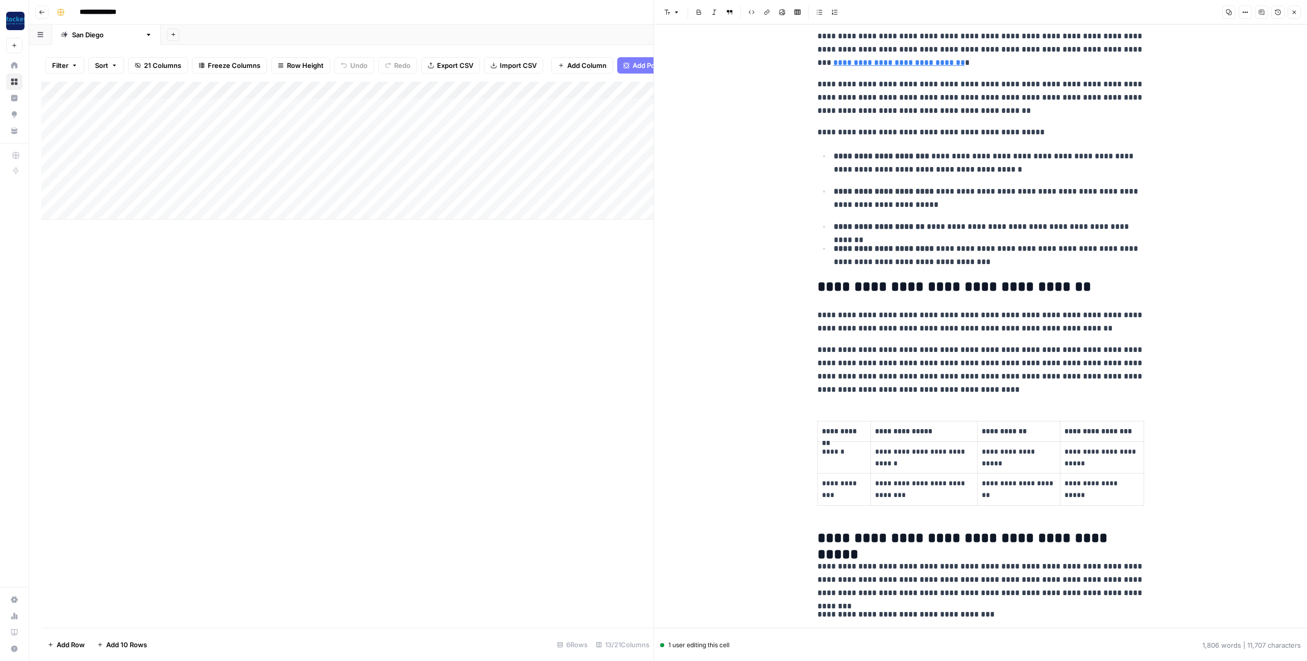
click at [914, 182] on ul "**********" at bounding box center [981, 209] width 327 height 120
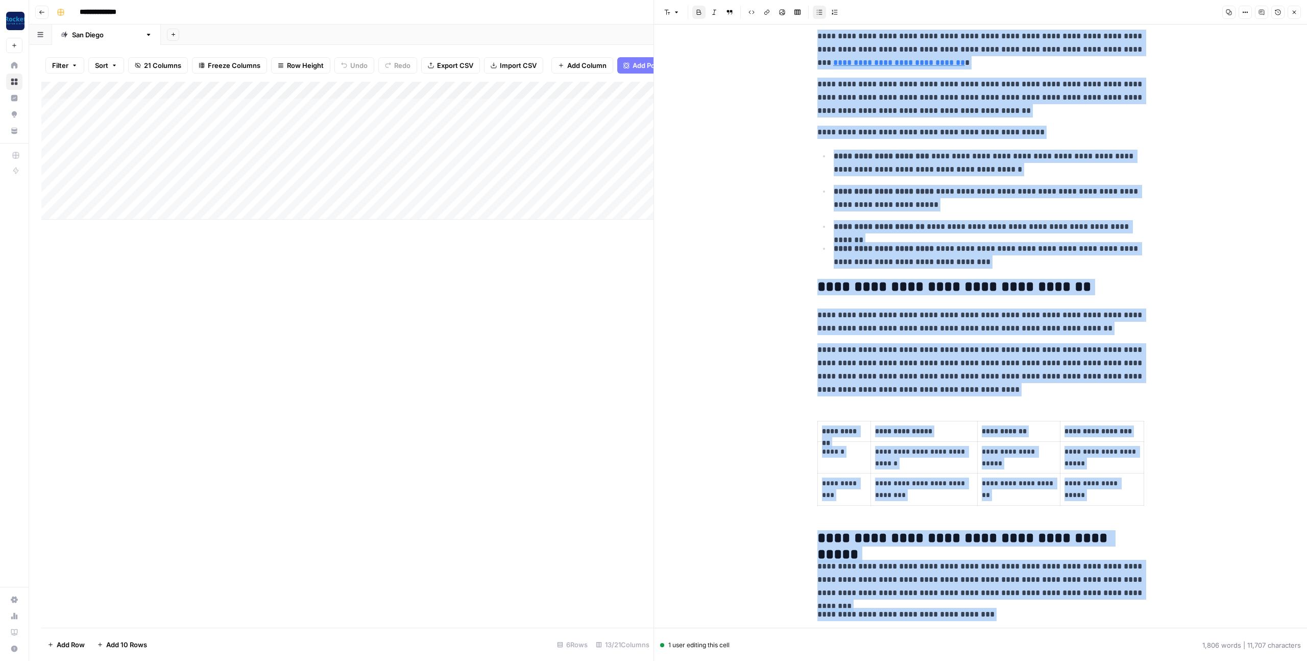
copy div "**********"
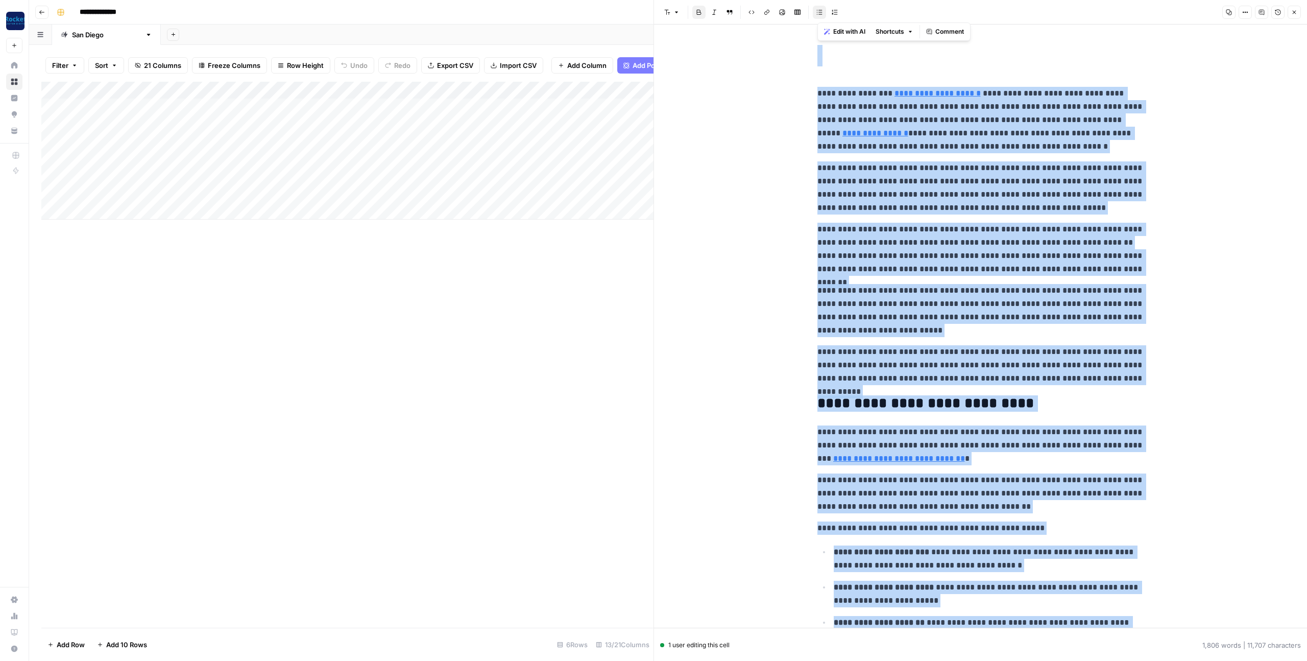
click at [1294, 11] on icon "button" at bounding box center [1295, 13] width 4 height 4
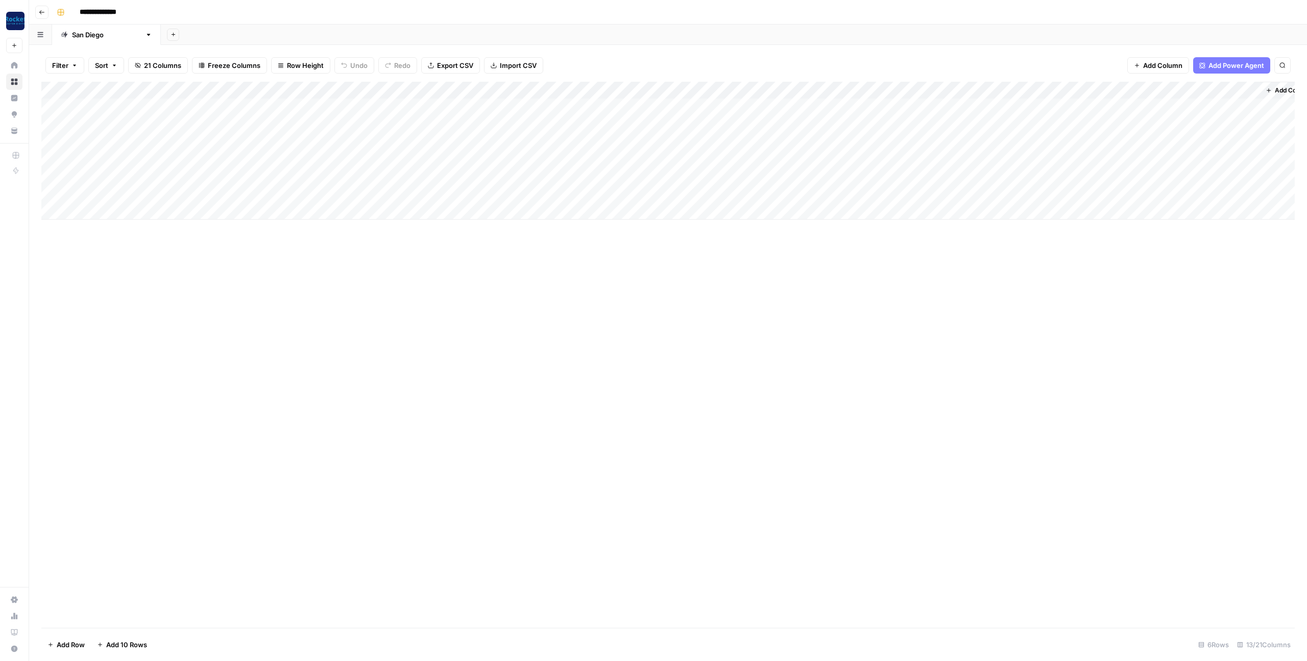
click at [1019, 141] on div "Add Column" at bounding box center [668, 151] width 1254 height 138
click at [985, 282] on div "Add Column" at bounding box center [668, 355] width 1254 height 546
click at [1103, 135] on div "Add Column" at bounding box center [668, 151] width 1254 height 138
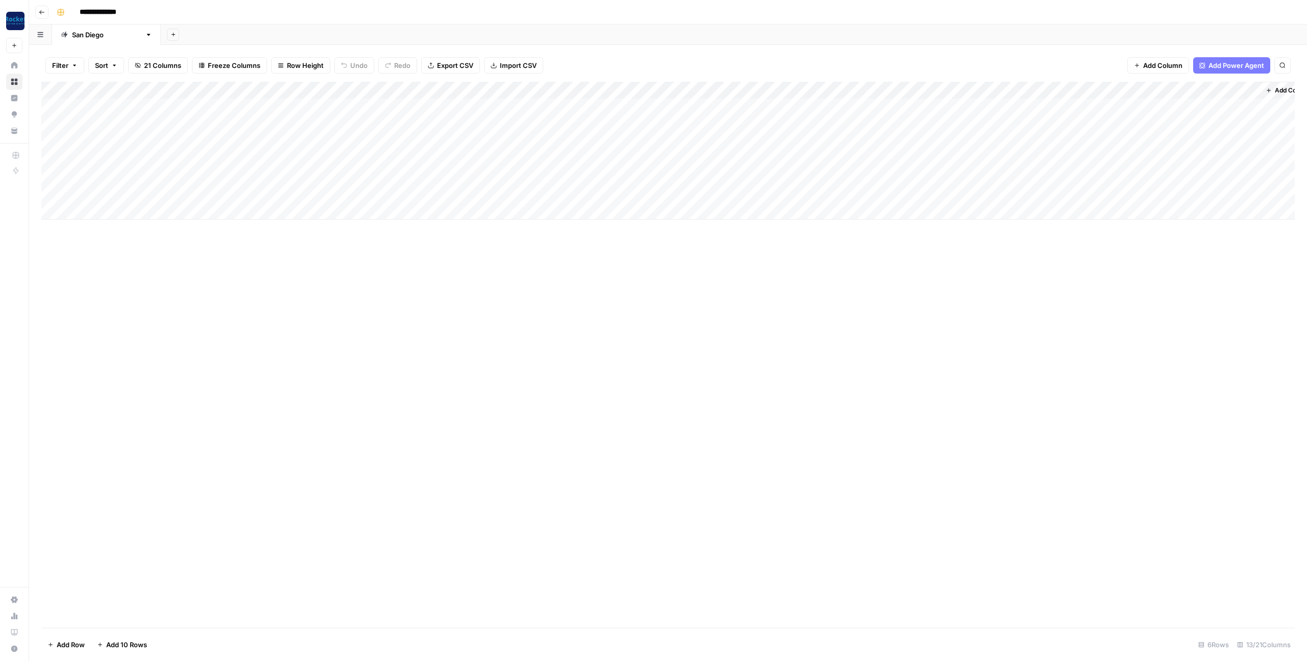
click at [912, 360] on div "Add Column" at bounding box center [668, 355] width 1254 height 546
click at [593, 330] on div "Add Column" at bounding box center [668, 355] width 1254 height 546
click at [612, 89] on div "Add Column" at bounding box center [668, 168] width 1254 height 173
click at [580, 179] on span "Configure Inputs" at bounding box center [584, 176] width 54 height 10
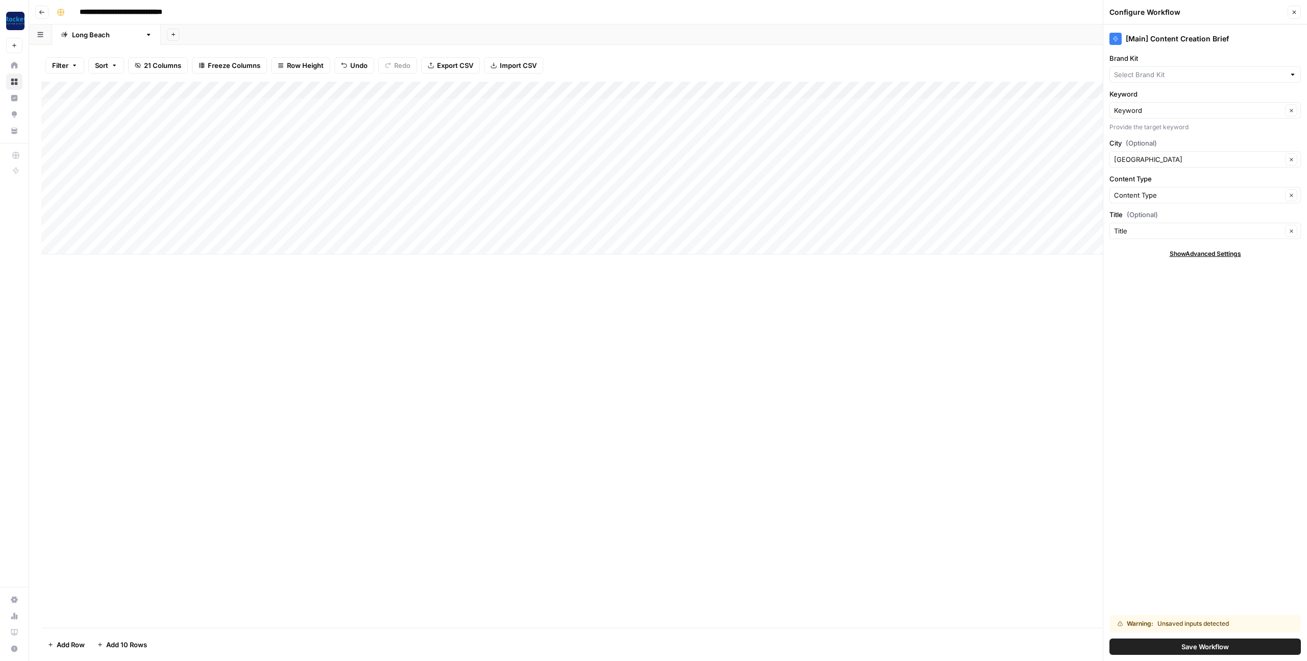
type input "Law Offices of [PERSON_NAME]"
click at [979, 90] on div "Add Column" at bounding box center [668, 168] width 1254 height 173
click at [951, 177] on span "Configure Inputs" at bounding box center [954, 176] width 54 height 10
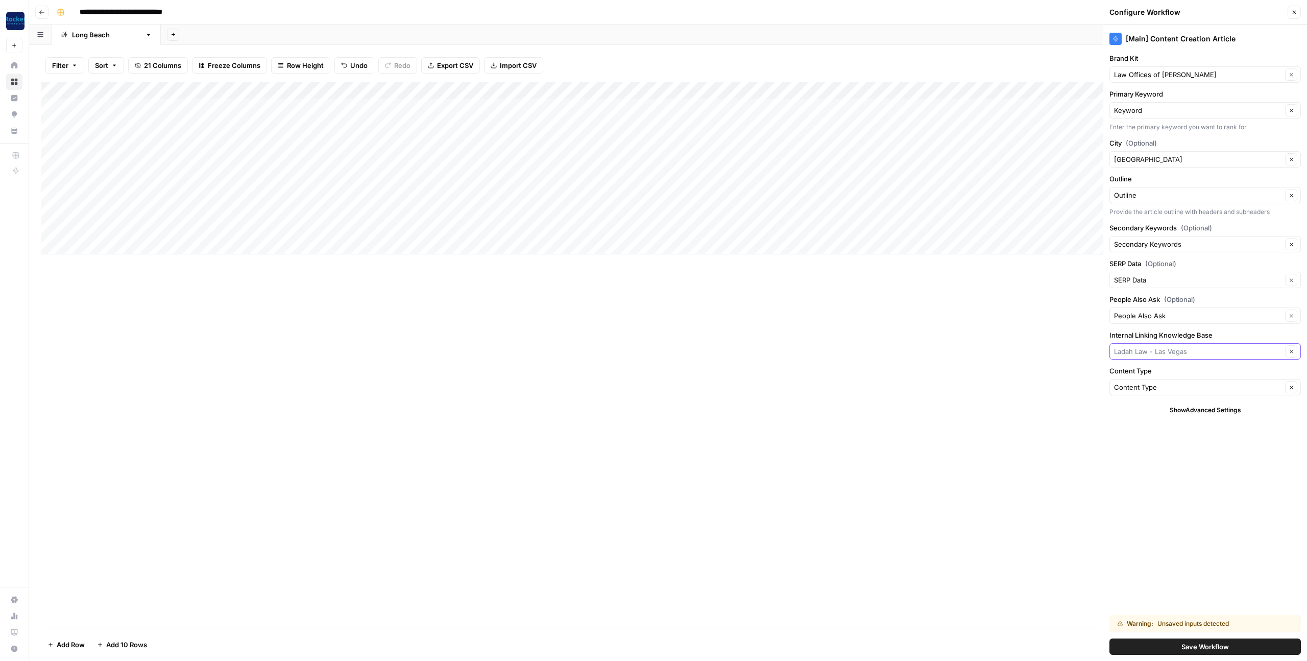
click at [1165, 352] on input "Internal Linking Knowledge Base" at bounding box center [1198, 351] width 168 height 10
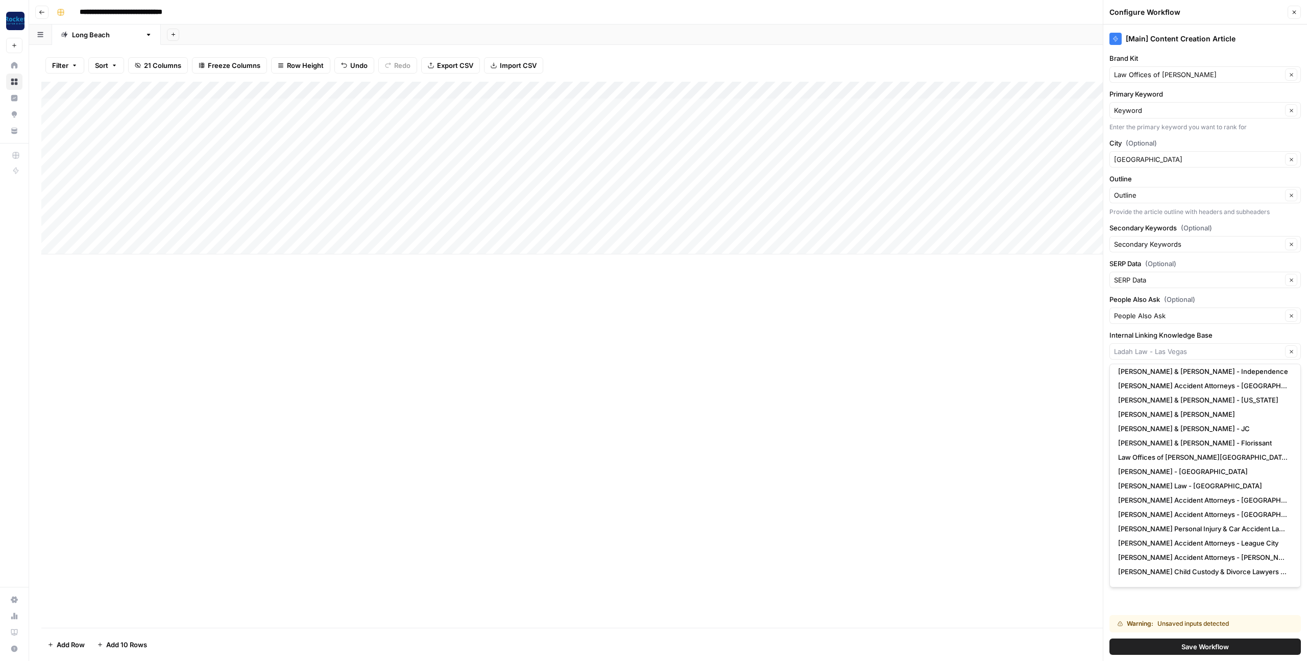
scroll to position [136, 0]
click at [1196, 454] on span "Law Offices of [PERSON_NAME][GEOGRAPHIC_DATA]" at bounding box center [1203, 453] width 170 height 10
type input "Law Offices of [PERSON_NAME][GEOGRAPHIC_DATA]"
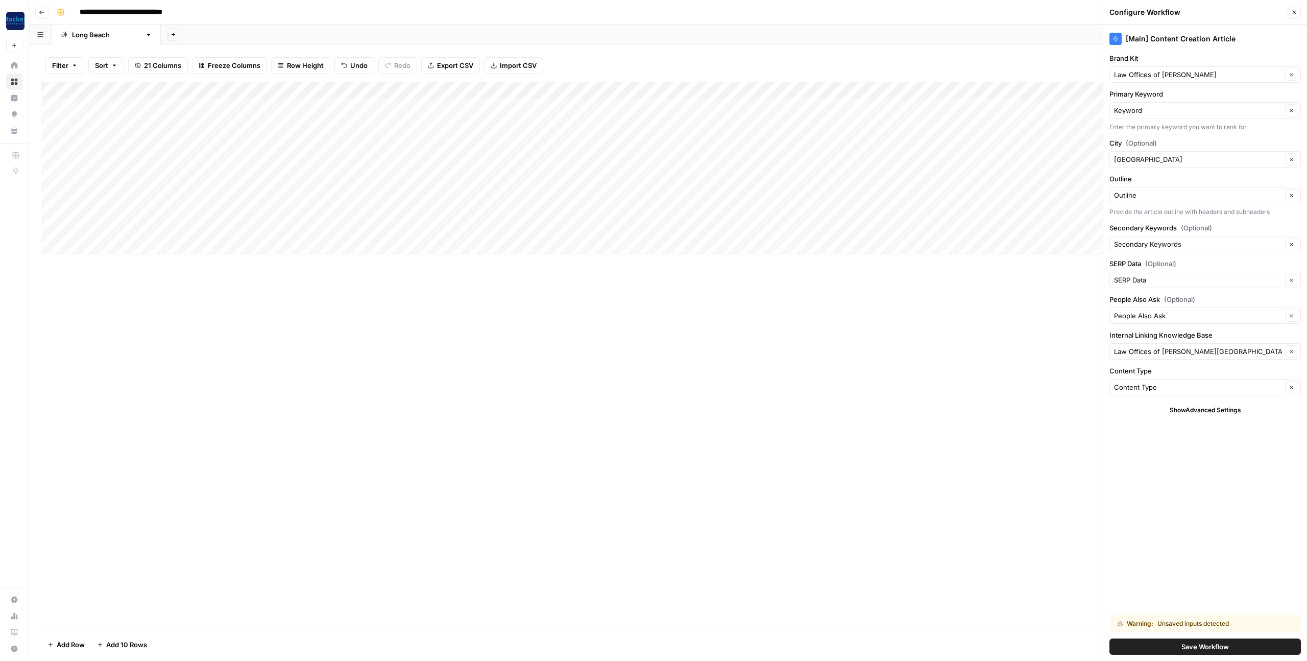
click at [1160, 466] on div "[Main] Content Creation Article Brand Kit Law Offices of Charles D. Naylor Clea…" at bounding box center [1206, 343] width 204 height 636
click at [1135, 645] on button "Save Workflow" at bounding box center [1206, 646] width 192 height 16
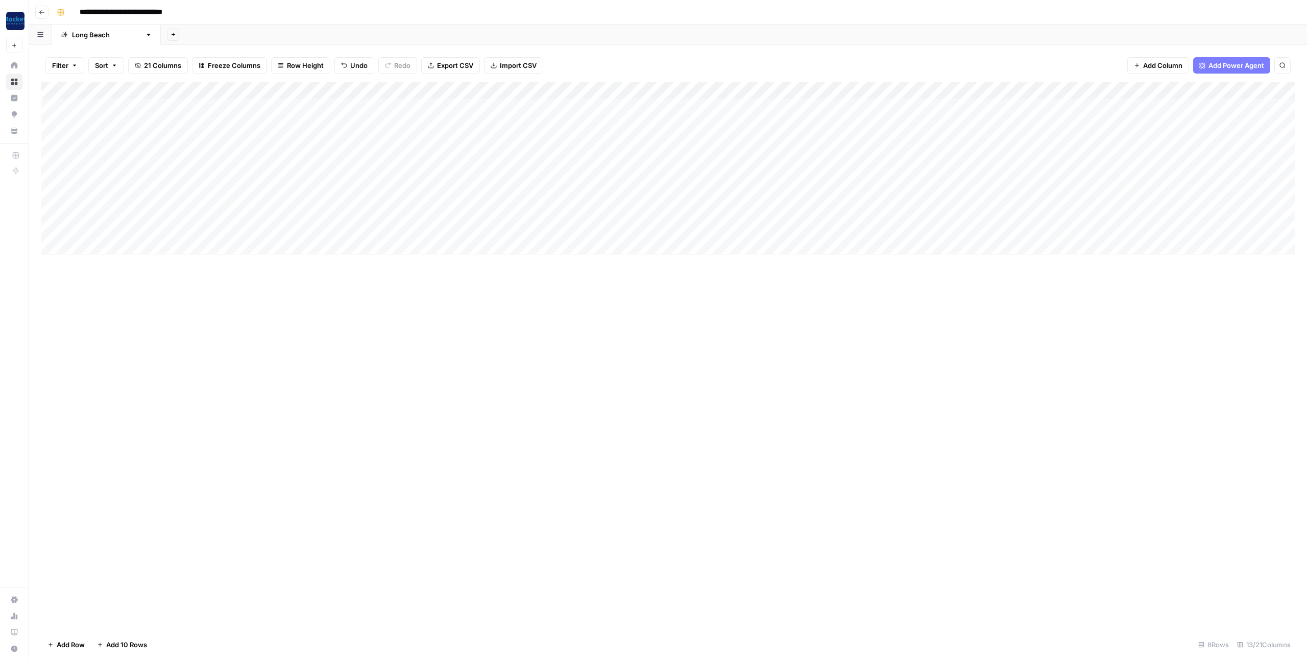
click at [905, 365] on div "Add Column" at bounding box center [668, 355] width 1254 height 546
click at [714, 89] on div "Add Column" at bounding box center [668, 168] width 1254 height 173
click at [612, 89] on div "Add Column" at bounding box center [668, 168] width 1254 height 173
click at [576, 177] on span "Configure Inputs" at bounding box center [584, 176] width 54 height 10
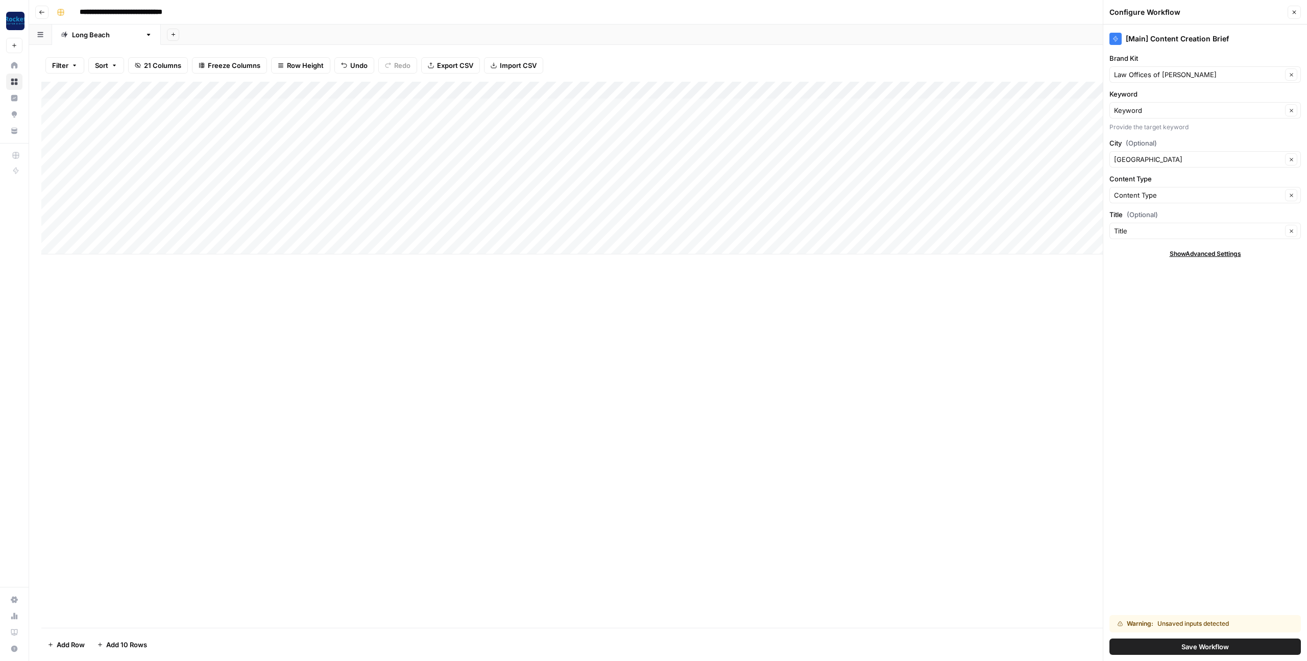
click at [975, 89] on div "Add Column" at bounding box center [668, 168] width 1254 height 173
click at [945, 178] on span "Configure Inputs" at bounding box center [954, 176] width 54 height 10
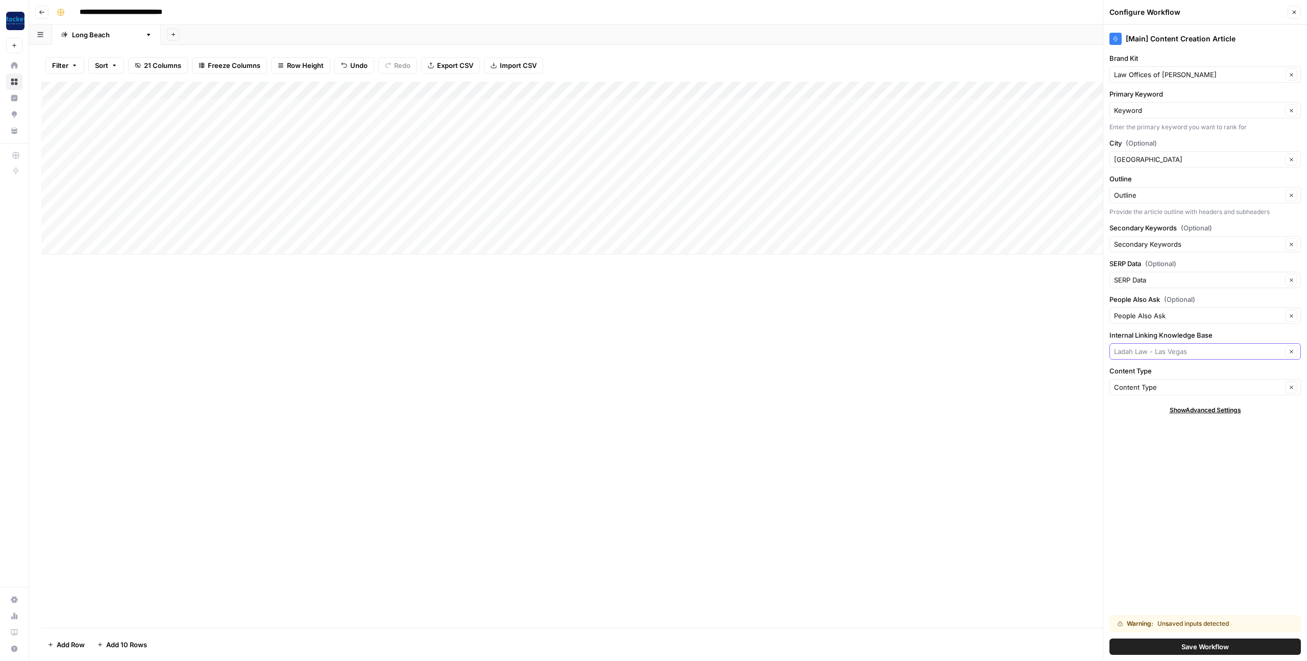
click at [1193, 350] on input "Internal Linking Knowledge Base" at bounding box center [1198, 351] width 168 height 10
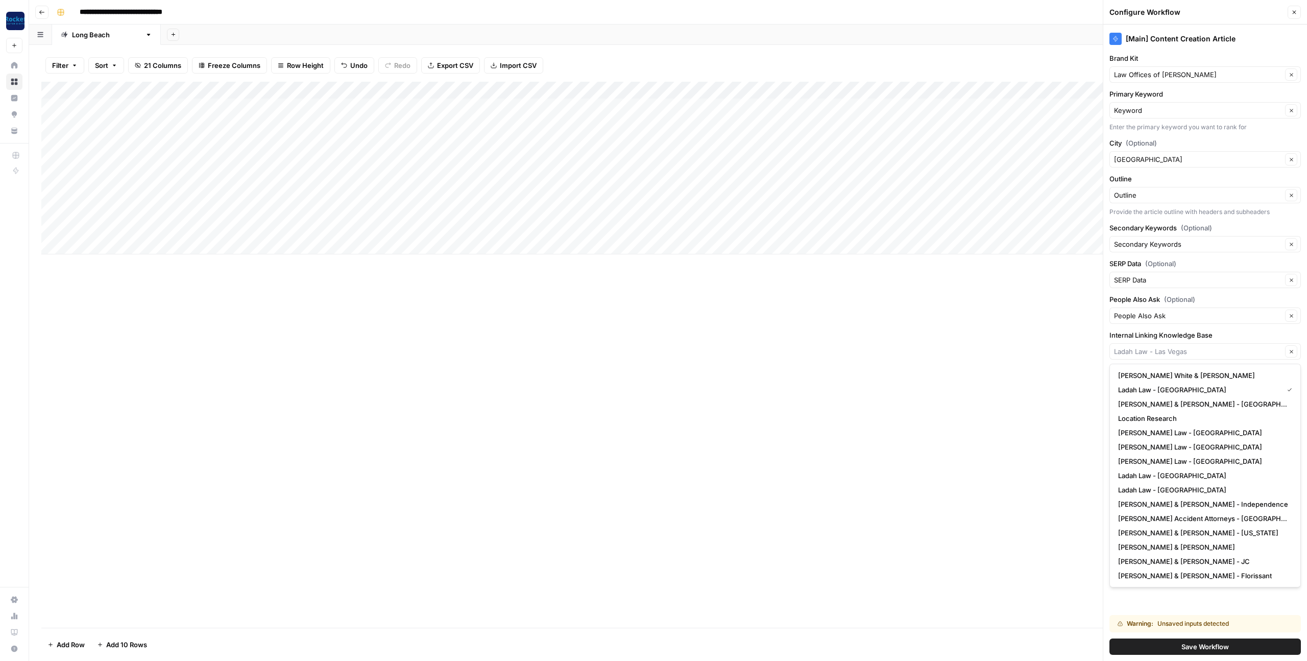
drag, startPoint x: 679, startPoint y: 338, endPoint x: 660, endPoint y: 366, distance: 33.1
click at [679, 338] on div "Add Column" at bounding box center [668, 355] width 1254 height 546
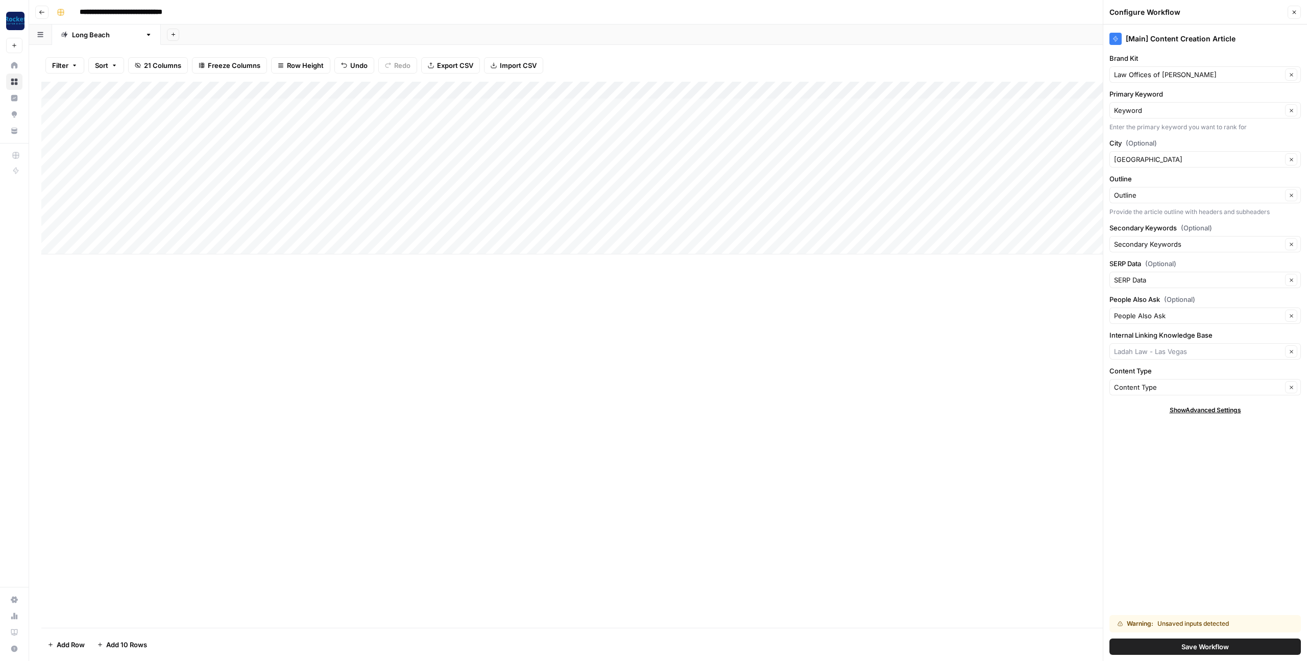
click at [652, 372] on div "Add Column" at bounding box center [668, 355] width 1254 height 546
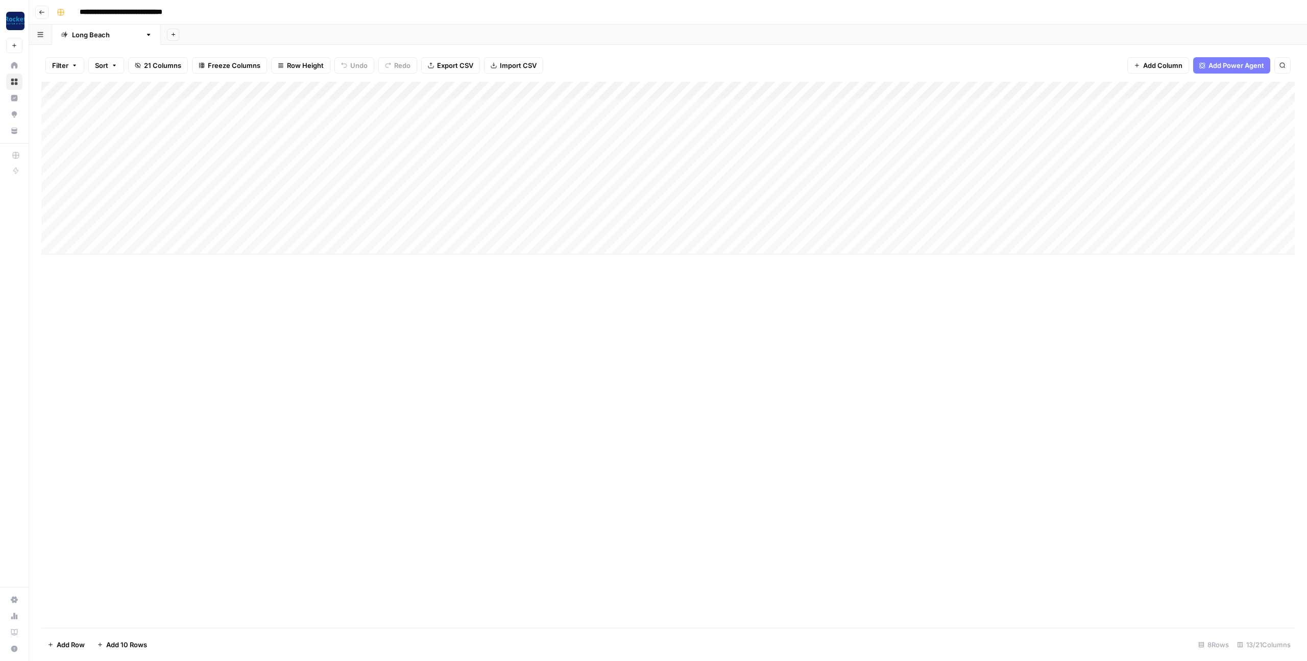
click at [977, 89] on div "Add Column" at bounding box center [668, 168] width 1254 height 173
click at [953, 178] on span "Configure Inputs" at bounding box center [954, 176] width 54 height 10
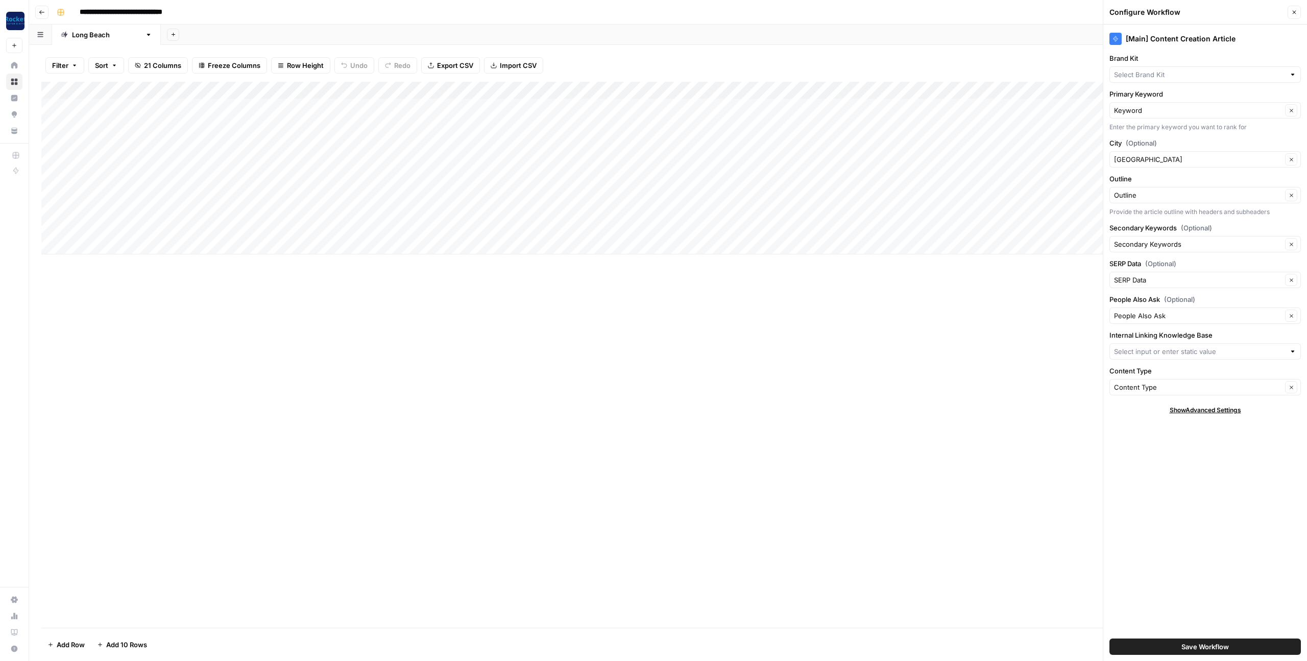
type input "Law Offices of [PERSON_NAME]"
type input "Law Offices of [PERSON_NAME][GEOGRAPHIC_DATA]"
click at [1293, 9] on icon "button" at bounding box center [1295, 12] width 6 height 6
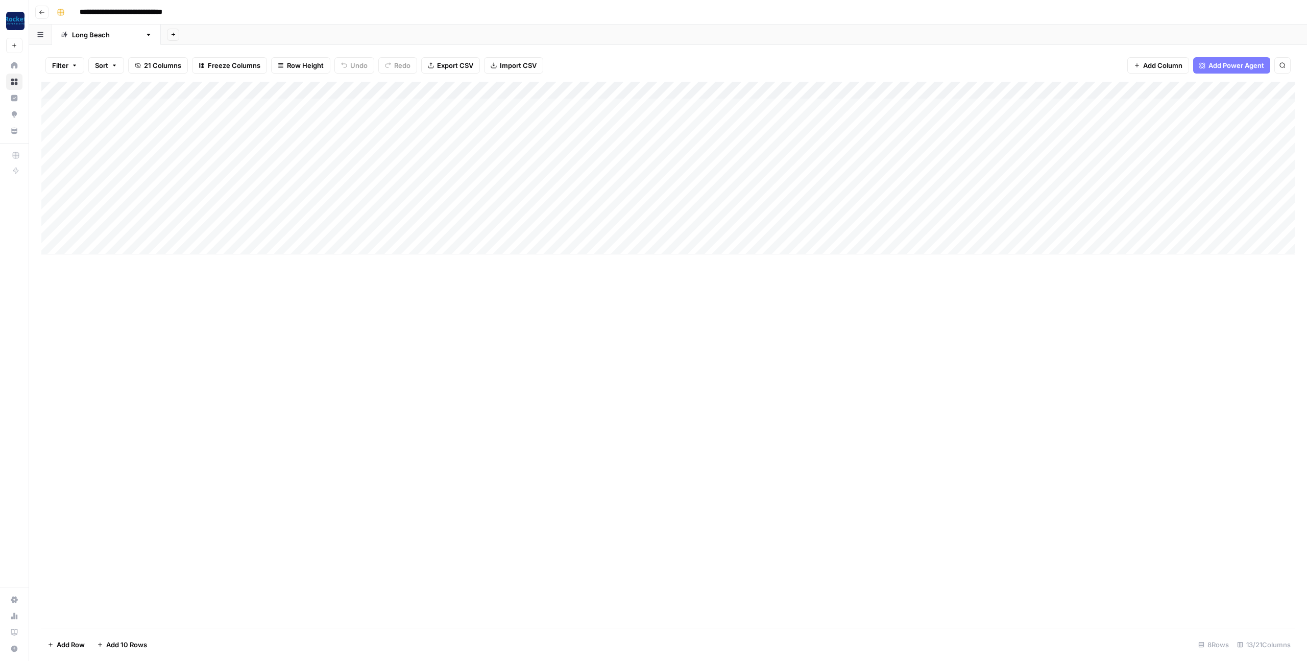
click at [951, 177] on div "Add Column" at bounding box center [668, 168] width 1254 height 173
click at [952, 194] on div "Add Column" at bounding box center [668, 168] width 1254 height 173
click at [955, 209] on div "Add Column" at bounding box center [668, 168] width 1254 height 173
click at [955, 227] on div "Add Column" at bounding box center [668, 168] width 1254 height 173
click at [503, 88] on div "Add Column" at bounding box center [668, 133] width 1254 height 103
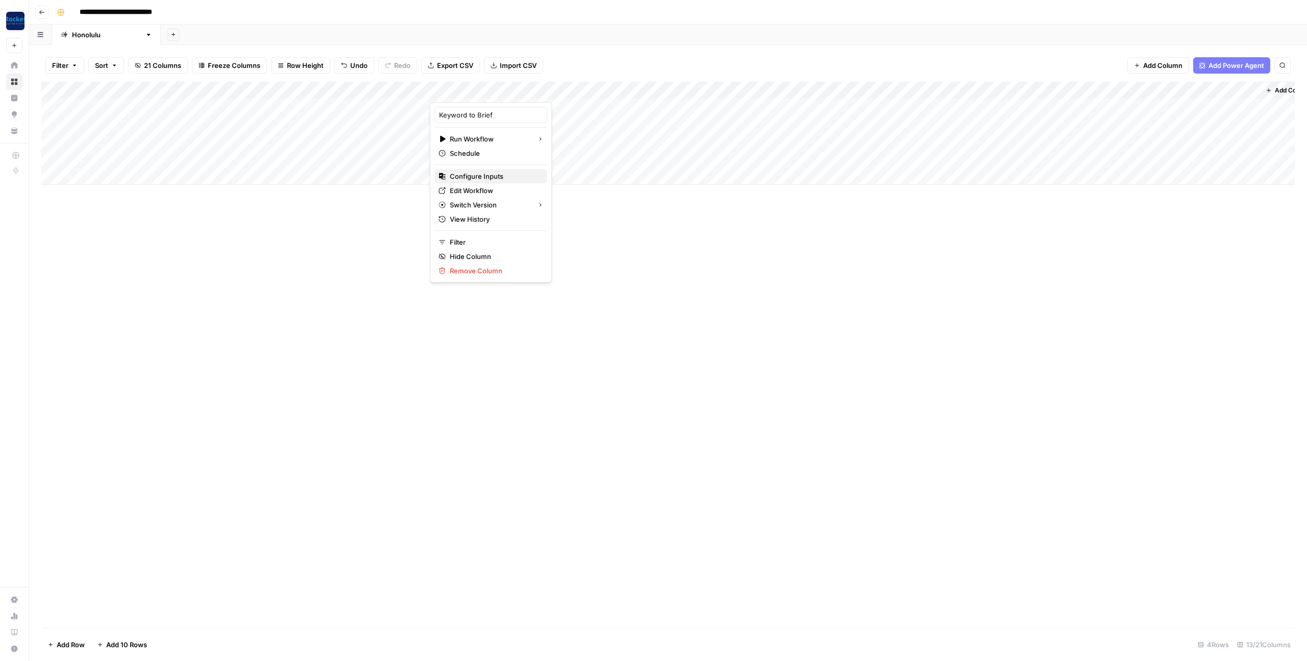
click at [488, 175] on span "Configure Inputs" at bounding box center [477, 176] width 54 height 10
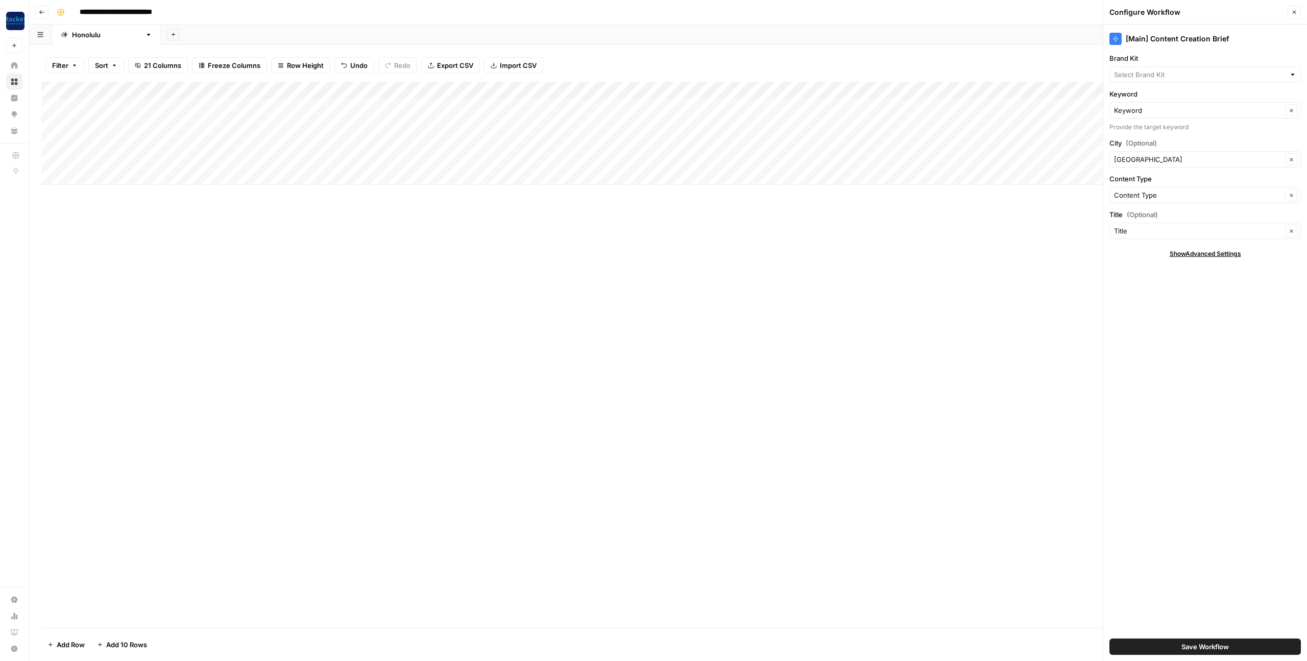
type input "Honolulu Commercial Cleaning"
click at [871, 90] on div "Add Column" at bounding box center [668, 133] width 1254 height 103
click at [848, 177] on span "Configure Inputs" at bounding box center [847, 176] width 54 height 10
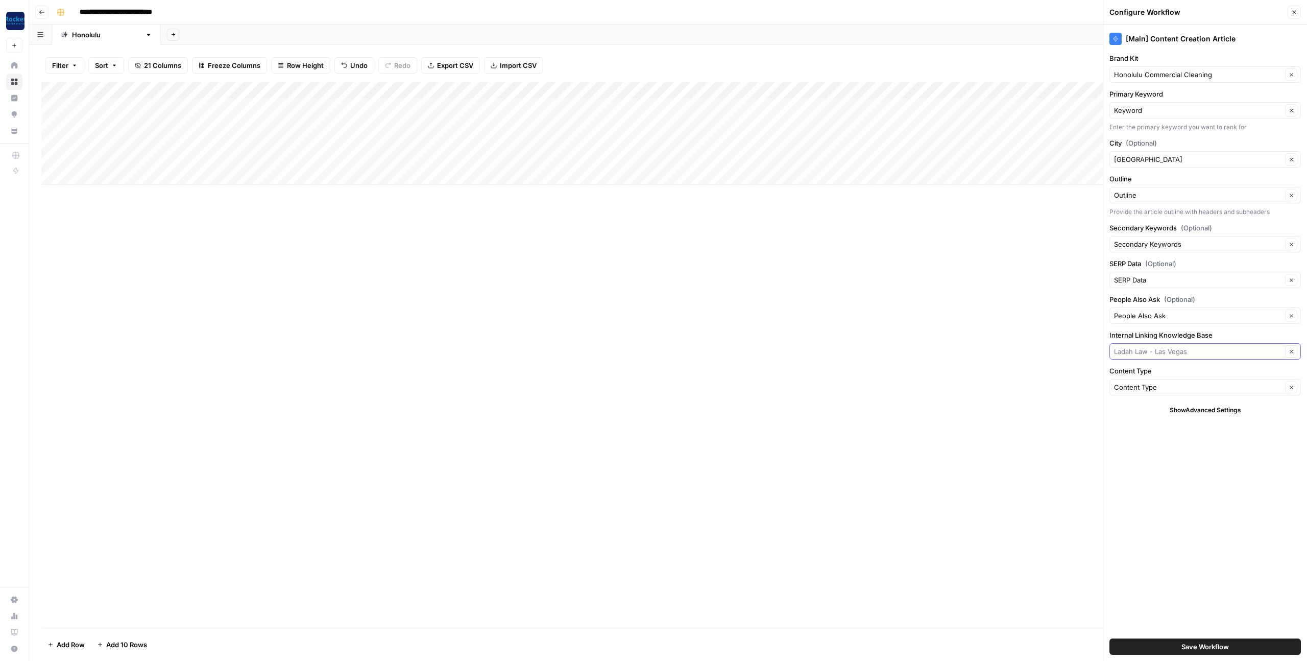
click at [1199, 351] on input "Internal Linking Knowledge Base" at bounding box center [1198, 351] width 168 height 10
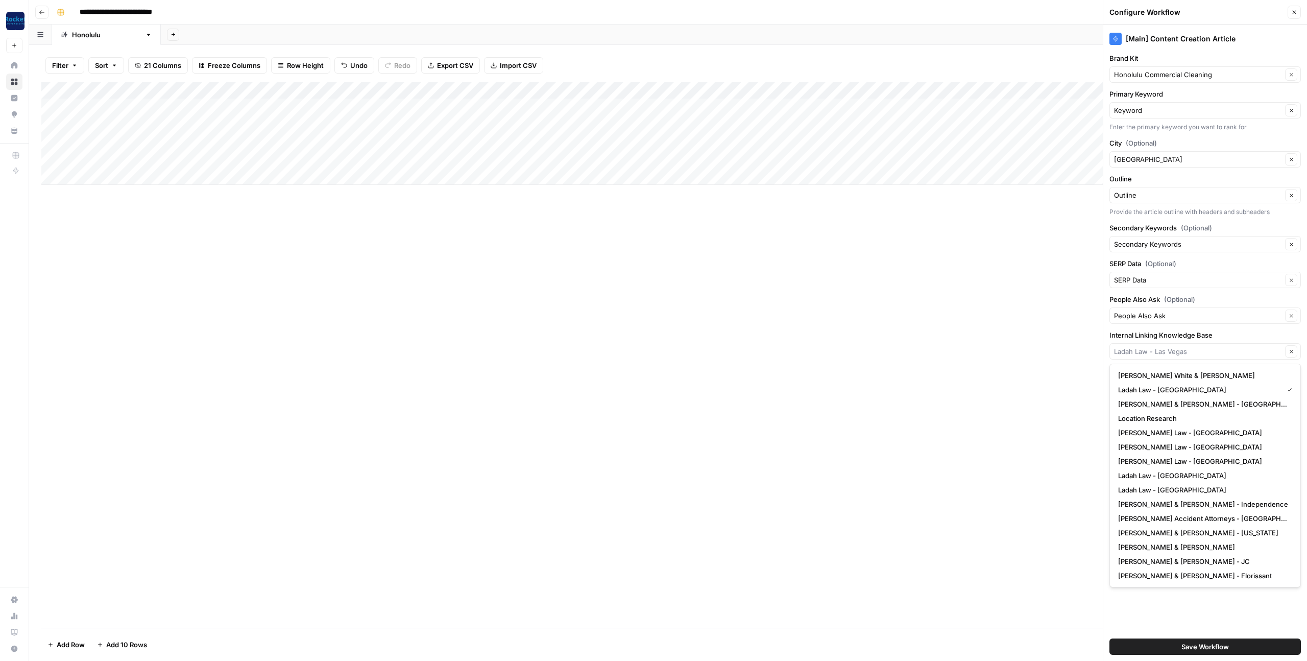
click at [909, 367] on div "Add Column" at bounding box center [668, 355] width 1254 height 546
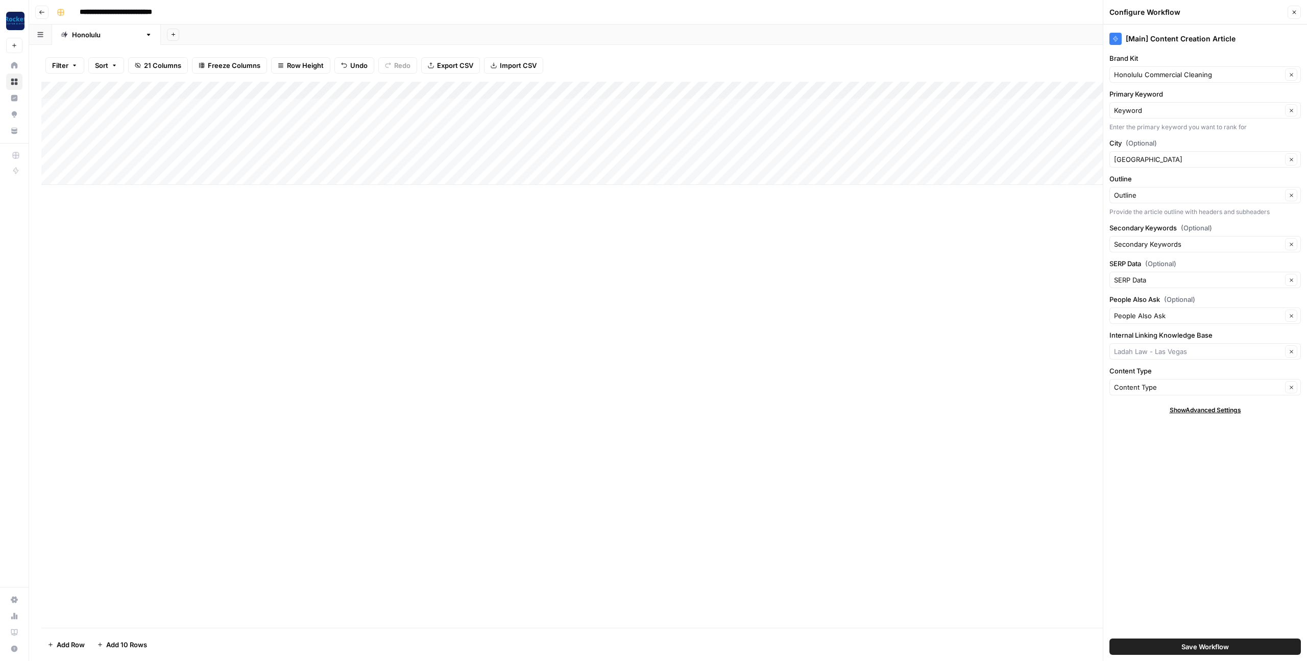
click at [1291, 14] on button "Close" at bounding box center [1294, 12] width 13 height 13
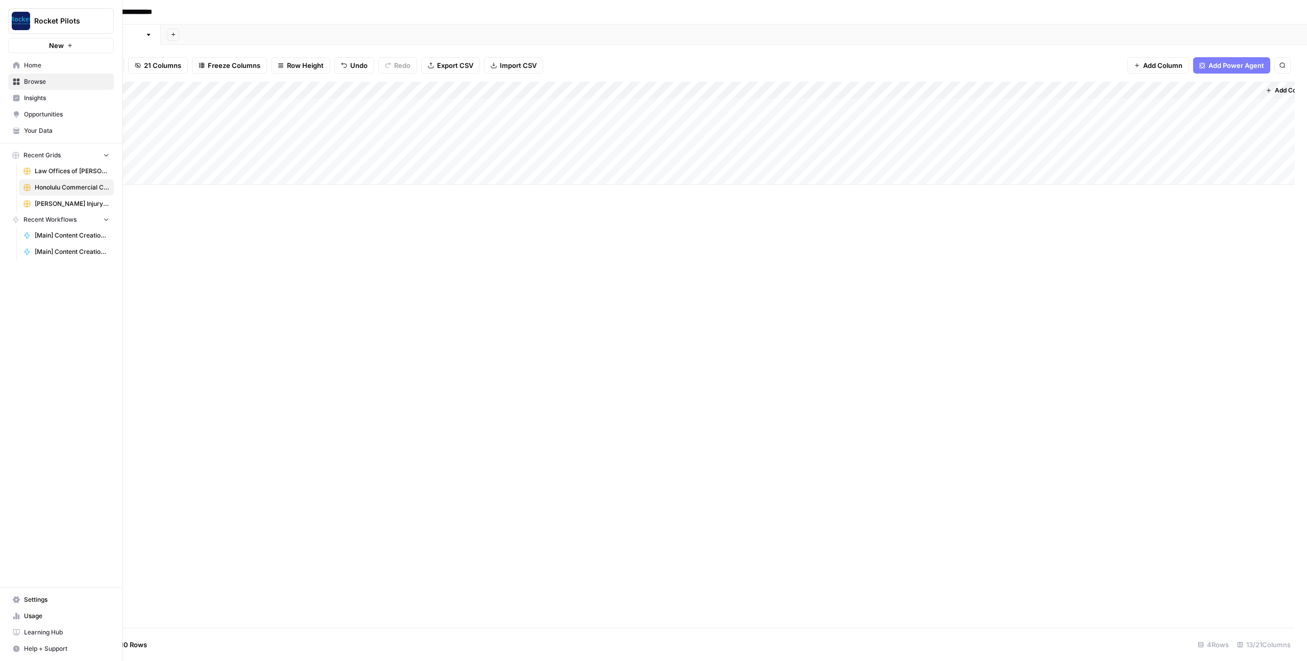
click at [45, 131] on span "Your Data" at bounding box center [66, 130] width 85 height 9
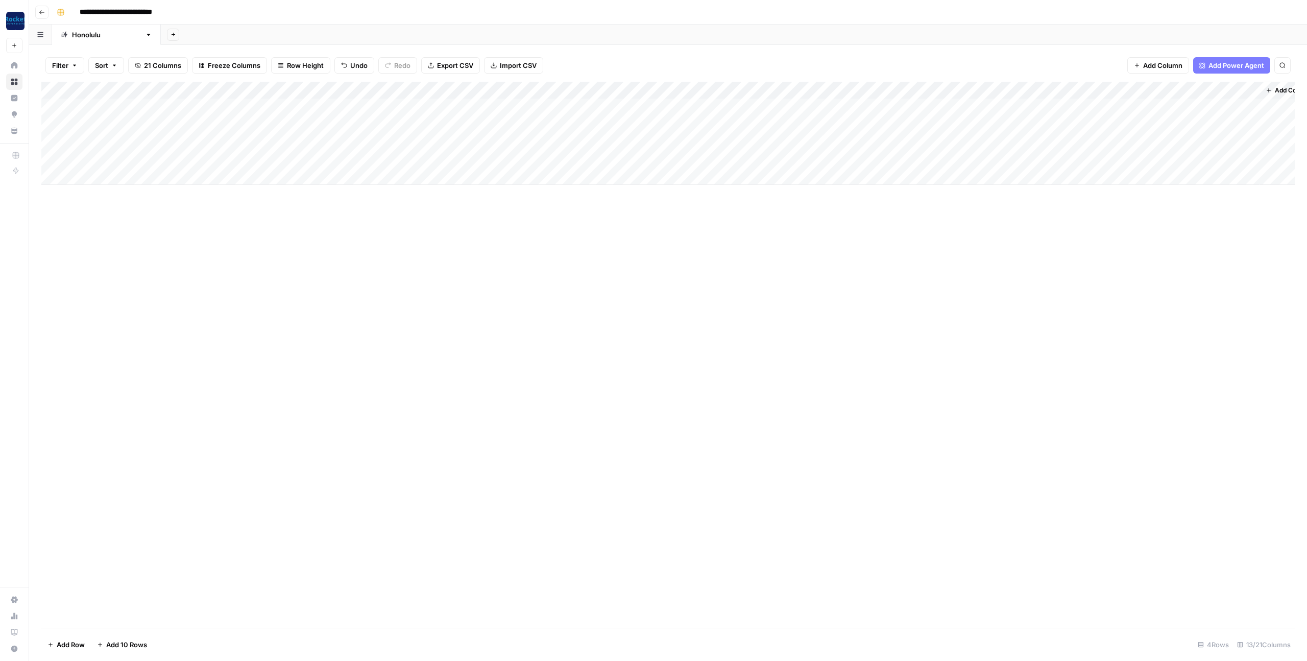
click at [94, 11] on input "**********" at bounding box center [133, 12] width 116 height 16
drag, startPoint x: 877, startPoint y: 300, endPoint x: 878, endPoint y: 293, distance: 7.2
click at [877, 300] on div "Add Column" at bounding box center [668, 355] width 1254 height 546
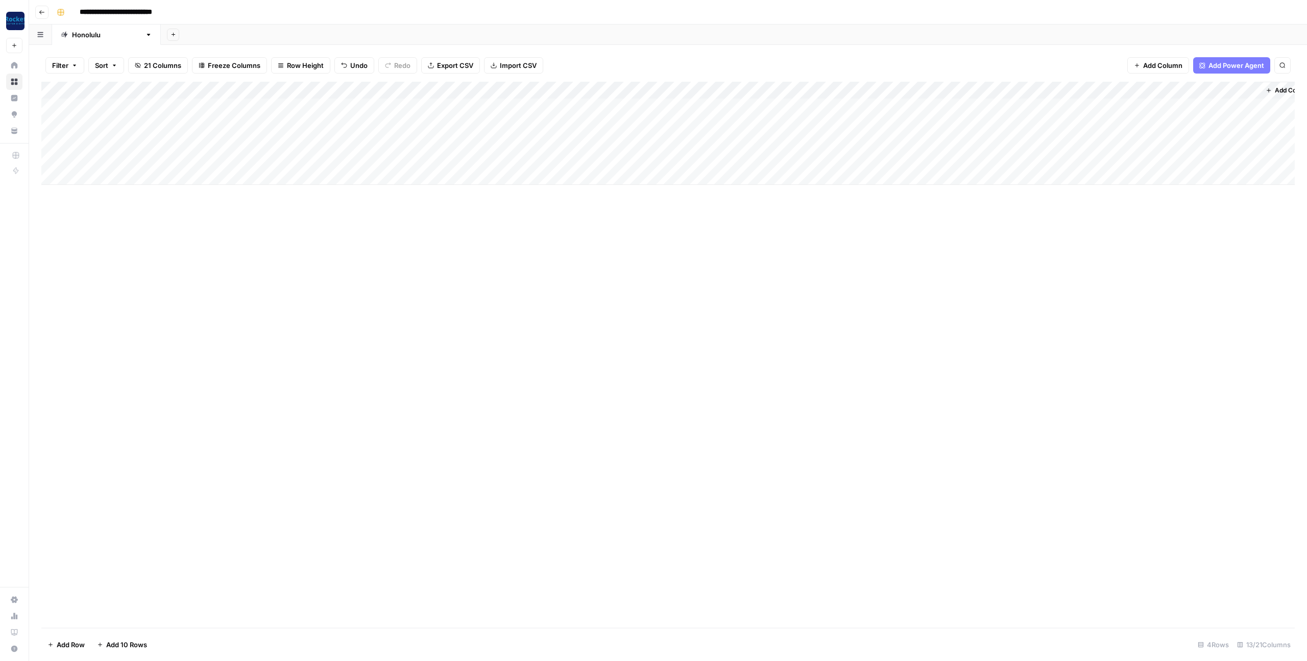
click at [870, 89] on div "Add Column" at bounding box center [668, 133] width 1254 height 103
click at [859, 179] on span "Configure Inputs" at bounding box center [847, 176] width 54 height 10
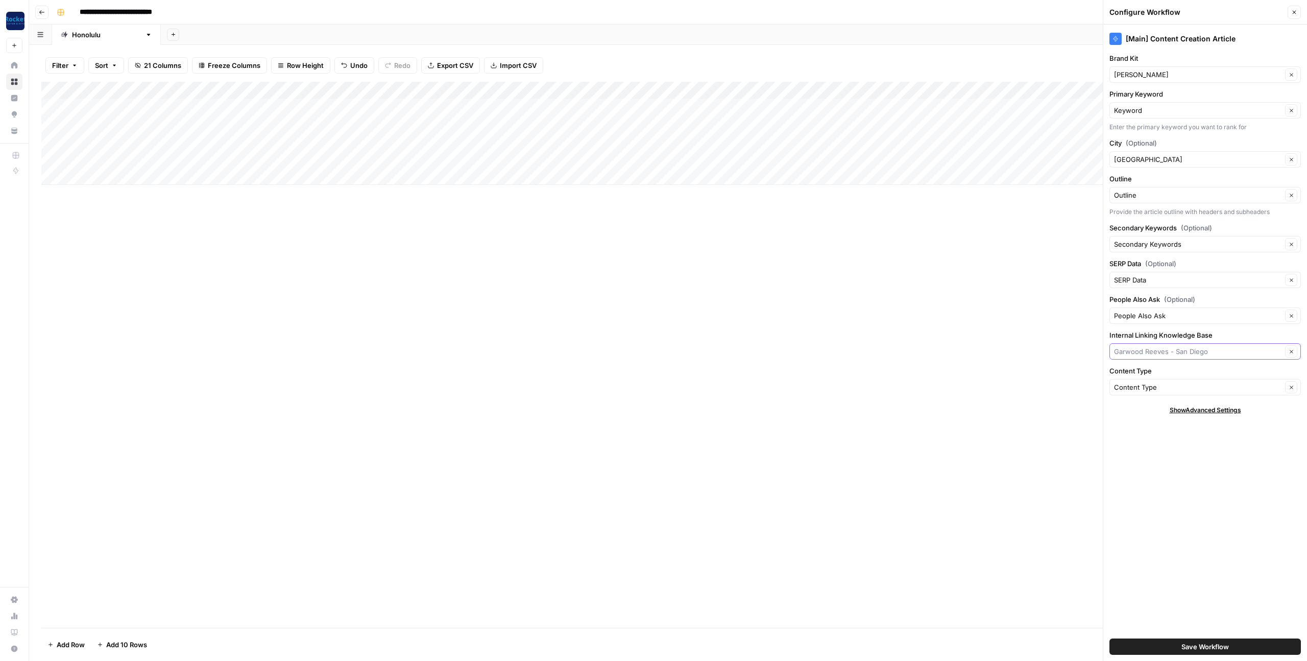
click at [1180, 351] on input "Internal Linking Knowledge Base" at bounding box center [1198, 351] width 168 height 10
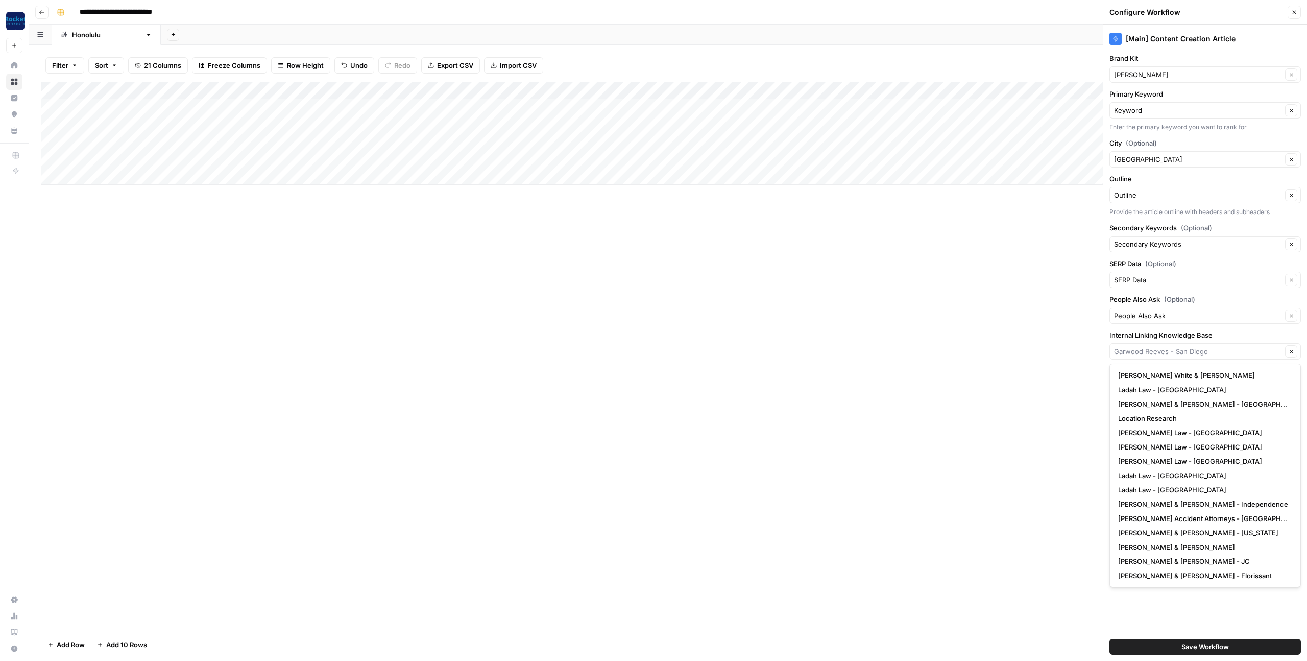
type input "[PERSON_NAME] - [GEOGRAPHIC_DATA]"
click at [947, 318] on div "Add Column" at bounding box center [668, 355] width 1254 height 546
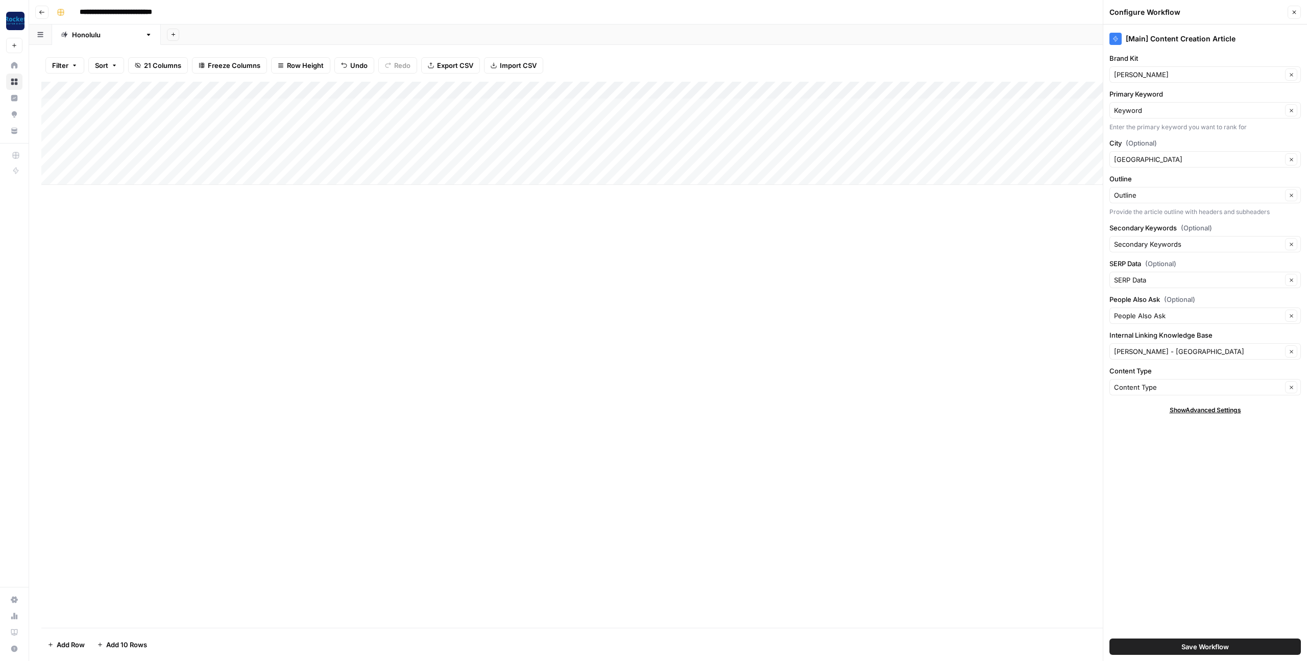
click at [504, 90] on div "Add Column" at bounding box center [668, 133] width 1254 height 103
click at [471, 176] on span "Configure Inputs" at bounding box center [477, 176] width 54 height 10
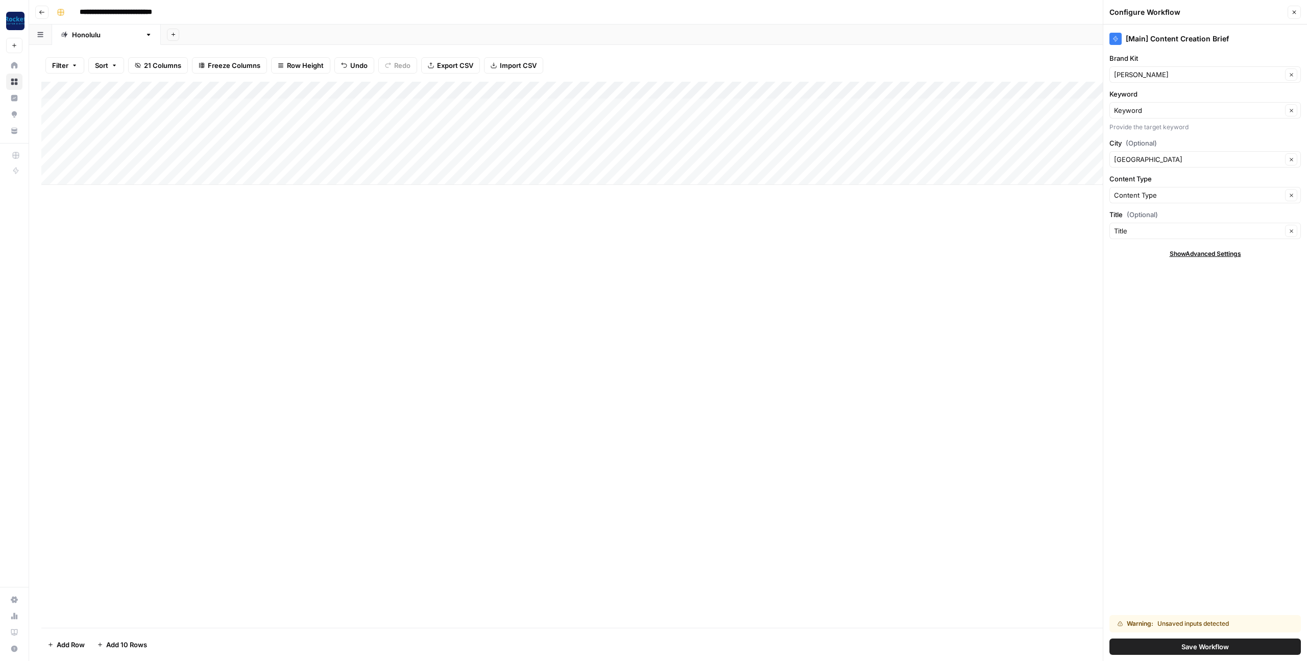
click at [1297, 12] on span "Close" at bounding box center [1297, 12] width 1 height 1
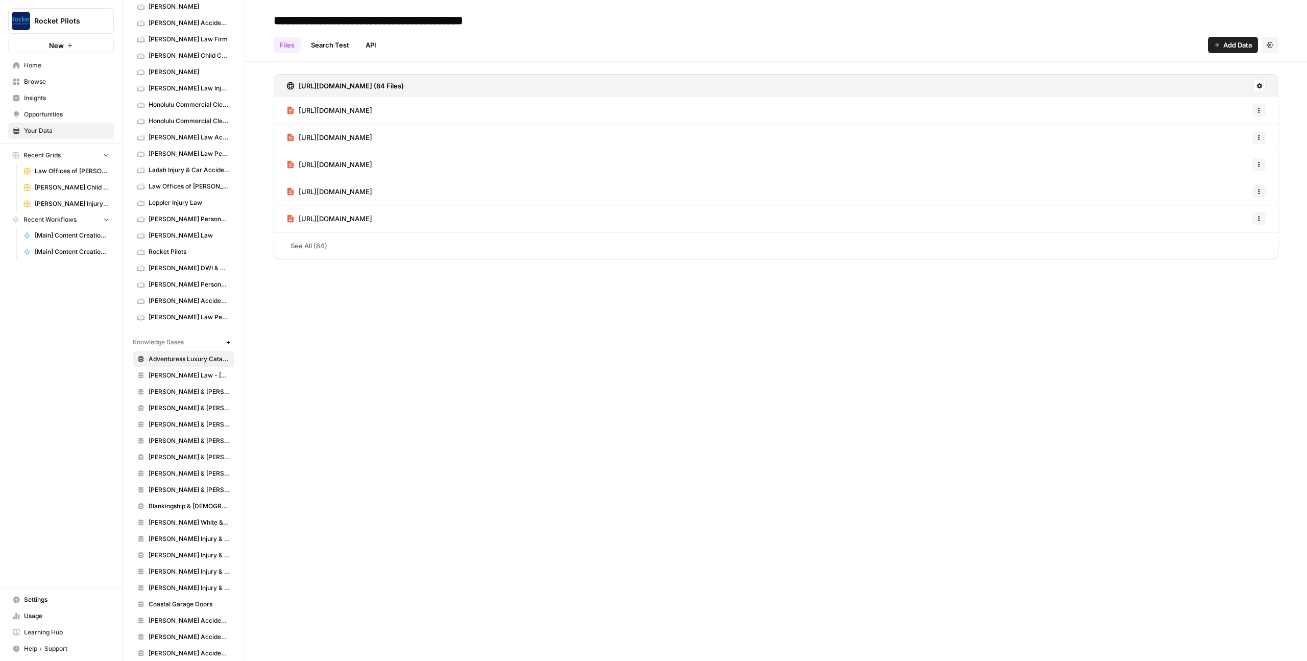
scroll to position [176, 0]
click at [226, 336] on icon "button" at bounding box center [229, 337] width 6 height 6
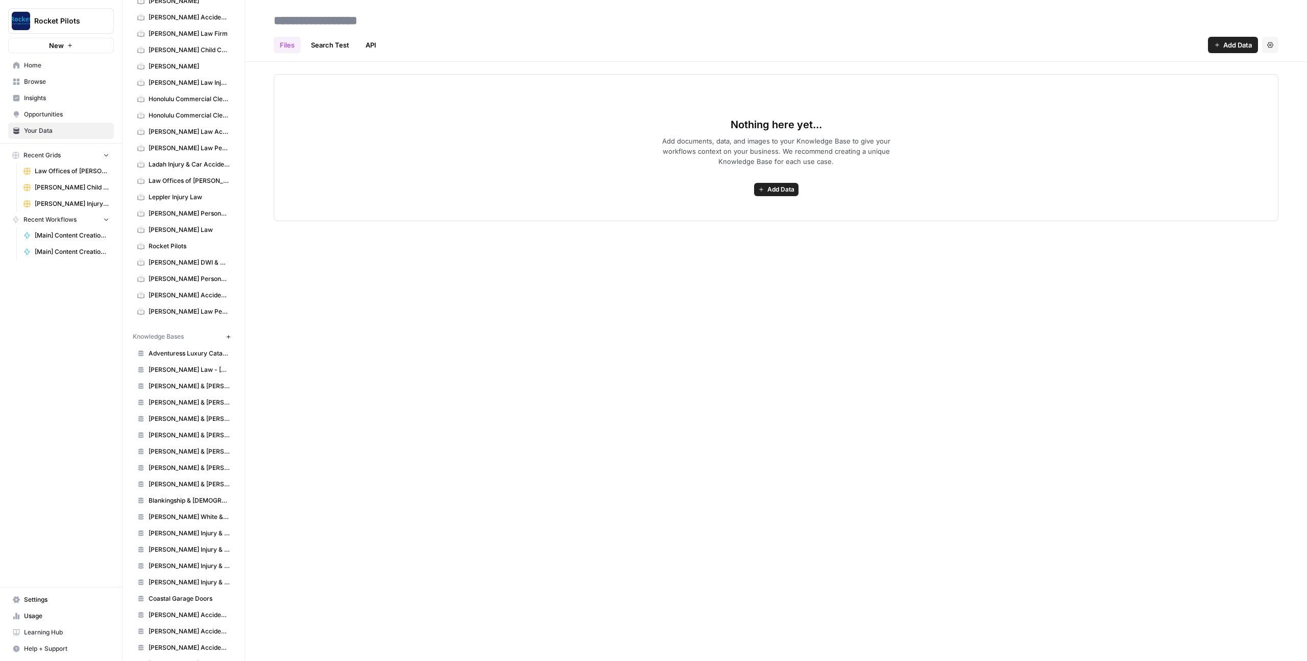
click at [329, 19] on input at bounding box center [351, 20] width 163 height 20
paste input "**********"
type input "**********"
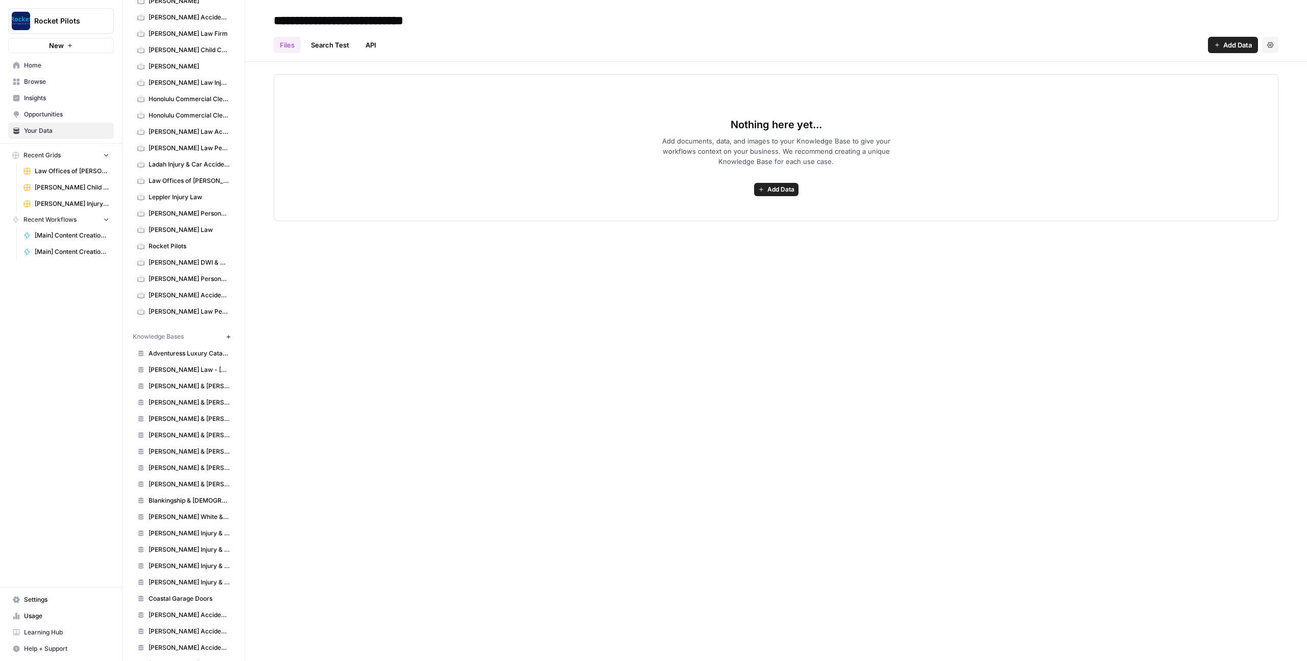
click at [794, 193] on span "Add Data" at bounding box center [781, 189] width 27 height 9
click at [708, 243] on span "Sitemap" at bounding box center [697, 240] width 26 height 10
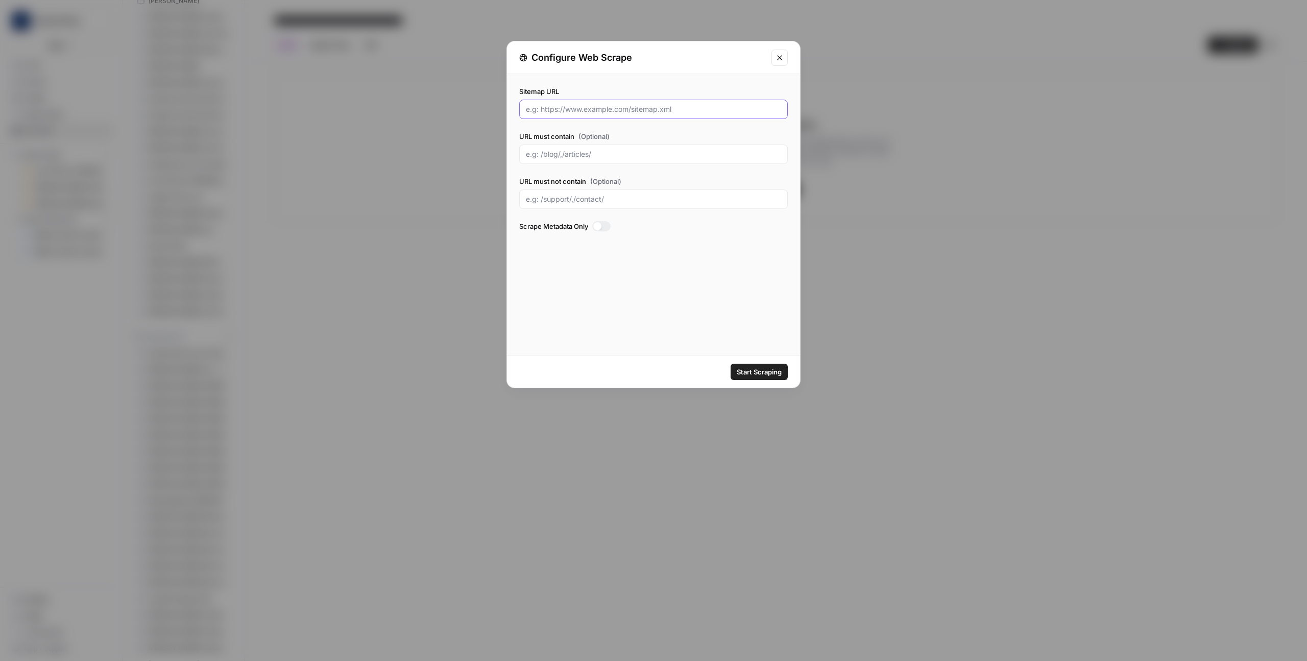
click at [587, 106] on input "Sitemap URL" at bounding box center [653, 109] width 255 height 10
paste input "https://www.honolulu3c.com/pages-sitemap.xml"
type input "https://www.honolulu3c.com/pages-sitemap.xml"
click at [604, 228] on div at bounding box center [601, 226] width 18 height 10
click at [755, 374] on span "Start Scraping" at bounding box center [759, 372] width 45 height 10
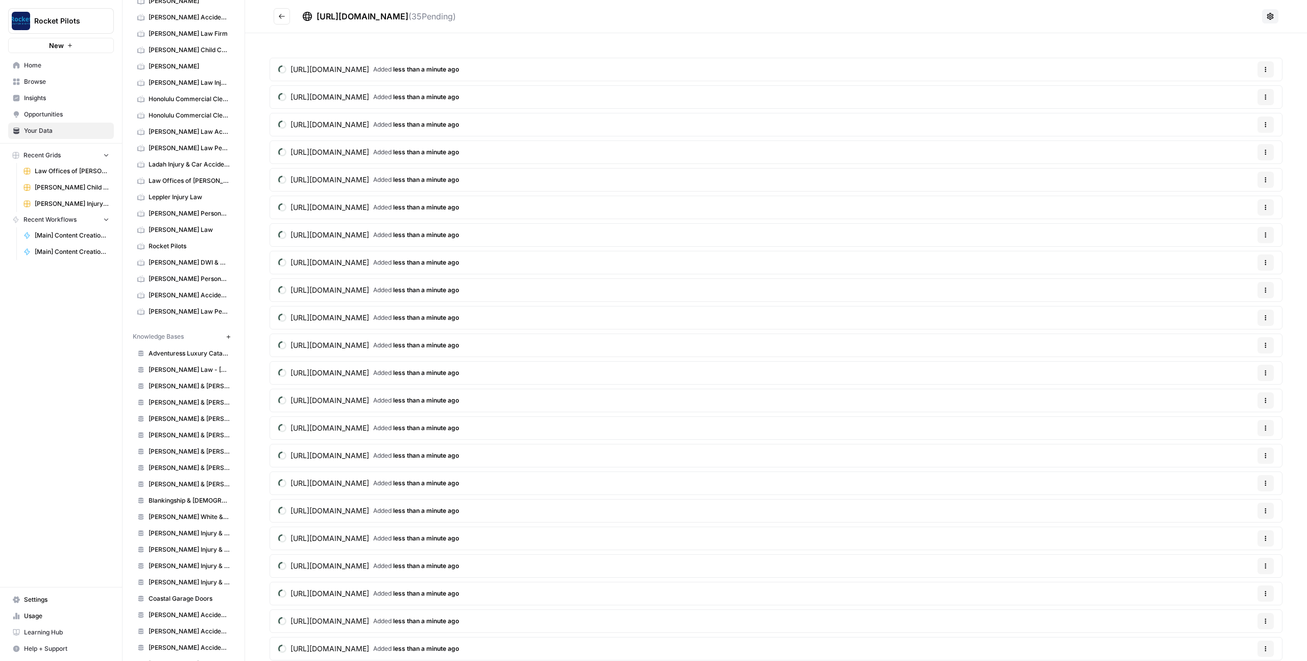
click at [280, 13] on icon "Go back" at bounding box center [281, 16] width 7 height 7
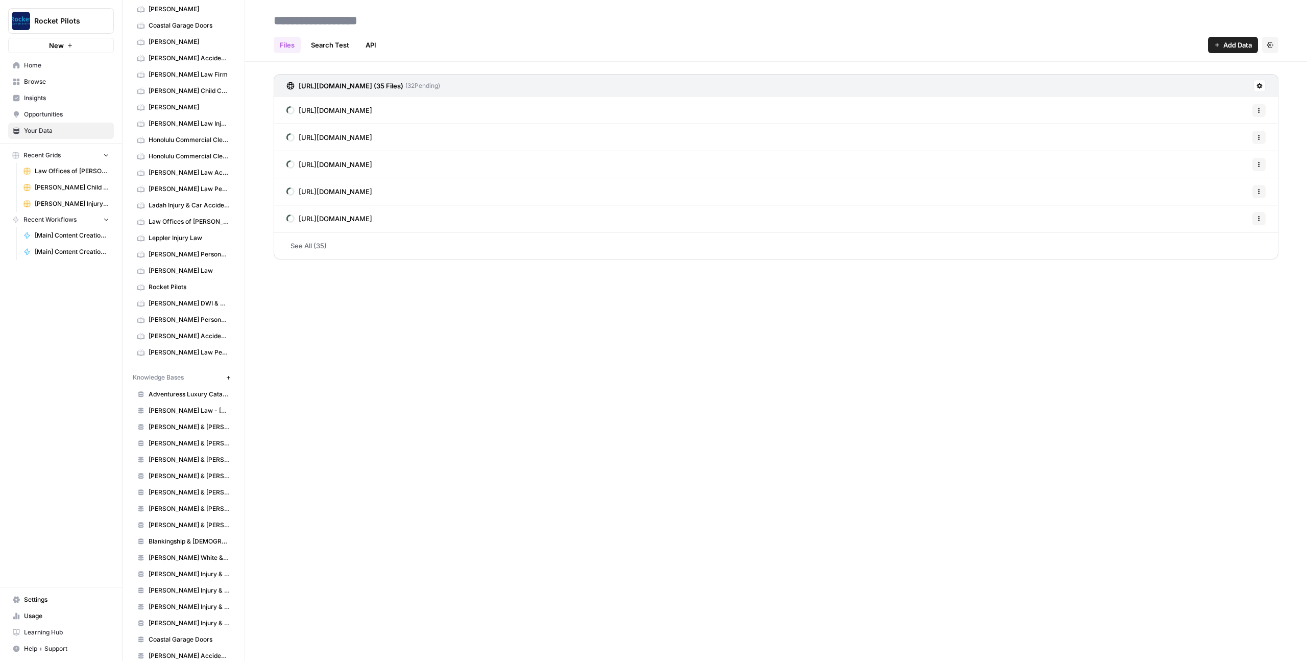
scroll to position [134, 0]
click at [292, 21] on input at bounding box center [351, 20] width 163 height 20
paste input "**********"
click at [467, 20] on input "**********" at bounding box center [393, 20] width 247 height 20
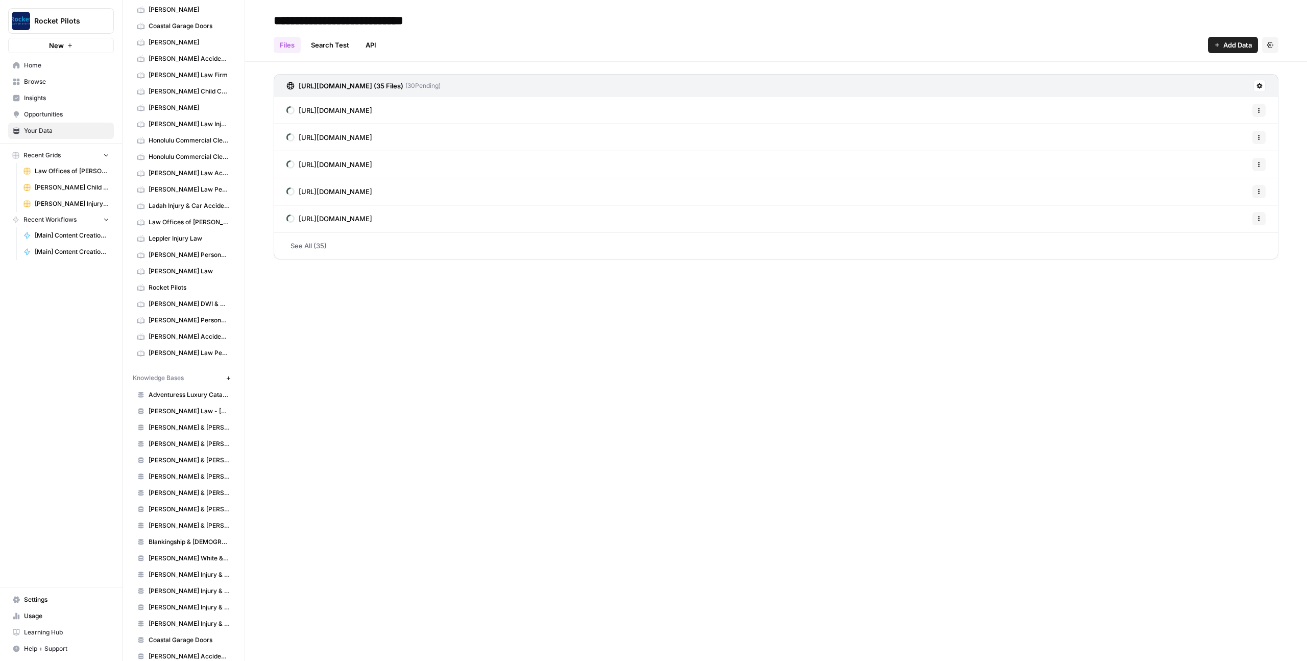
type input "**********"
click at [468, 437] on div "**********" at bounding box center [776, 330] width 1062 height 661
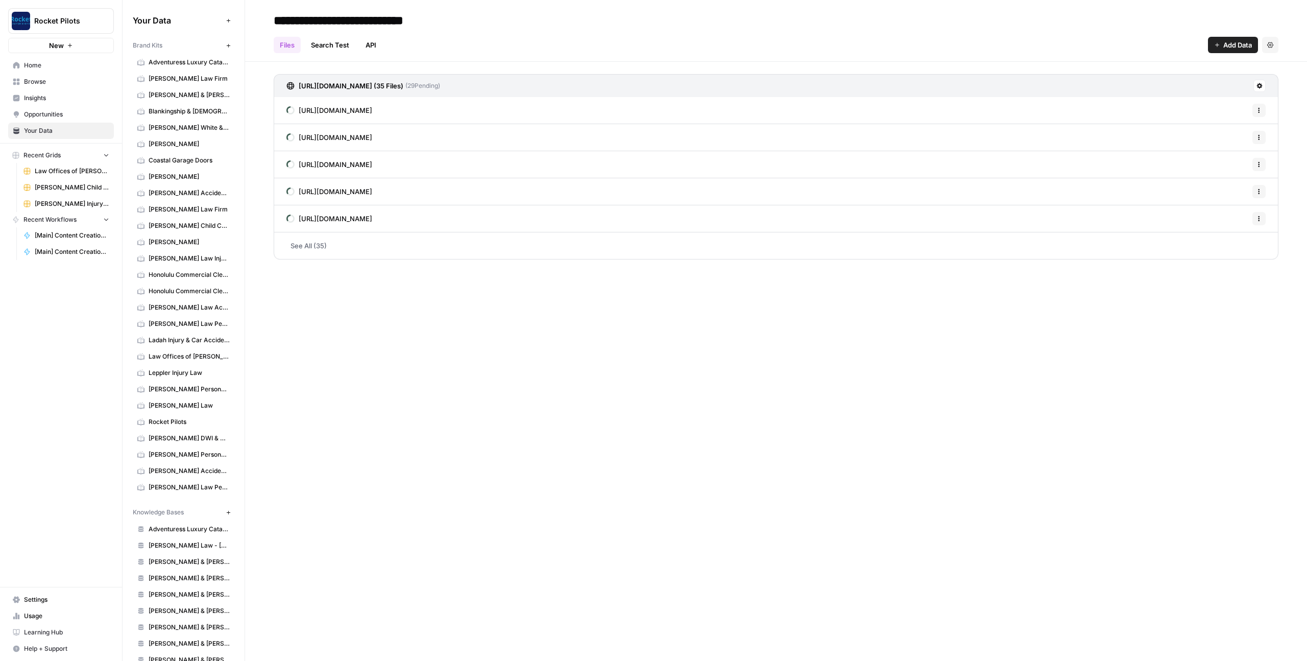
click at [170, 291] on span "Honolulu Commercial Cleaning" at bounding box center [189, 291] width 81 height 9
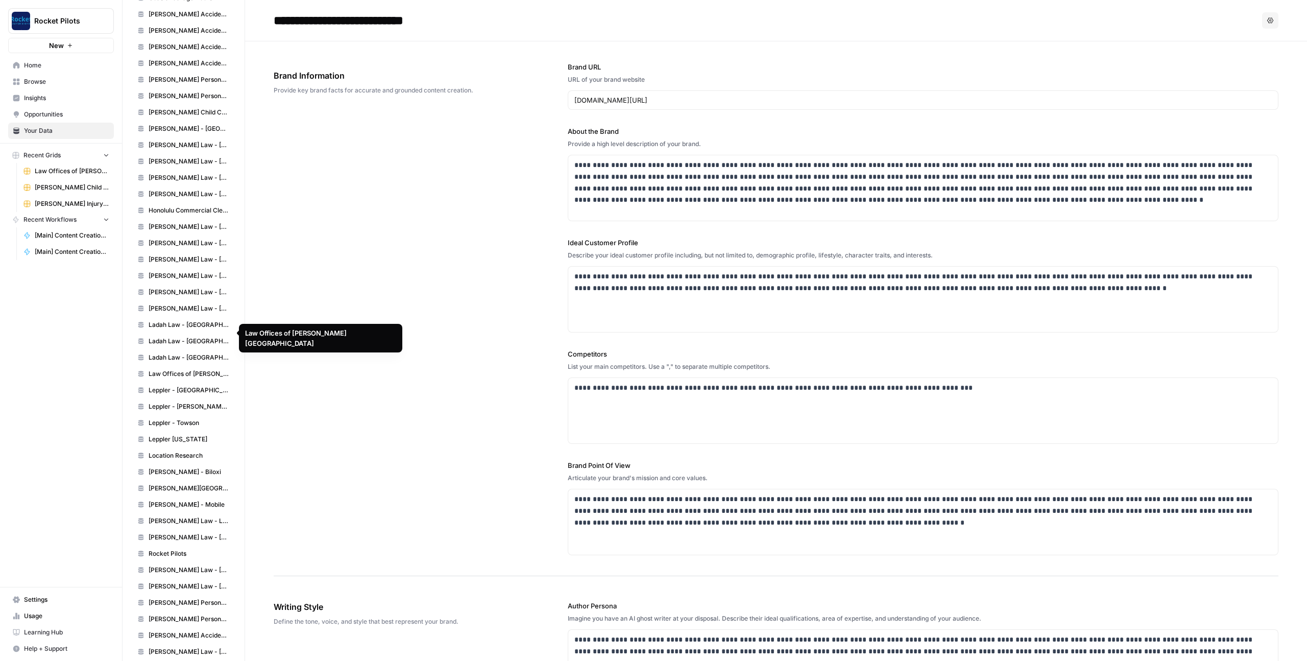
scroll to position [774, 0]
click at [174, 216] on span "Honolulu Commercial Cleaning" at bounding box center [189, 212] width 81 height 9
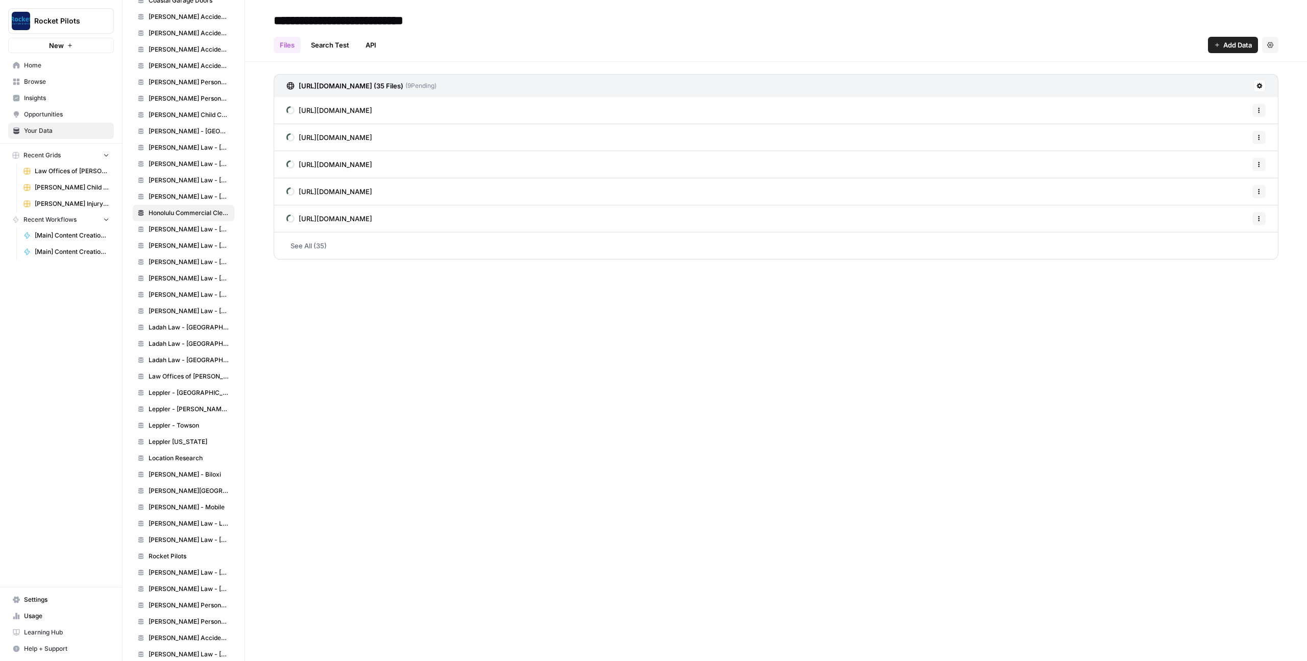
click at [174, 199] on span "Grigor Law - Ridgewood" at bounding box center [189, 196] width 81 height 9
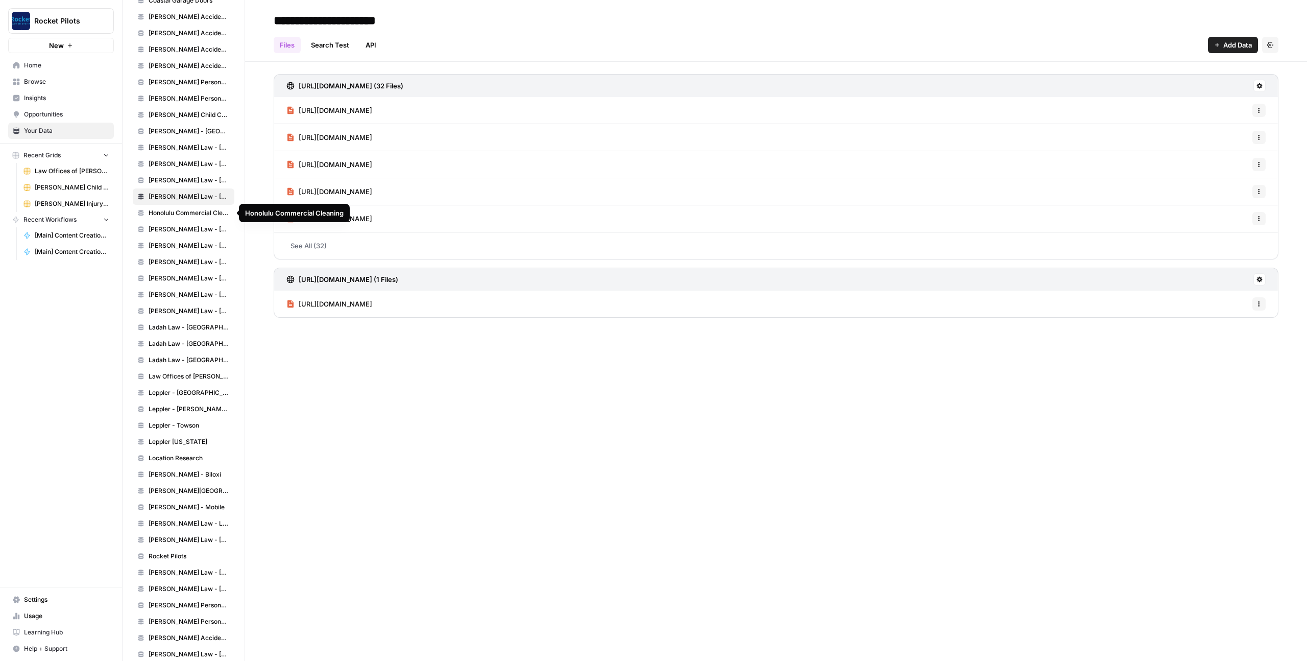
click at [173, 213] on span "Honolulu Commercial Cleaning" at bounding box center [189, 212] width 81 height 9
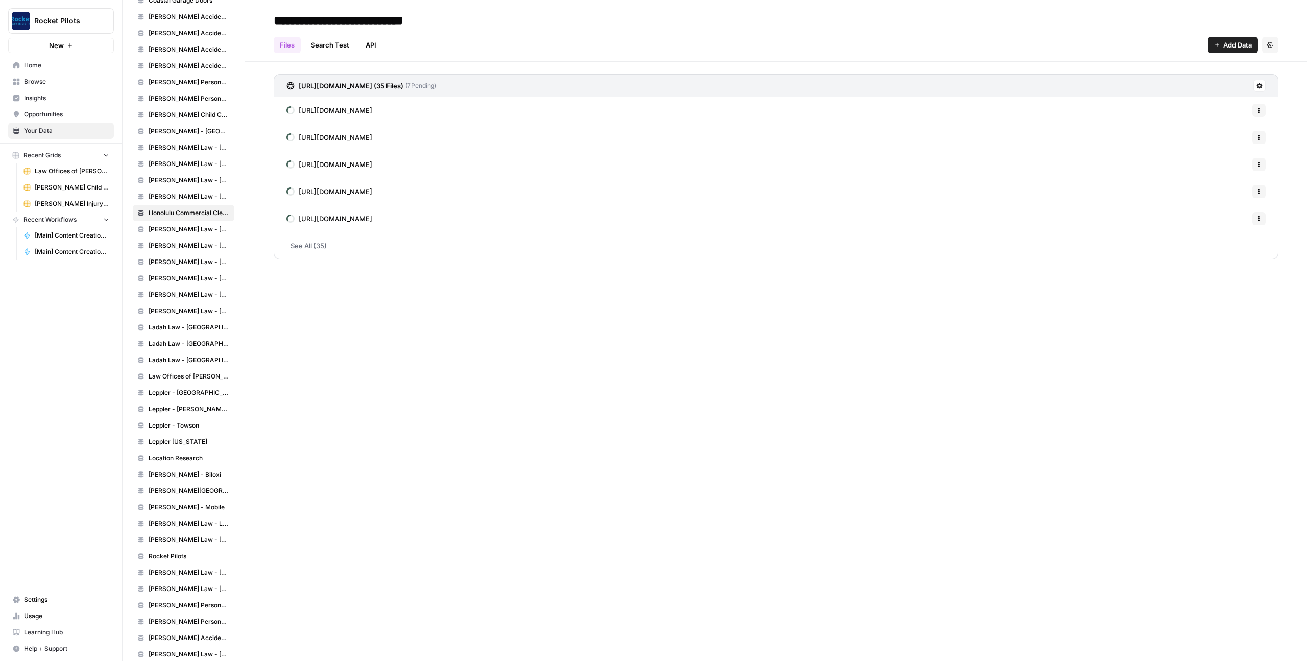
click at [316, 244] on link "See All (35)" at bounding box center [776, 245] width 1005 height 27
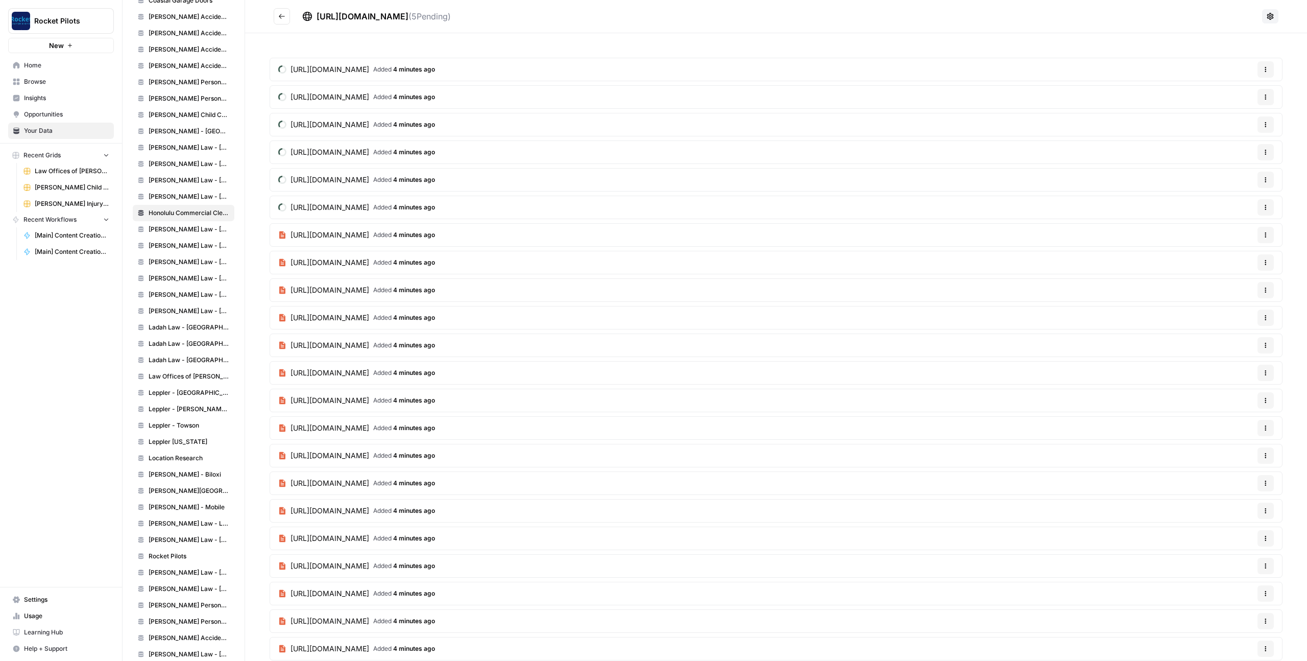
click at [1274, 15] on icon at bounding box center [1271, 16] width 7 height 7
click at [1223, 54] on span "Schedule Data Sync" at bounding box center [1233, 54] width 63 height 10
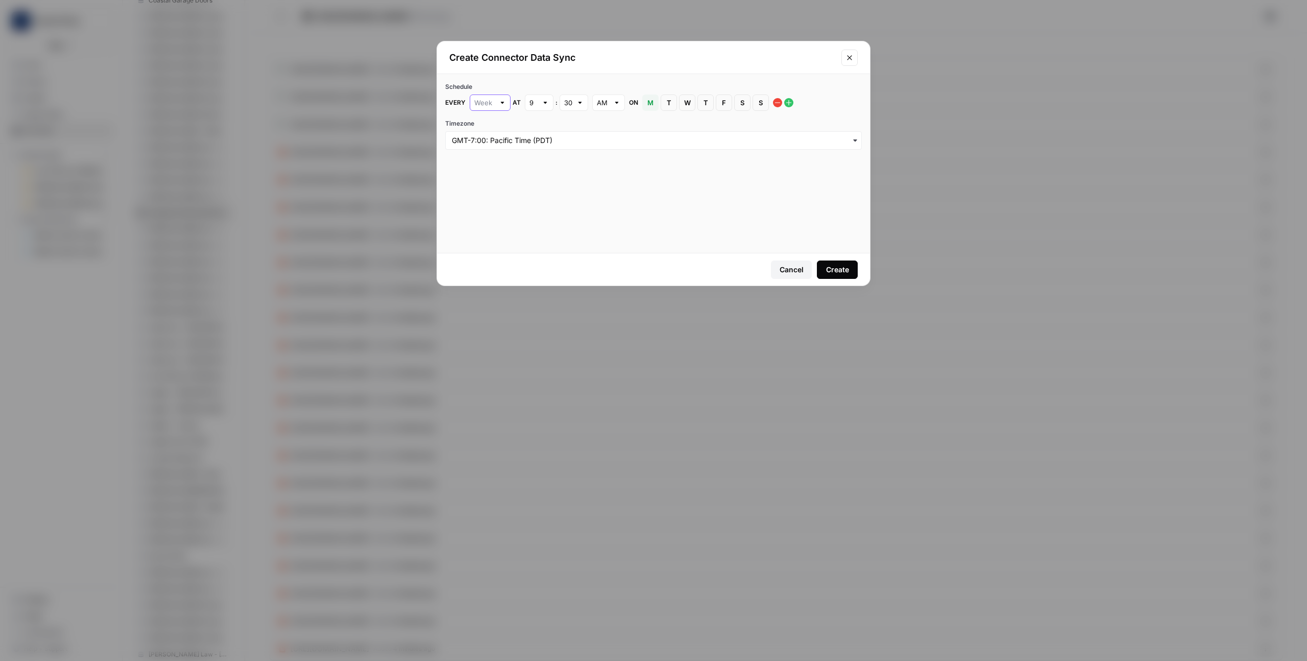
click at [483, 101] on input "text" at bounding box center [484, 103] width 20 height 10
click at [600, 217] on div "Schedule Every at 9 : 30 AM on M Monday T Tuesday W Wednesday T Thursday F Frid…" at bounding box center [653, 163] width 433 height 179
click at [789, 269] on div "Cancel" at bounding box center [792, 270] width 24 height 10
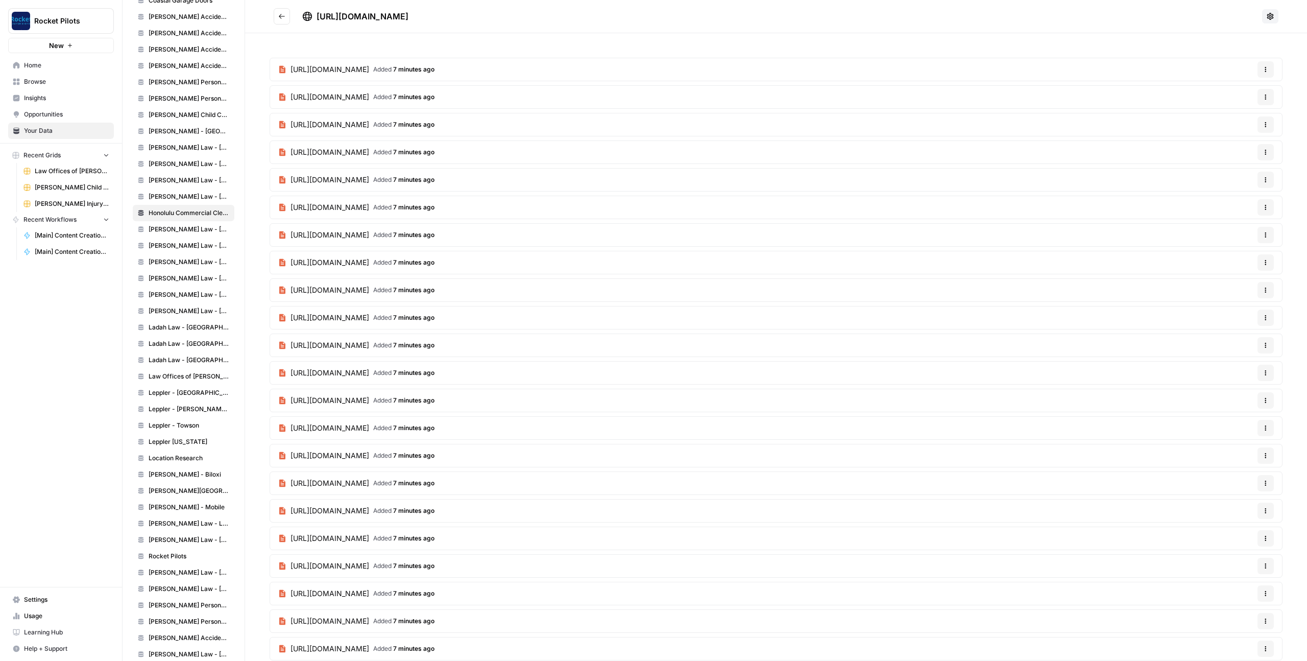
click at [284, 17] on icon "Go back" at bounding box center [281, 16] width 7 height 7
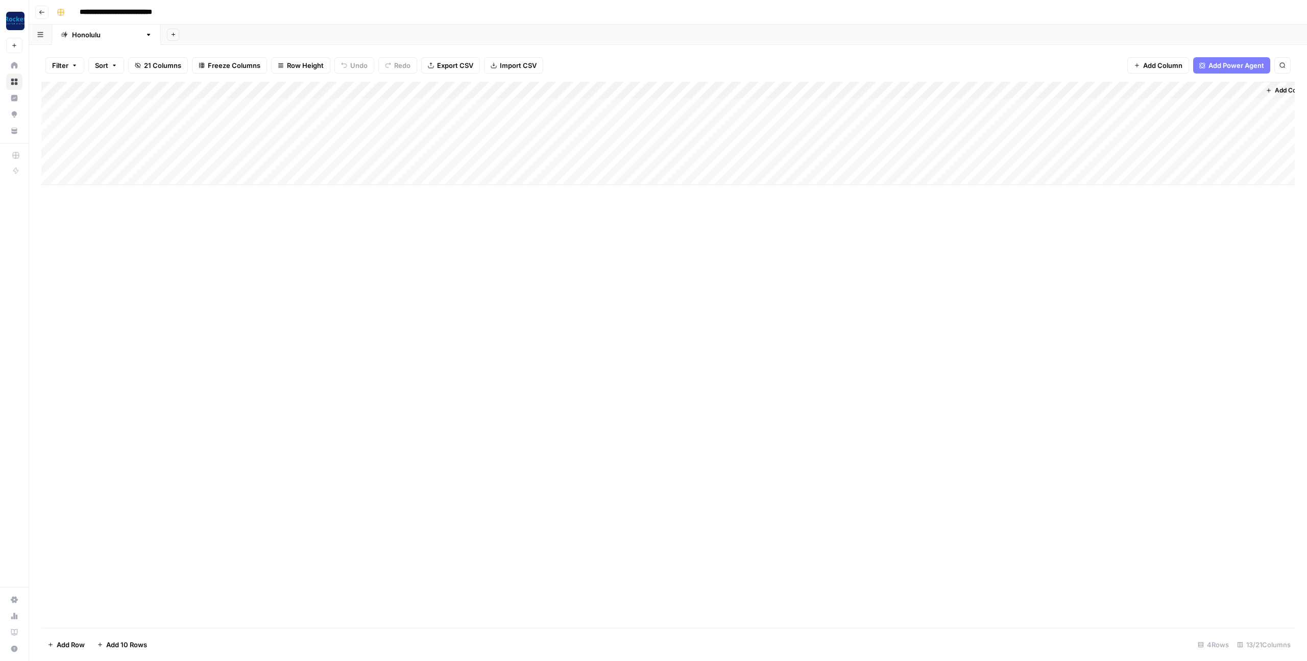
click at [503, 92] on div "Add Column" at bounding box center [668, 133] width 1254 height 103
click at [488, 179] on span "Configure Inputs" at bounding box center [477, 176] width 54 height 10
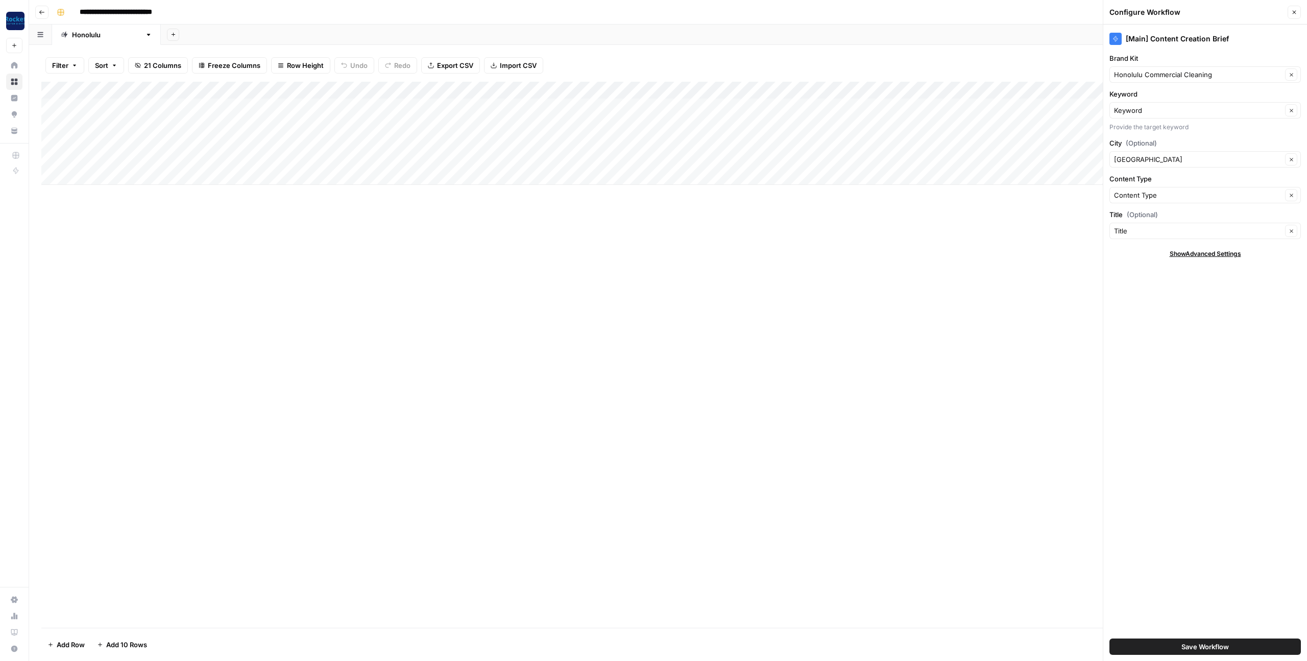
click at [1291, 11] on button "Close" at bounding box center [1294, 12] width 13 height 13
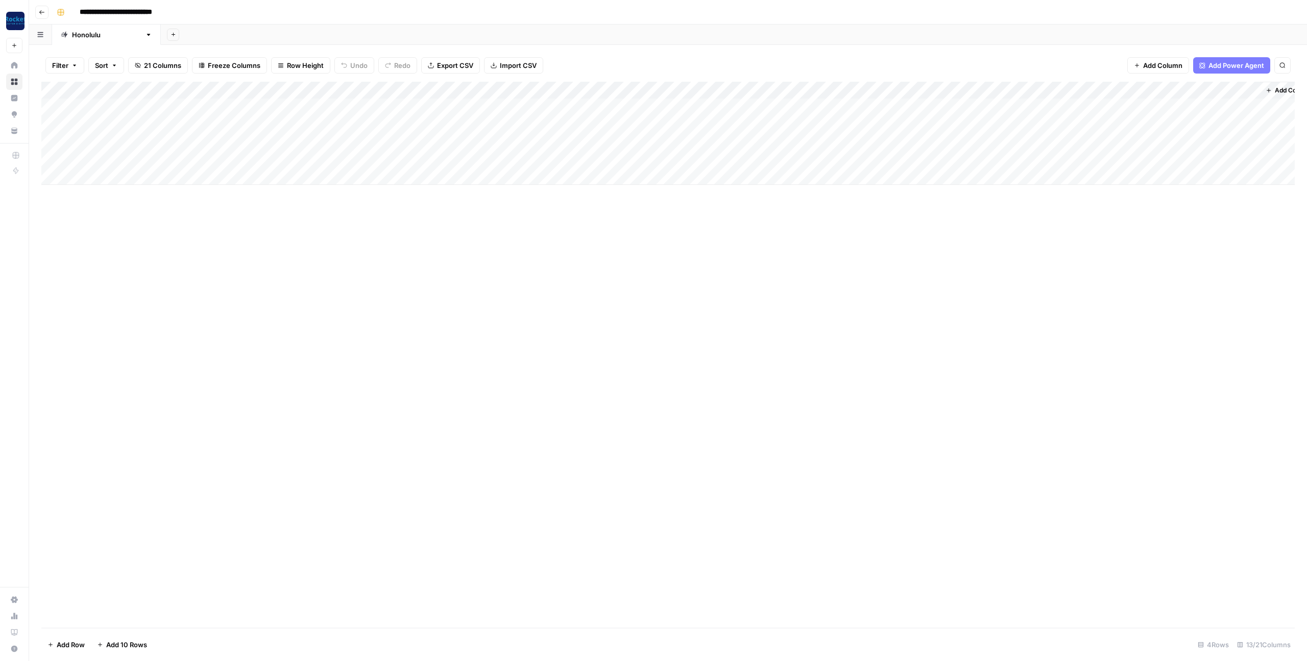
click at [871, 89] on div "Add Column" at bounding box center [668, 133] width 1254 height 103
click at [835, 178] on span "Configure Inputs" at bounding box center [847, 176] width 54 height 10
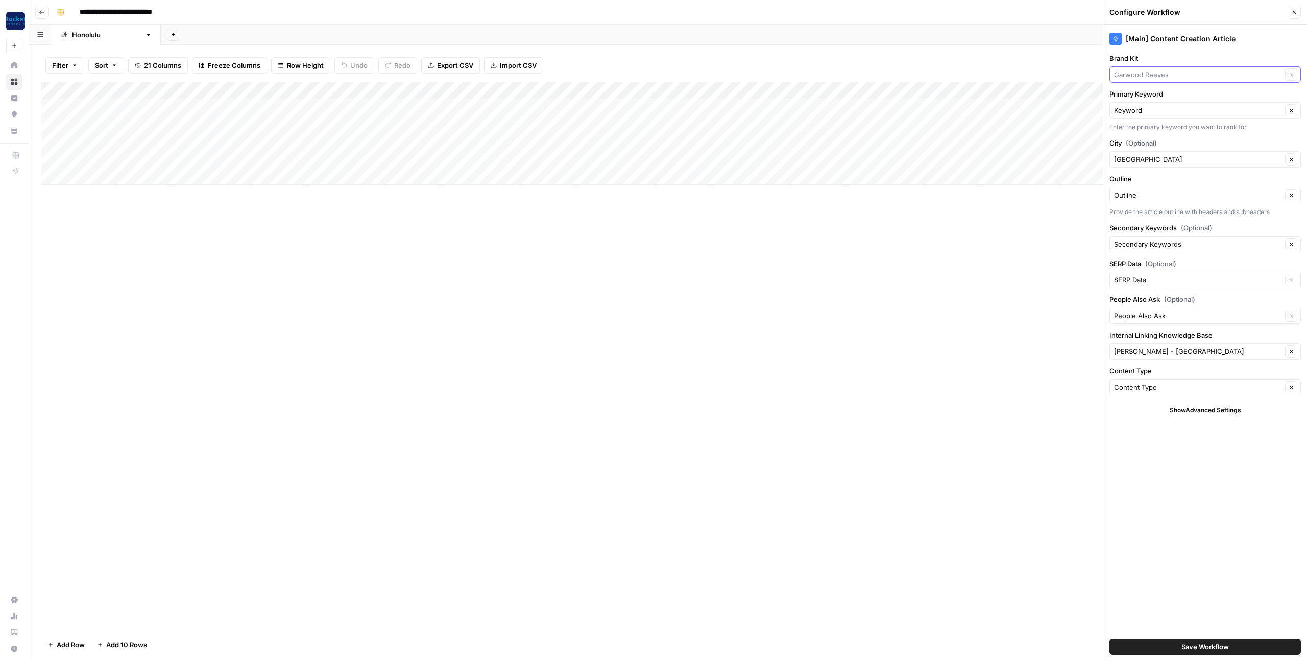
click at [1140, 77] on input "Brand Kit" at bounding box center [1198, 74] width 168 height 10
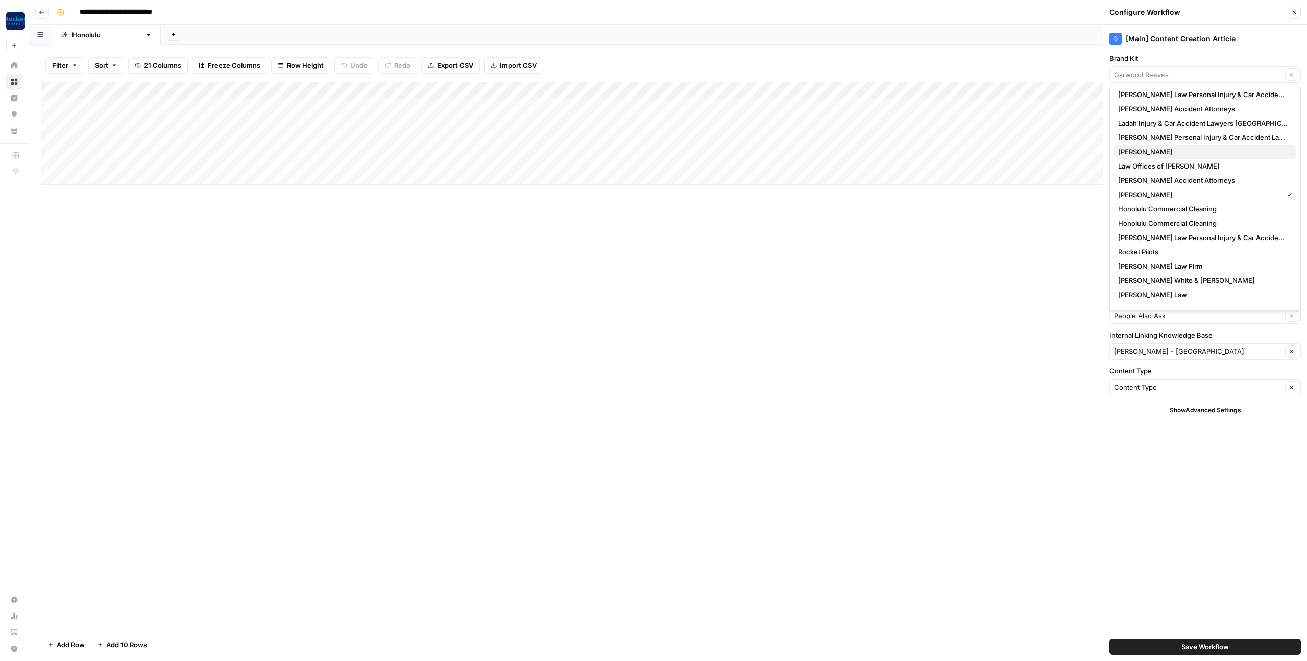
scroll to position [64, 0]
click at [1153, 206] on span "Honolulu Commercial Cleaning" at bounding box center [1167, 206] width 99 height 10
type input "Honolulu Commercial Cleaning"
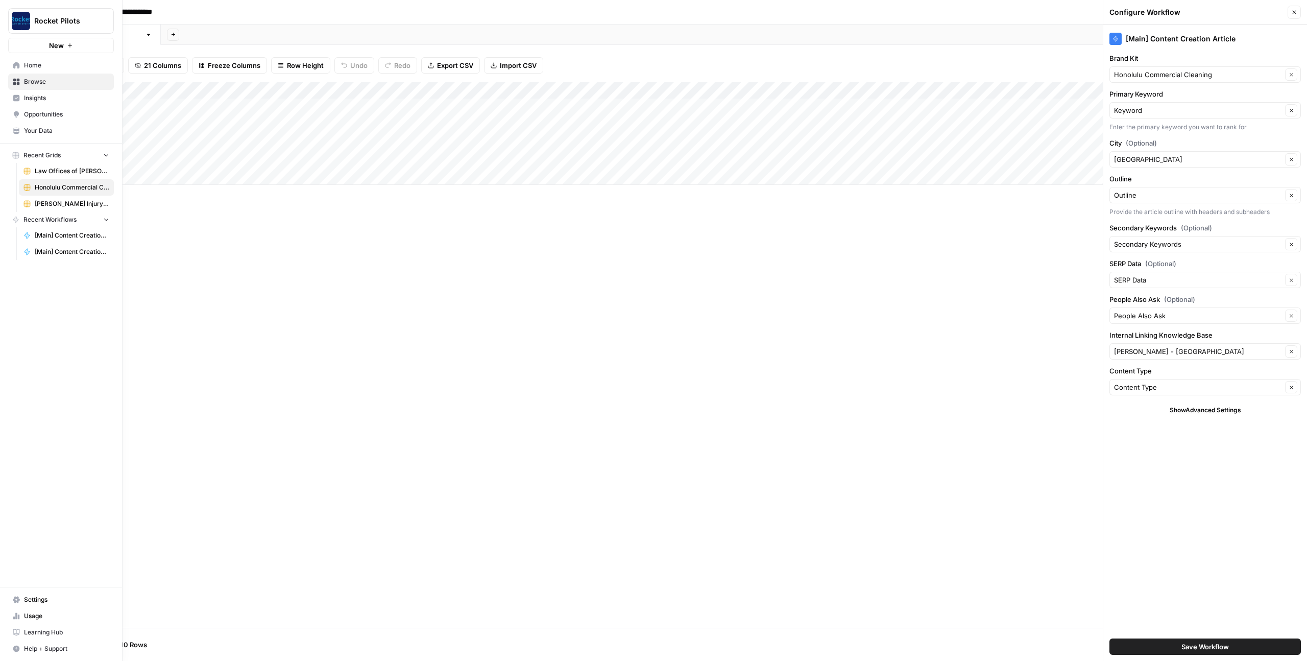
click at [29, 66] on span "Home" at bounding box center [66, 65] width 85 height 9
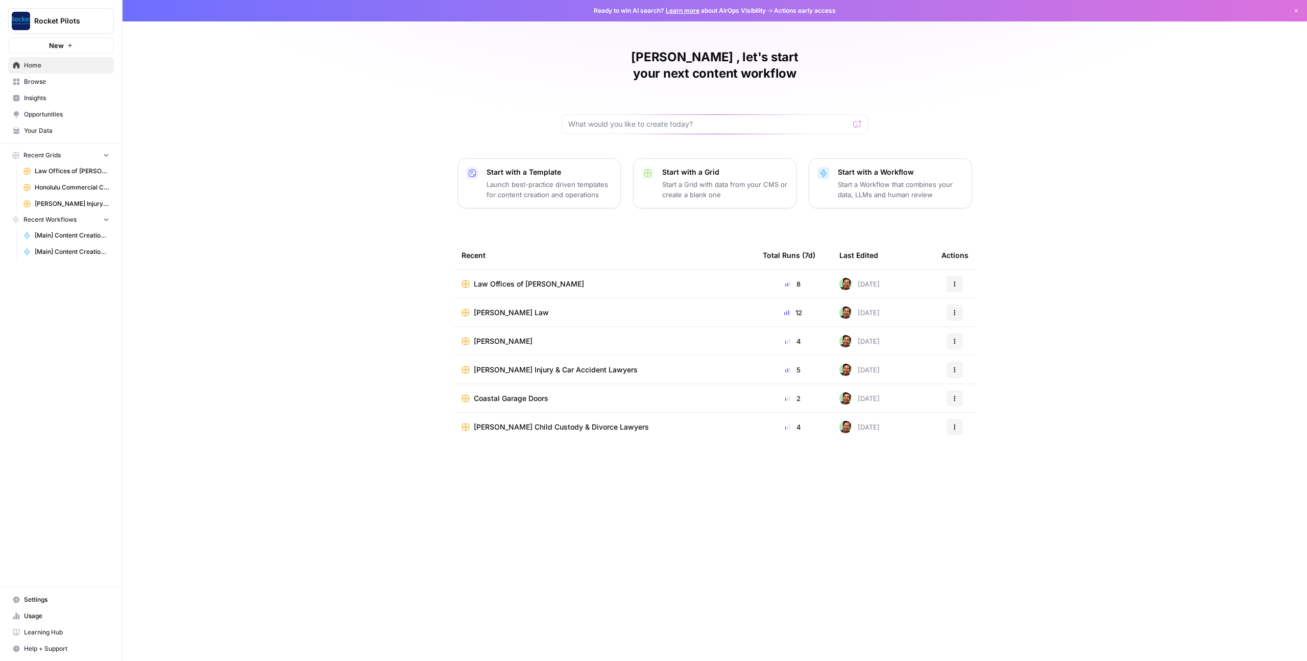
click at [35, 80] on span "Browse" at bounding box center [66, 81] width 85 height 9
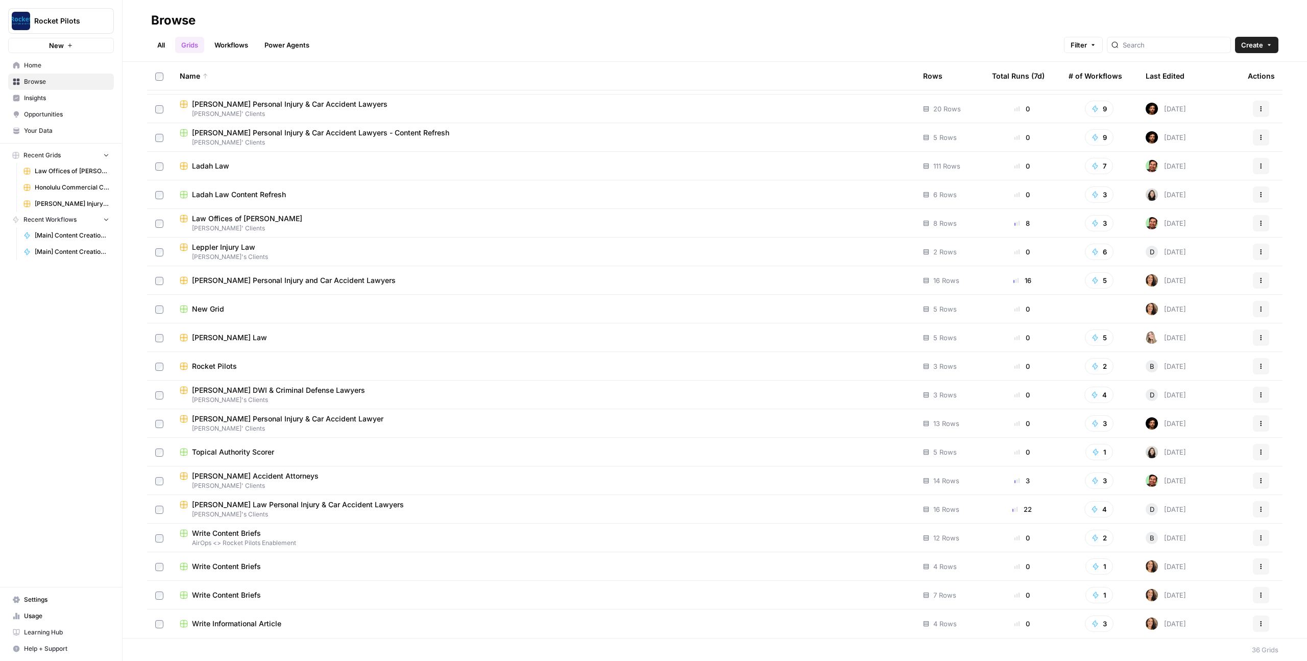
scroll to position [343, 0]
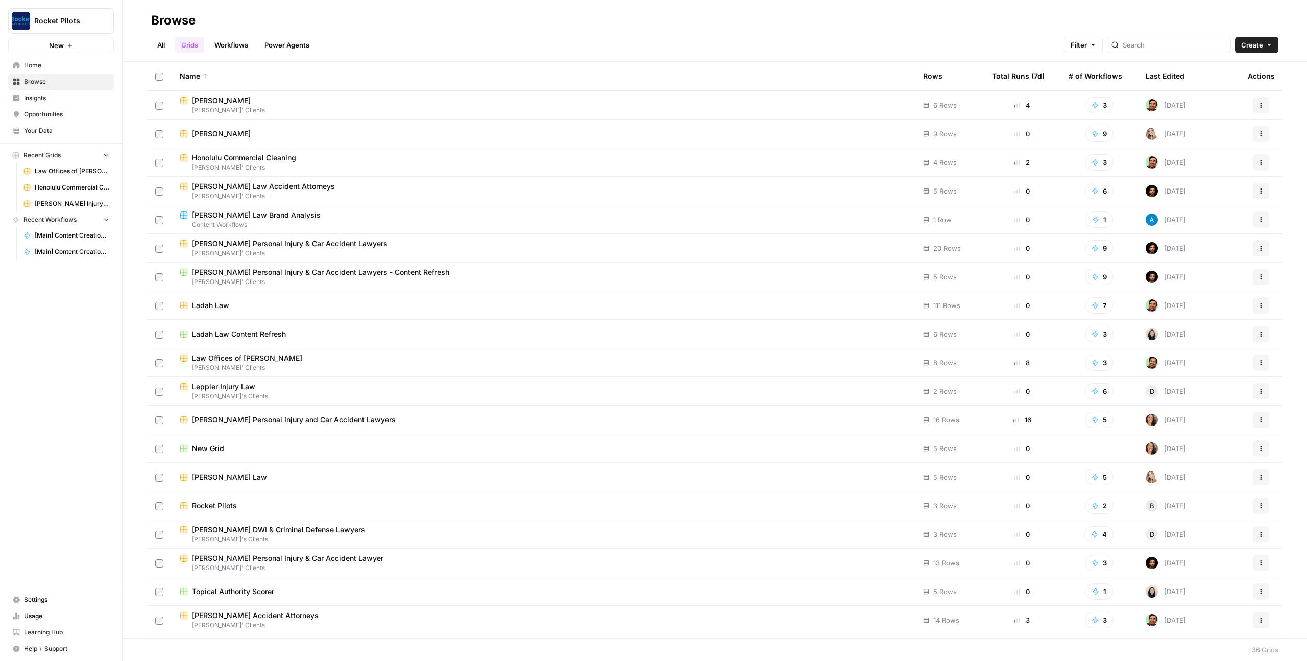
click at [254, 157] on span "Honolulu Commercial Cleaning" at bounding box center [244, 158] width 104 height 10
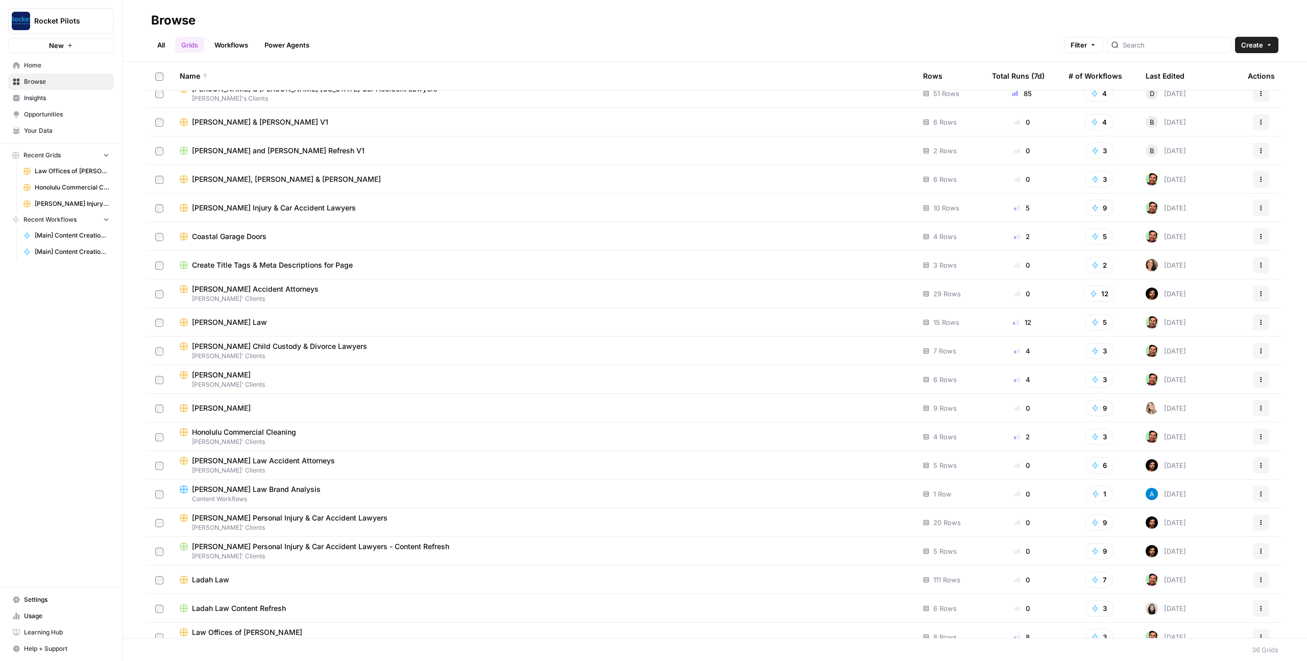
scroll to position [90, 0]
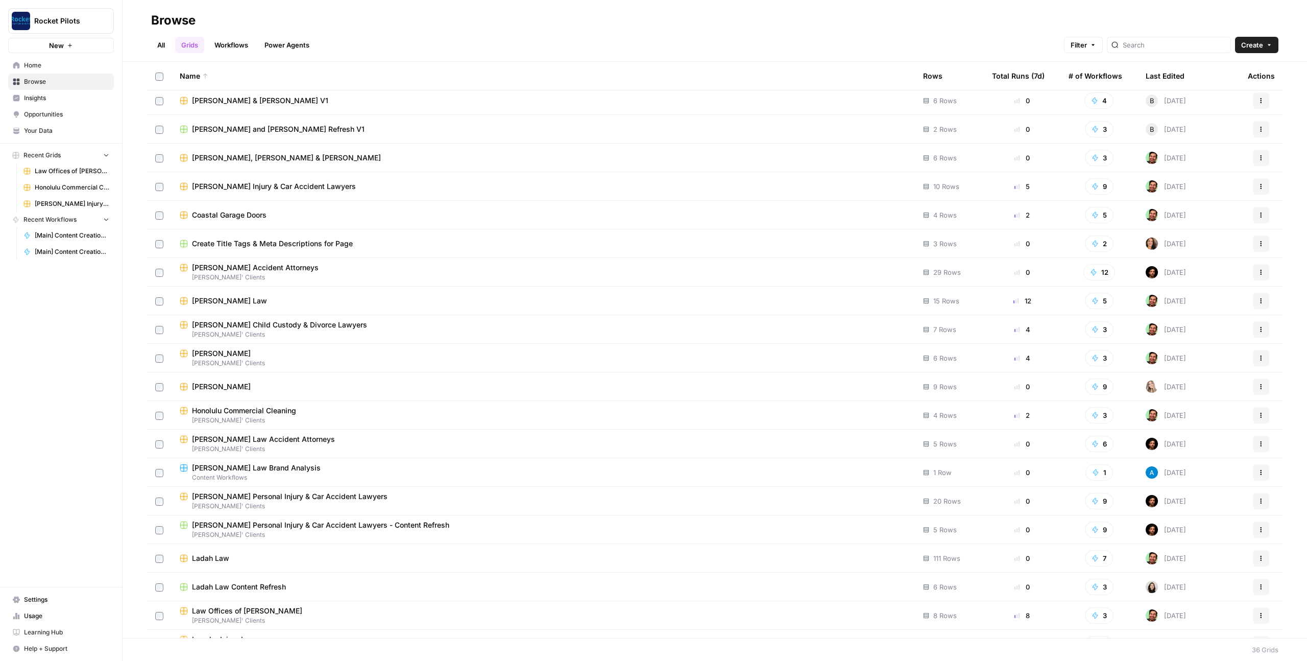
click at [407, 417] on span "[PERSON_NAME]' Clients" at bounding box center [543, 420] width 727 height 9
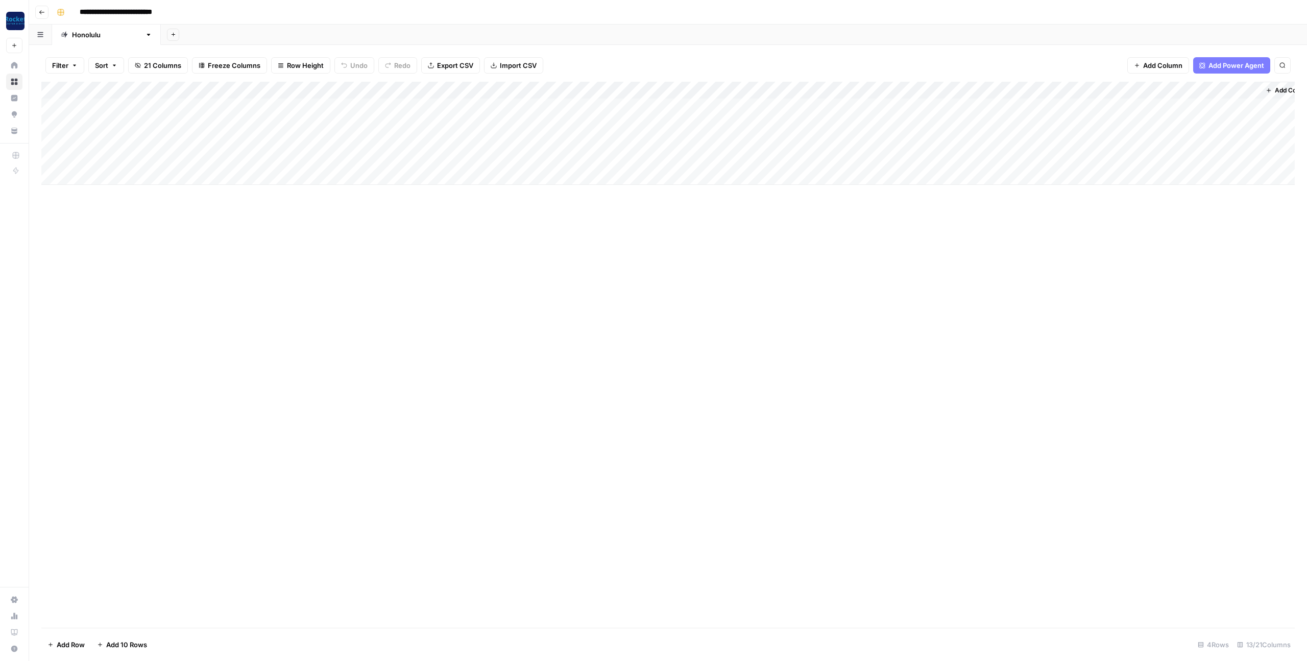
click at [870, 90] on div "Add Column" at bounding box center [668, 133] width 1254 height 103
click at [845, 177] on span "Configure Inputs" at bounding box center [847, 176] width 54 height 10
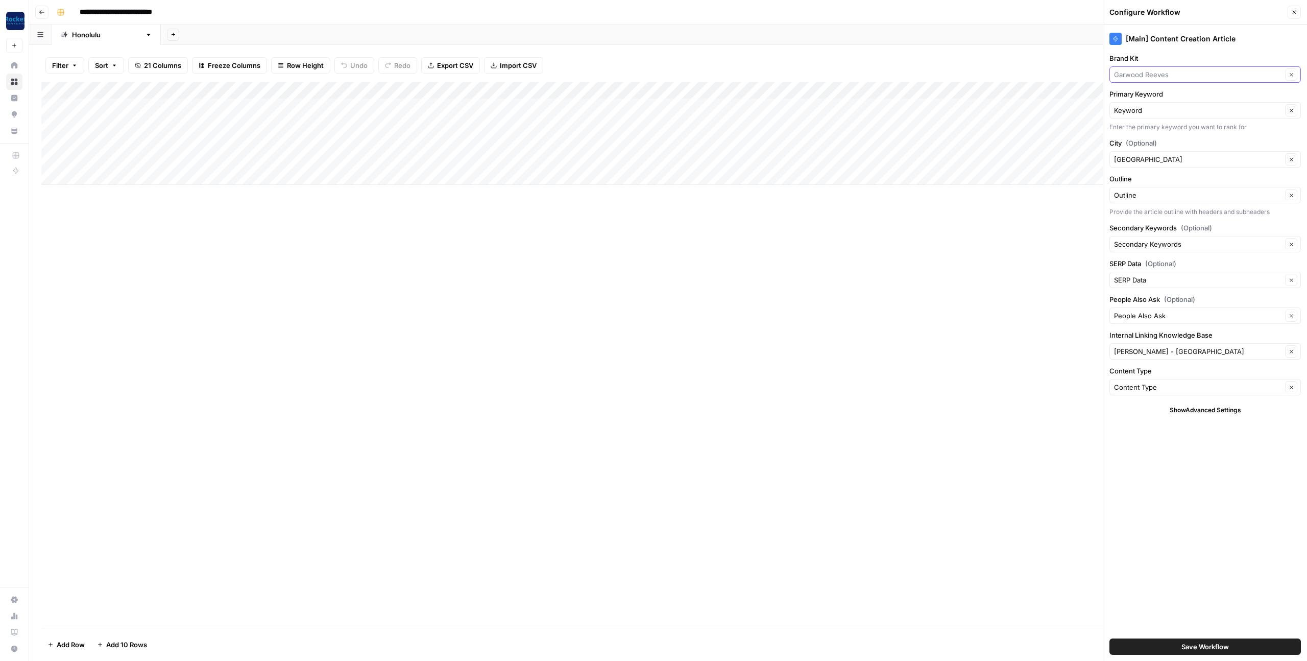
click at [1180, 75] on input "Brand Kit" at bounding box center [1198, 74] width 168 height 10
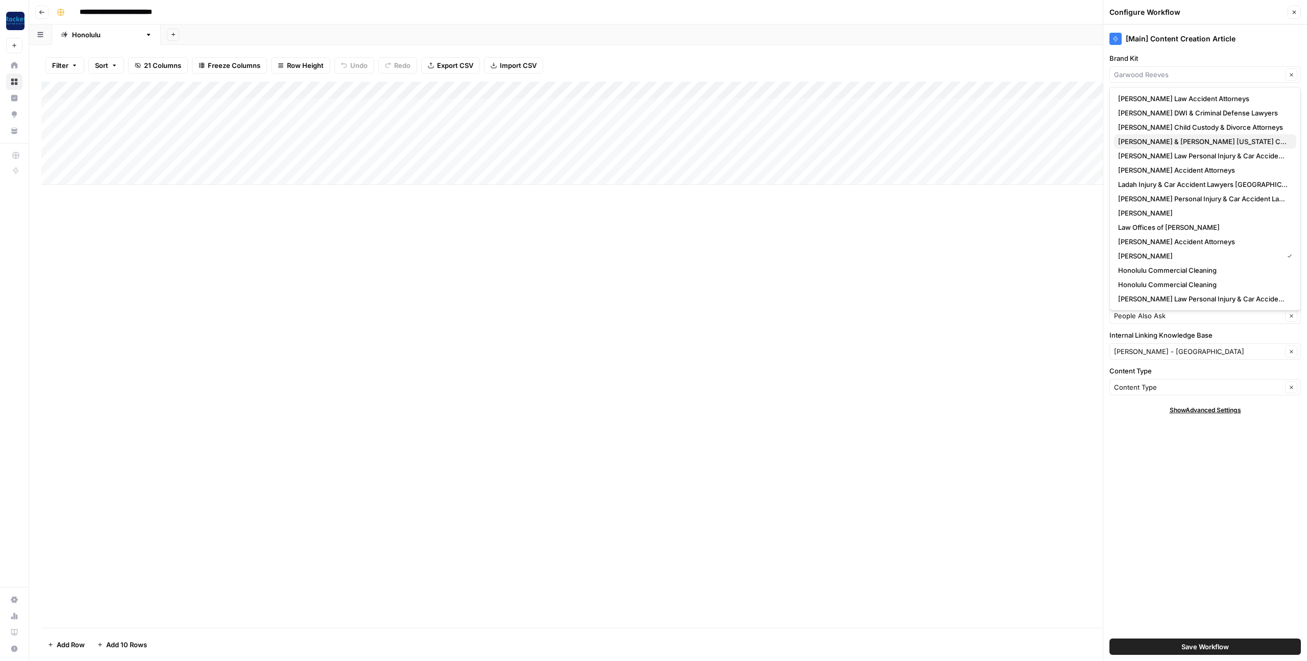
scroll to position [17, 0]
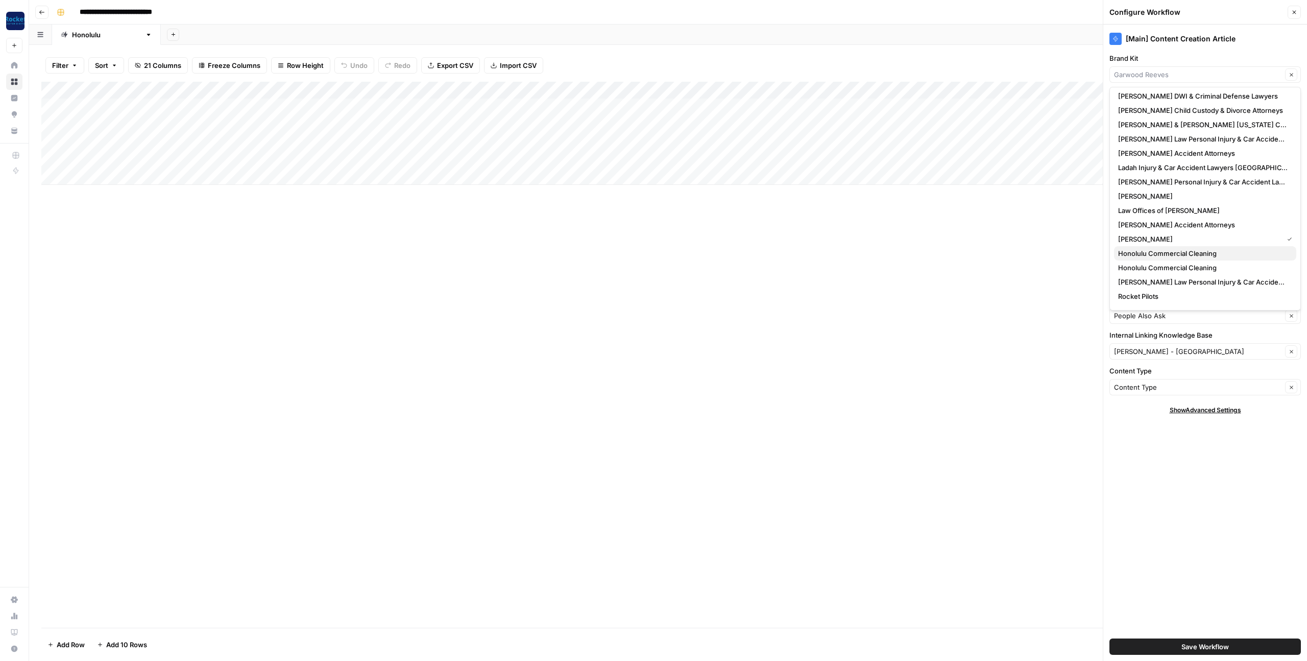
click at [1169, 258] on span "Honolulu Commercial Cleaning" at bounding box center [1167, 253] width 99 height 10
type input "Honolulu Commercial Cleaning"
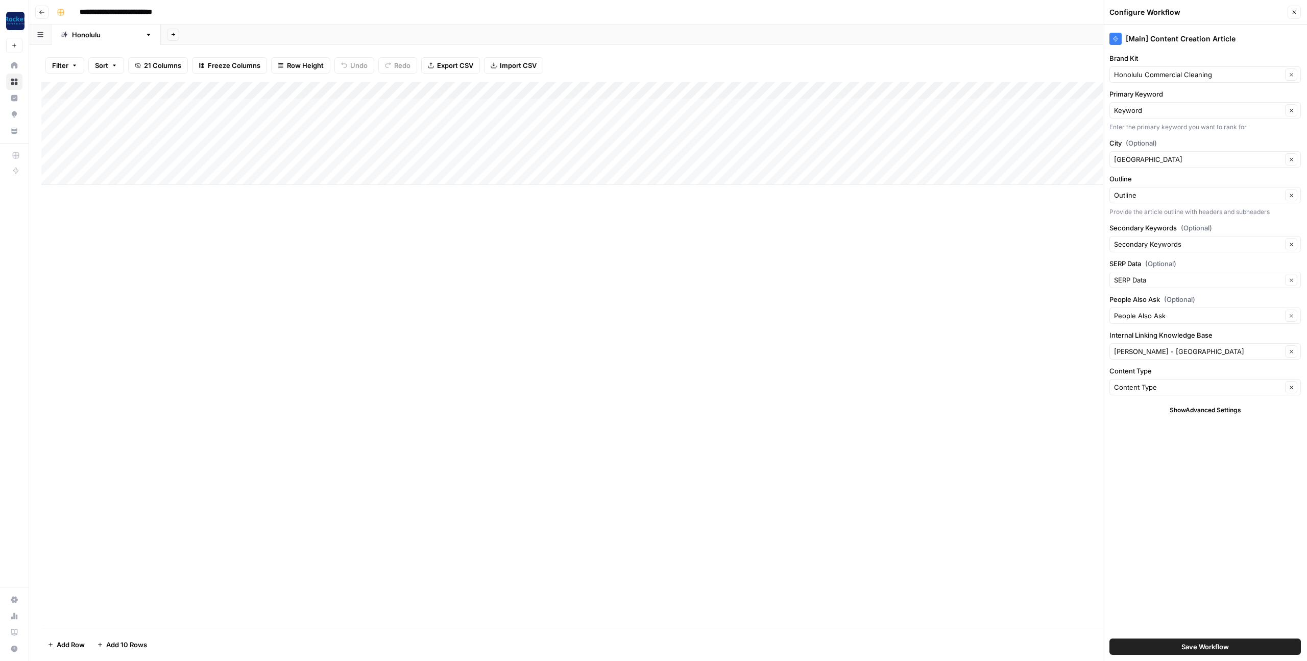
click at [1151, 168] on div "[Main] Content Creation Article Brand Kit Honolulu Commercial Cleaning Clear Pr…" at bounding box center [1206, 343] width 204 height 636
click at [1152, 161] on input "City (Optional)" at bounding box center [1198, 159] width 168 height 10
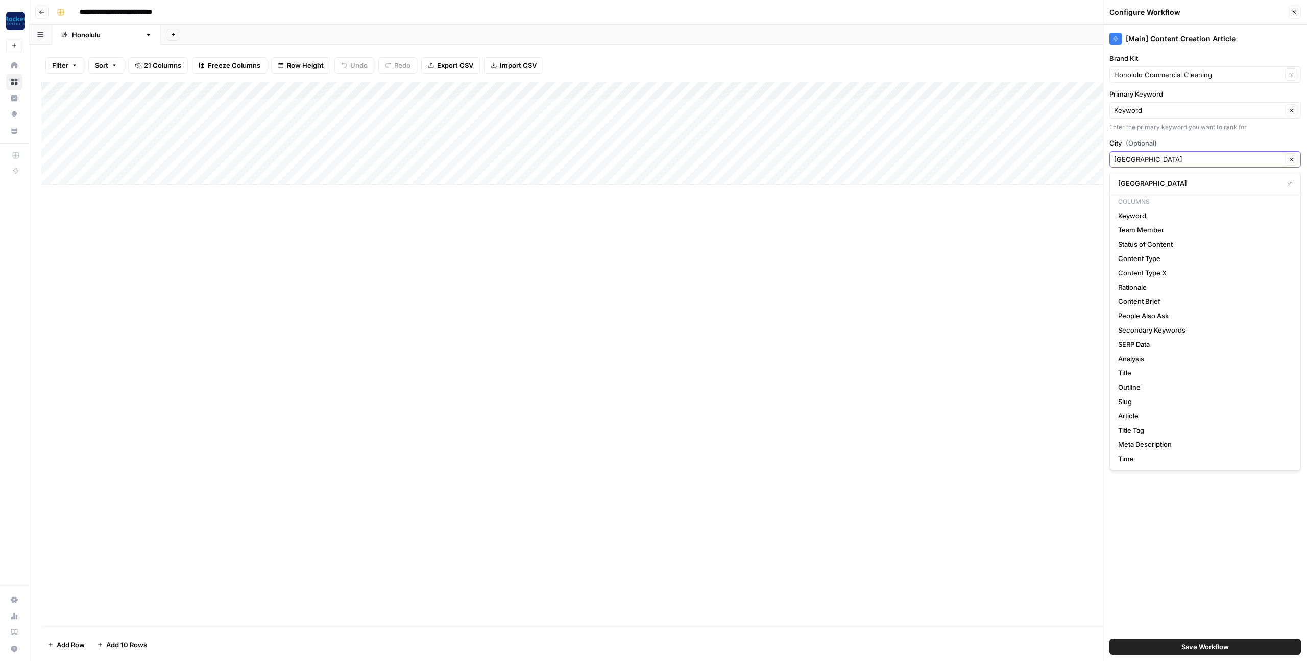
type input "Honolulu"
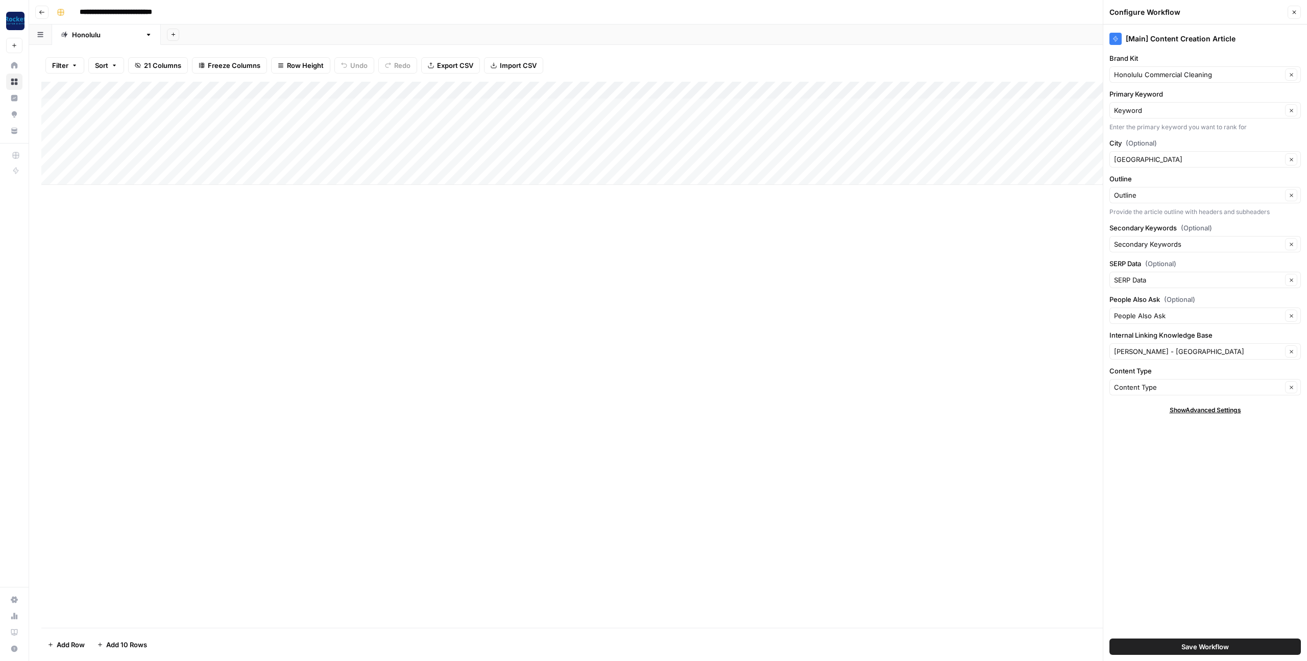
click at [1222, 138] on label "City (Optional)" at bounding box center [1206, 143] width 192 height 10
click at [1222, 154] on input "Honolulu" at bounding box center [1198, 159] width 168 height 10
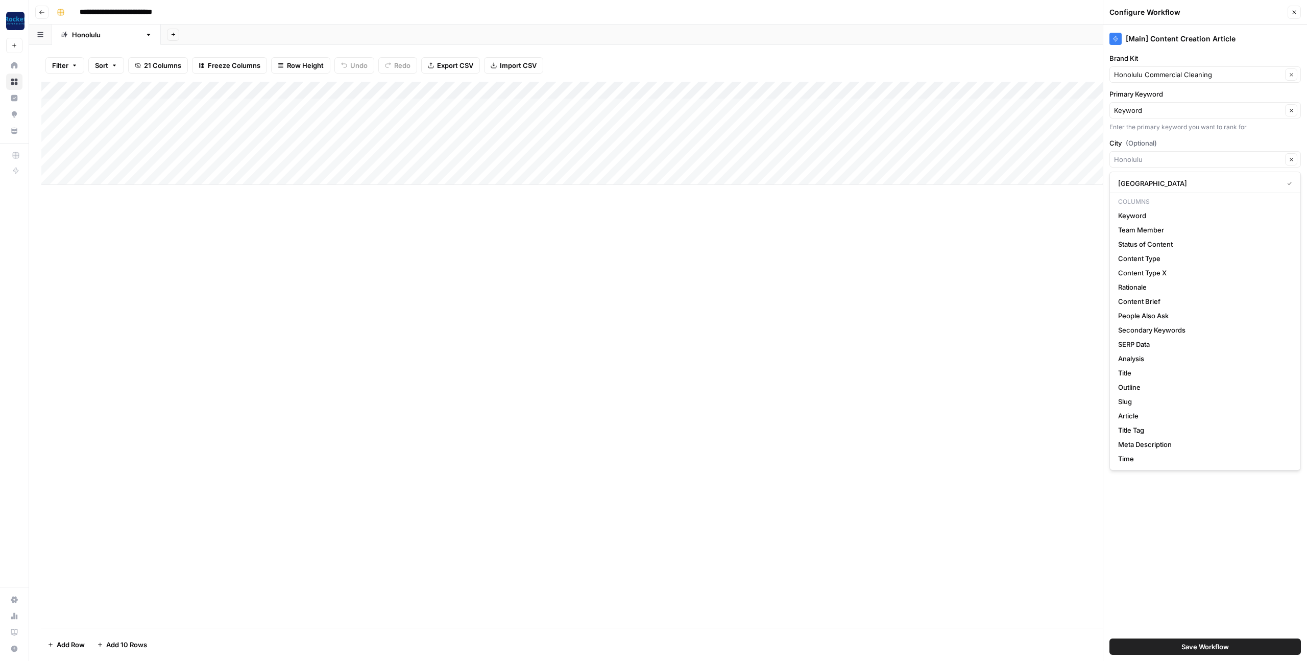
drag, startPoint x: 1191, startPoint y: 564, endPoint x: 1197, endPoint y: 506, distance: 58.5
click at [1191, 564] on div "[Main] Content Creation Article Brand Kit Honolulu Commercial Cleaning Clear Pr…" at bounding box center [1206, 343] width 204 height 636
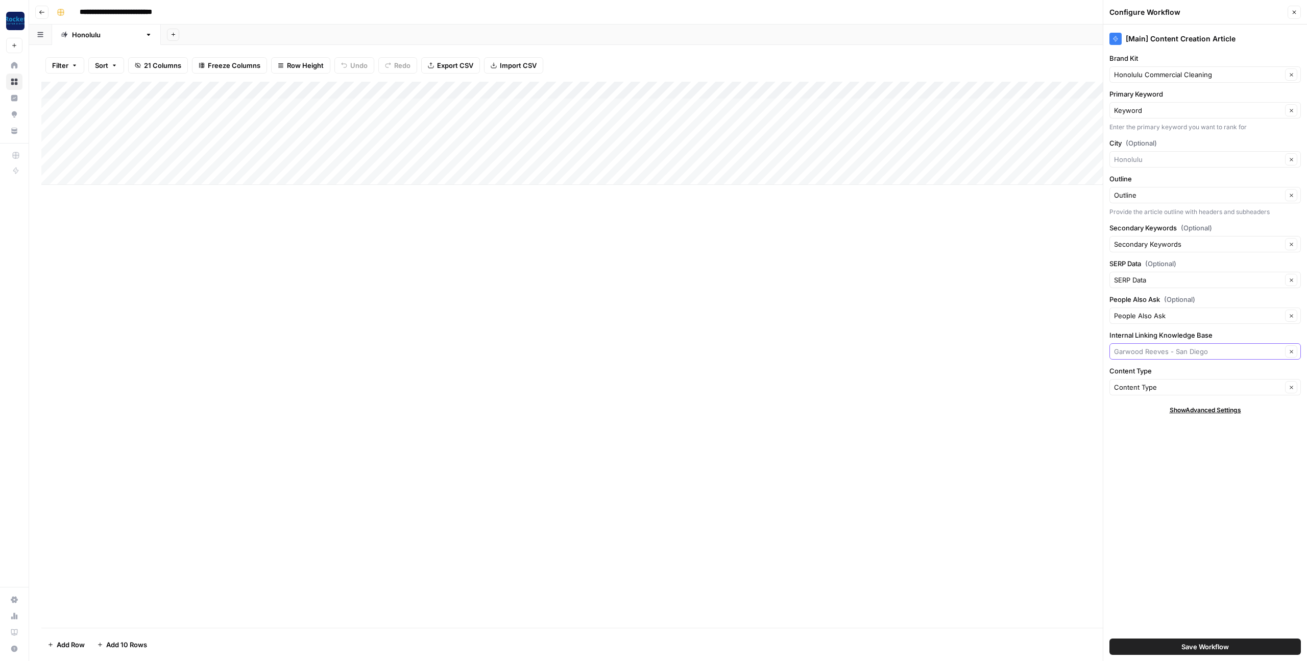
click at [1184, 352] on input "Internal Linking Knowledge Base" at bounding box center [1198, 351] width 168 height 10
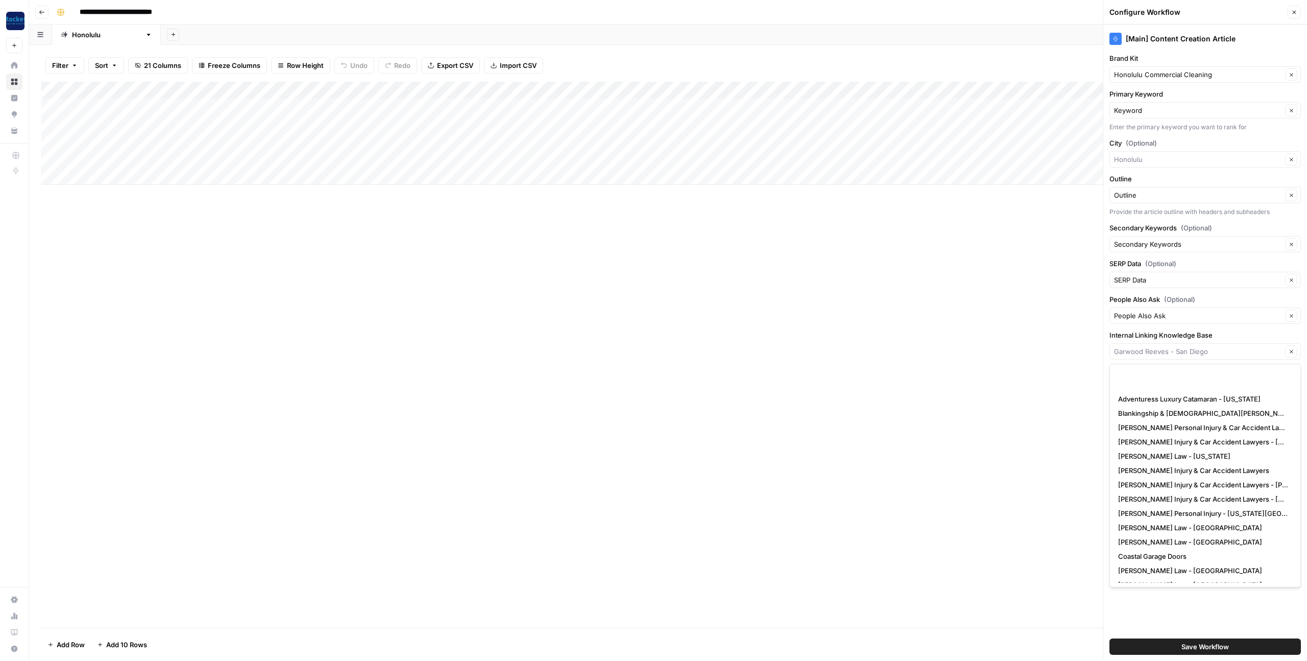
scroll to position [644, 0]
click at [1148, 556] on span "Honolulu Commercial Cleaning" at bounding box center [1167, 561] width 99 height 10
type input "Honolulu Commercial Cleaning"
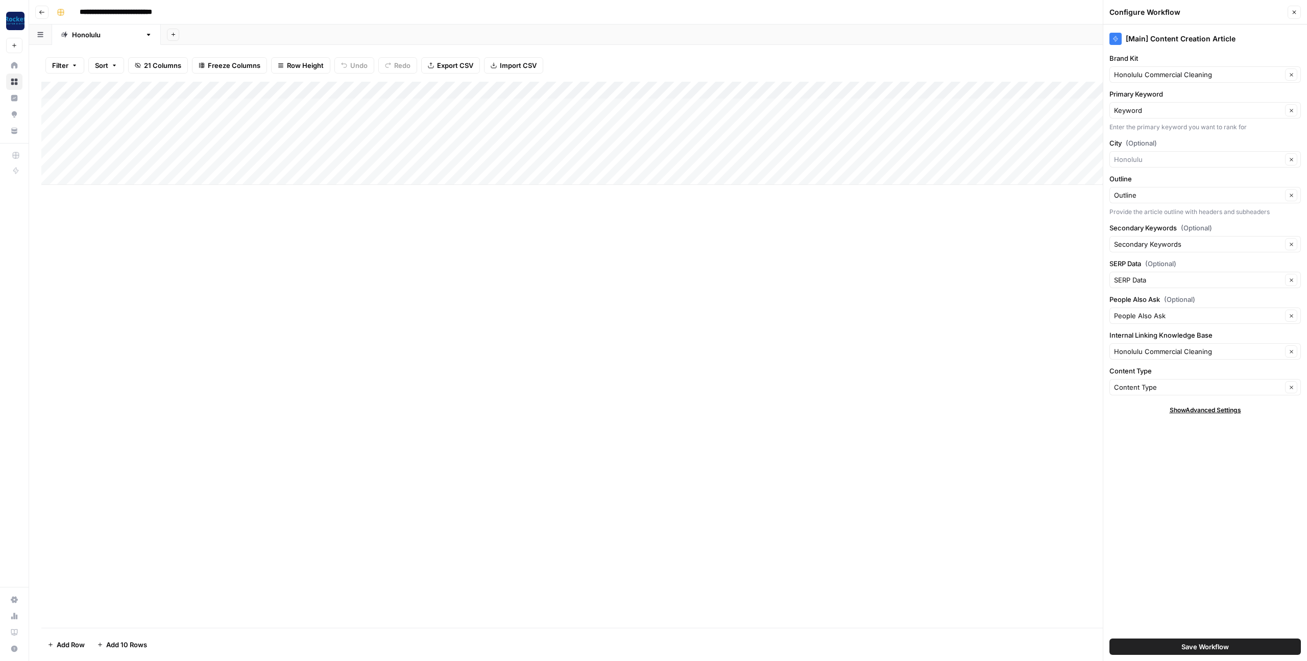
click at [1158, 473] on div "[Main] Content Creation Article Brand Kit Honolulu Commercial Cleaning Clear Pr…" at bounding box center [1206, 343] width 204 height 636
click at [1145, 653] on button "Save Workflow" at bounding box center [1206, 646] width 192 height 16
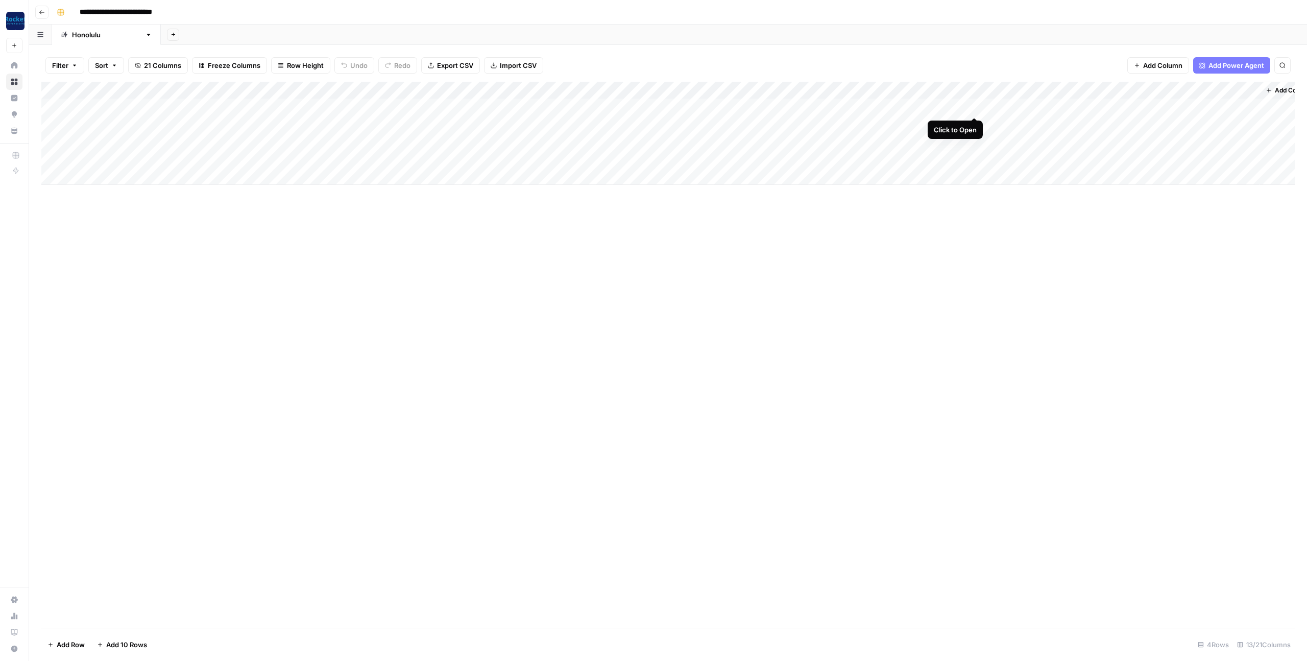
click at [976, 105] on div "Add Column" at bounding box center [668, 133] width 1254 height 103
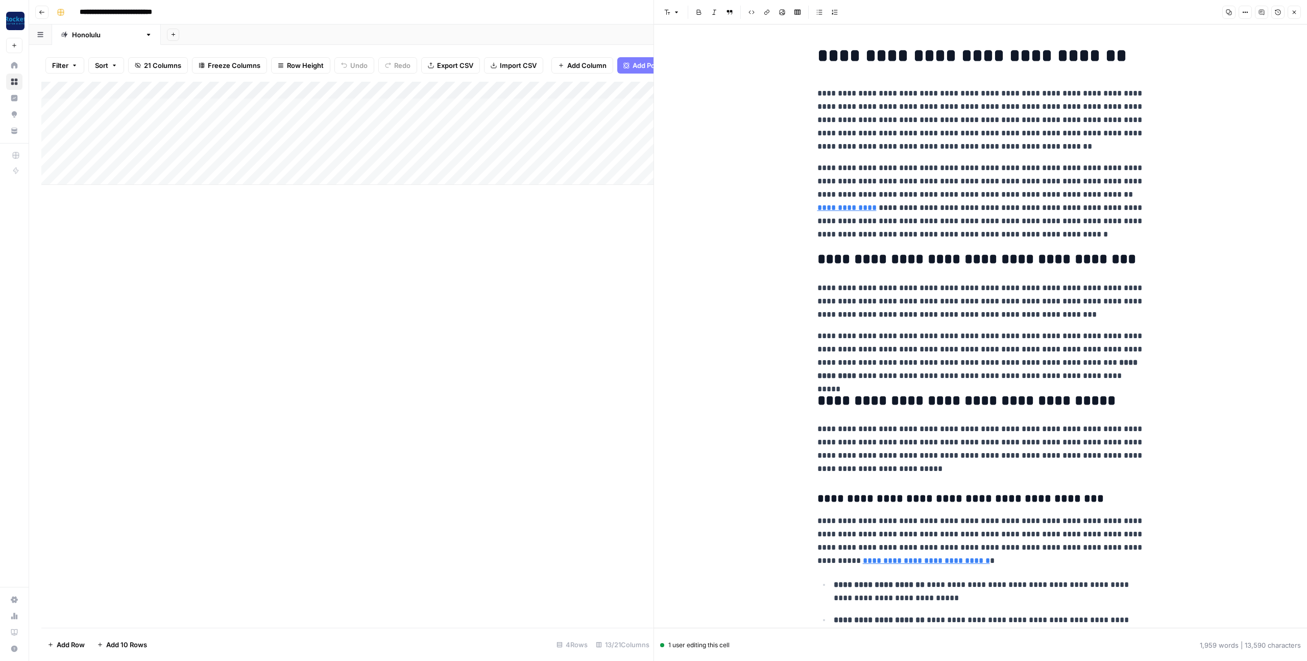
click at [1294, 12] on icon "button" at bounding box center [1295, 12] width 6 height 6
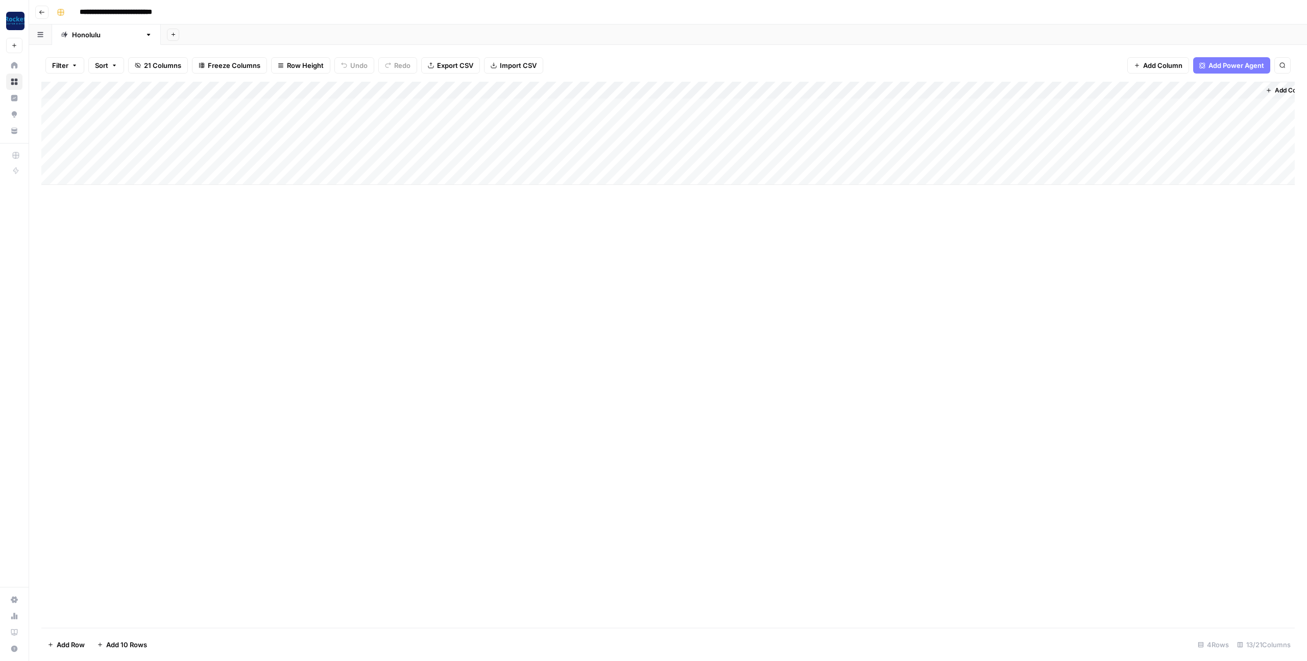
click at [671, 301] on div "Add Column" at bounding box center [668, 355] width 1254 height 546
click at [945, 313] on div "Add Column" at bounding box center [668, 355] width 1254 height 546
click at [977, 90] on div "Add Column" at bounding box center [668, 133] width 1254 height 103
click at [872, 89] on div "Add Column" at bounding box center [668, 133] width 1254 height 103
click at [850, 174] on span "Configure Inputs" at bounding box center [847, 176] width 54 height 10
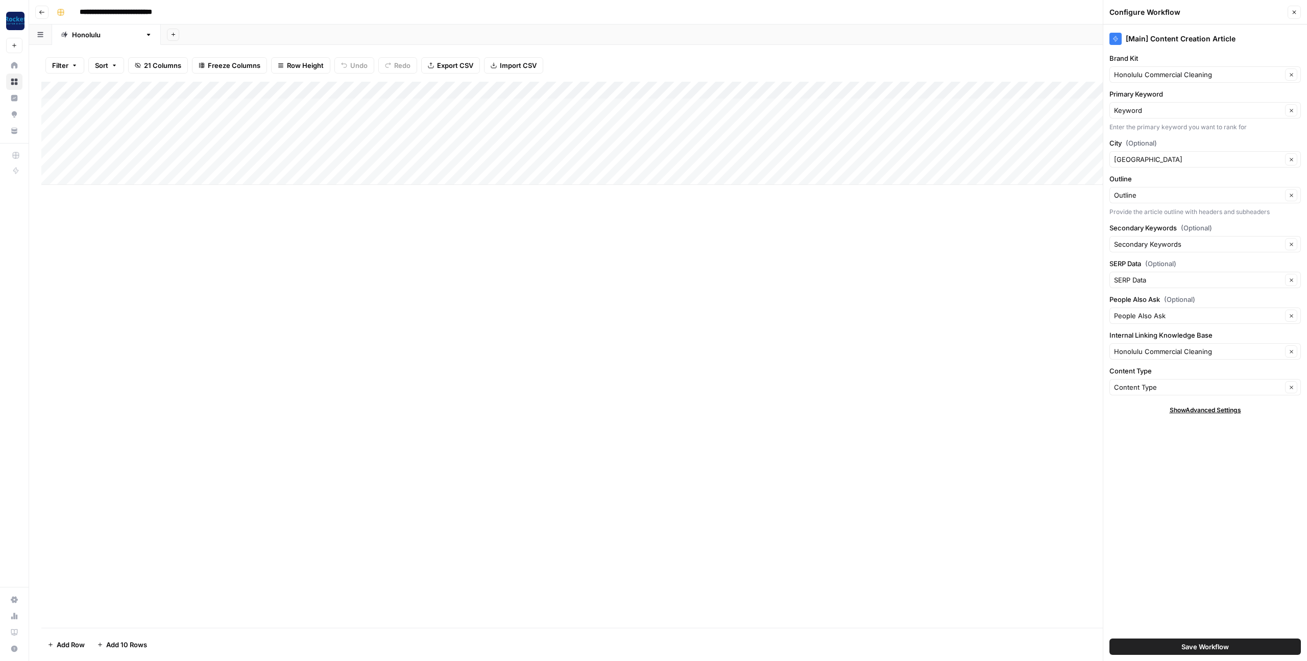
click at [1294, 10] on icon "button" at bounding box center [1295, 12] width 6 height 6
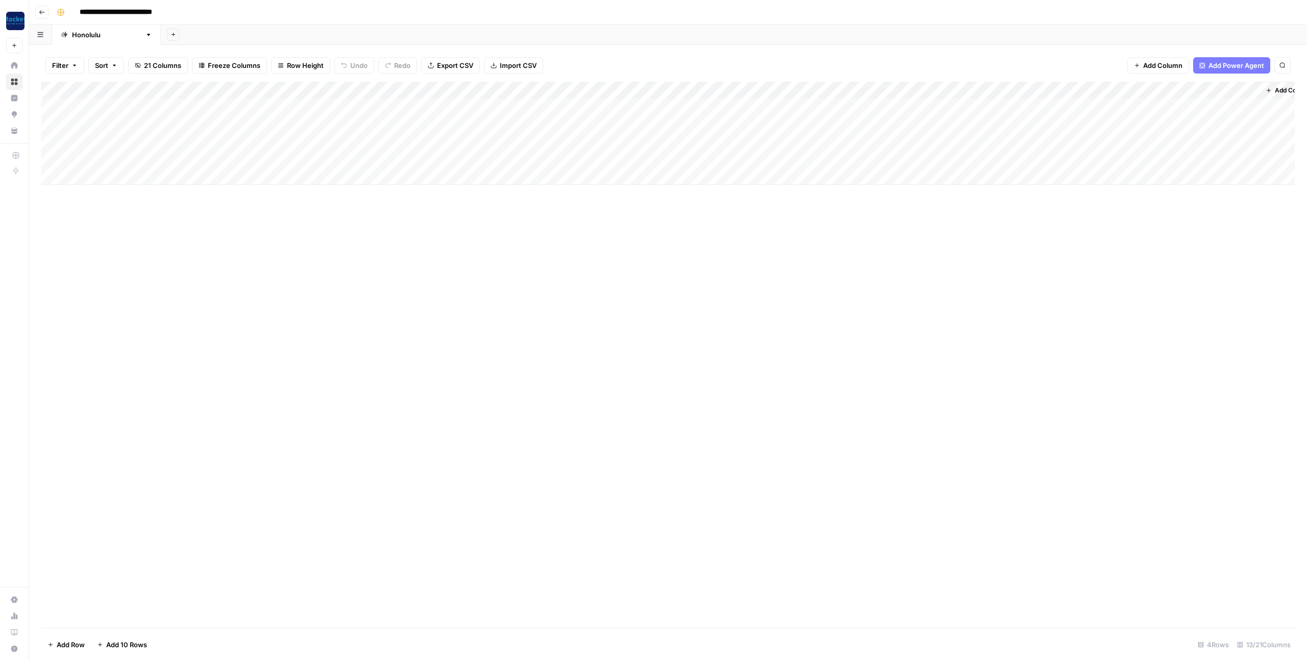
click at [804, 272] on div "Add Column" at bounding box center [668, 355] width 1254 height 546
click at [846, 140] on div "Add Column" at bounding box center [668, 133] width 1254 height 103
click at [846, 159] on div "Add Column" at bounding box center [668, 133] width 1254 height 103
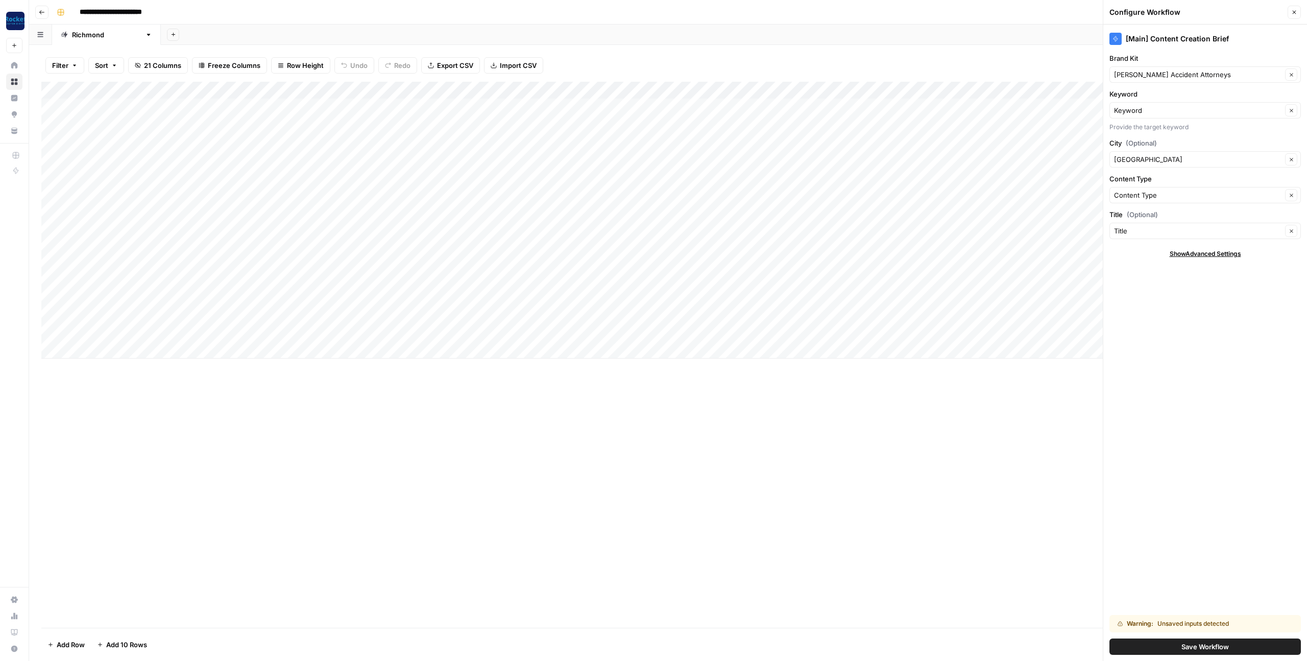
click at [502, 89] on div "Add Column" at bounding box center [668, 220] width 1254 height 277
click at [482, 174] on span "Configure Inputs" at bounding box center [477, 176] width 54 height 10
click at [1295, 10] on icon "button" at bounding box center [1295, 12] width 6 height 6
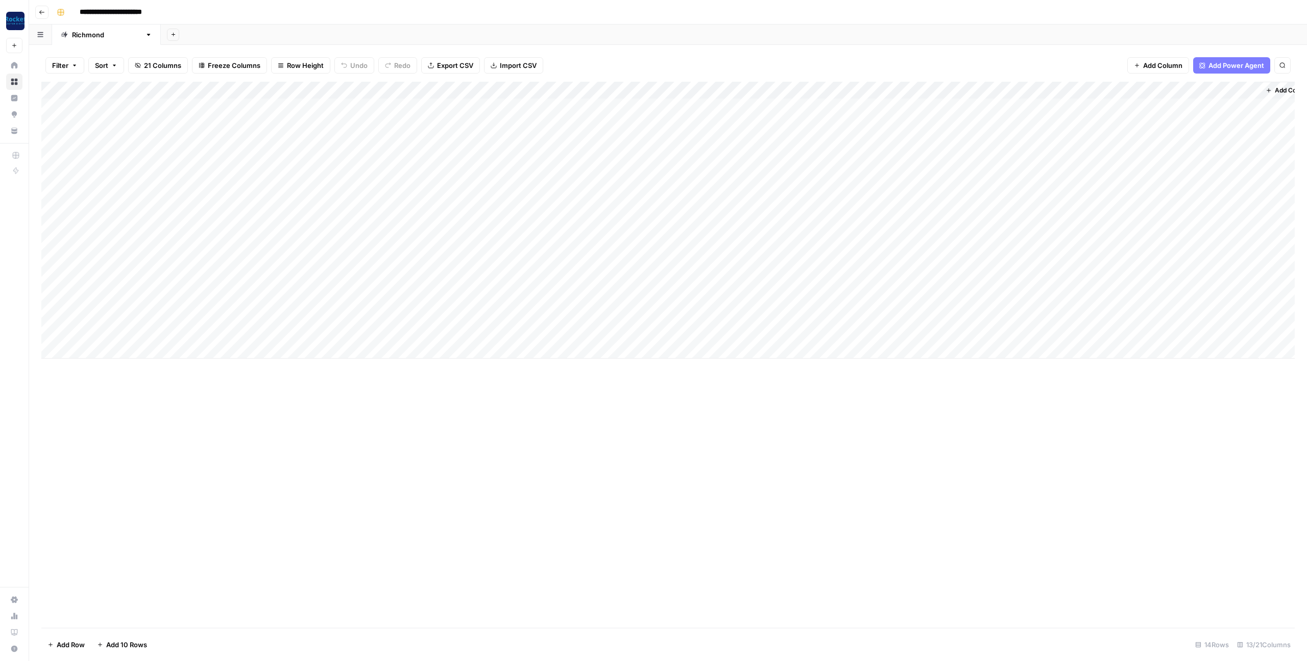
click at [871, 88] on div "Add Column" at bounding box center [668, 220] width 1254 height 277
click at [846, 177] on span "Configure Inputs" at bounding box center [847, 176] width 54 height 10
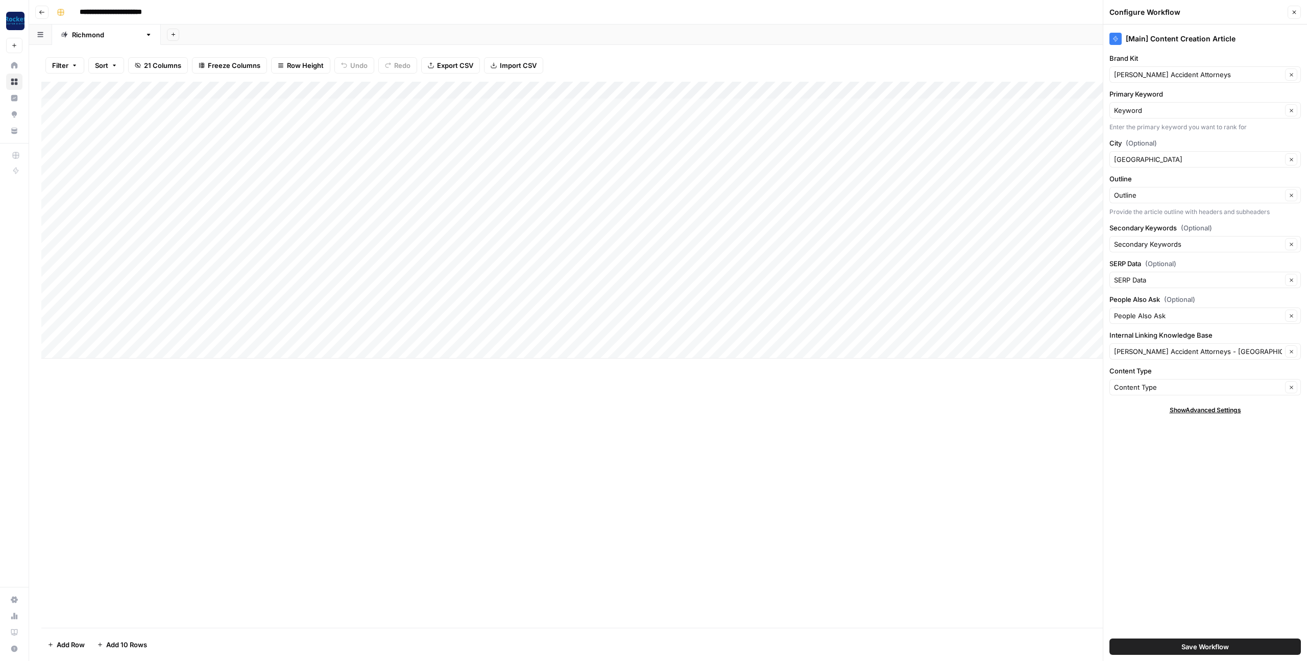
click at [1138, 646] on button "Save Workflow" at bounding box center [1206, 646] width 192 height 16
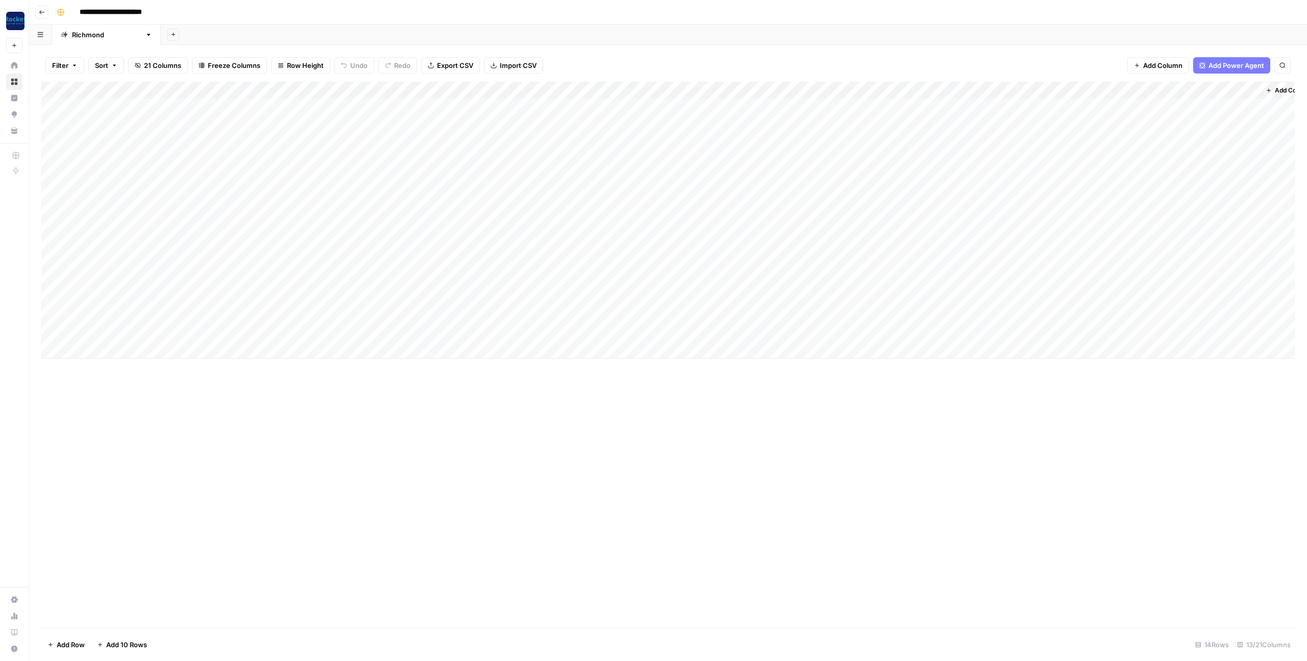
click at [810, 507] on div "Add Column" at bounding box center [668, 355] width 1254 height 546
click at [610, 91] on div "Add Column" at bounding box center [668, 220] width 1254 height 277
click at [504, 89] on div "Add Column" at bounding box center [668, 220] width 1254 height 277
click at [486, 178] on span "Configure Inputs" at bounding box center [477, 176] width 54 height 10
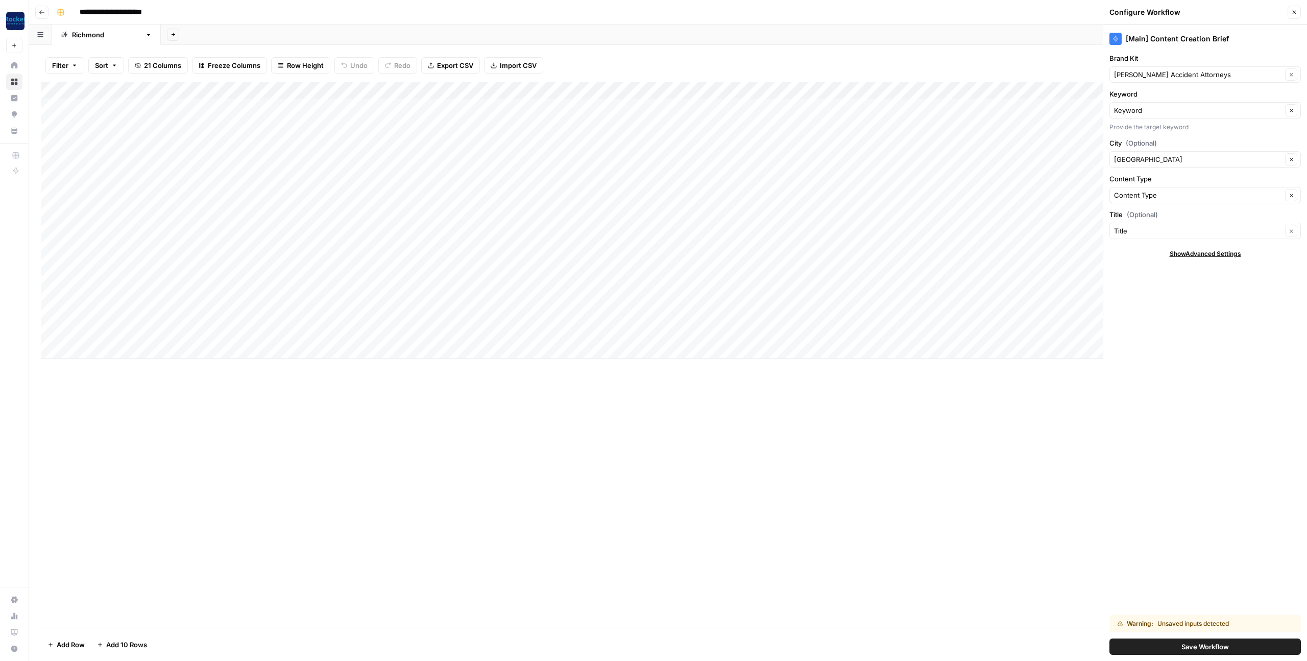
click at [1292, 13] on icon "button" at bounding box center [1295, 12] width 6 height 6
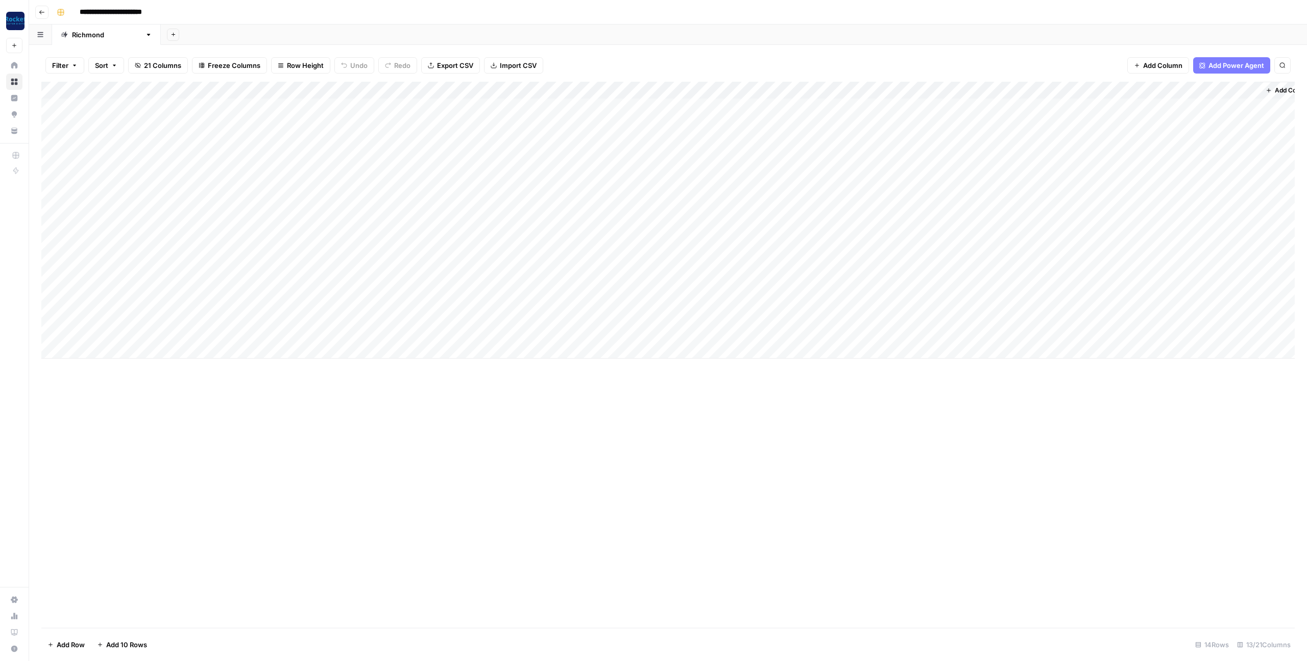
click at [870, 89] on div "Add Column" at bounding box center [668, 220] width 1254 height 277
click at [848, 175] on span "Configure Inputs" at bounding box center [847, 176] width 54 height 10
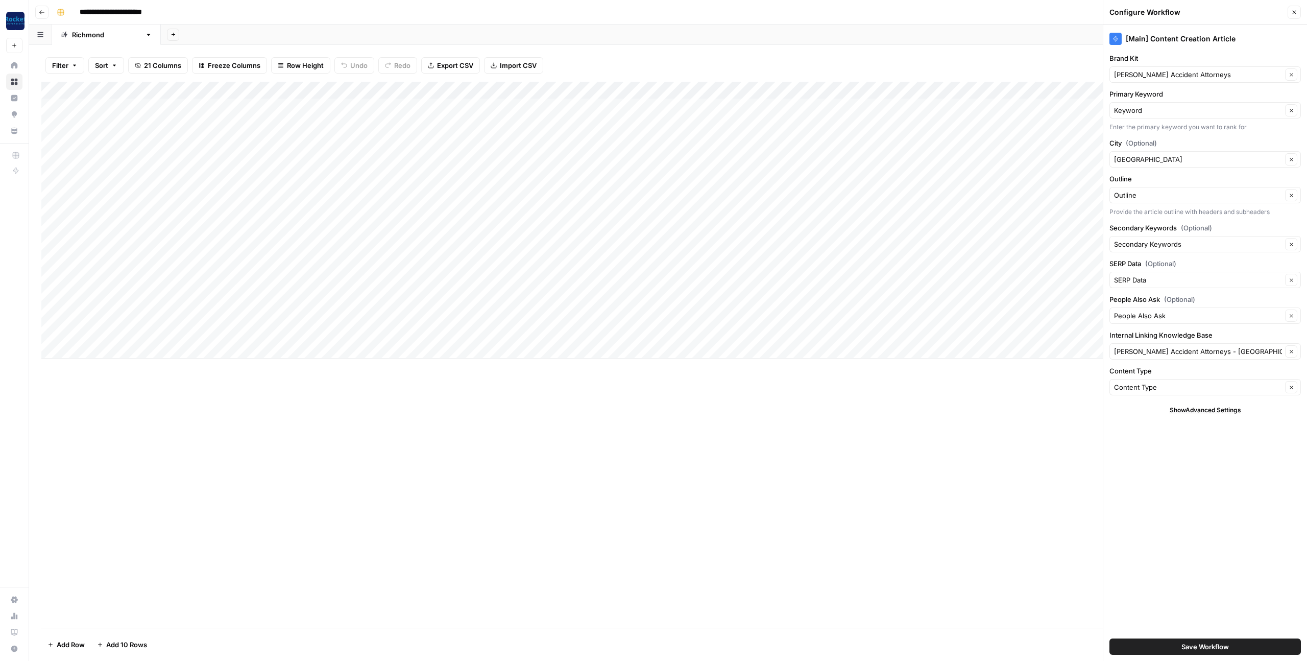
click at [1297, 11] on icon "button" at bounding box center [1295, 12] width 6 height 6
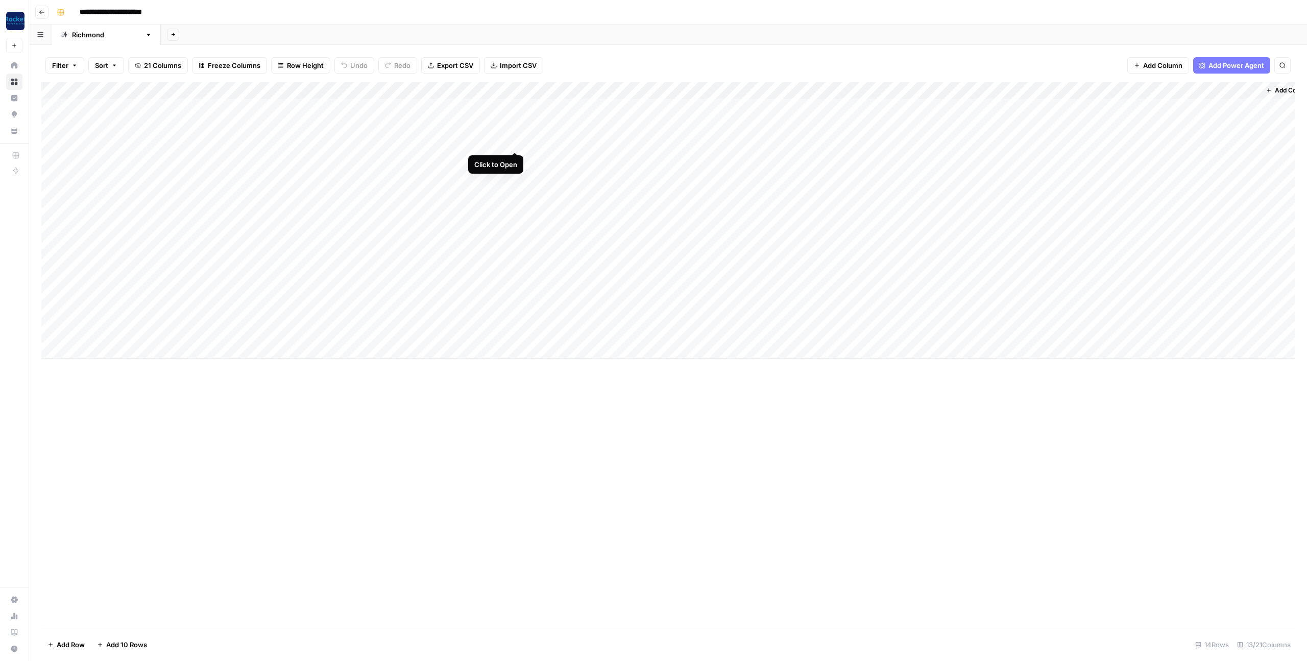
click at [519, 142] on div "Add Column" at bounding box center [668, 220] width 1254 height 277
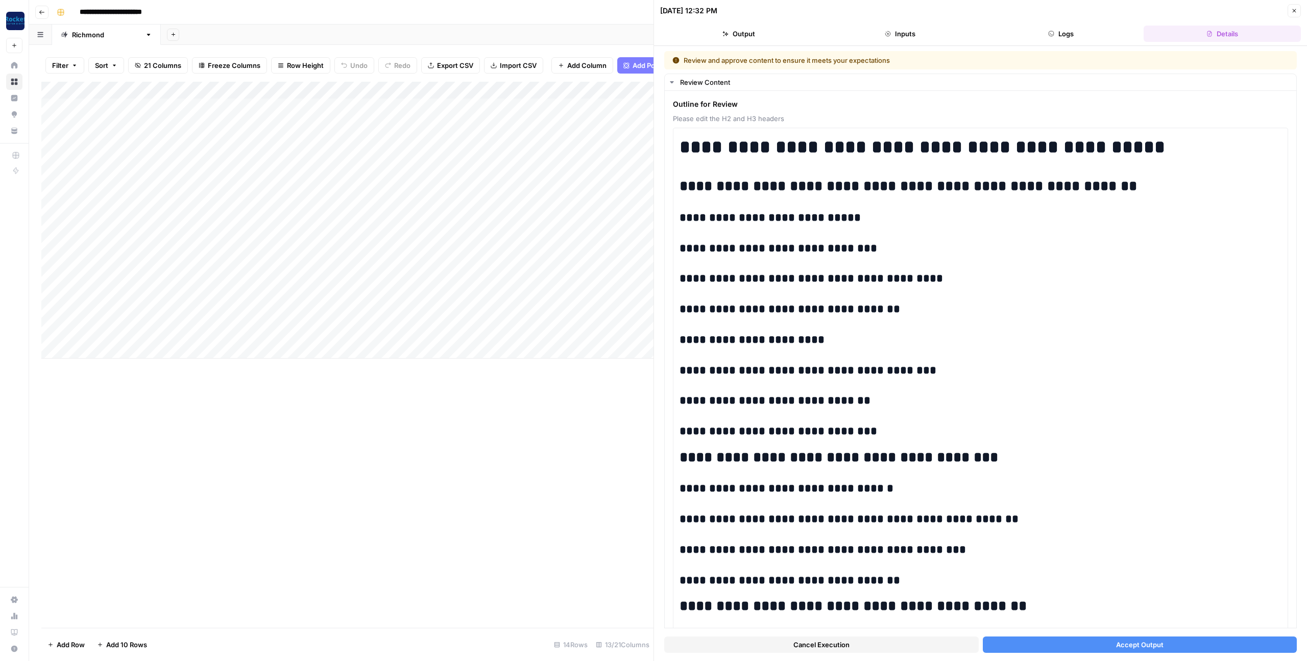
click at [1114, 646] on button "Accept Output" at bounding box center [1140, 644] width 315 height 16
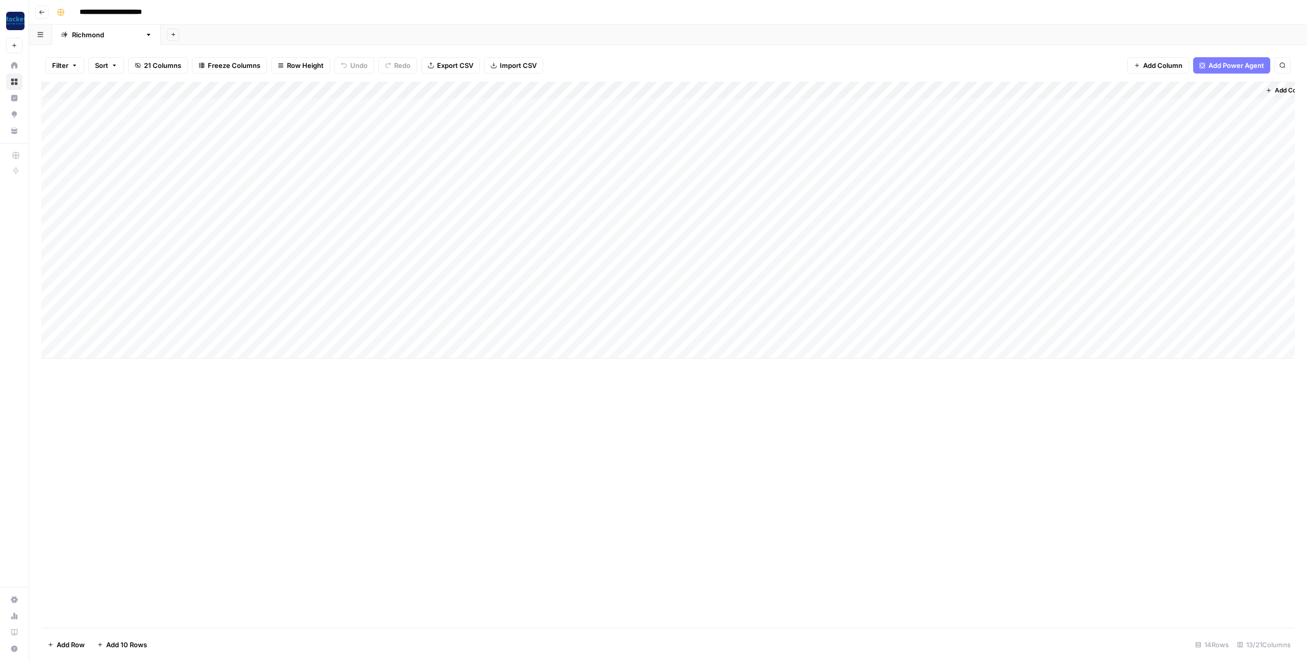
click at [118, 156] on div "Add Column" at bounding box center [668, 220] width 1254 height 277
click at [975, 158] on div "Add Column" at bounding box center [668, 220] width 1254 height 277
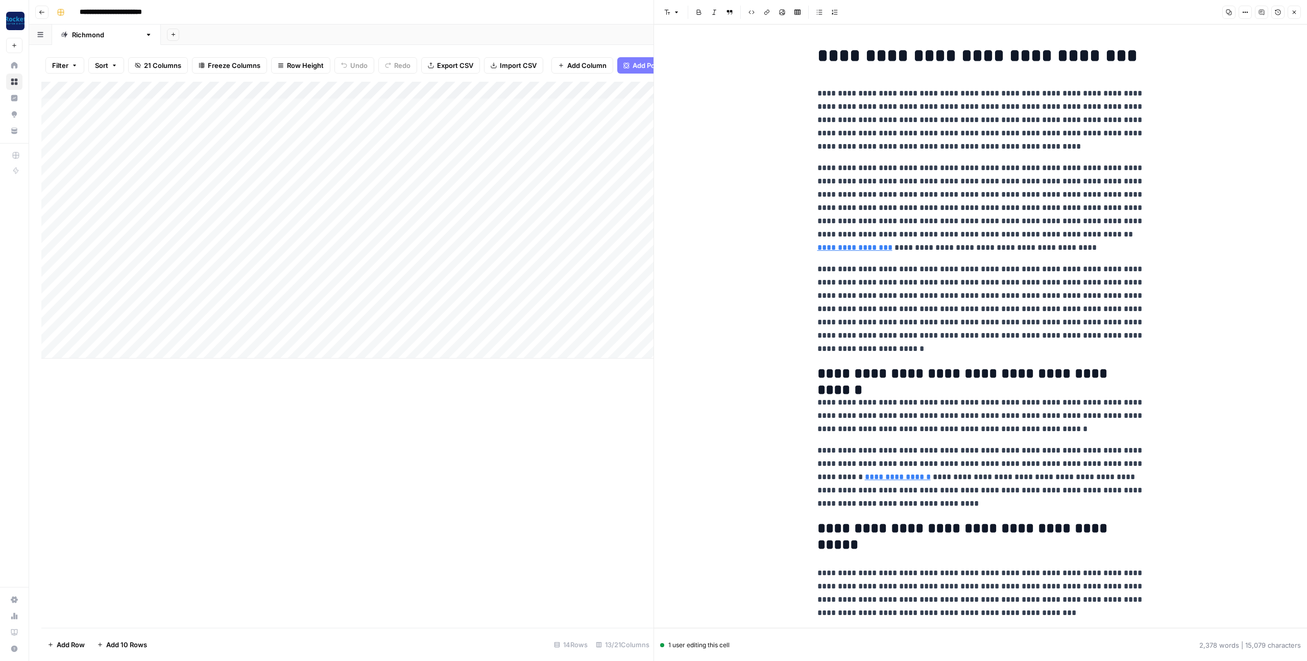
click at [953, 165] on p "**********" at bounding box center [981, 207] width 327 height 93
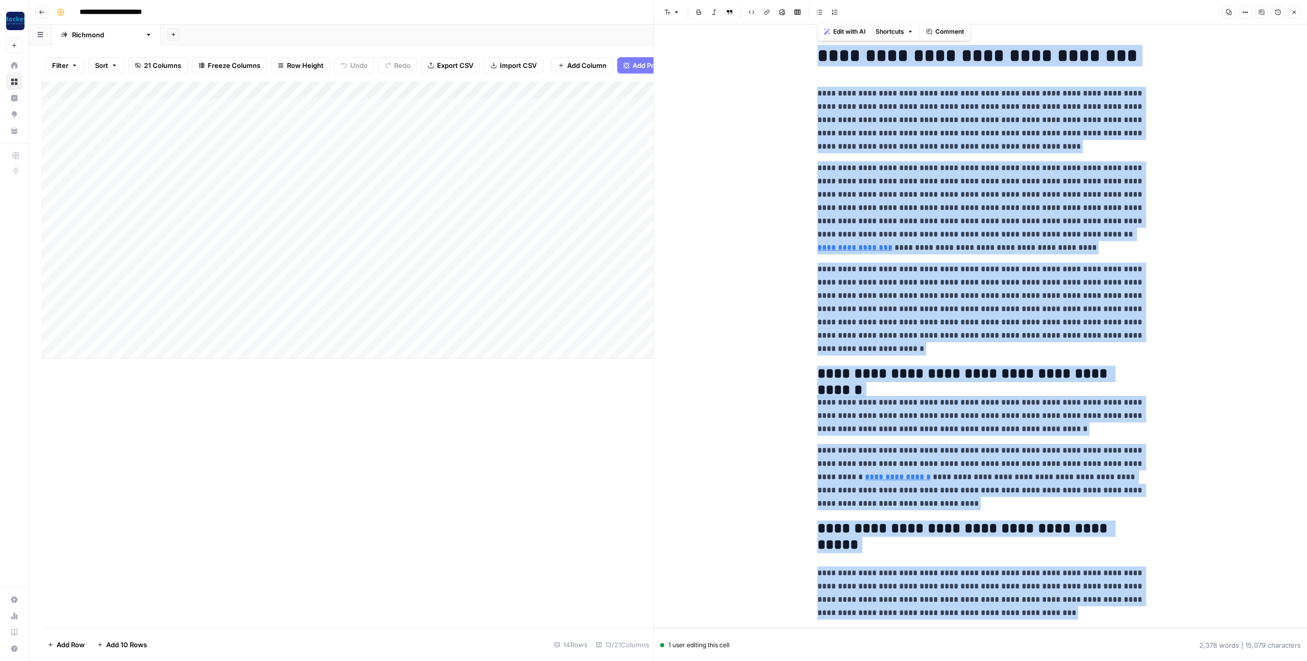
copy div "**********"
click at [959, 198] on p "**********" at bounding box center [981, 207] width 327 height 93
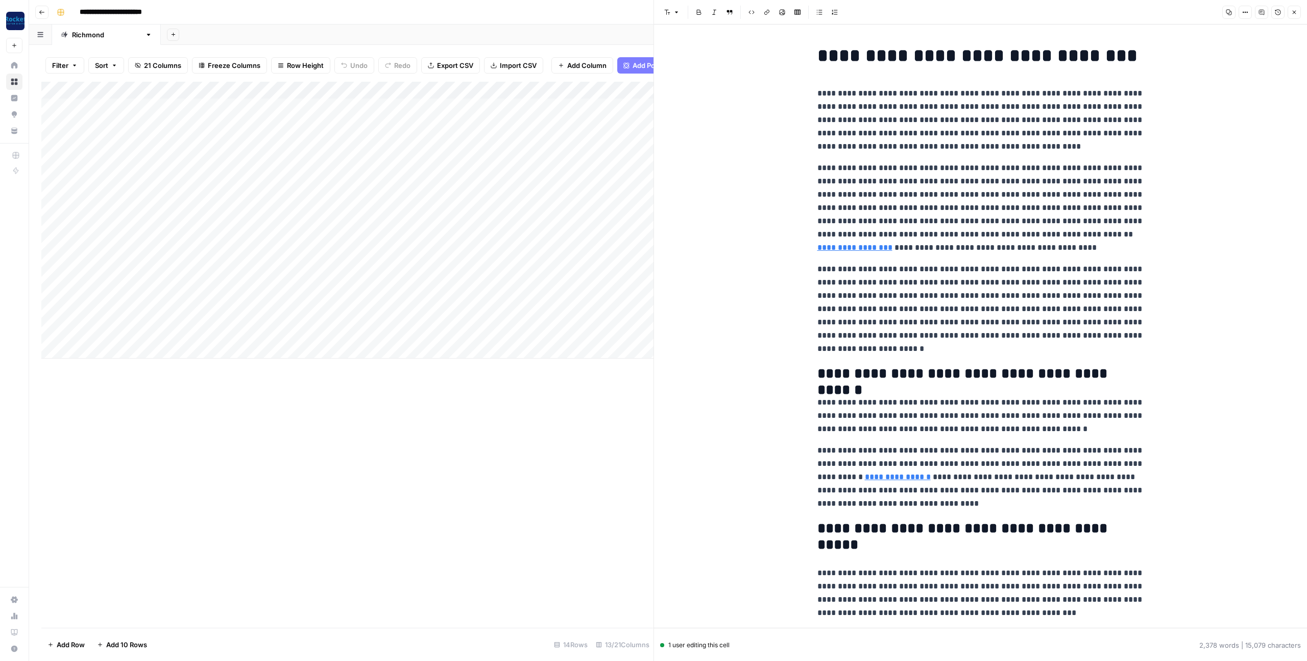
click at [1292, 13] on icon "button" at bounding box center [1295, 12] width 6 height 6
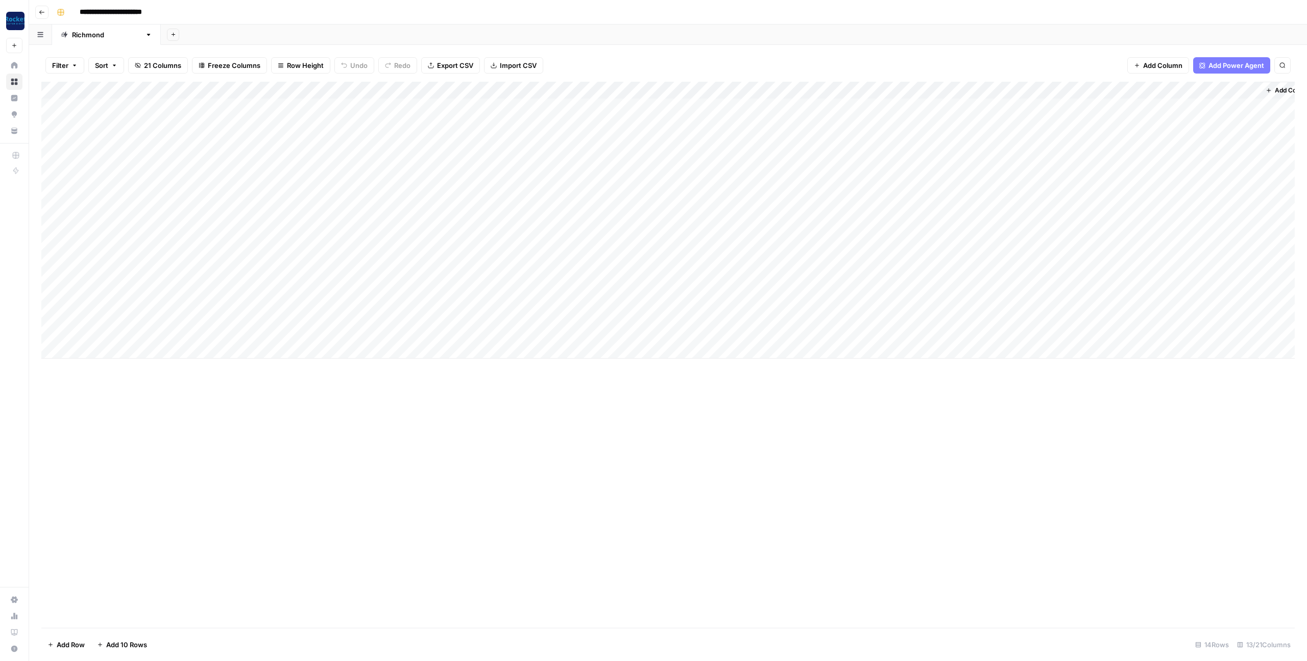
click at [1036, 161] on div "Add Column" at bounding box center [668, 220] width 1254 height 277
click at [1199, 163] on div "Add Column" at bounding box center [668, 220] width 1254 height 277
click at [1115, 160] on div "Add Column" at bounding box center [668, 220] width 1254 height 277
click at [1114, 160] on div "Add Column" at bounding box center [668, 220] width 1254 height 277
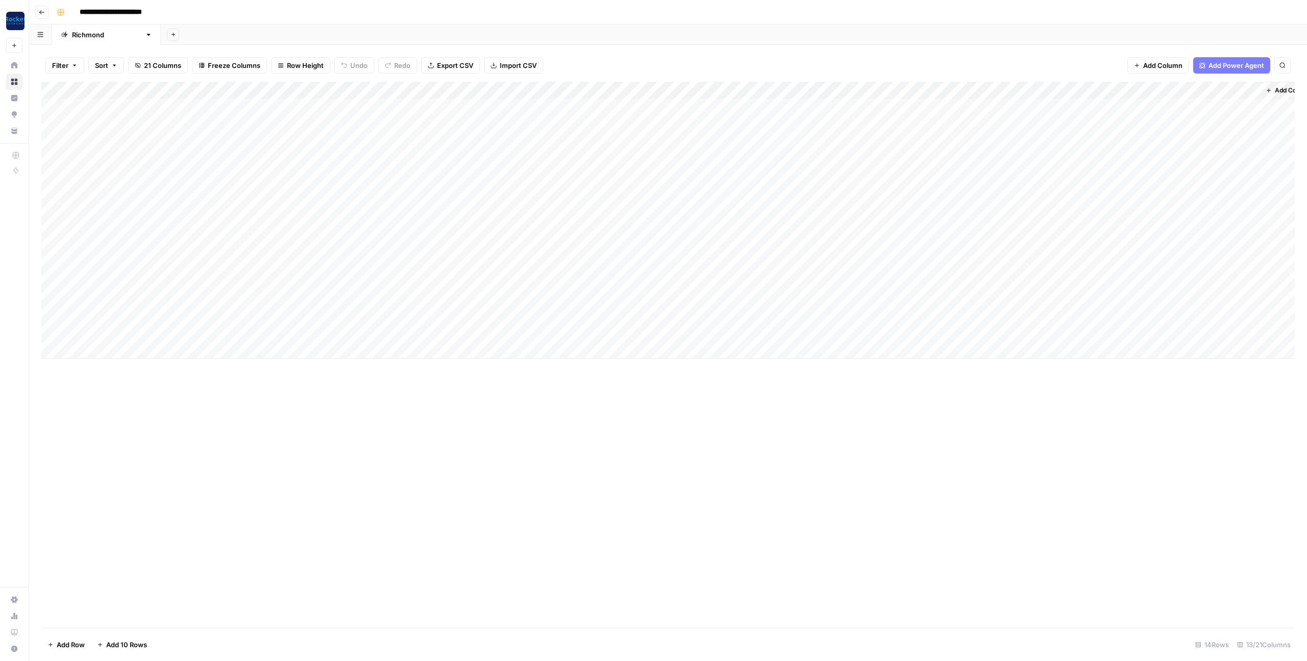
click at [748, 454] on div "Add Column" at bounding box center [668, 355] width 1254 height 546
click at [126, 140] on div "Add Column" at bounding box center [668, 220] width 1254 height 277
click at [748, 506] on div "Add Column" at bounding box center [668, 355] width 1254 height 546
click at [789, 142] on div "Add Column" at bounding box center [668, 220] width 1254 height 277
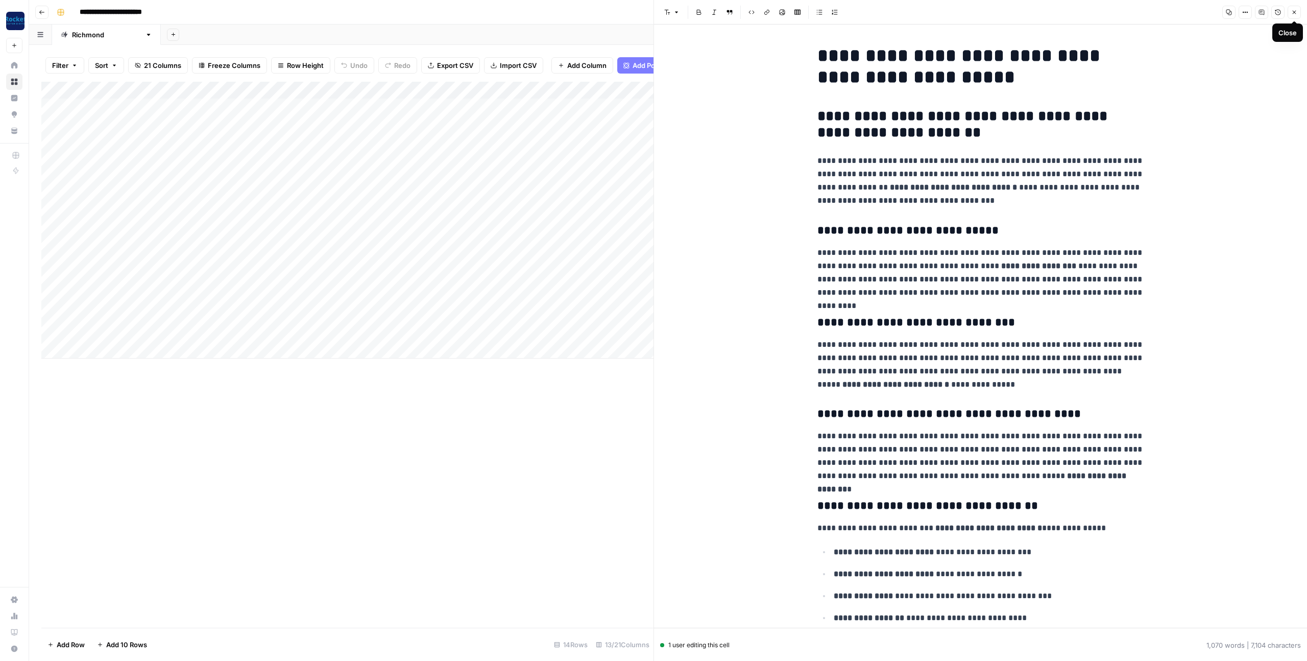
click at [1291, 14] on button "Close" at bounding box center [1294, 12] width 13 height 13
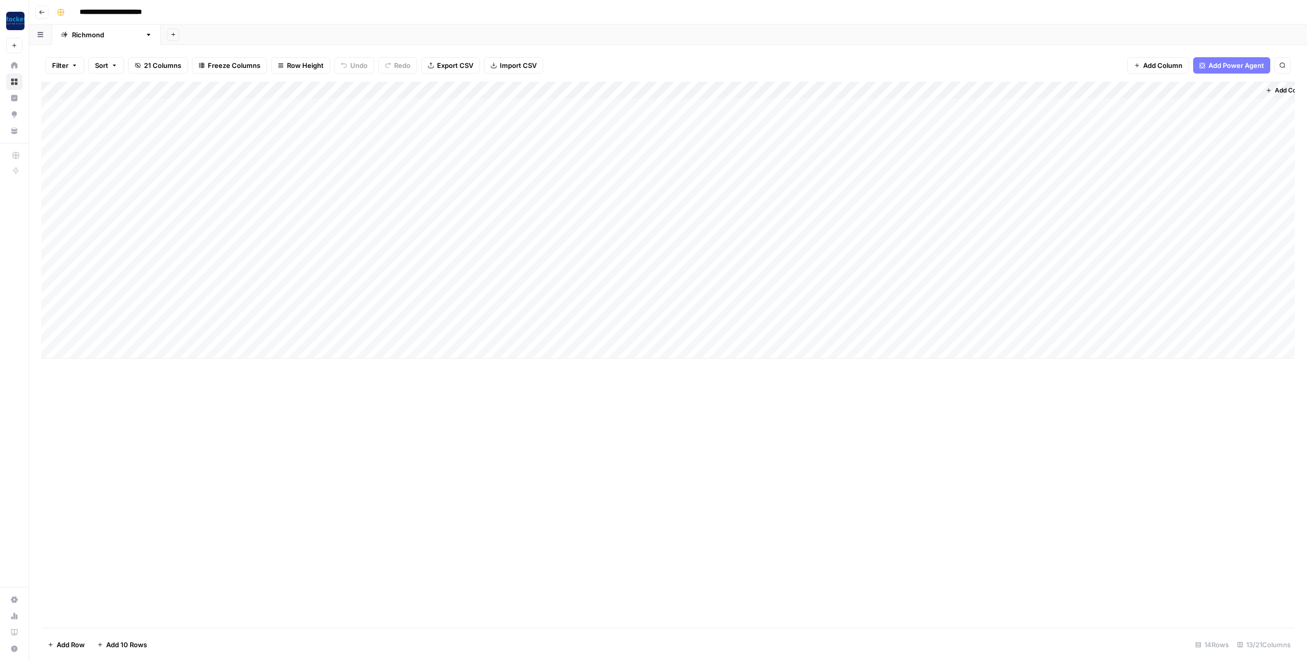
click at [843, 141] on div "Add Column" at bounding box center [668, 220] width 1254 height 277
click at [734, 481] on div "Add Column" at bounding box center [668, 355] width 1254 height 546
click at [559, 361] on div "Add Column" at bounding box center [668, 355] width 1254 height 546
click at [1116, 141] on div "Add Column" at bounding box center [668, 159] width 1254 height 155
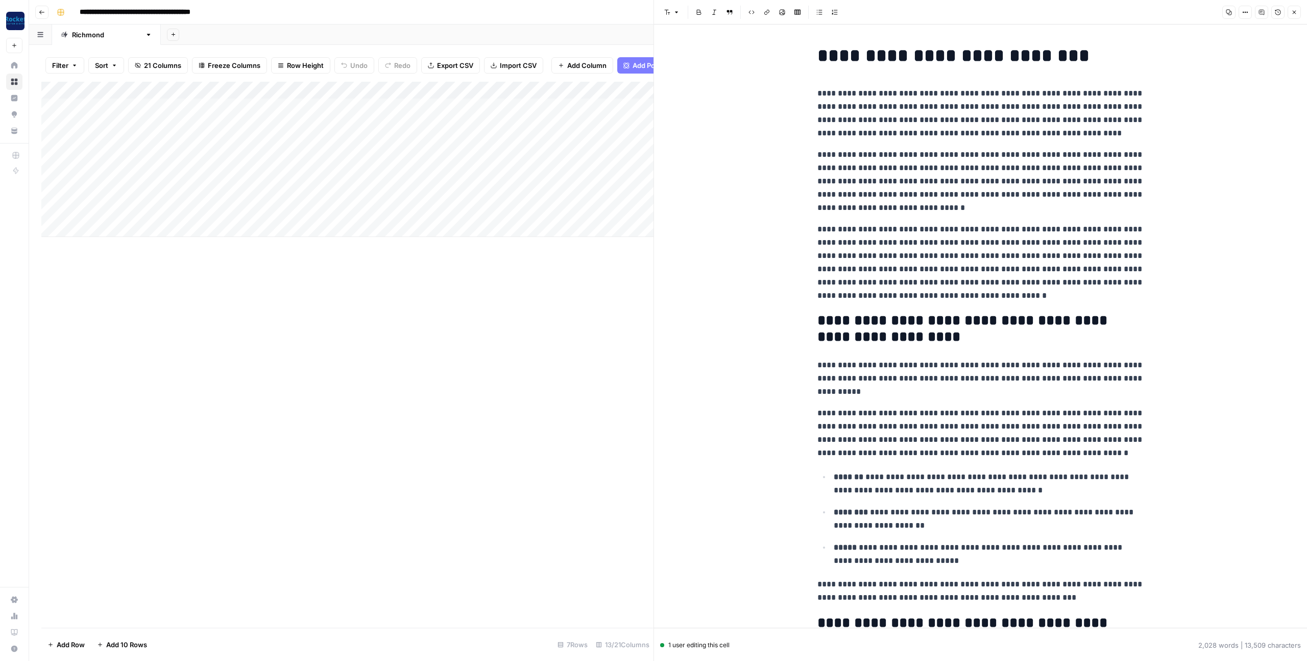
click at [998, 172] on p "**********" at bounding box center [981, 181] width 327 height 66
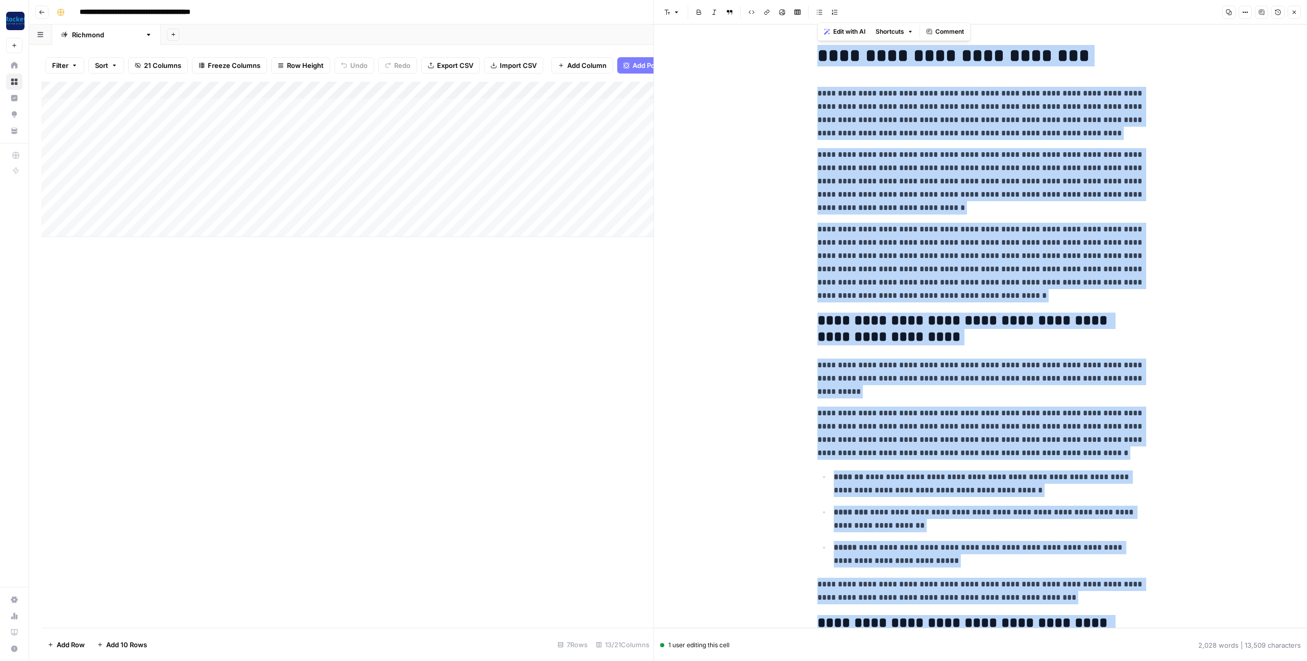
copy div "**********"
click at [1295, 11] on icon "button" at bounding box center [1295, 13] width 4 height 4
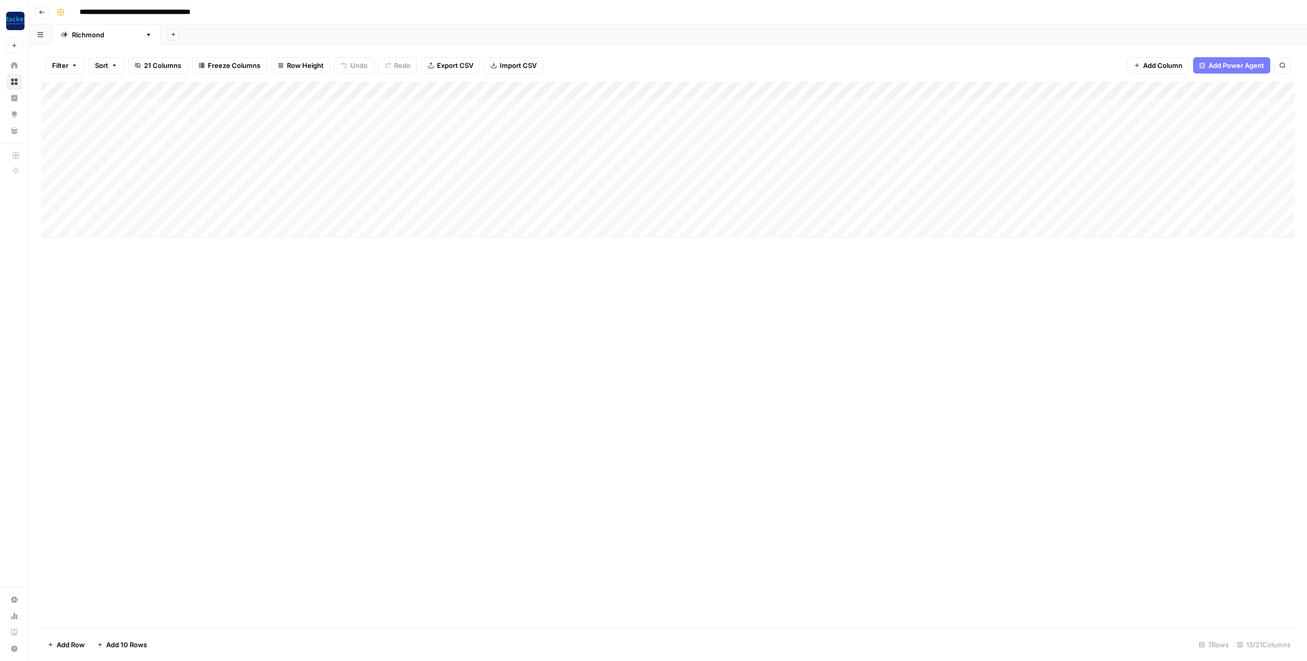
click at [1165, 138] on div "Add Column" at bounding box center [668, 159] width 1254 height 155
click at [1102, 140] on div "Add Column" at bounding box center [668, 159] width 1254 height 155
click at [1107, 141] on div "Add Column" at bounding box center [668, 159] width 1254 height 155
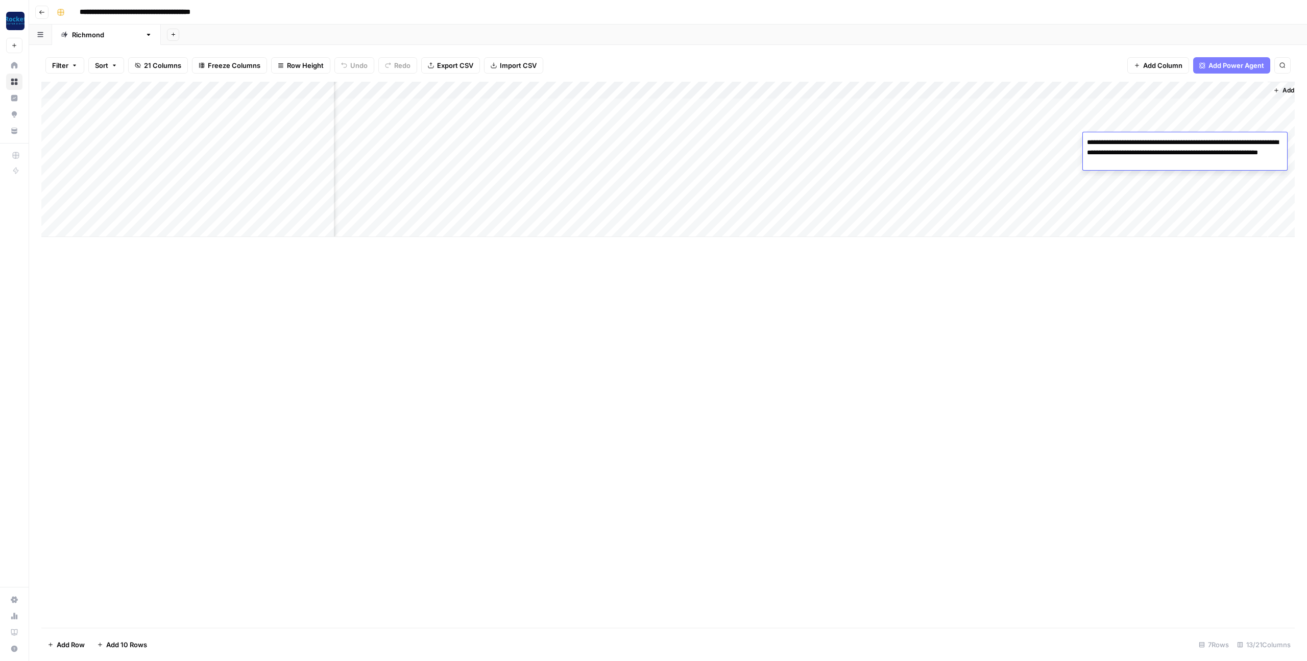
click at [1017, 140] on div "Add Column" at bounding box center [668, 159] width 1254 height 155
click at [1058, 361] on div "Add Column" at bounding box center [668, 355] width 1254 height 546
click at [1124, 142] on div "Add Column" at bounding box center [668, 159] width 1254 height 155
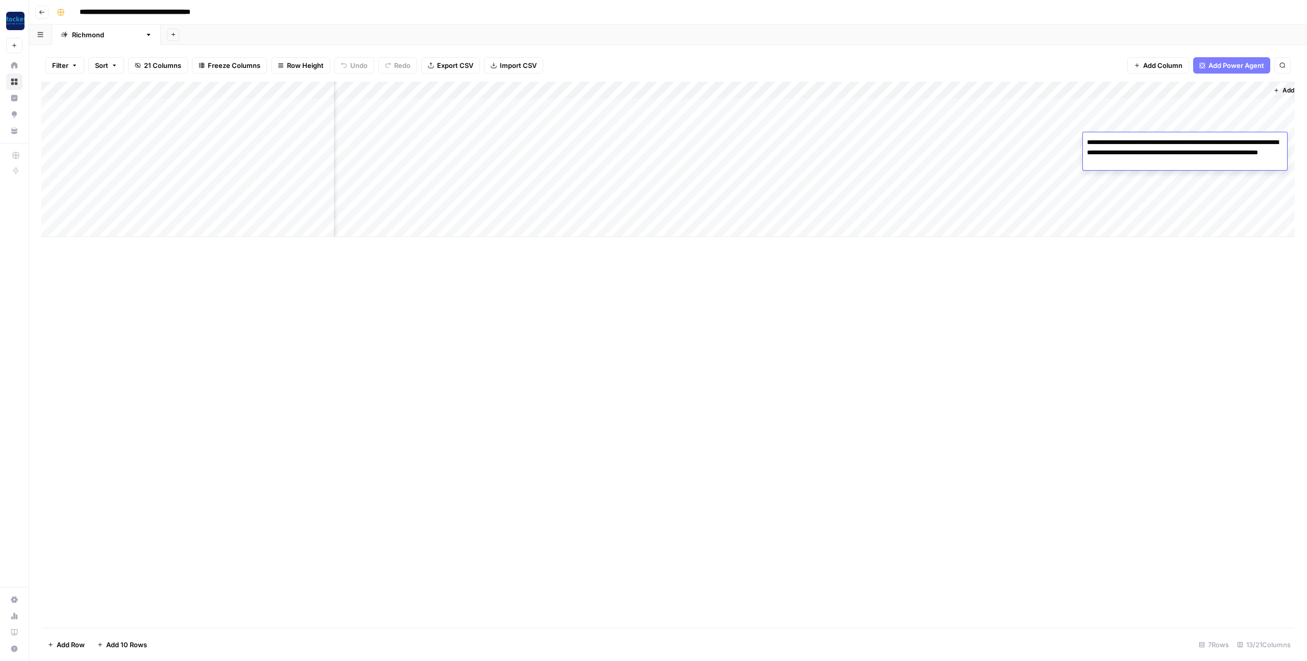
click at [956, 345] on div "Add Column" at bounding box center [668, 355] width 1254 height 546
click at [980, 139] on div "Add Column" at bounding box center [668, 159] width 1254 height 155
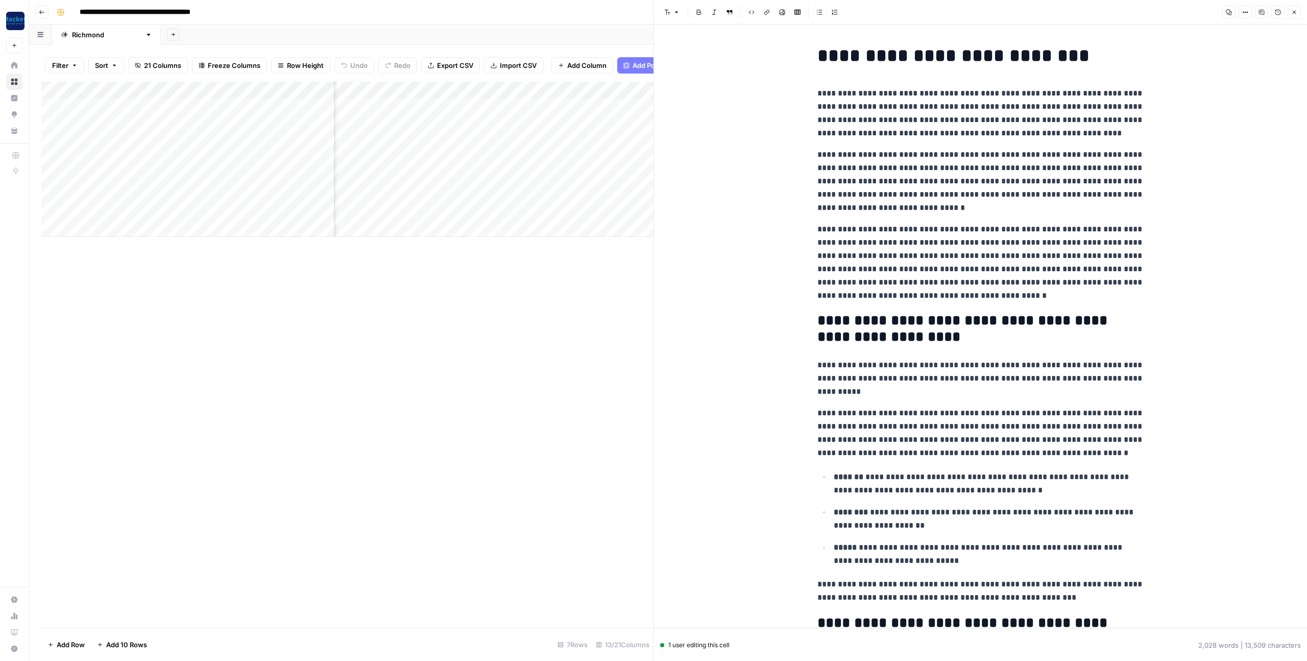
click at [976, 167] on p "**********" at bounding box center [981, 181] width 327 height 66
copy div "**********"
click at [984, 186] on p "**********" at bounding box center [981, 181] width 327 height 66
click at [1298, 12] on button "Close" at bounding box center [1294, 12] width 13 height 13
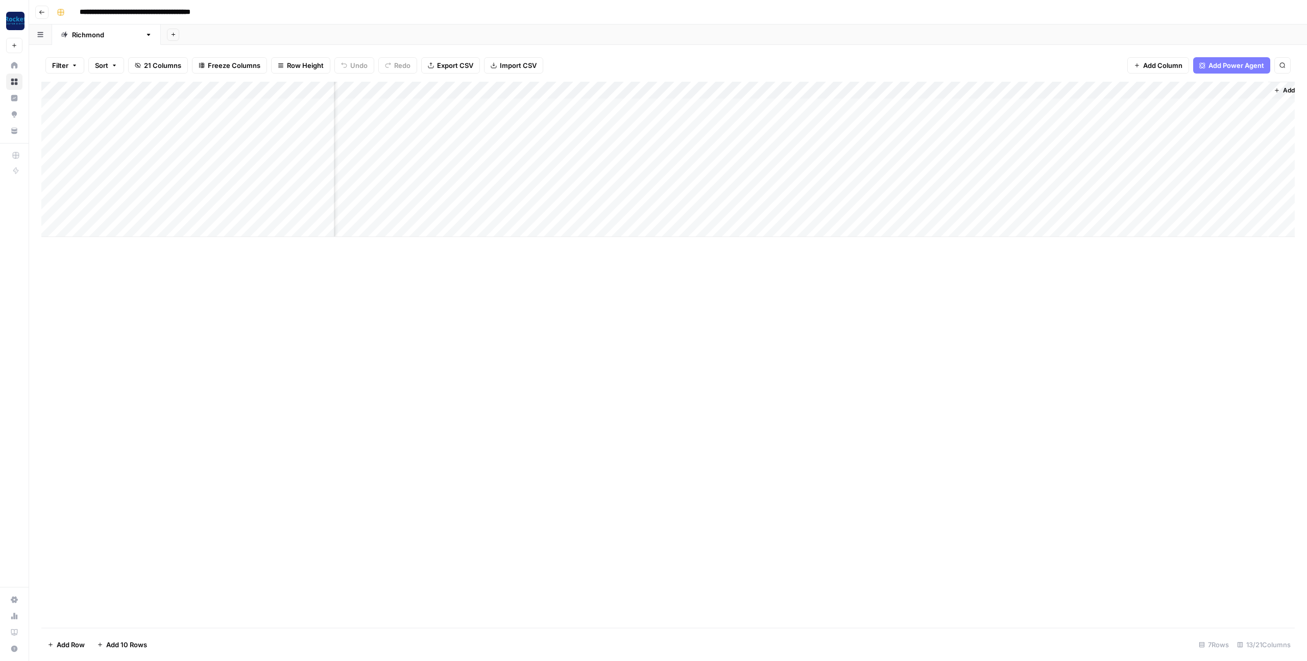
click at [694, 383] on div "Add Column" at bounding box center [668, 355] width 1254 height 546
click at [513, 90] on div "Add Column" at bounding box center [668, 159] width 1254 height 155
click at [485, 178] on span "Configure Inputs" at bounding box center [485, 176] width 54 height 10
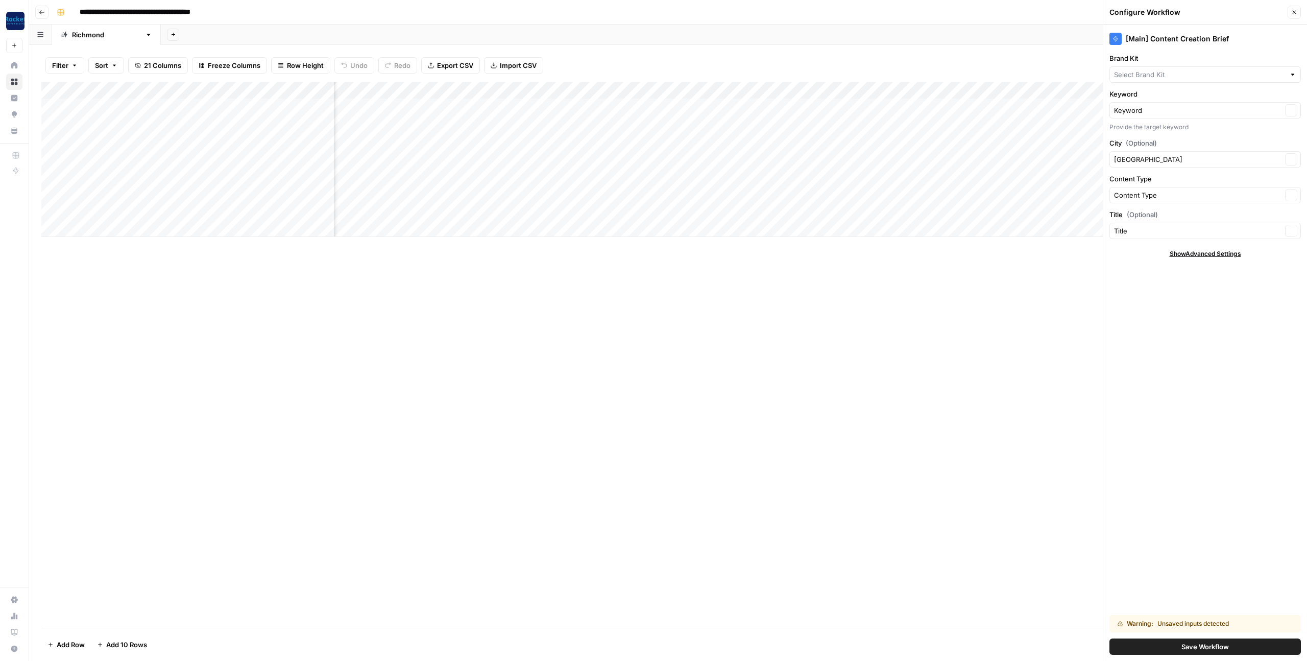
type input "[PERSON_NAME] Child Custody & Divorce Attorneys"
click at [1298, 11] on button "Close" at bounding box center [1294, 12] width 13 height 13
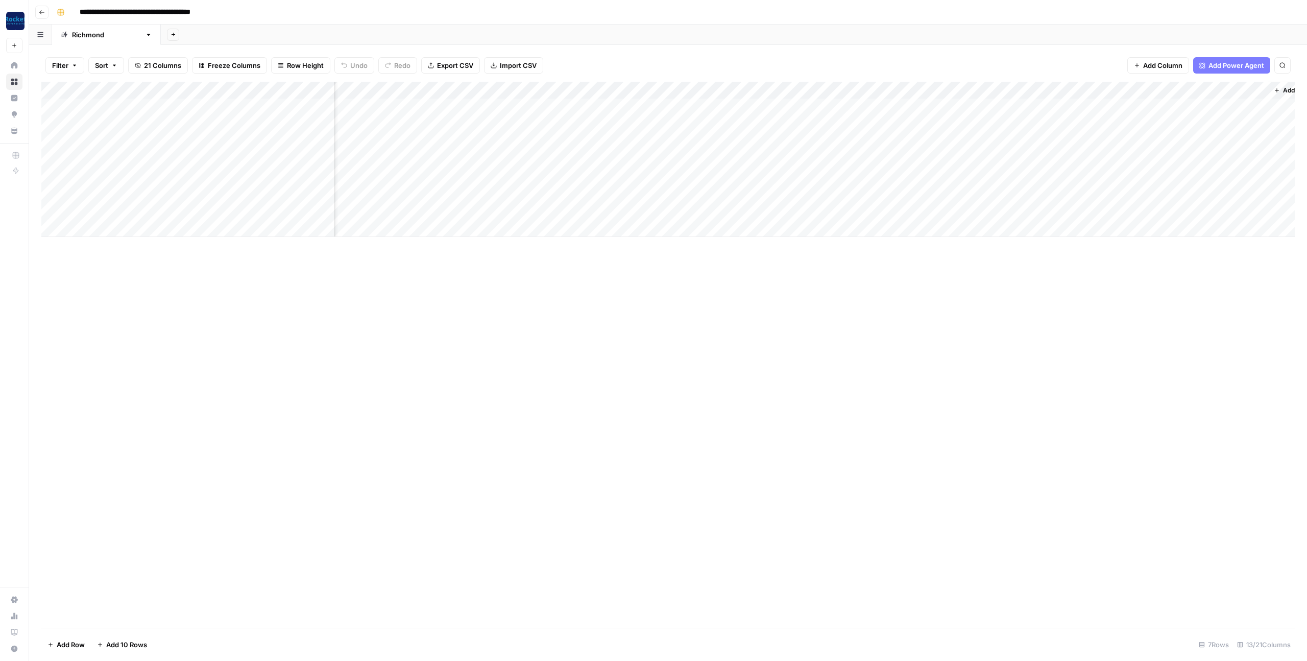
click at [878, 89] on div "Add Column" at bounding box center [668, 159] width 1254 height 155
click at [860, 178] on span "Configure Inputs" at bounding box center [855, 176] width 54 height 10
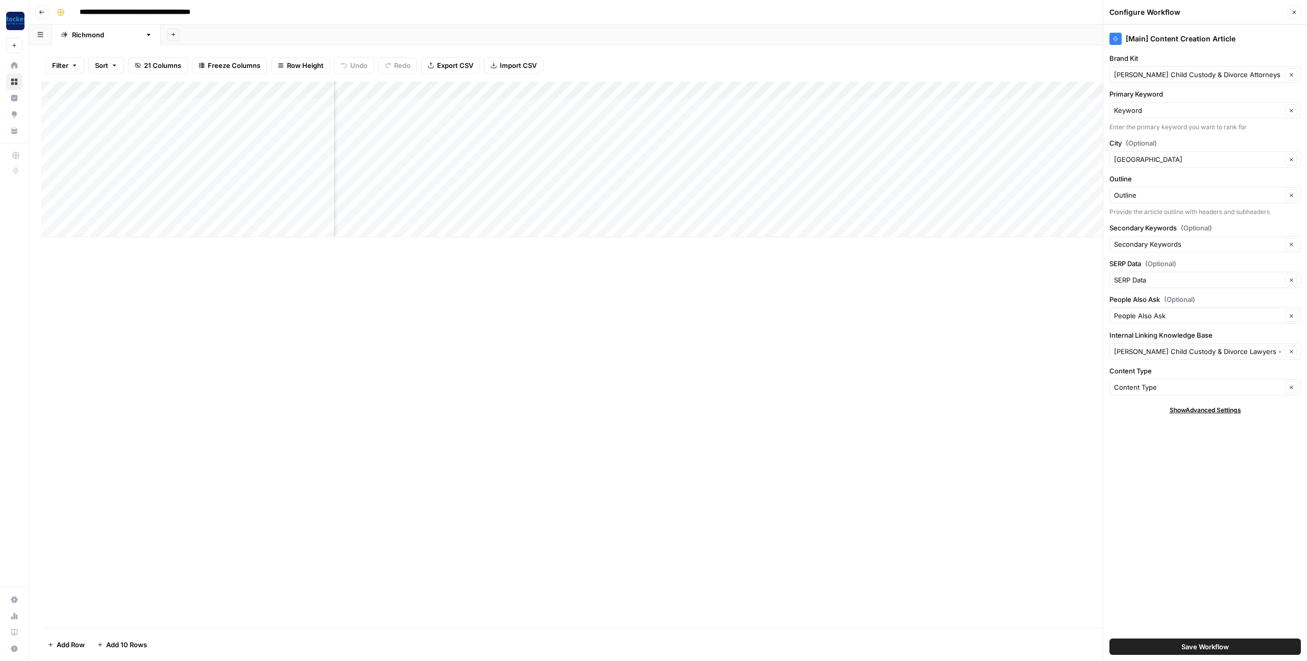
click at [1294, 12] on icon "button" at bounding box center [1295, 13] width 4 height 4
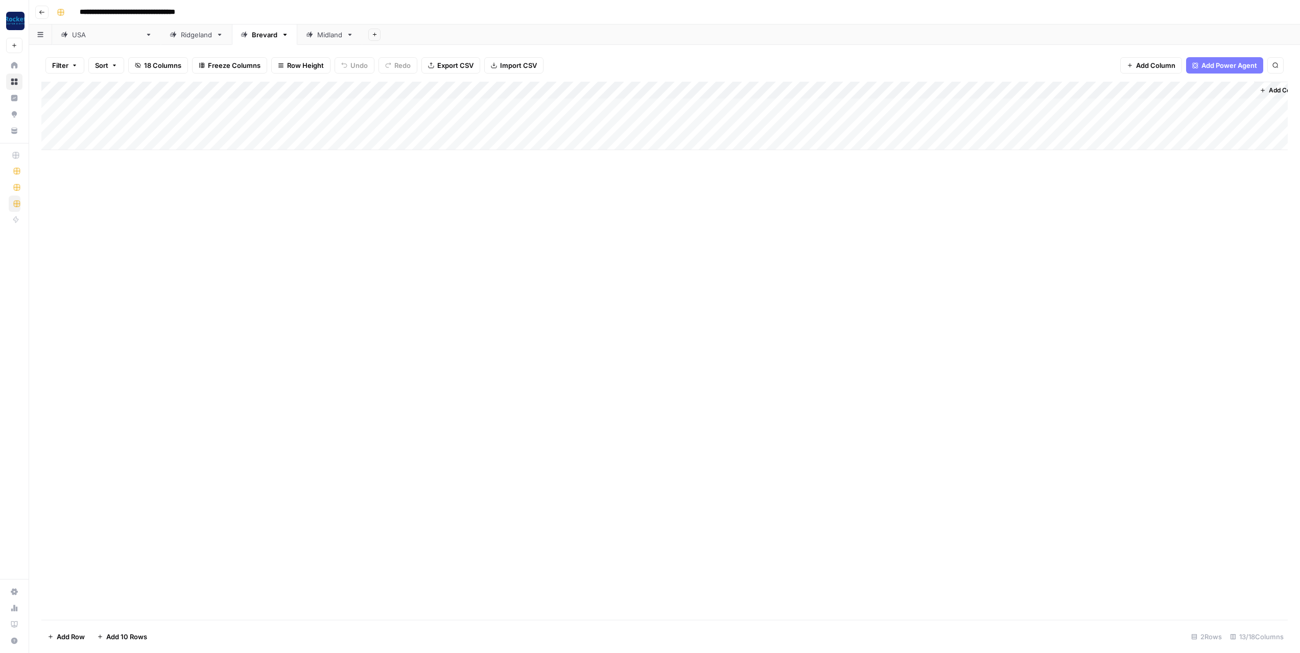
click at [80, 35] on div "[GEOGRAPHIC_DATA]" at bounding box center [106, 35] width 69 height 10
click at [181, 35] on div "Ridgeland" at bounding box center [196, 35] width 31 height 10
click at [252, 37] on div "Brevard" at bounding box center [265, 35] width 26 height 10
click at [317, 37] on div "Midland" at bounding box center [329, 35] width 25 height 10
click at [72, 39] on div "[GEOGRAPHIC_DATA]" at bounding box center [106, 35] width 69 height 10
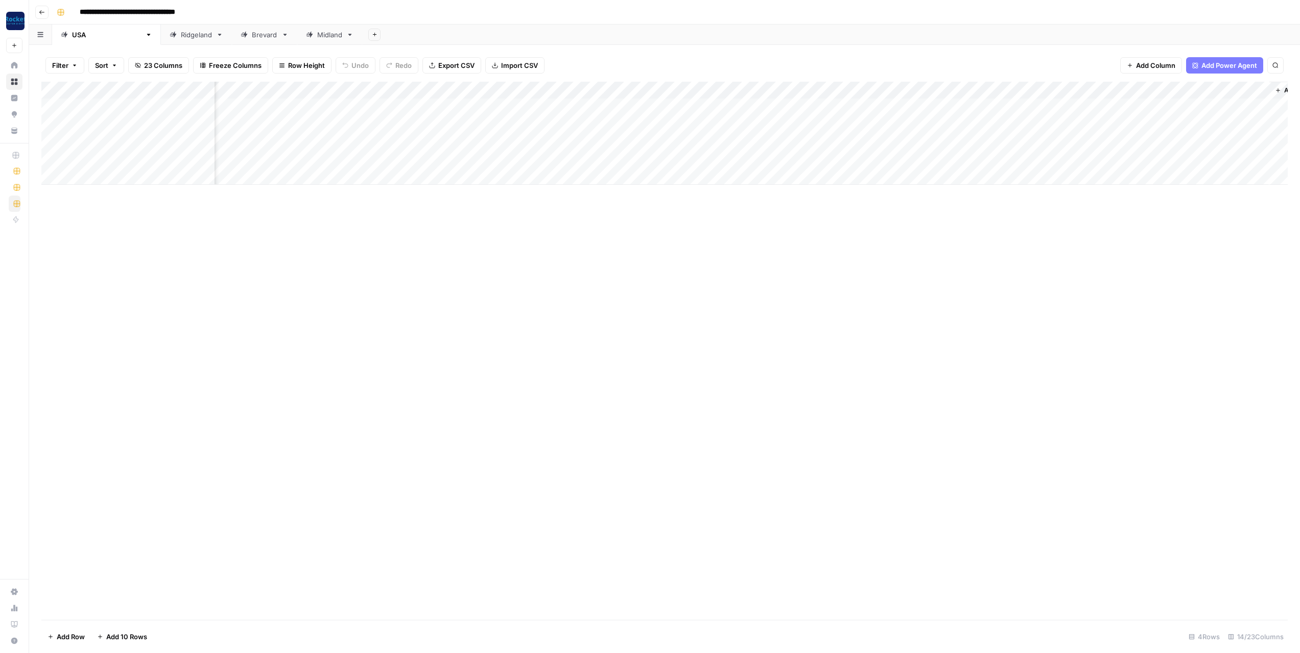
scroll to position [0, 102]
click at [181, 36] on div "Ridgeland" at bounding box center [196, 35] width 31 height 10
click at [252, 36] on div "Brevard" at bounding box center [265, 35] width 26 height 10
click at [317, 37] on div "Midland" at bounding box center [329, 35] width 25 height 10
click at [507, 88] on div "Add Column" at bounding box center [664, 107] width 1246 height 51
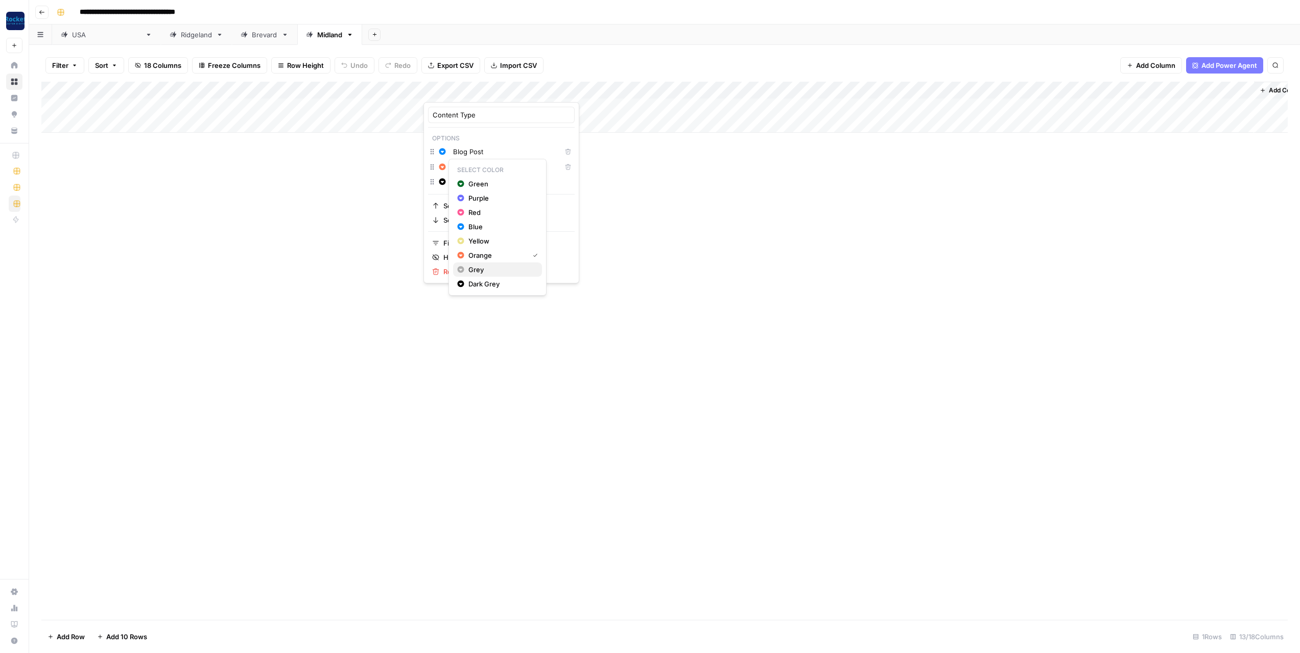
click at [477, 268] on span "Grey" at bounding box center [475, 270] width 15 height 10
click at [469, 254] on span "Grey" at bounding box center [475, 254] width 15 height 10
click at [201, 172] on div "Add Column" at bounding box center [664, 351] width 1246 height 538
click at [326, 180] on div "Add Column" at bounding box center [664, 351] width 1246 height 538
click at [340, 87] on div "Add Column" at bounding box center [664, 107] width 1246 height 51
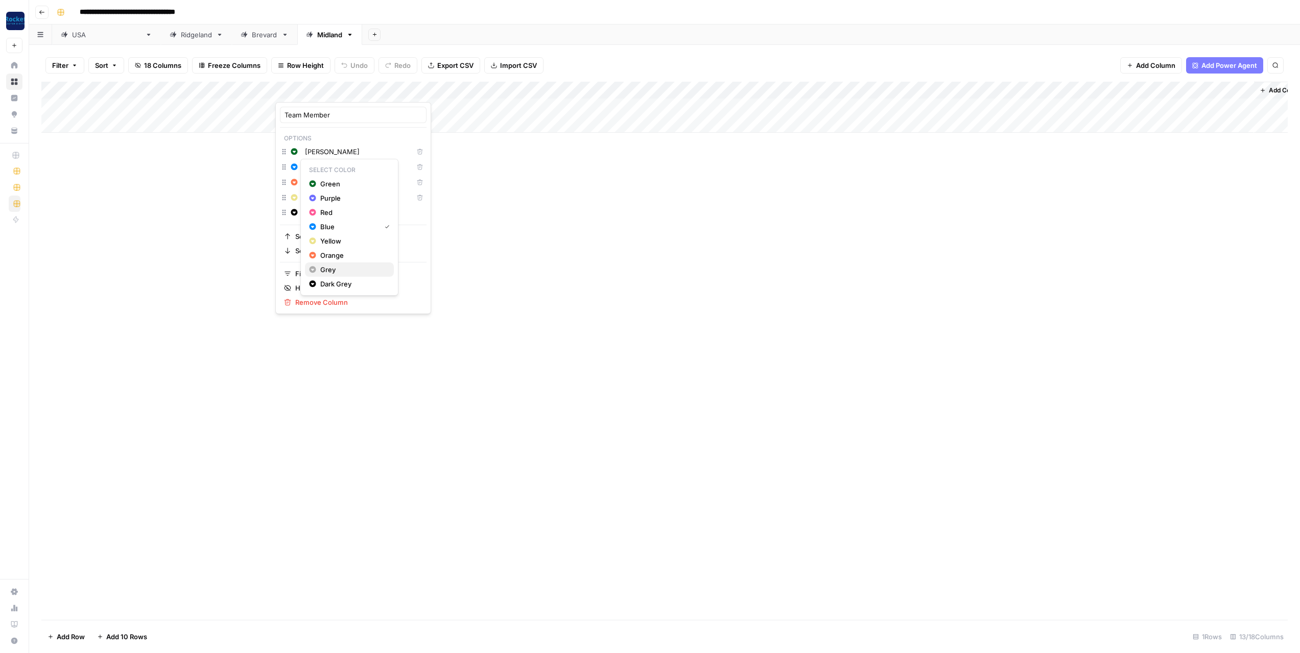
click at [327, 271] on span "Grey" at bounding box center [327, 270] width 15 height 10
click at [657, 262] on div "Add Column" at bounding box center [664, 351] width 1246 height 538
click at [252, 37] on div "Brevard" at bounding box center [265, 35] width 26 height 10
click at [341, 89] on div "Add Column" at bounding box center [664, 116] width 1246 height 68
click at [329, 267] on span "Grey" at bounding box center [327, 270] width 15 height 10
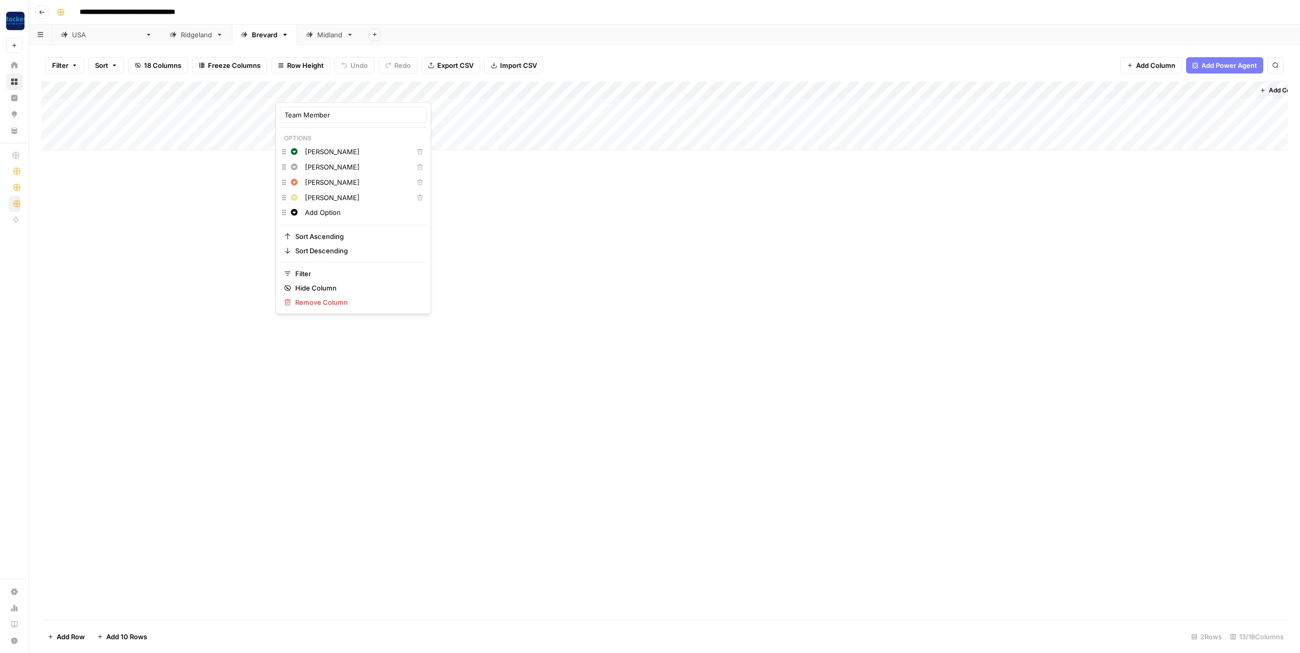
click at [507, 90] on div "Add Column" at bounding box center [664, 116] width 1246 height 68
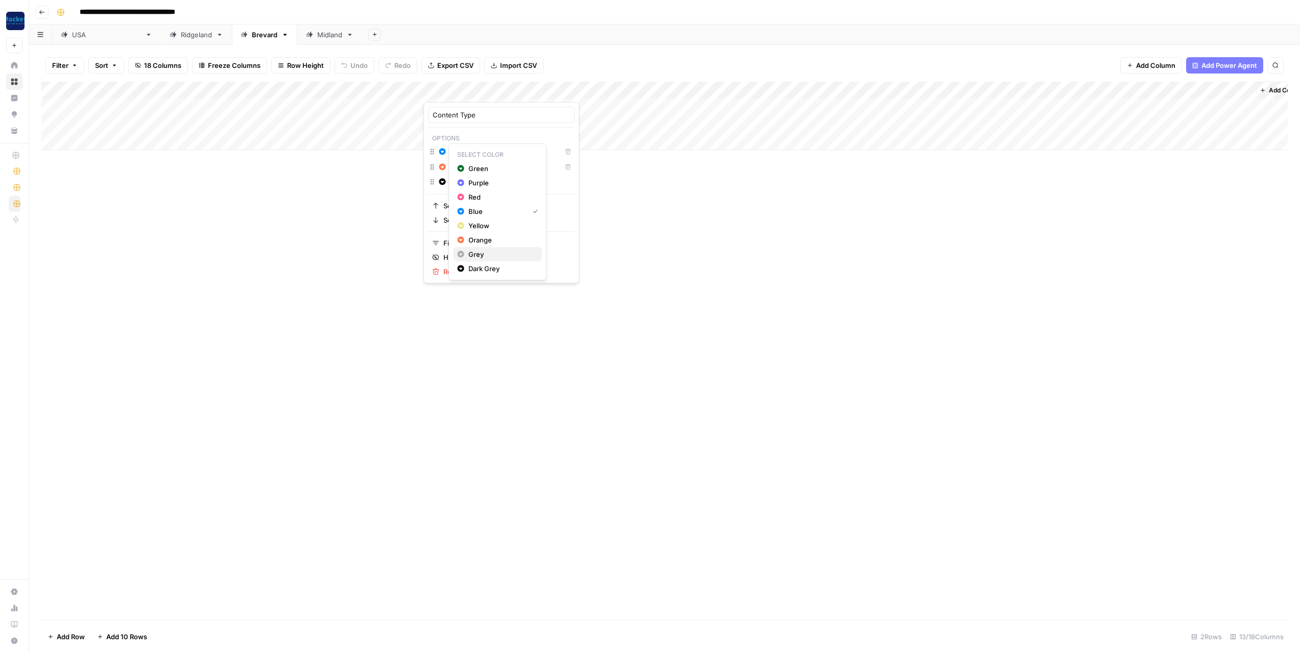
click at [476, 252] on span "Grey" at bounding box center [475, 254] width 15 height 10
click at [474, 267] on span "Grey" at bounding box center [475, 270] width 15 height 10
click at [649, 270] on div "Add Column" at bounding box center [664, 351] width 1246 height 538
click at [140, 106] on div "Add Column" at bounding box center [664, 116] width 1246 height 68
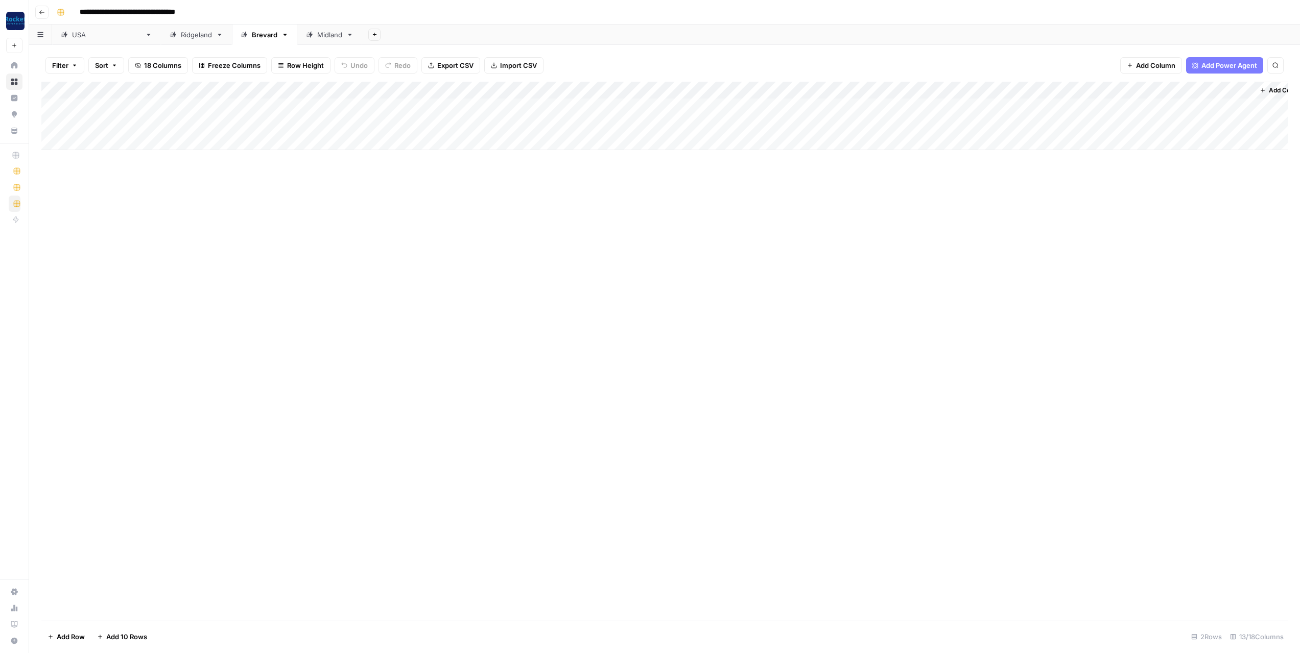
click at [318, 238] on div "Add Column" at bounding box center [664, 351] width 1246 height 538
click at [86, 142] on div "Add Column" at bounding box center [664, 116] width 1246 height 68
click at [99, 157] on div "Add Column" at bounding box center [664, 125] width 1246 height 86
click at [389, 233] on div "Add Column" at bounding box center [664, 351] width 1246 height 538
click at [589, 89] on div "Add Column" at bounding box center [664, 133] width 1246 height 103
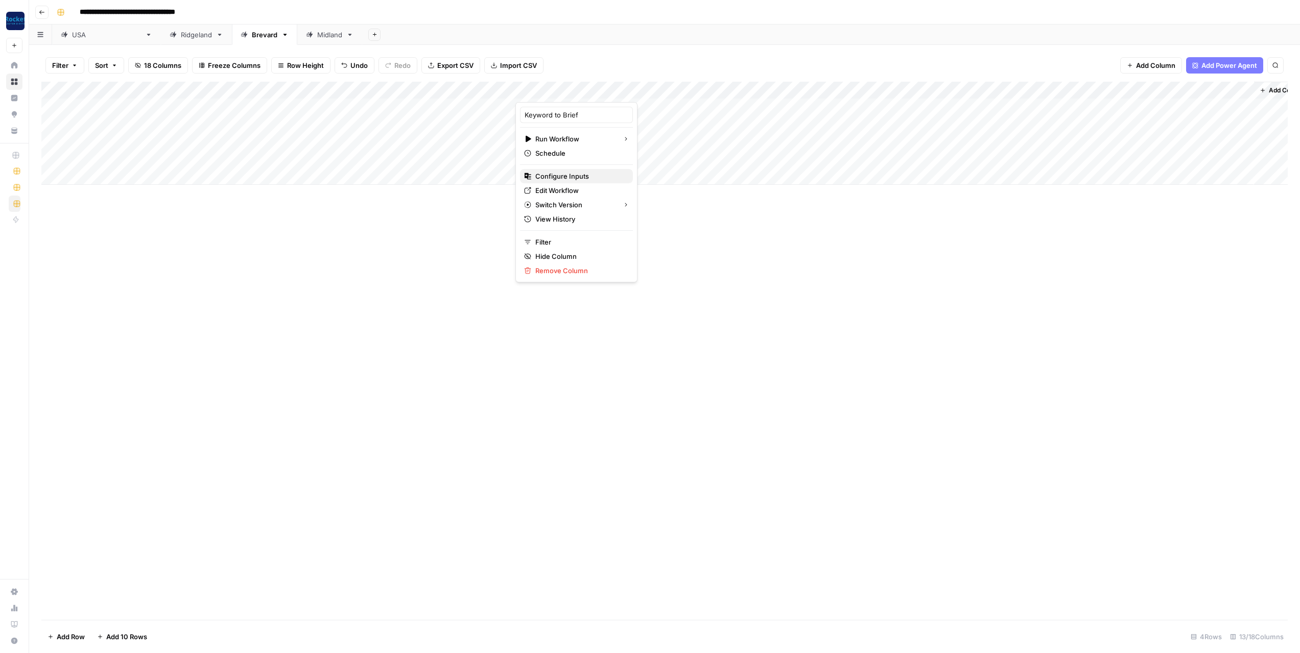
click at [575, 175] on span "Configure Inputs" at bounding box center [562, 176] width 54 height 10
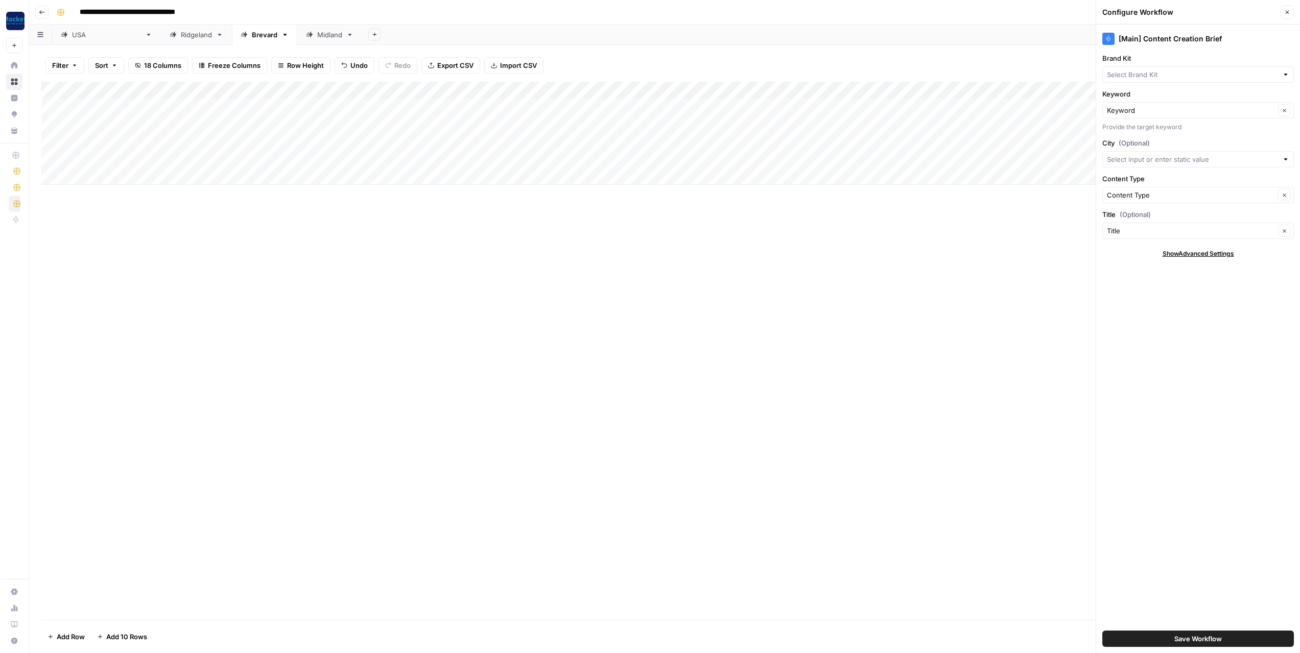
type input "[PERSON_NAME]"
click at [1286, 12] on icon "button" at bounding box center [1287, 12] width 6 height 6
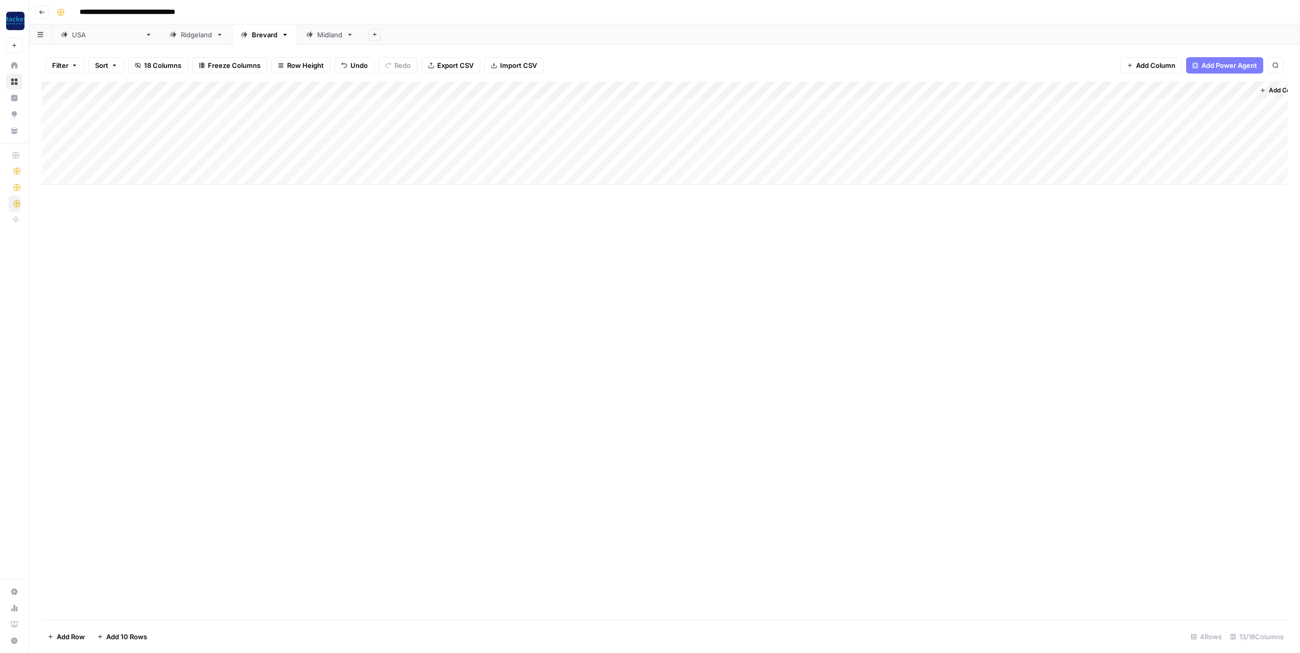
click at [865, 90] on div "Add Column" at bounding box center [664, 133] width 1246 height 103
click at [837, 177] on span "Configure Inputs" at bounding box center [841, 176] width 54 height 10
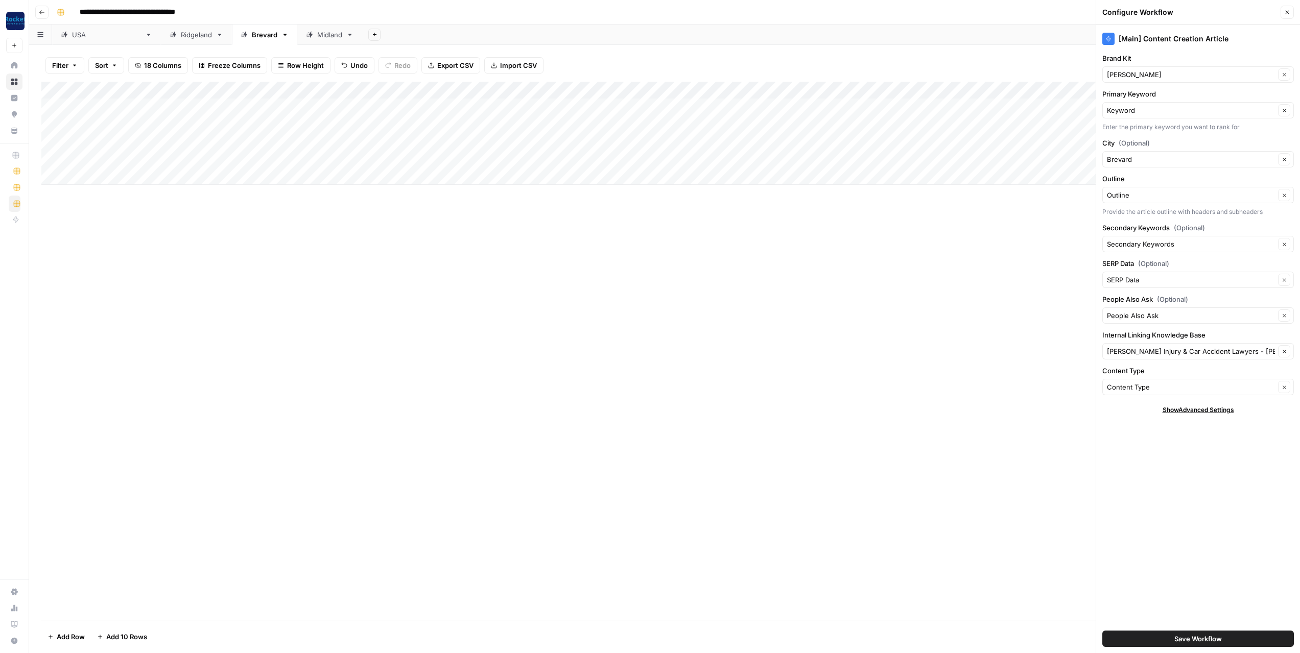
click at [1287, 13] on icon "button" at bounding box center [1287, 12] width 6 height 6
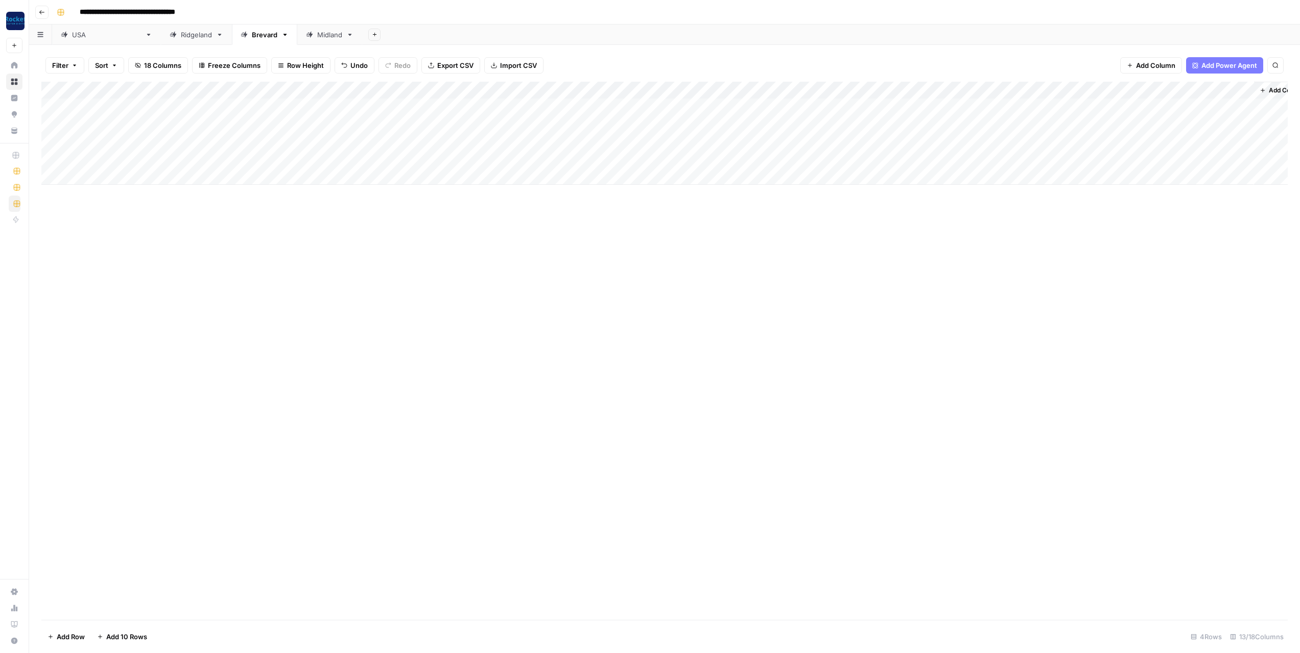
click at [145, 140] on div "Add Column" at bounding box center [664, 133] width 1246 height 103
click at [209, 141] on div "Add Column" at bounding box center [664, 133] width 1246 height 103
click at [234, 249] on div "Add Column" at bounding box center [664, 351] width 1246 height 538
click at [226, 139] on div "Add Column" at bounding box center [664, 133] width 1246 height 103
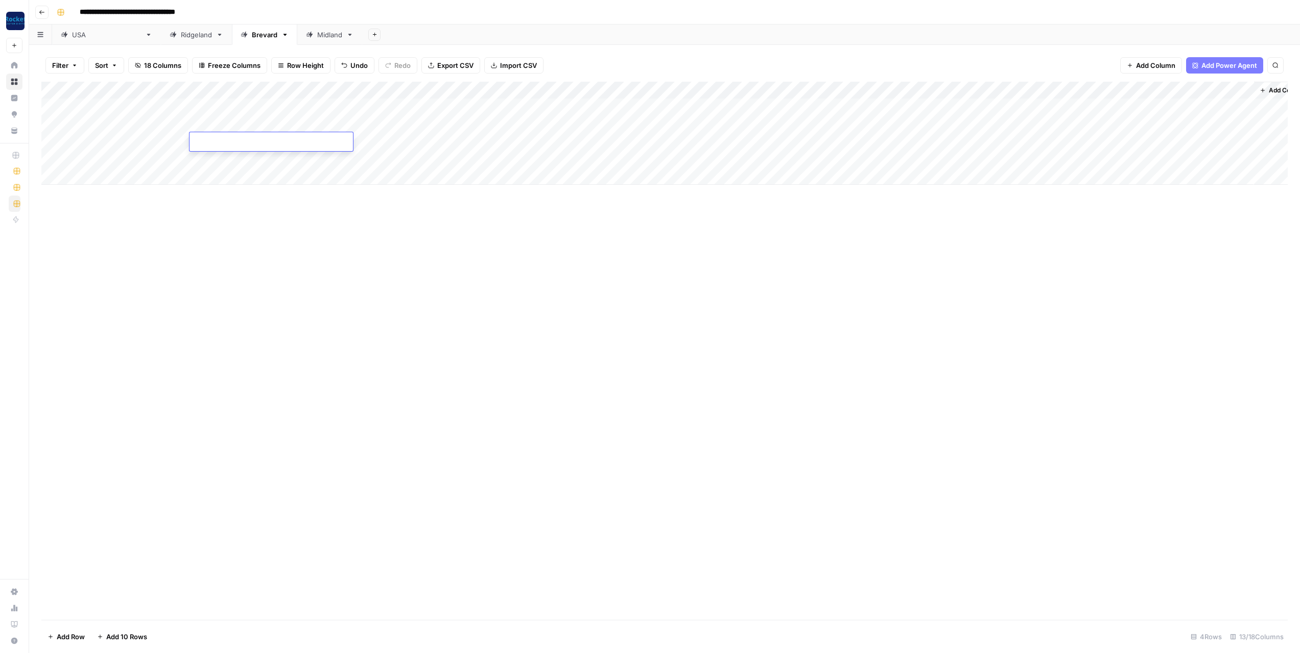
type textarea "**********"
click at [394, 154] on div "Add Column" at bounding box center [664, 133] width 1246 height 103
click at [233, 145] on div "Add Column" at bounding box center [664, 133] width 1246 height 103
click at [305, 144] on div "Add Column" at bounding box center [664, 133] width 1246 height 103
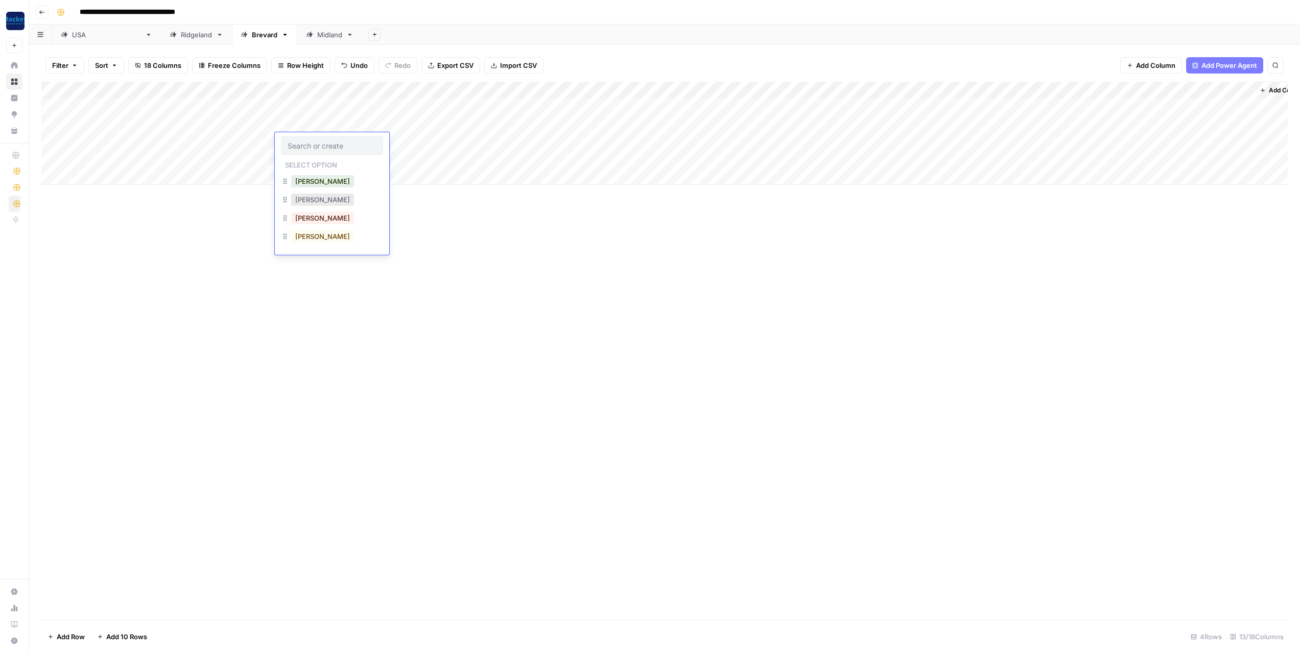
click at [306, 201] on button "[PERSON_NAME]" at bounding box center [322, 200] width 63 height 12
click at [359, 142] on div "Add Column" at bounding box center [664, 133] width 1246 height 103
click at [368, 141] on div "Add Column" at bounding box center [664, 133] width 1246 height 103
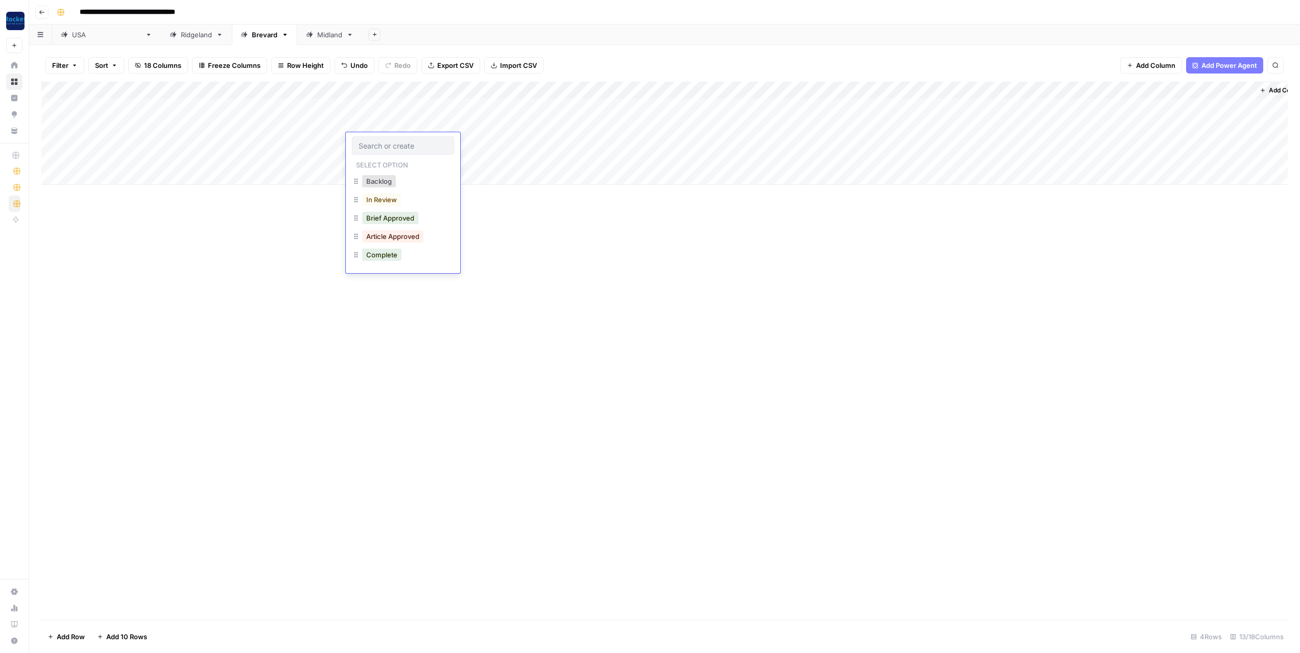
drag, startPoint x: 616, startPoint y: 251, endPoint x: 461, endPoint y: 141, distance: 190.2
click at [613, 247] on div "Add Column" at bounding box center [664, 351] width 1246 height 538
click at [417, 88] on div "Add Column" at bounding box center [664, 133] width 1246 height 103
click at [383, 169] on input "In Review" at bounding box center [428, 167] width 104 height 10
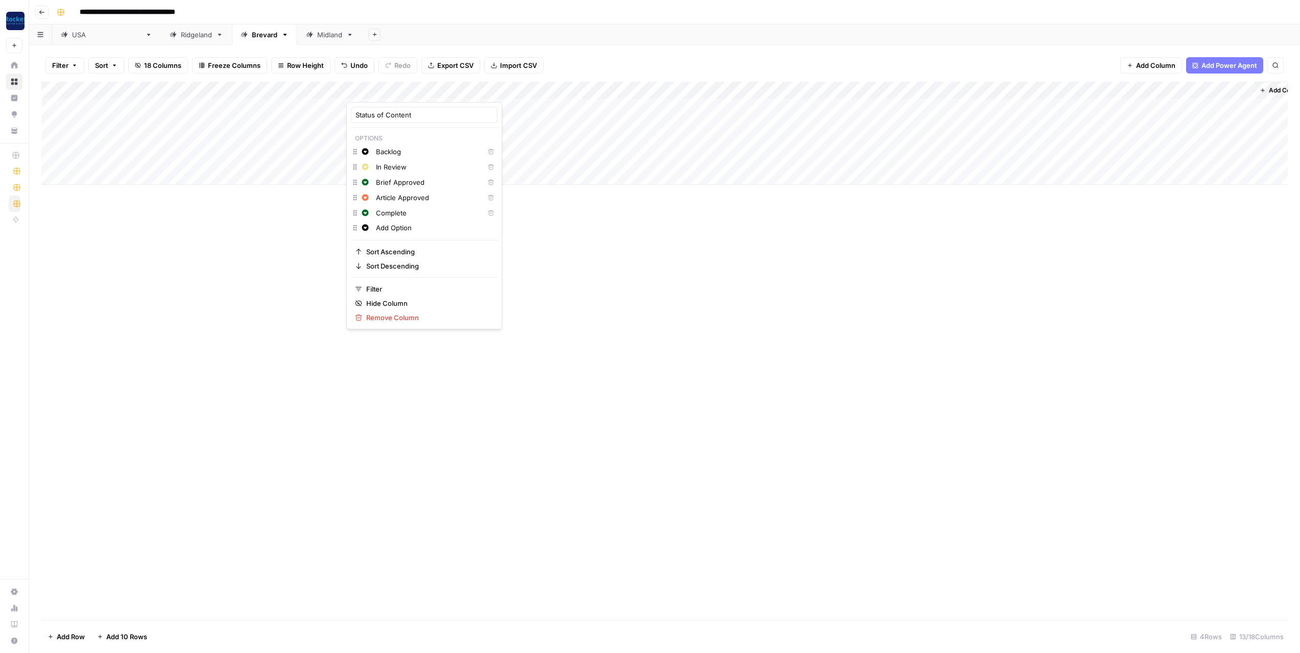
click at [383, 169] on input "In Review" at bounding box center [428, 167] width 104 height 10
type input "WRITING"
click at [395, 200] on input "Article Approved" at bounding box center [428, 198] width 104 height 10
click at [403, 198] on input "Article Approved" at bounding box center [428, 198] width 104 height 10
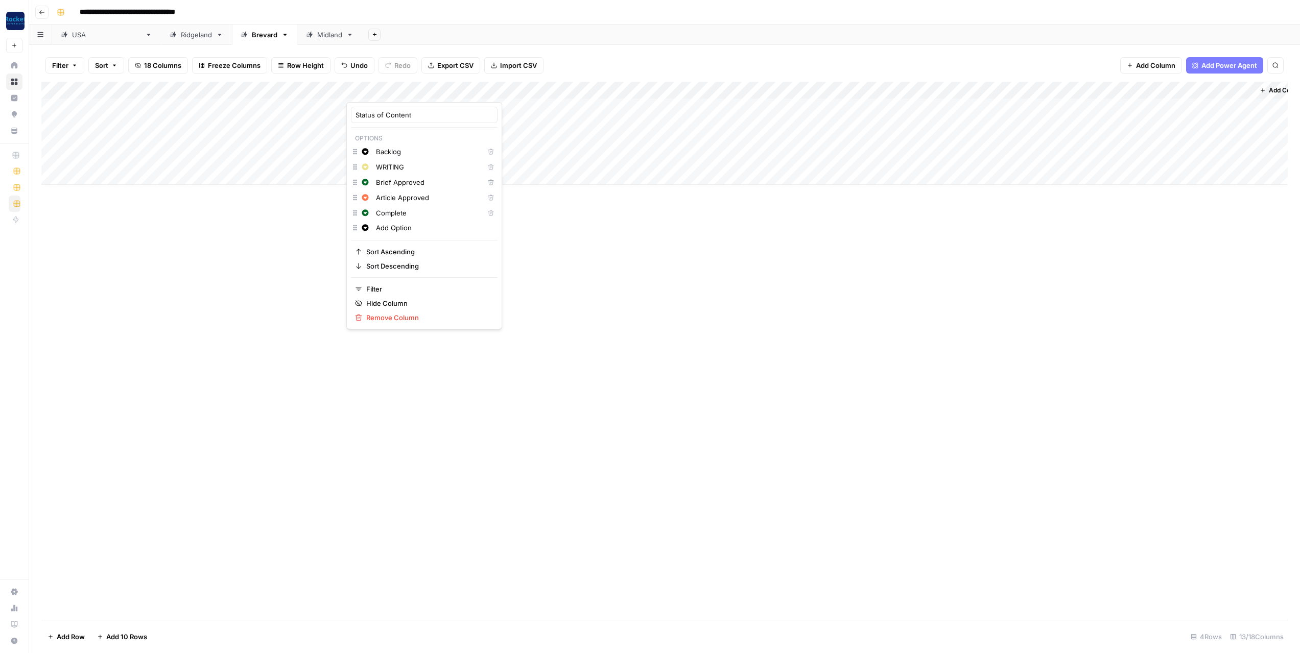
click at [403, 198] on input "Article Approved" at bounding box center [428, 198] width 104 height 10
type input "EDITING"
click at [382, 212] on input "Complete" at bounding box center [428, 213] width 104 height 10
type input "PUBLISHED"
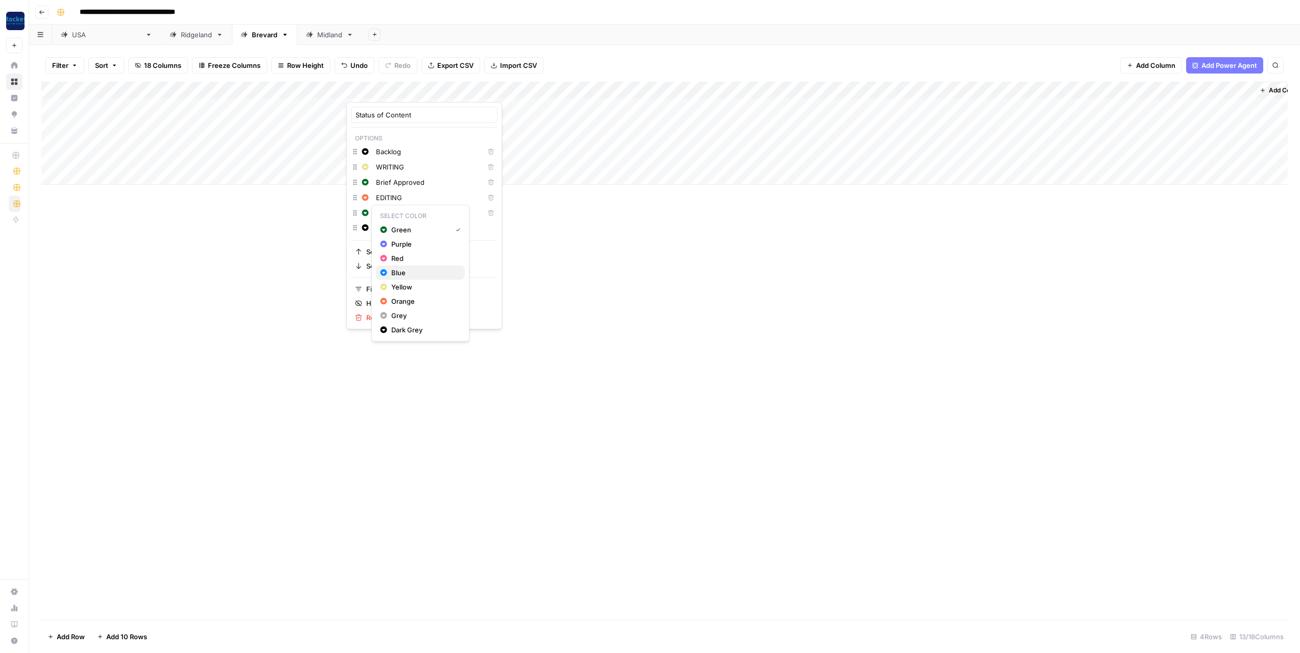
click at [395, 271] on span "Blue" at bounding box center [398, 273] width 14 height 10
drag, startPoint x: 355, startPoint y: 182, endPoint x: 359, endPoint y: 219, distance: 36.9
drag, startPoint x: 356, startPoint y: 154, endPoint x: 356, endPoint y: 206, distance: 52.6
click at [599, 281] on div "Add Column" at bounding box center [664, 351] width 1246 height 538
click at [374, 138] on div "Add Column" at bounding box center [664, 133] width 1246 height 103
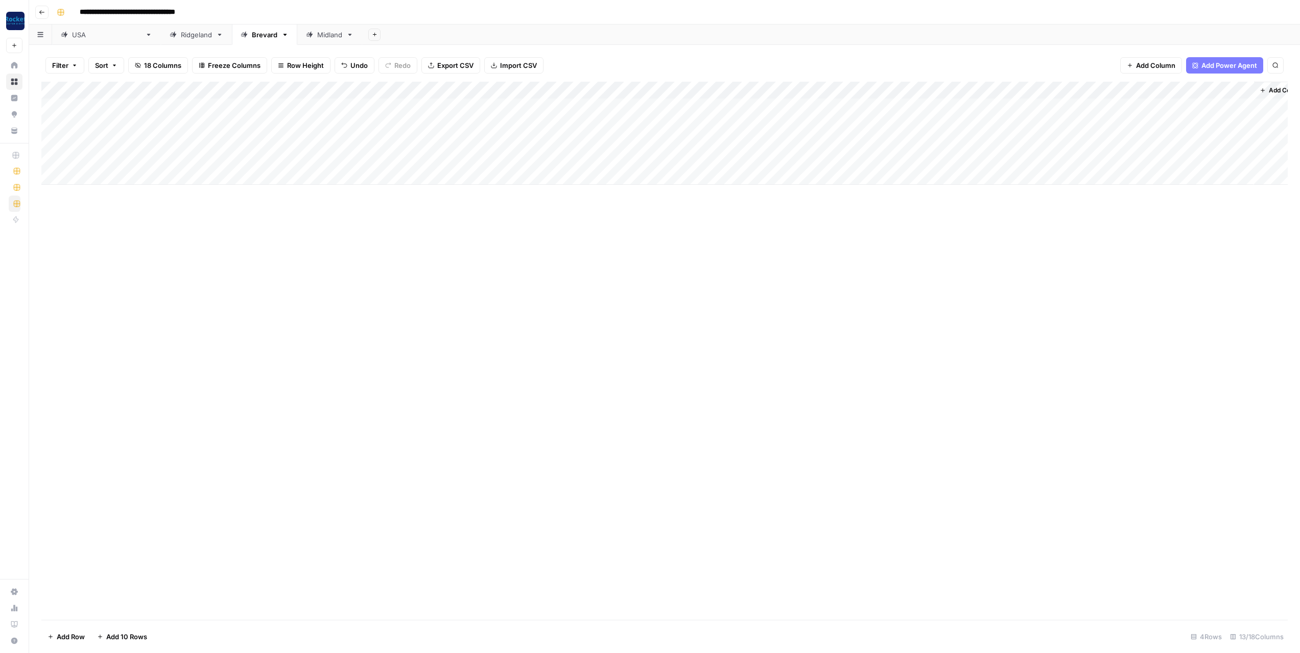
click at [388, 140] on div "Add Column" at bounding box center [664, 133] width 1246 height 103
click at [391, 179] on button "WRITING" at bounding box center [380, 181] width 37 height 12
drag, startPoint x: 422, startPoint y: 148, endPoint x: 421, endPoint y: 157, distance: 9.2
click at [421, 157] on div "Add Column" at bounding box center [664, 133] width 1246 height 103
click at [329, 142] on div "Add Column" at bounding box center [664, 133] width 1246 height 103
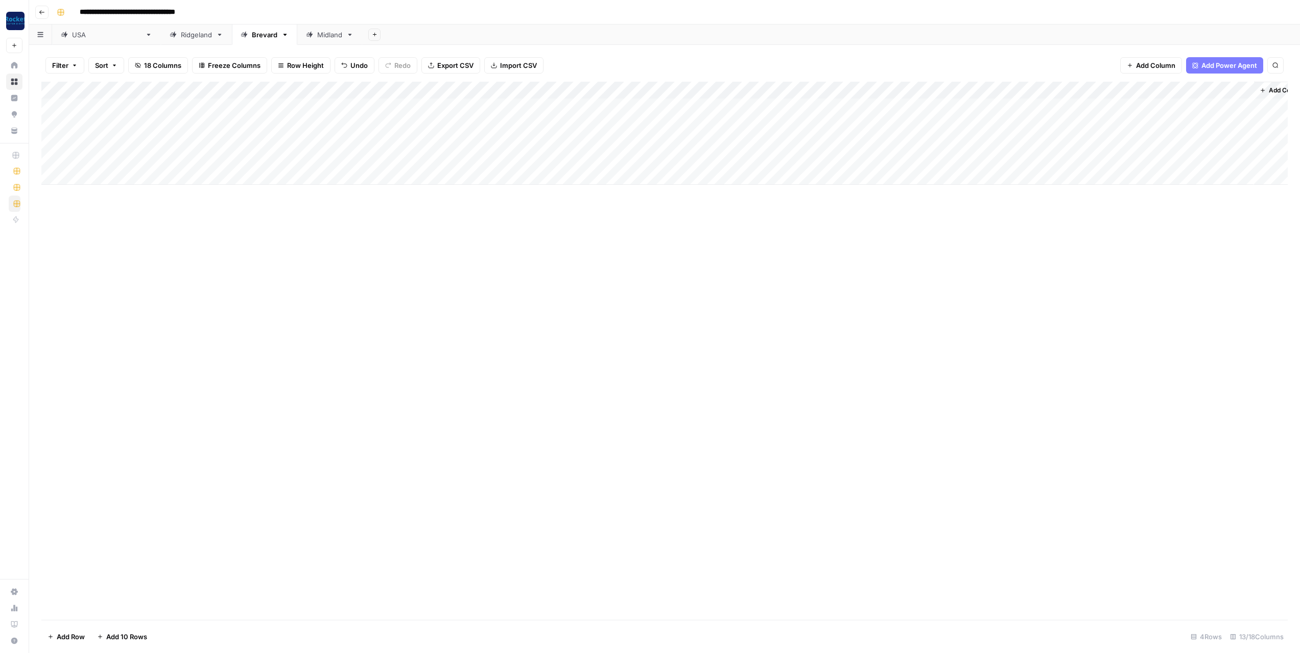
click at [345, 156] on div "Add Column" at bounding box center [664, 133] width 1246 height 103
click at [460, 141] on div "Add Column" at bounding box center [664, 133] width 1246 height 103
click at [454, 141] on div "Add Column" at bounding box center [664, 133] width 1246 height 103
click at [479, 199] on button "Practice Area Page" at bounding box center [473, 200] width 68 height 12
click at [451, 156] on div "Add Column" at bounding box center [664, 133] width 1246 height 103
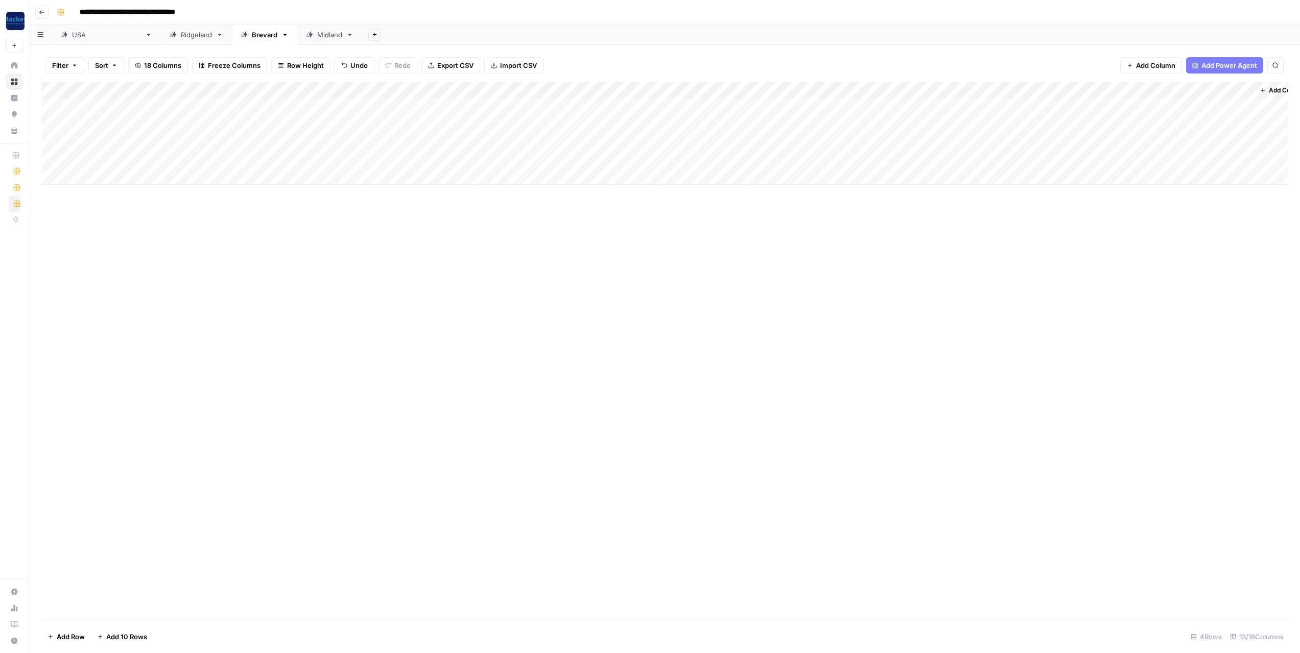
click at [466, 156] on div "Add Column" at bounding box center [664, 133] width 1246 height 103
drag, startPoint x: 468, startPoint y: 217, endPoint x: 495, endPoint y: 226, distance: 28.3
click at [469, 217] on button "Practice Area Page" at bounding box center [473, 217] width 68 height 12
click at [583, 301] on div "Add Column" at bounding box center [664, 351] width 1246 height 538
click at [449, 280] on div "Add Column" at bounding box center [664, 351] width 1246 height 538
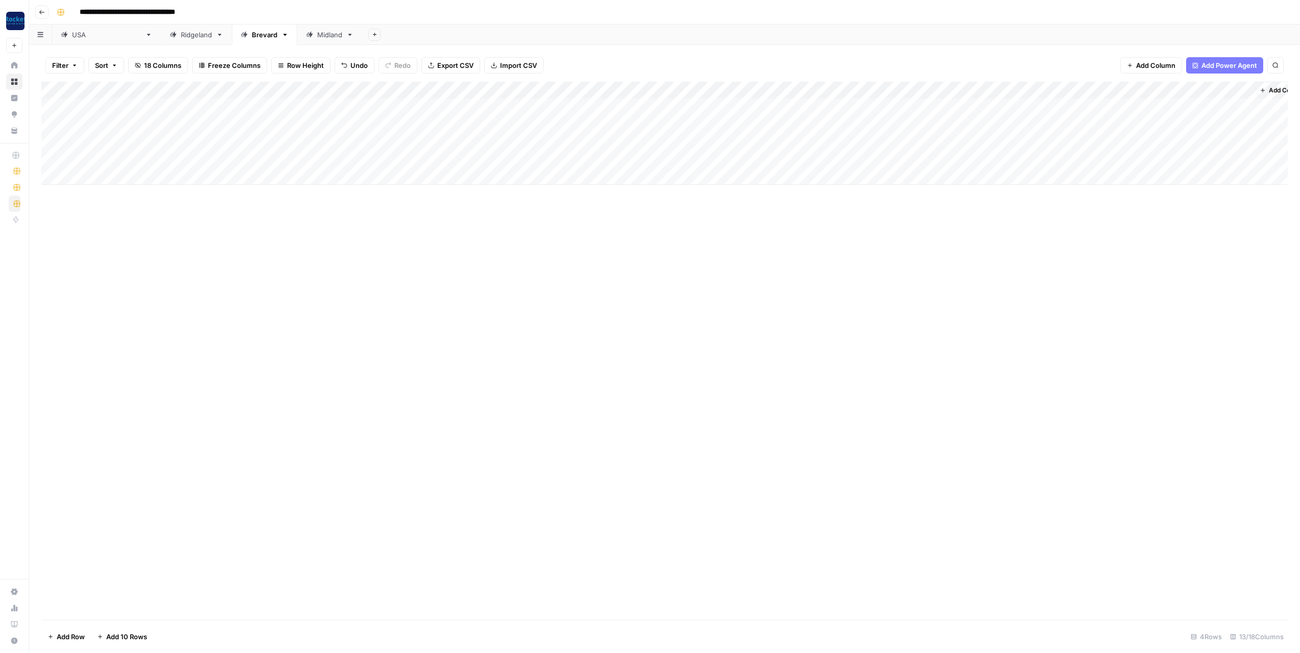
click at [564, 253] on div "Add Column" at bounding box center [664, 351] width 1246 height 538
click at [560, 139] on div "Add Column" at bounding box center [664, 133] width 1246 height 103
click at [561, 158] on div "Add Column" at bounding box center [664, 133] width 1246 height 103
